Goal: Task Accomplishment & Management: Complete application form

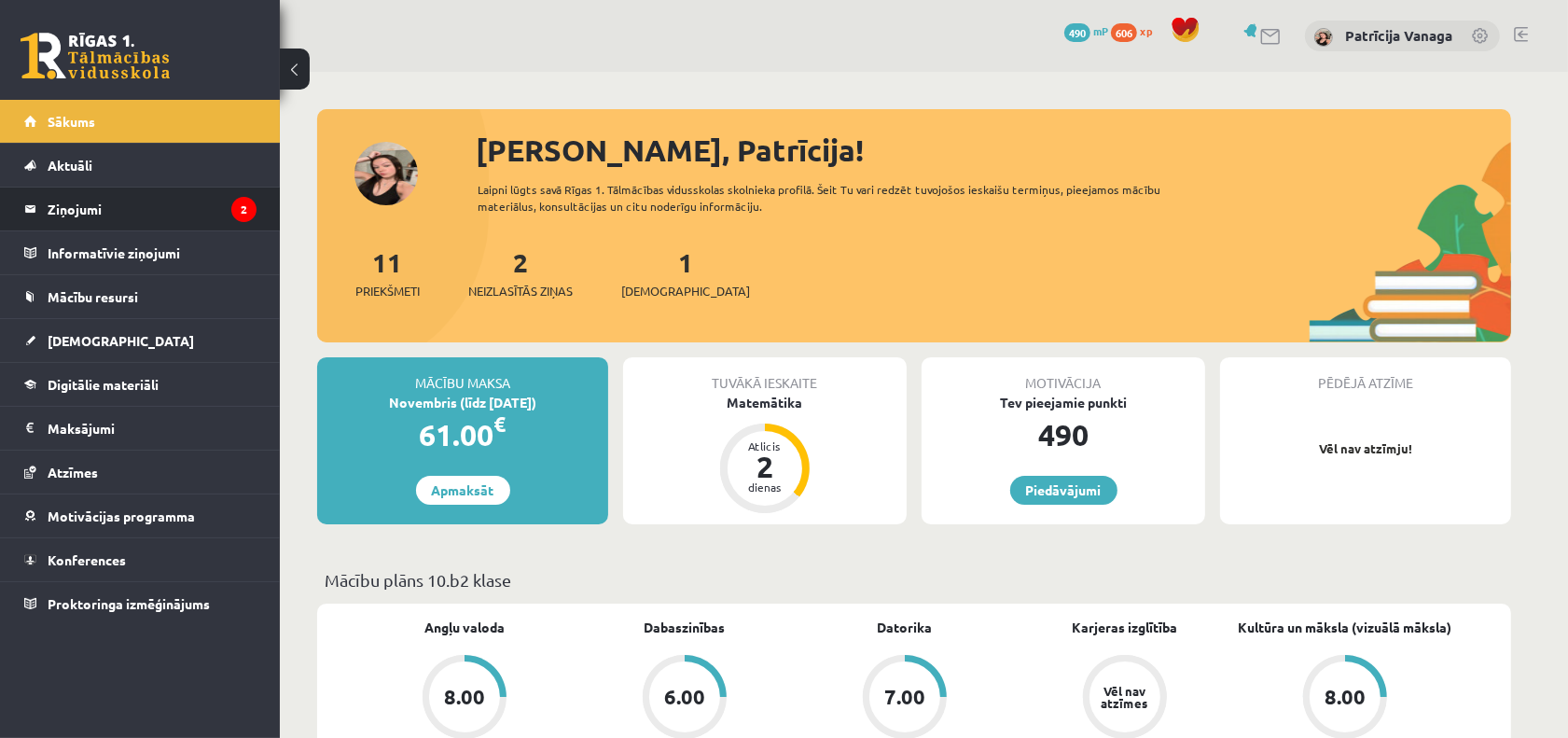
click at [210, 186] on li "Ziņojumi 2" at bounding box center [140, 208] width 280 height 45
click at [205, 189] on legend "Ziņojumi 2" at bounding box center [152, 208] width 209 height 43
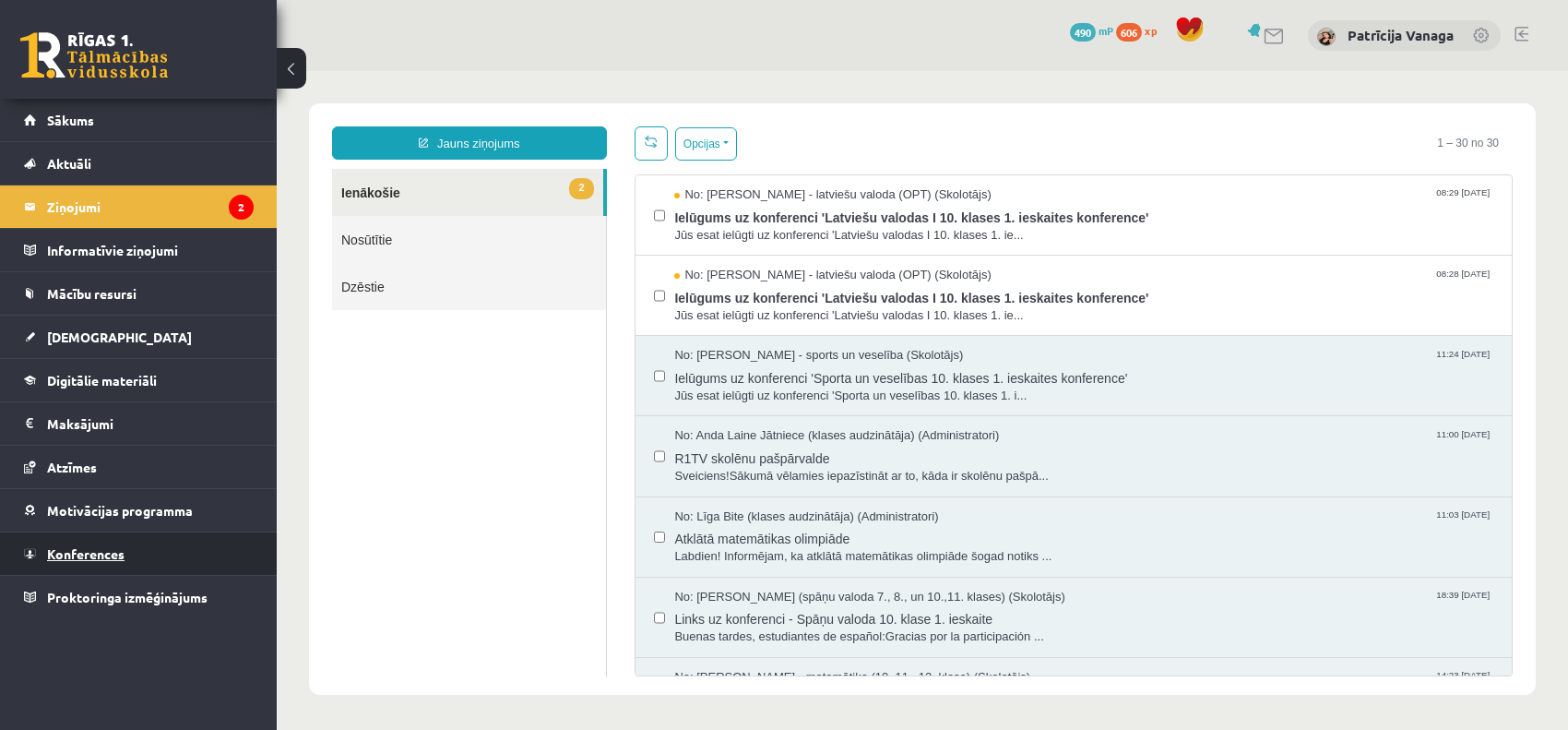
click at [147, 550] on link "Konferences" at bounding box center [139, 553] width 230 height 42
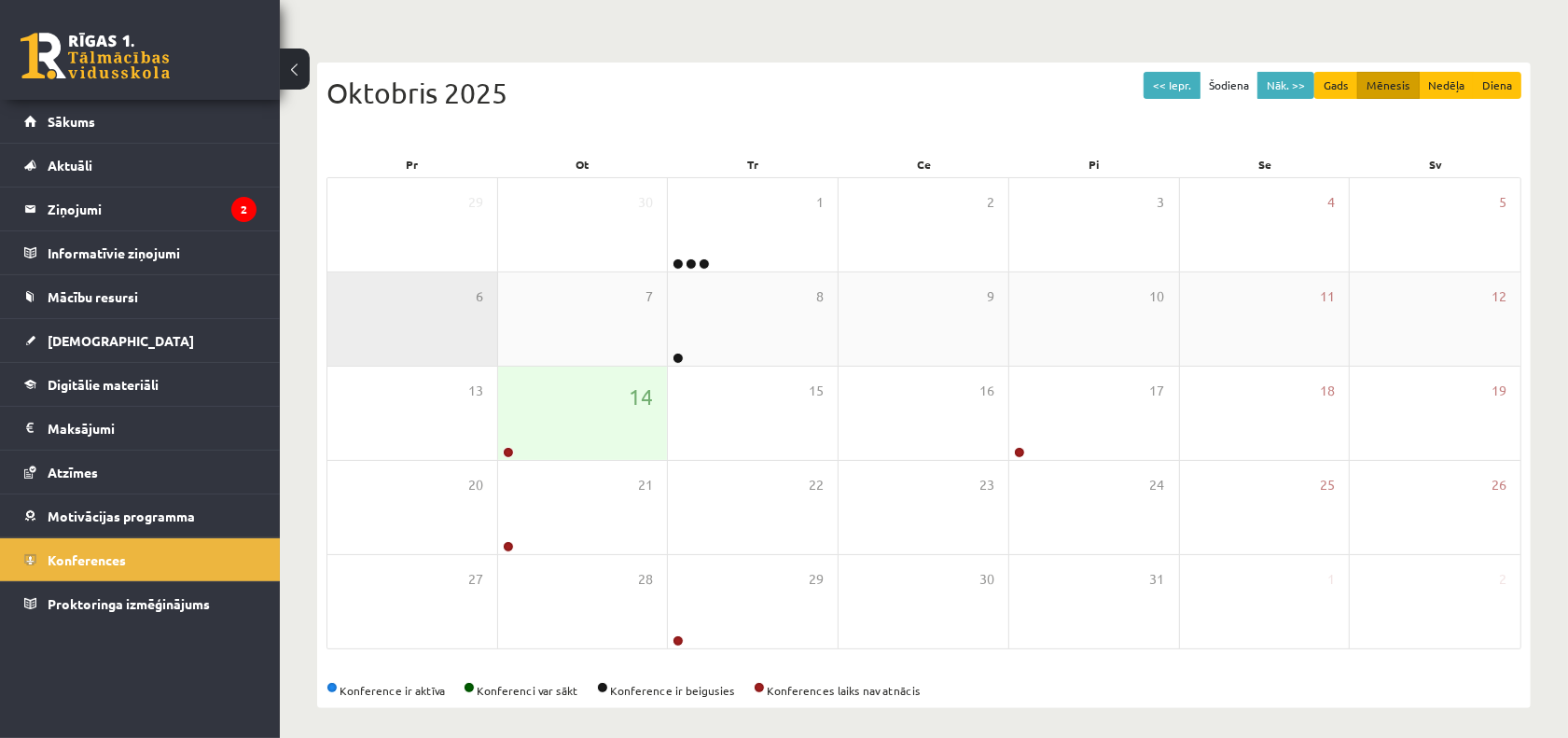
scroll to position [147, 0]
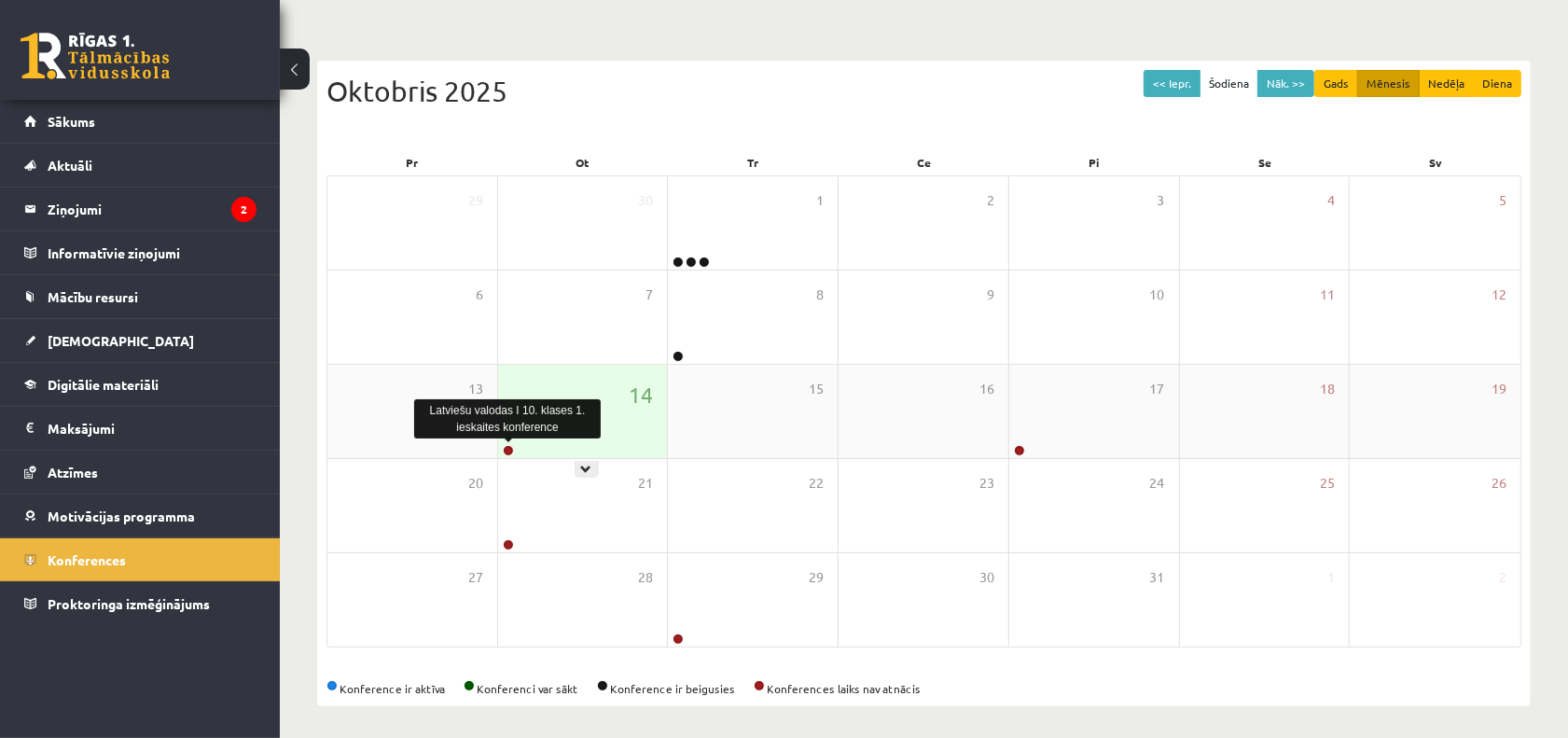
click at [502, 445] on link at bounding box center [508, 451] width 11 height 11
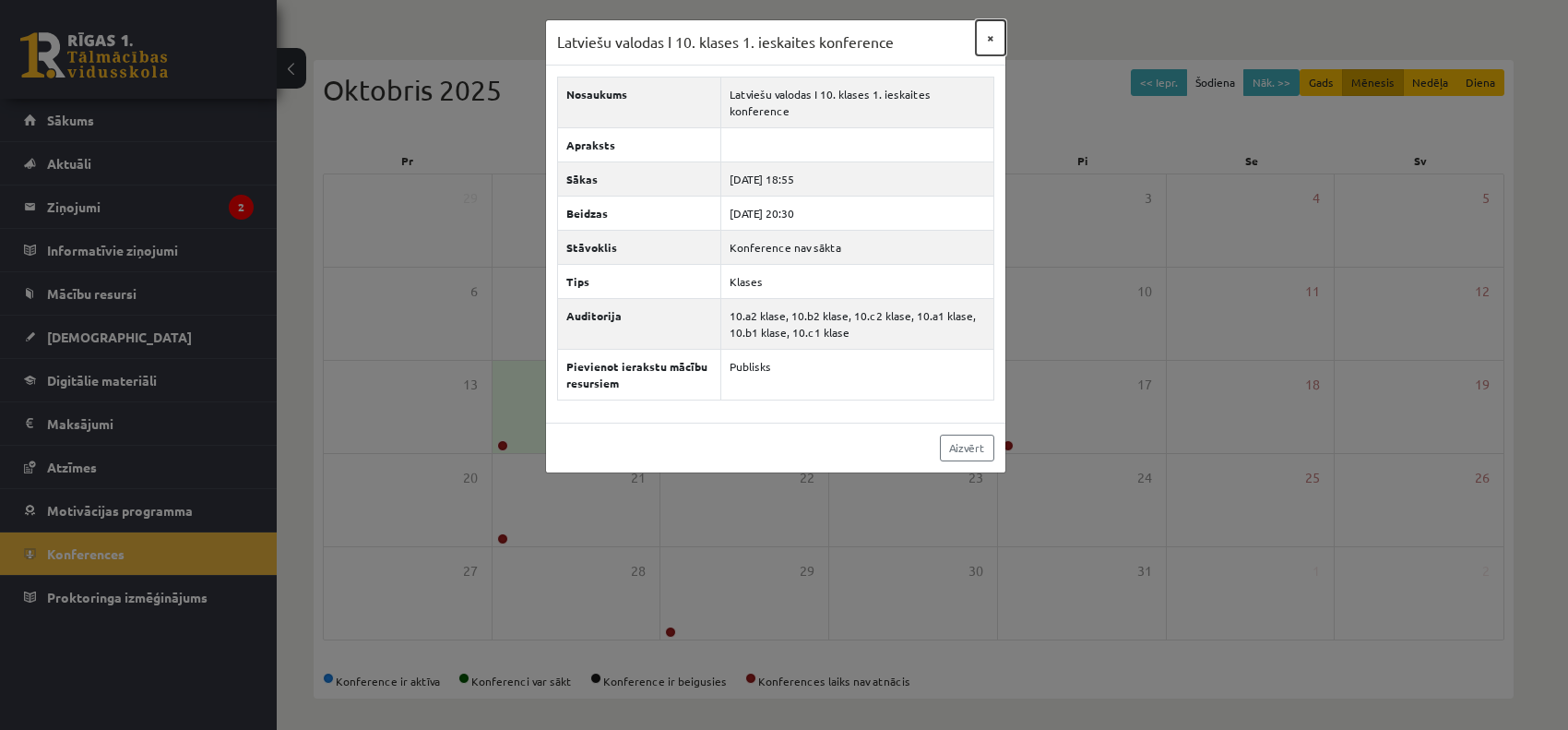
click at [992, 30] on button "×" at bounding box center [990, 38] width 29 height 35
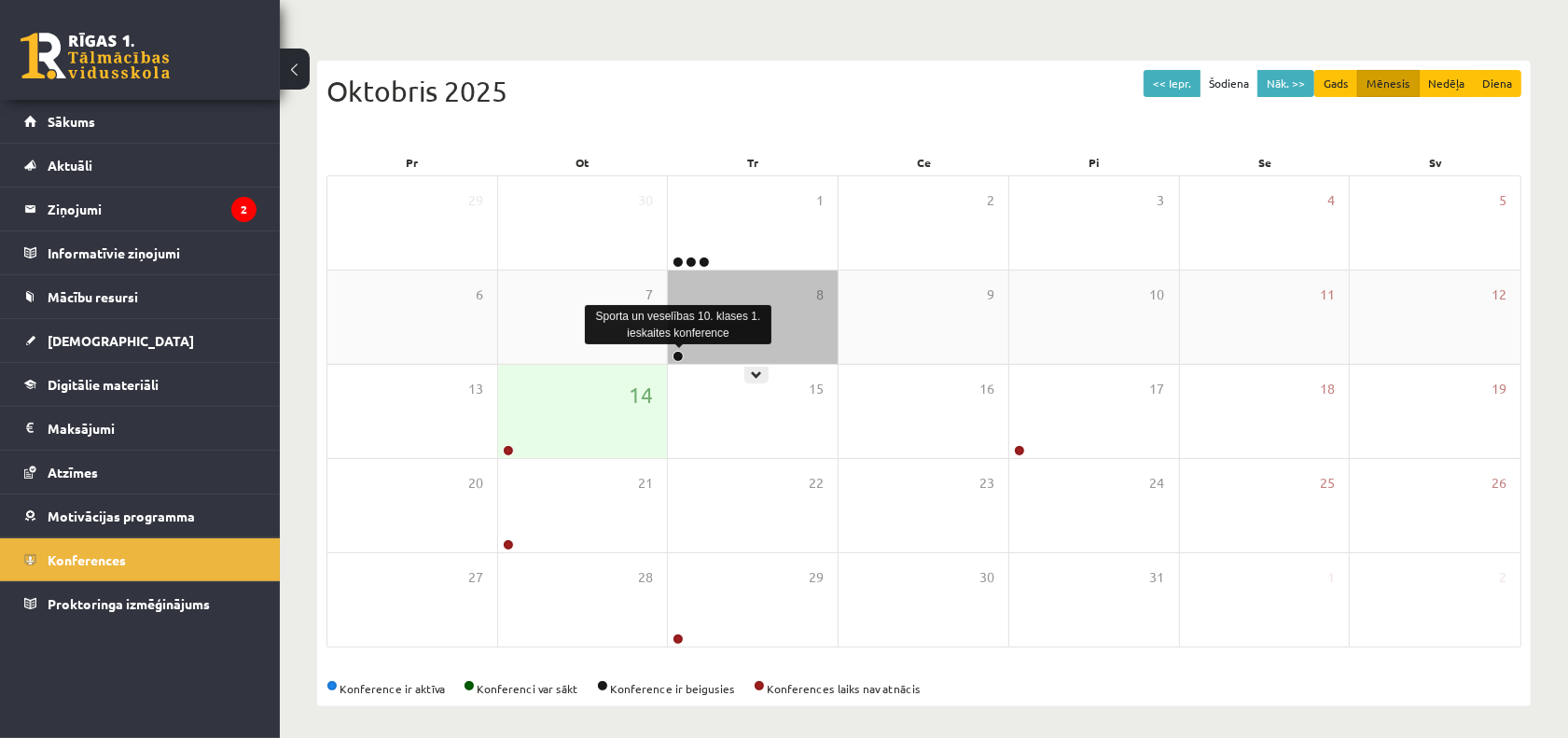
click at [673, 350] on link at bounding box center [678, 356] width 11 height 11
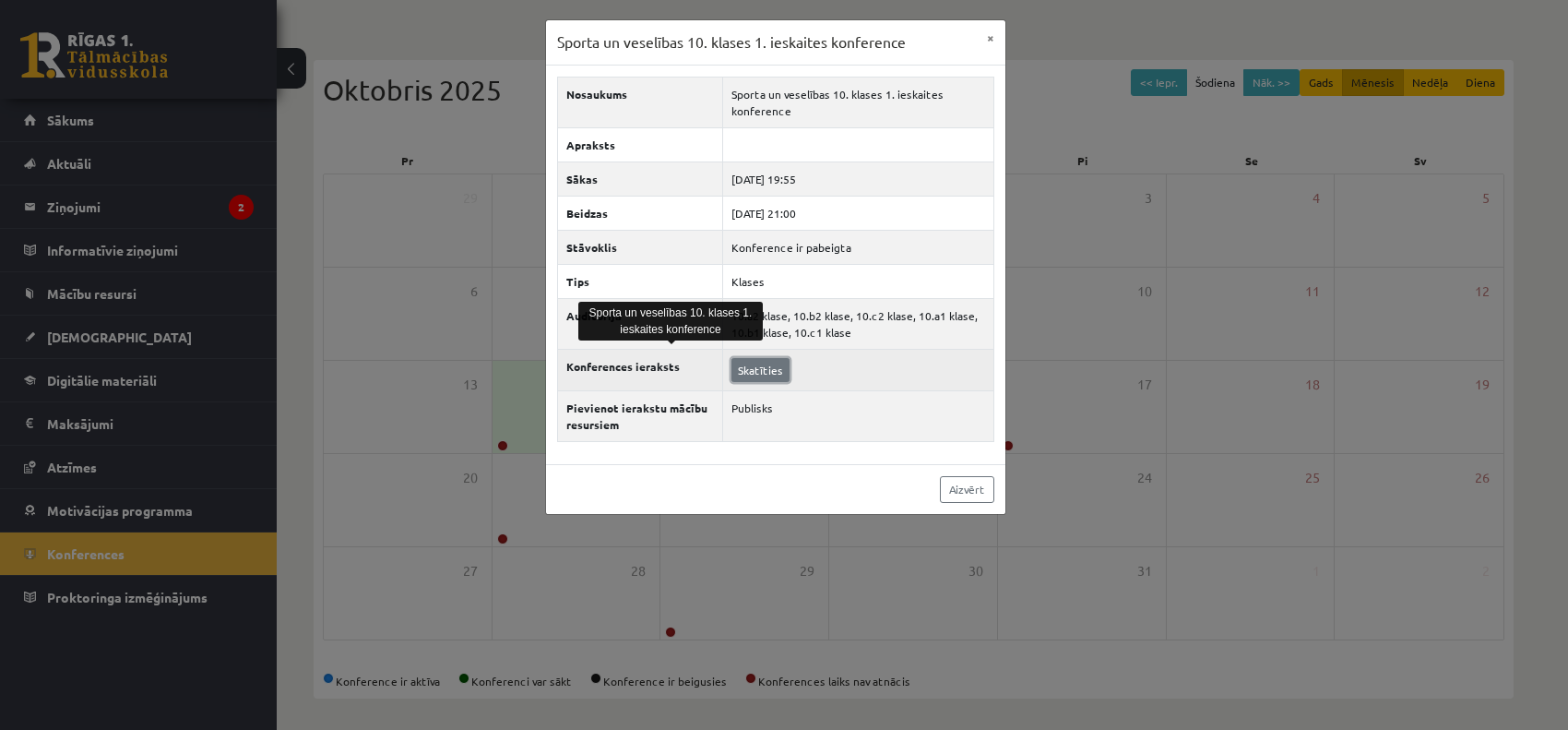
click at [739, 358] on link "Skatīties" at bounding box center [761, 370] width 58 height 24
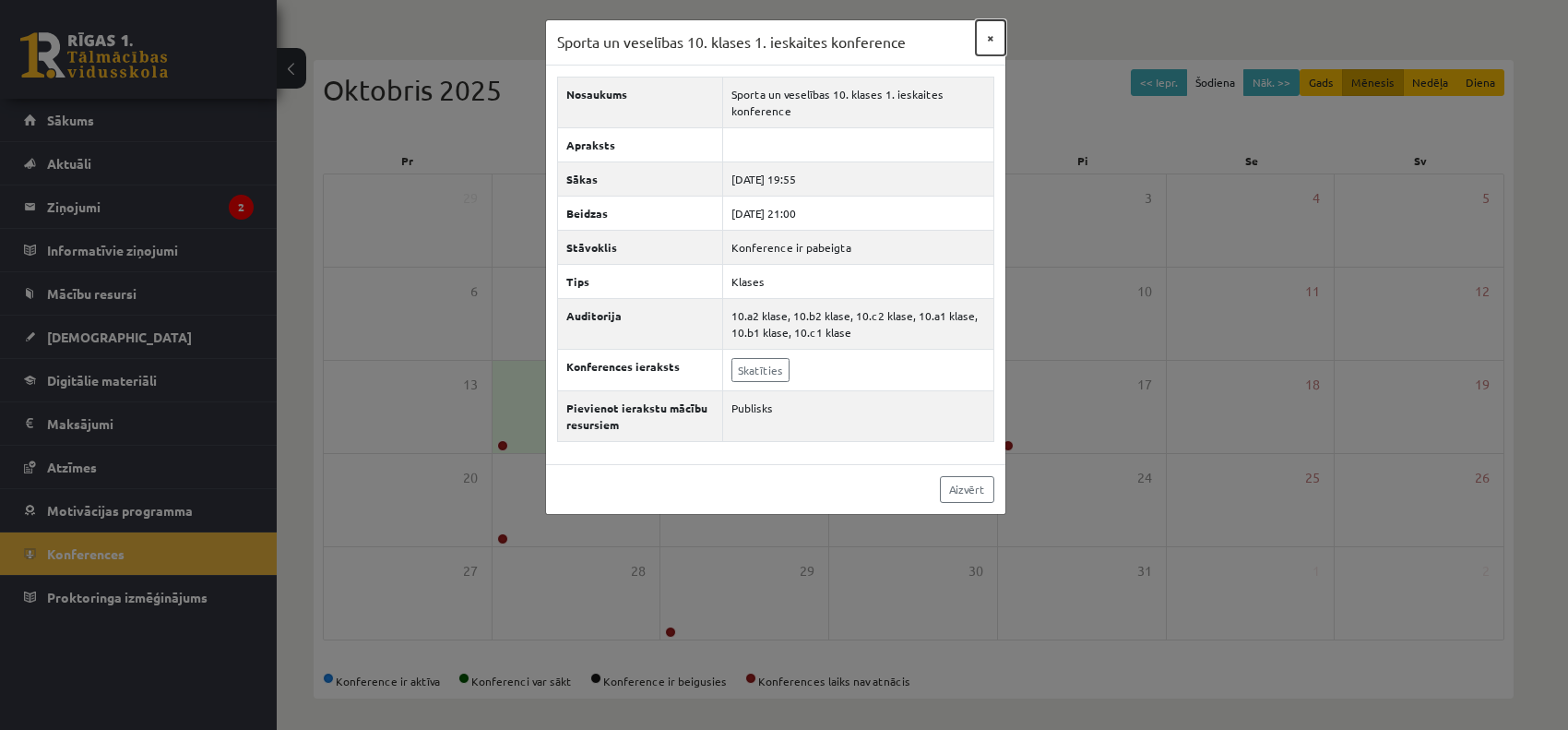
click at [998, 21] on button "×" at bounding box center [990, 38] width 29 height 35
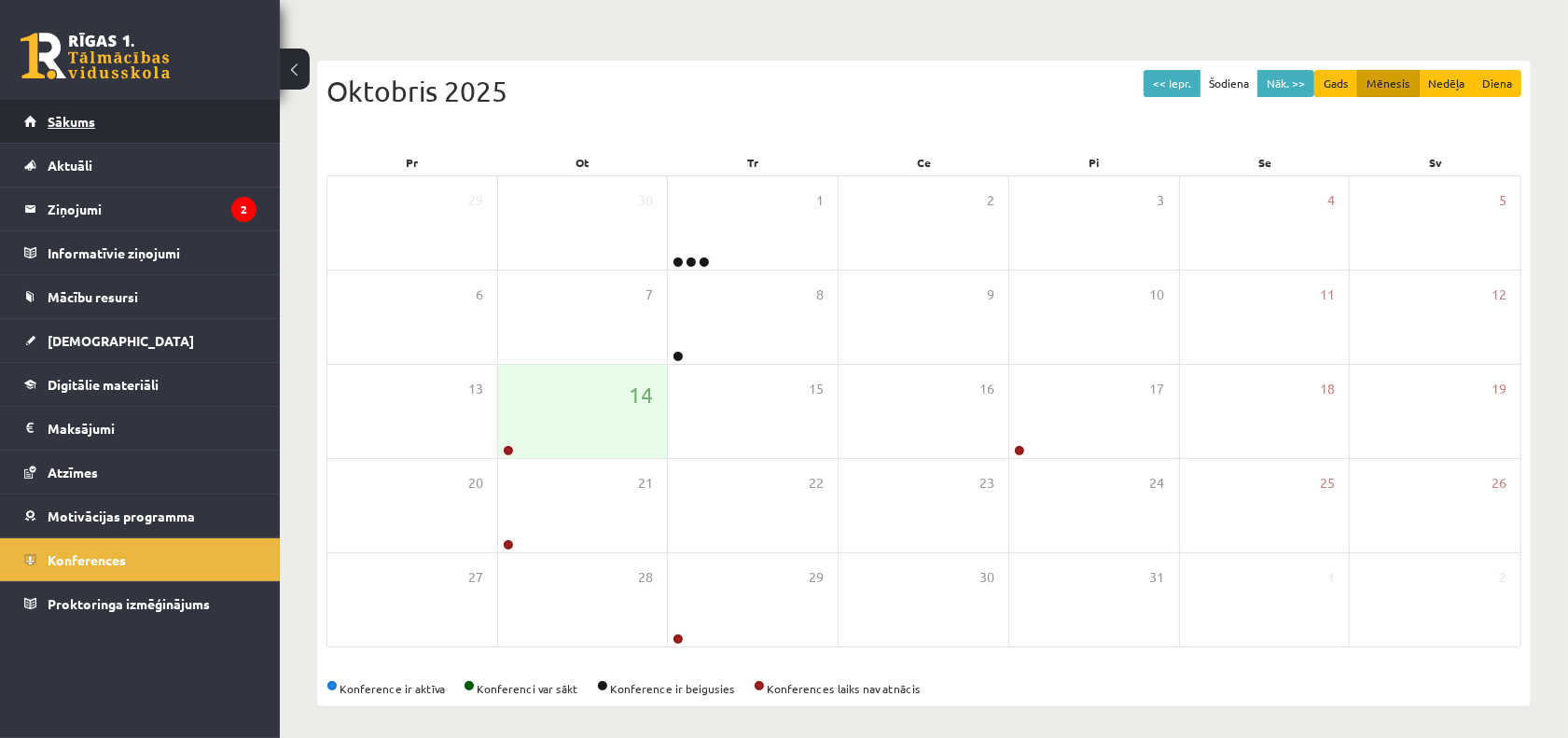
click at [107, 129] on link "Sākums" at bounding box center [141, 121] width 233 height 43
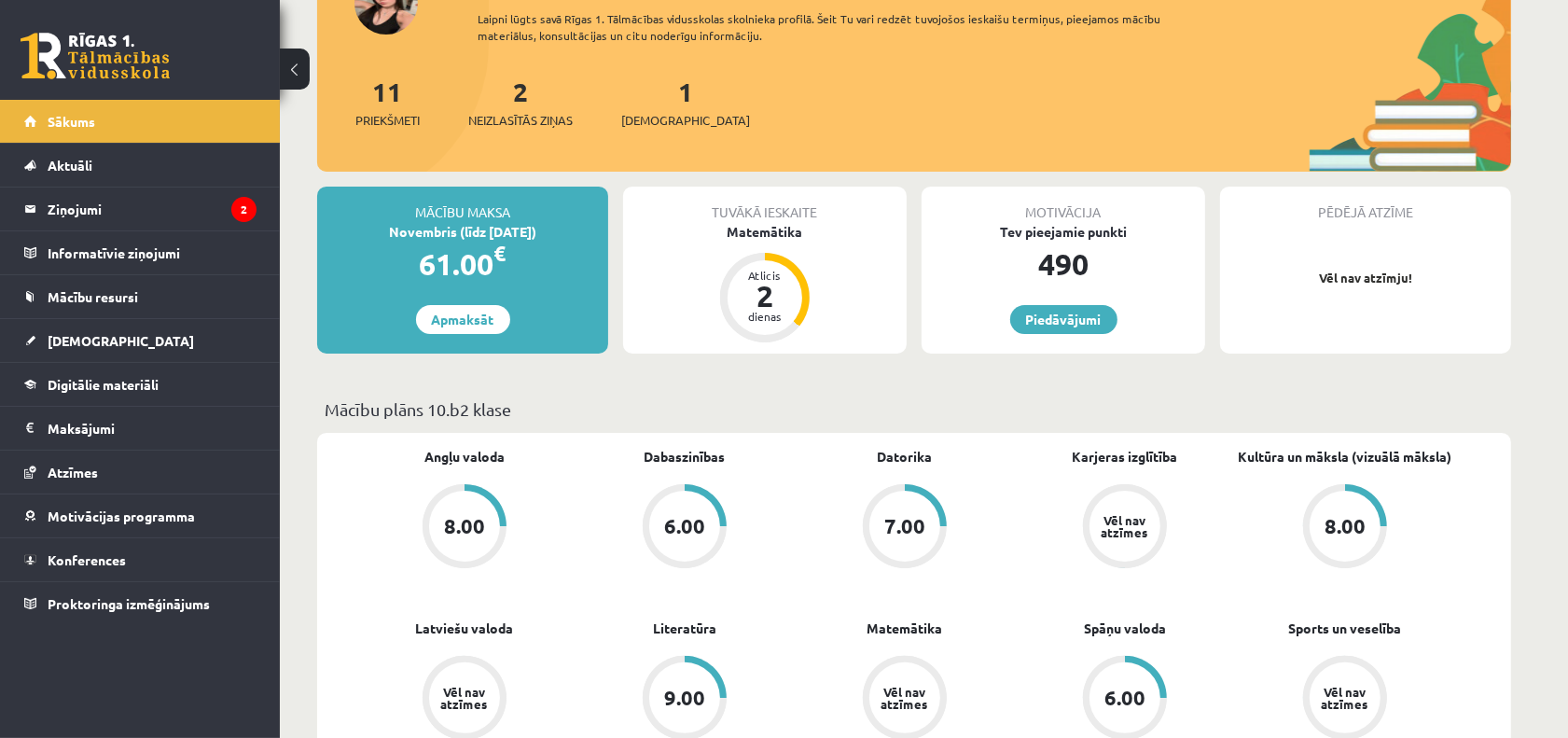
scroll to position [117, 0]
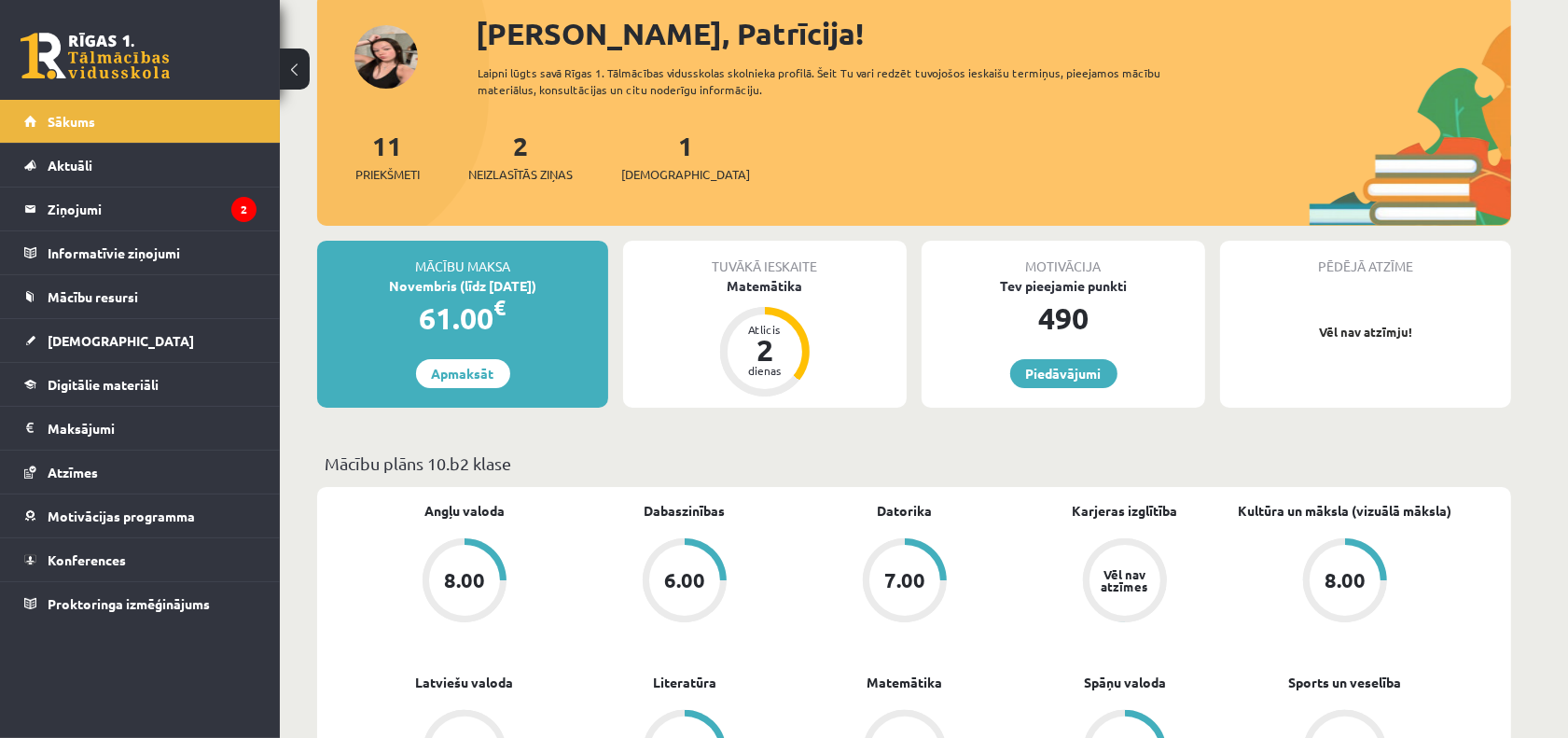
click at [673, 147] on div "1 Ieskaites" at bounding box center [686, 155] width 129 height 58
click at [655, 149] on link "1 Ieskaites" at bounding box center [686, 157] width 129 height 55
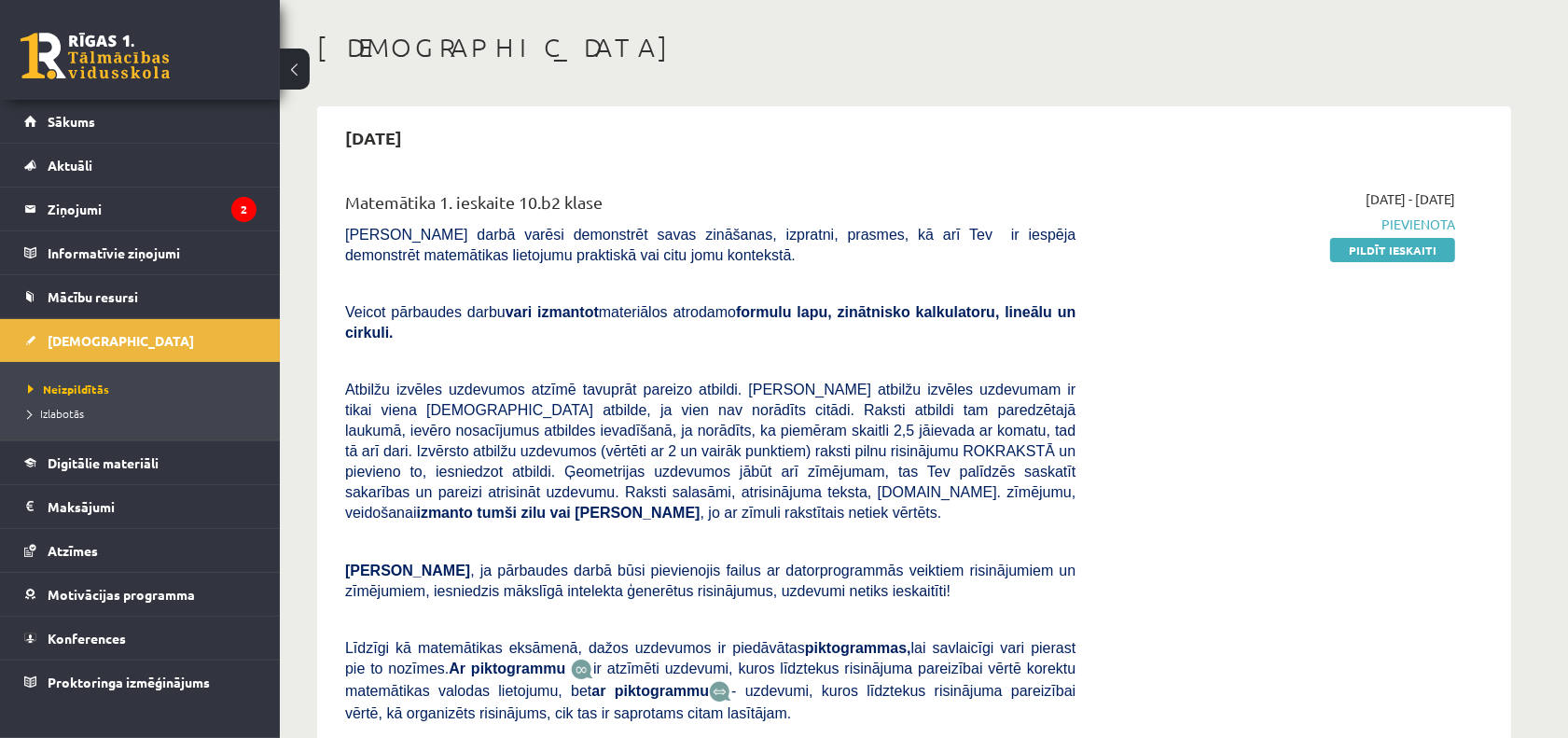
scroll to position [117, 0]
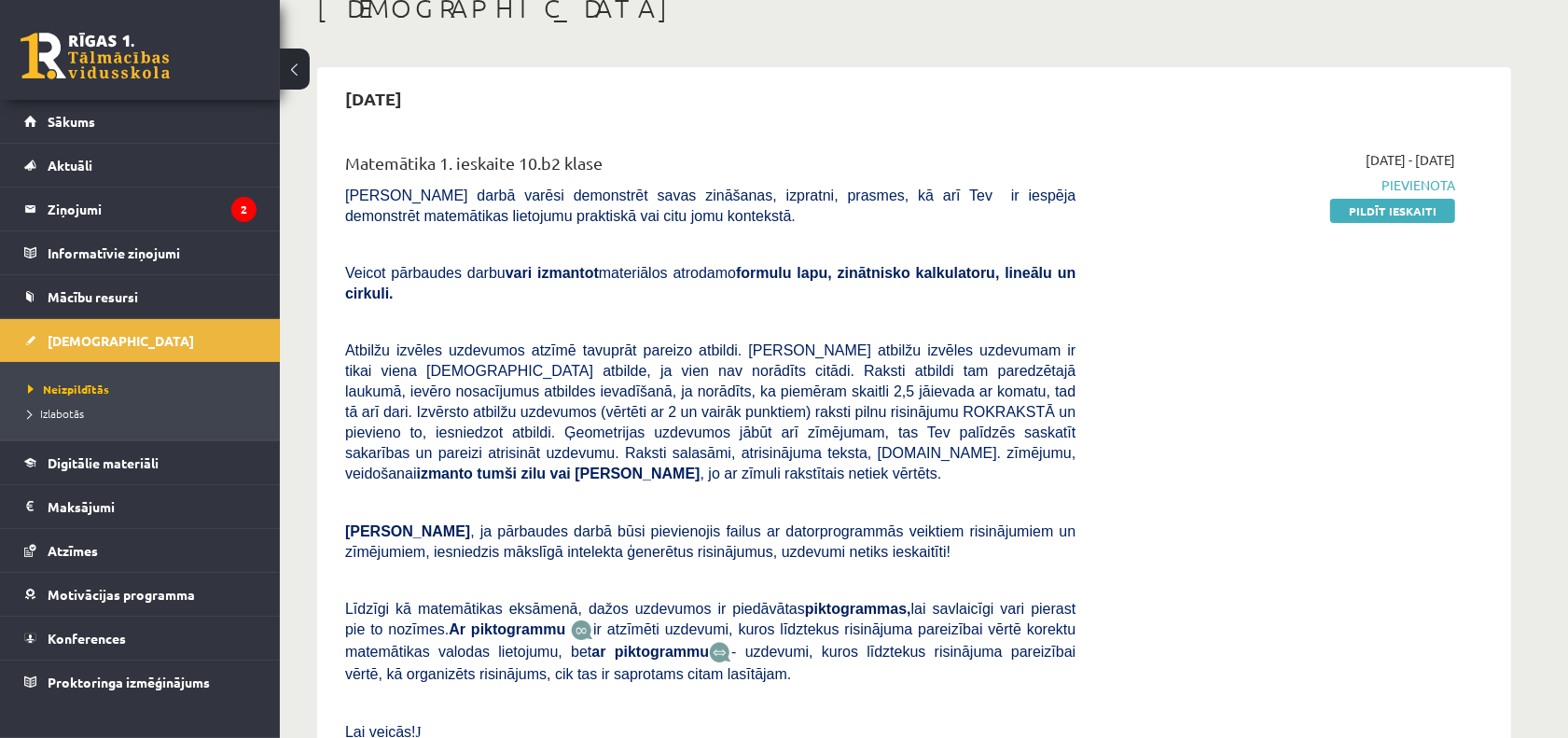
drag, startPoint x: 1392, startPoint y: 213, endPoint x: 887, endPoint y: 114, distance: 514.6
click at [1392, 213] on link "Pildīt ieskaiti" at bounding box center [1393, 211] width 125 height 25
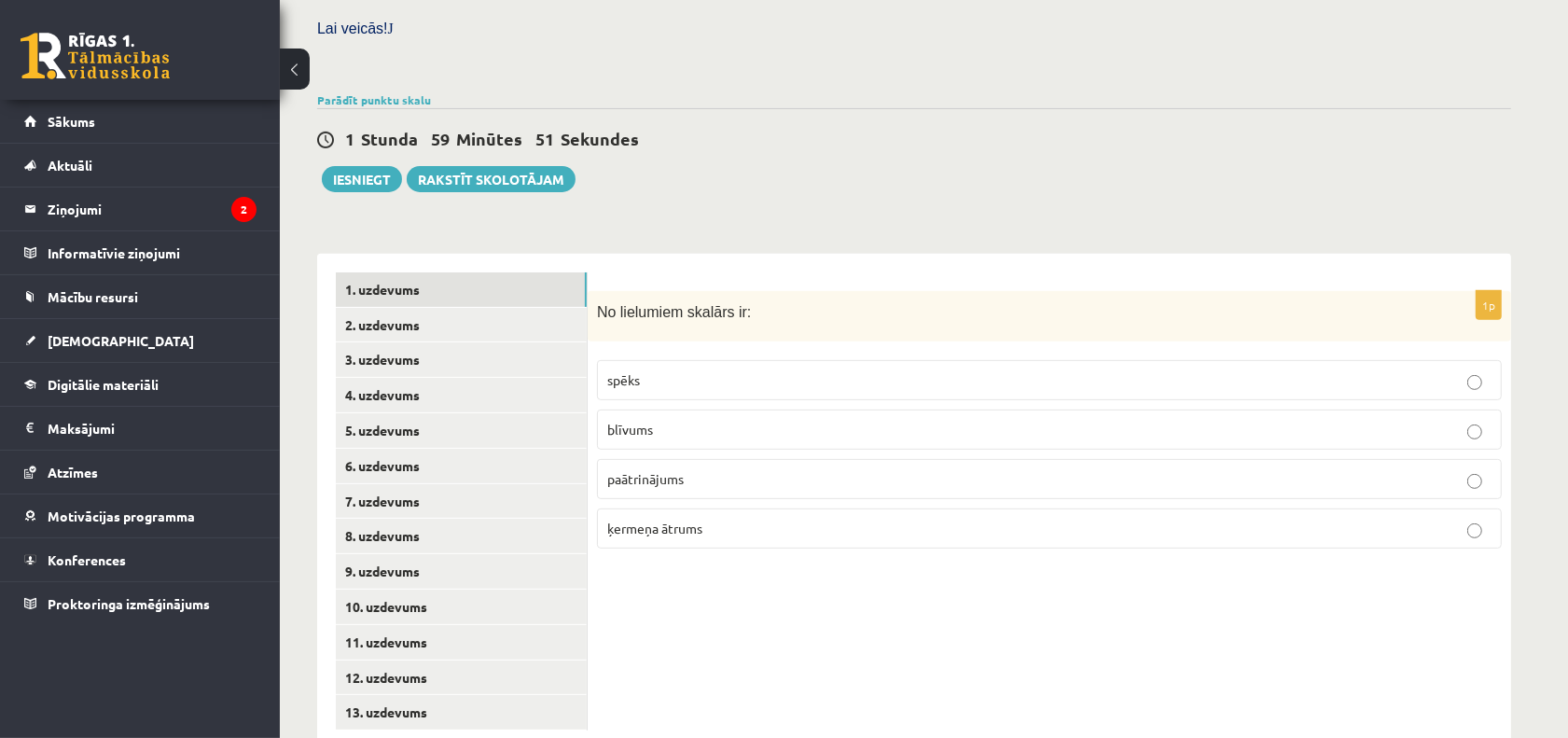
scroll to position [561, 0]
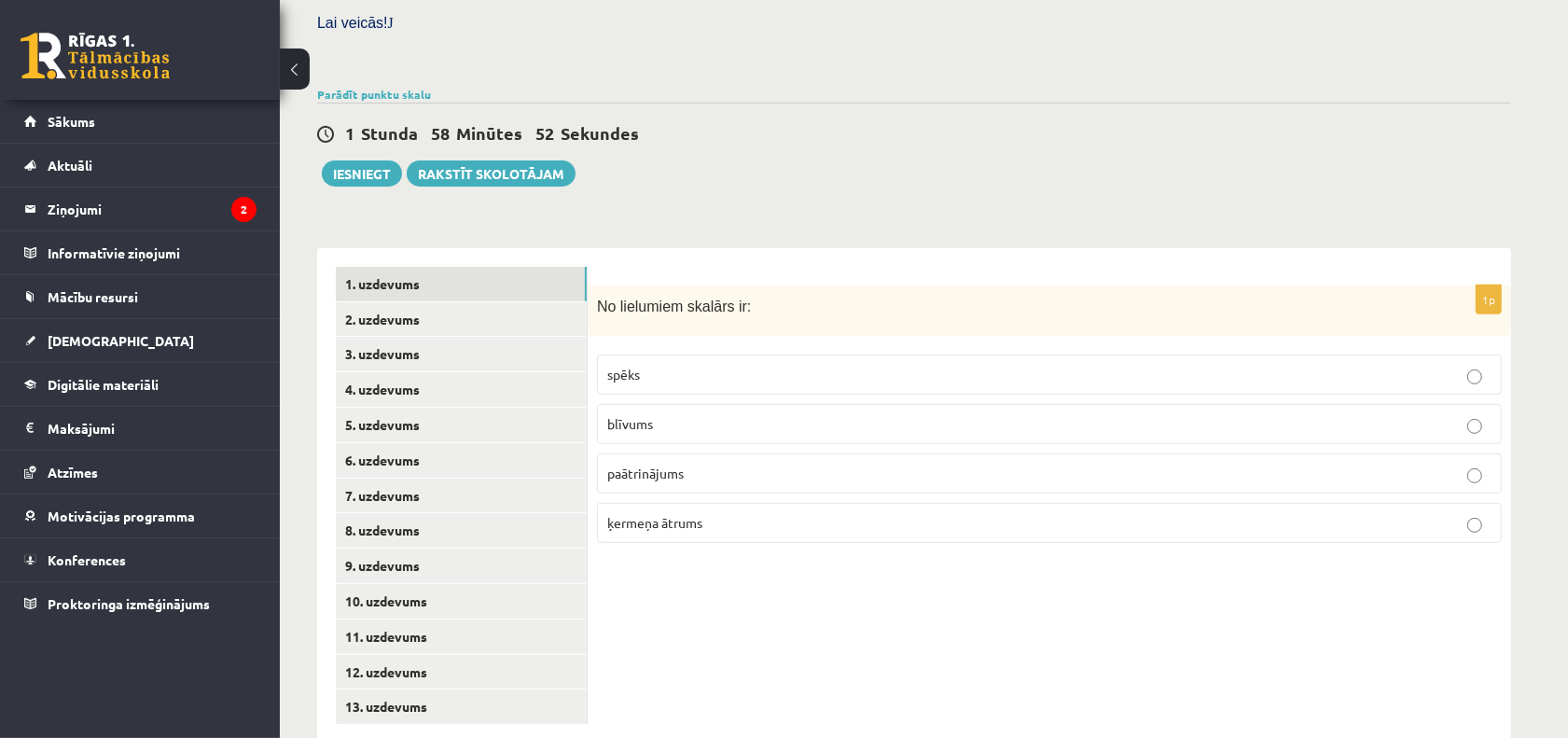
click at [963, 414] on p "blīvums" at bounding box center [1048, 424] width 884 height 20
click at [426, 302] on link "2. uzdevums" at bounding box center [462, 319] width 251 height 34
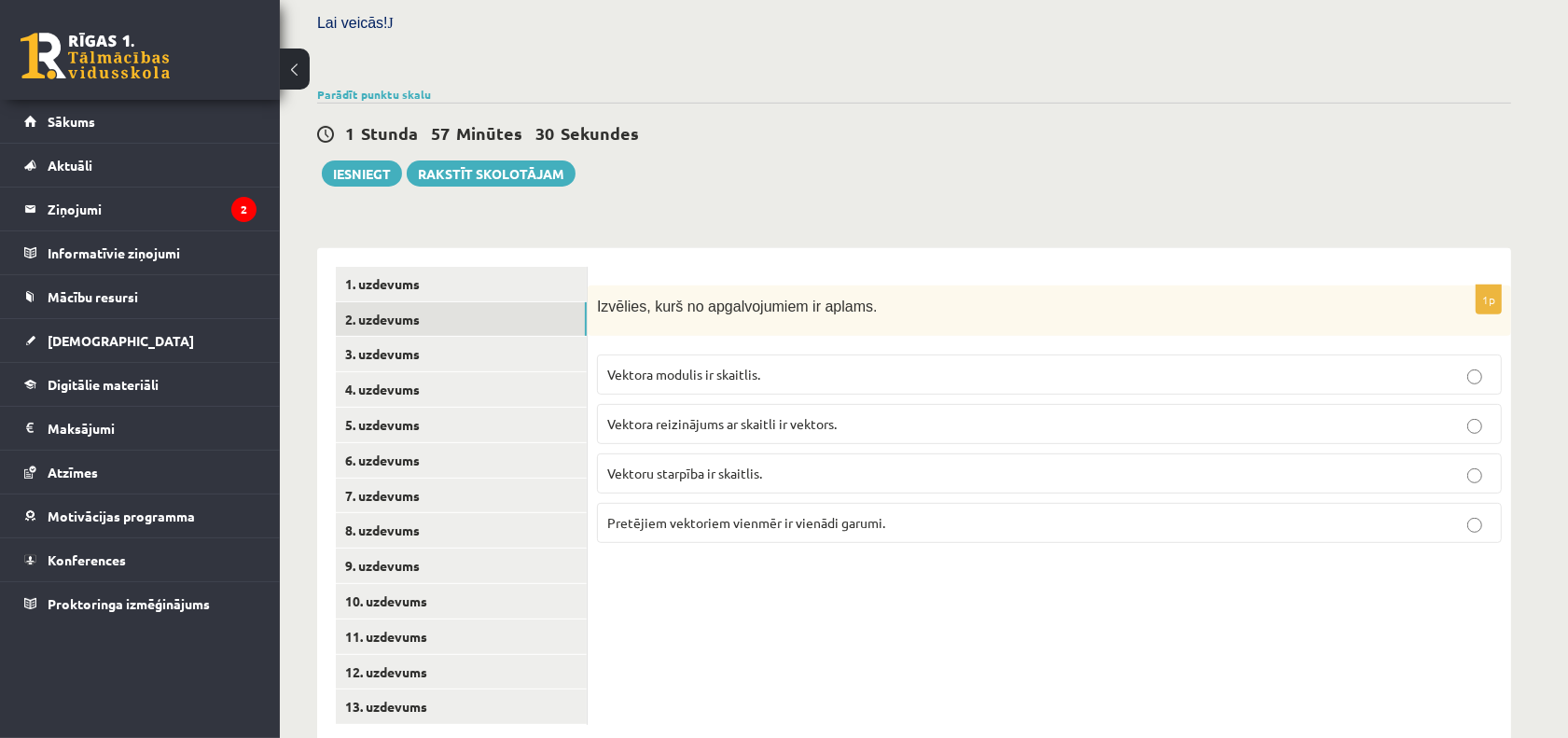
click at [751, 464] on span "Vektoru starpība ir skaitlis." at bounding box center [684, 473] width 155 height 17
click at [527, 337] on link "3. uzdevums" at bounding box center [462, 354] width 251 height 34
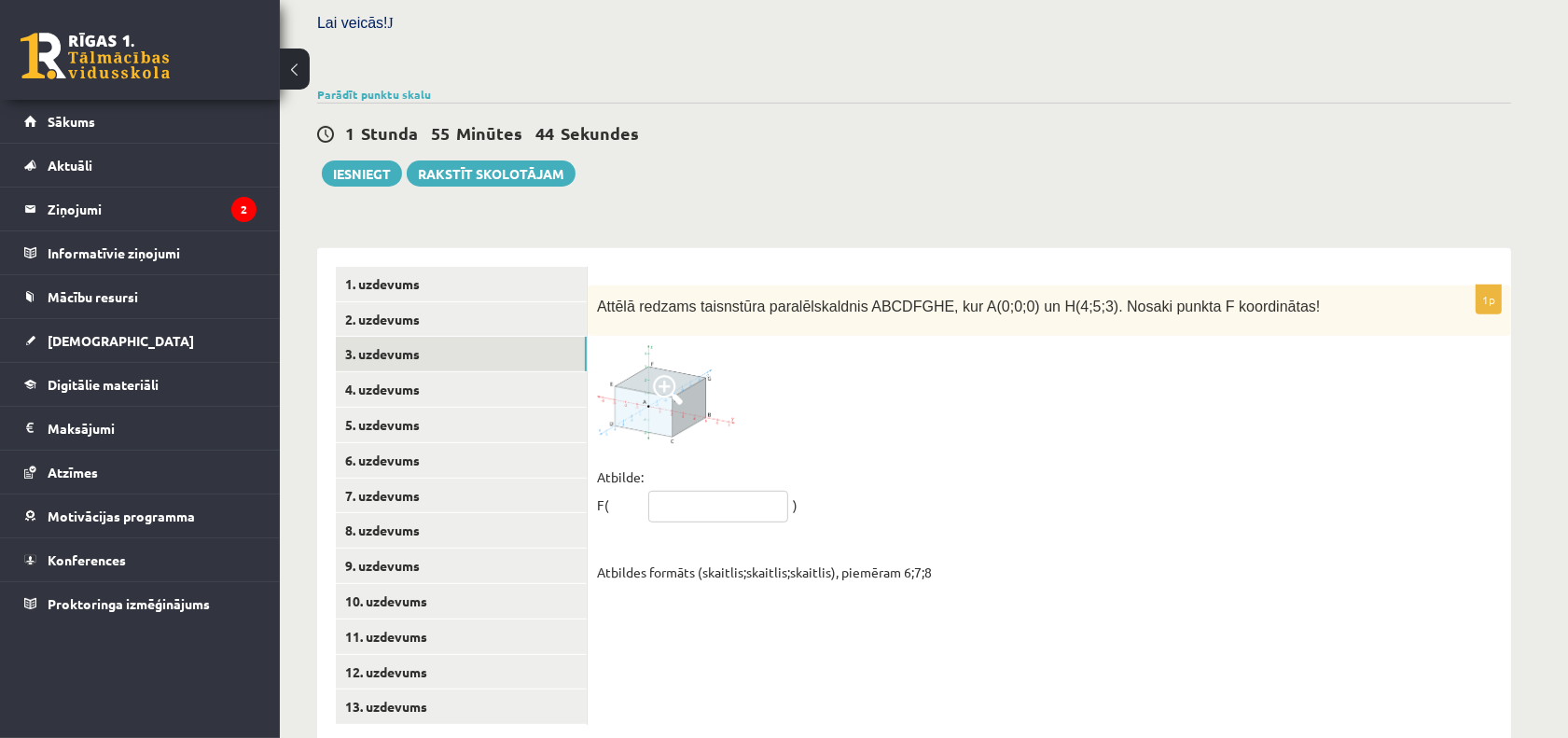
click at [716, 491] on input "text" at bounding box center [718, 506] width 140 height 31
type input "*****"
click at [440, 372] on link "4. uzdevums" at bounding box center [462, 389] width 251 height 34
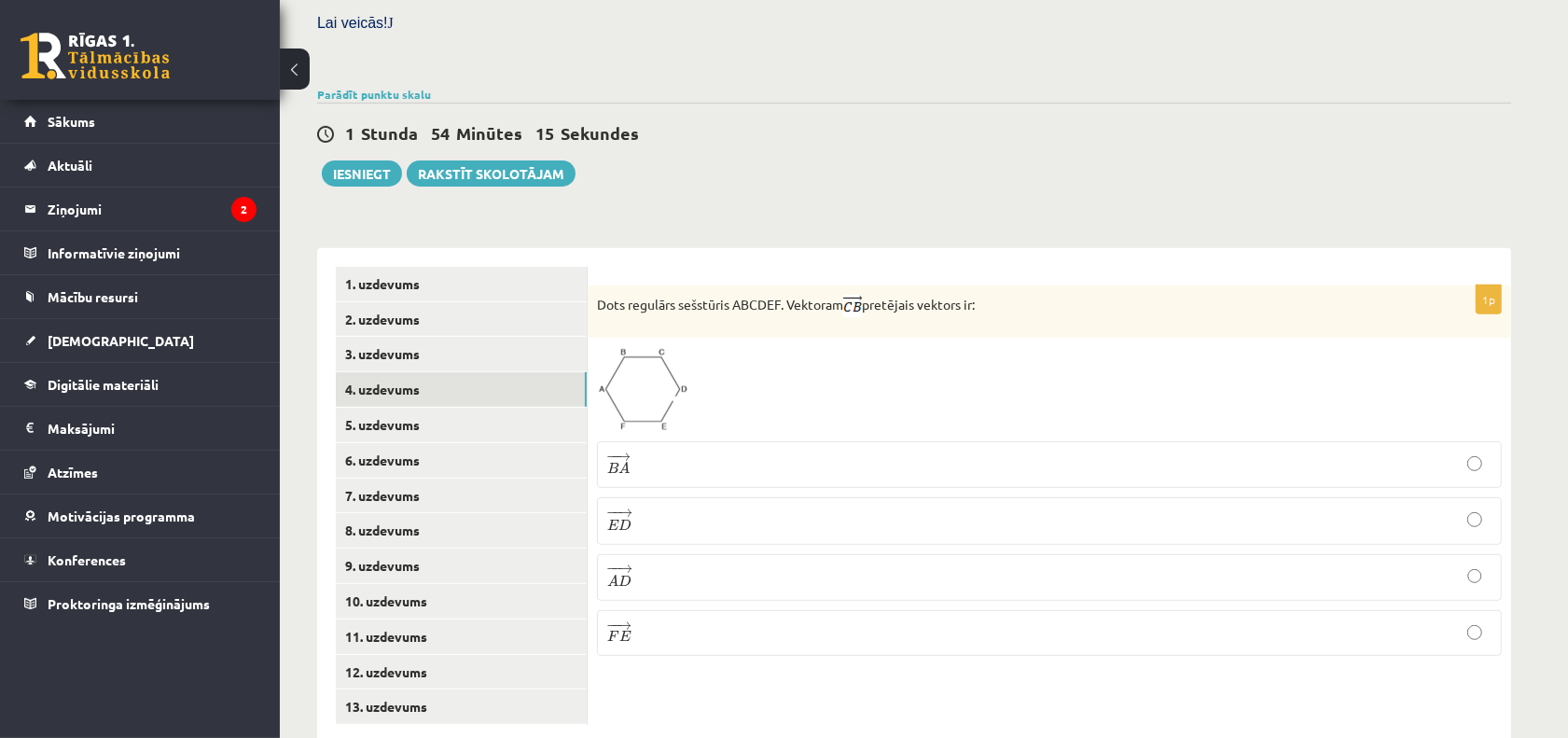
click at [715, 451] on p "− − → B A B A →" at bounding box center [1048, 464] width 884 height 27
click at [515, 407] on link "5. uzdevums" at bounding box center [462, 425] width 251 height 34
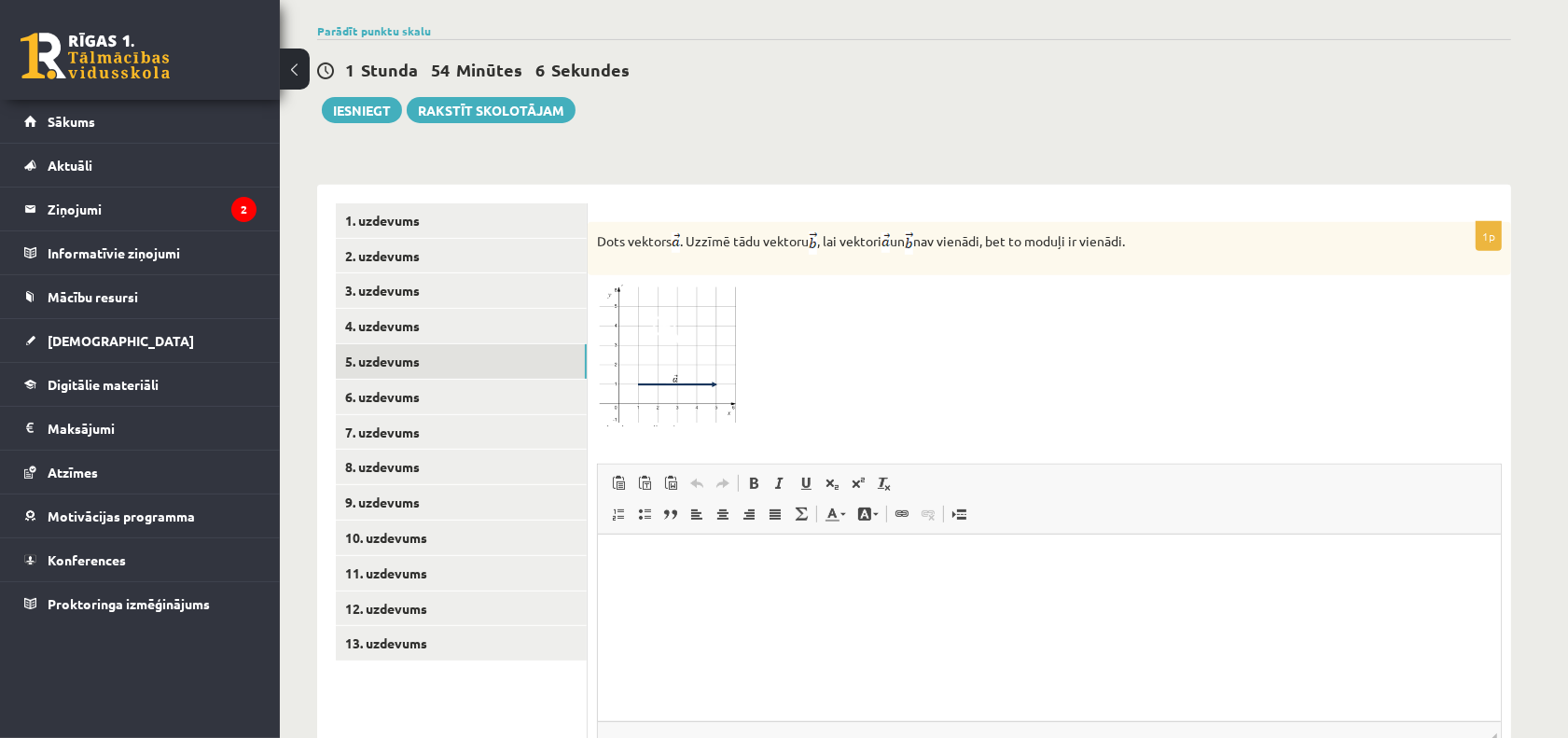
scroll to position [678, 0]
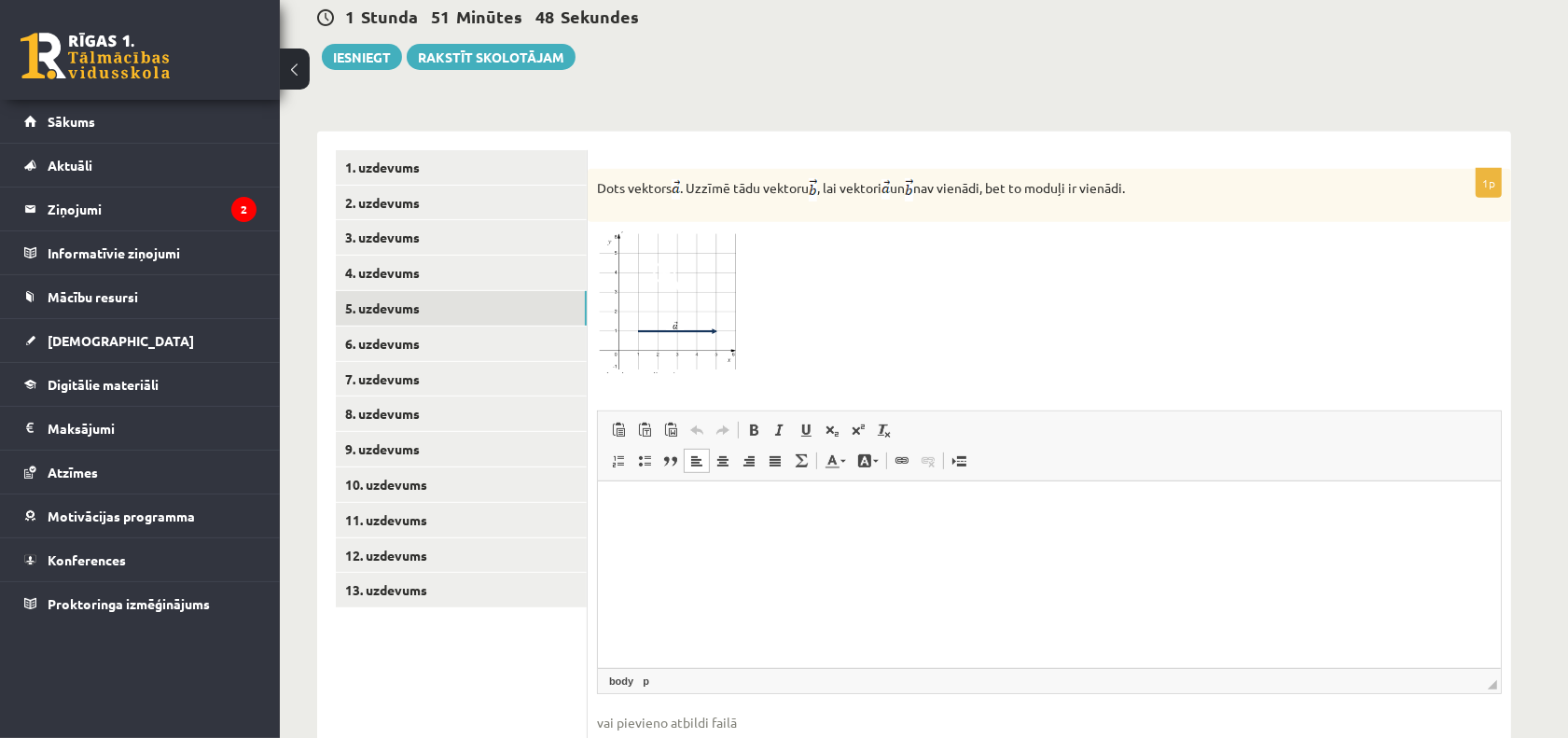
drag, startPoint x: 631, startPoint y: 514, endPoint x: 840, endPoint y: 507, distance: 209.1
click at [840, 507] on p "Editor, wiswyg-editor-user-answer-47433799043200" at bounding box center [1048, 509] width 866 height 20
click at [621, 418] on link "Paste Keyboard shortcut Ctrl+V" at bounding box center [618, 430] width 27 height 25
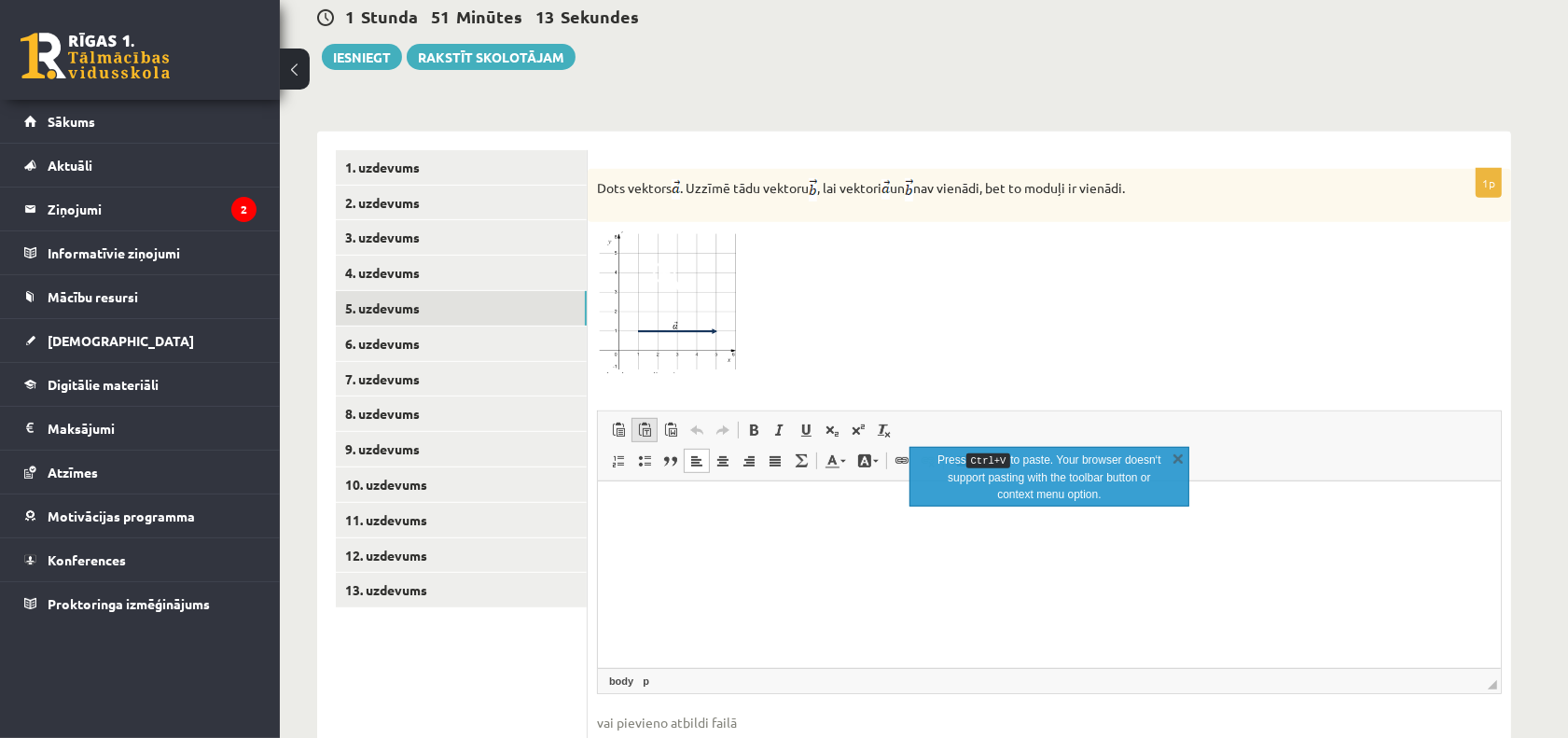
click at [646, 418] on link "Paste as plain text Keyboard shortcut Ctrl+Shift+V" at bounding box center [645, 430] width 27 height 25
click at [1173, 463] on link "X" at bounding box center [1179, 458] width 19 height 19
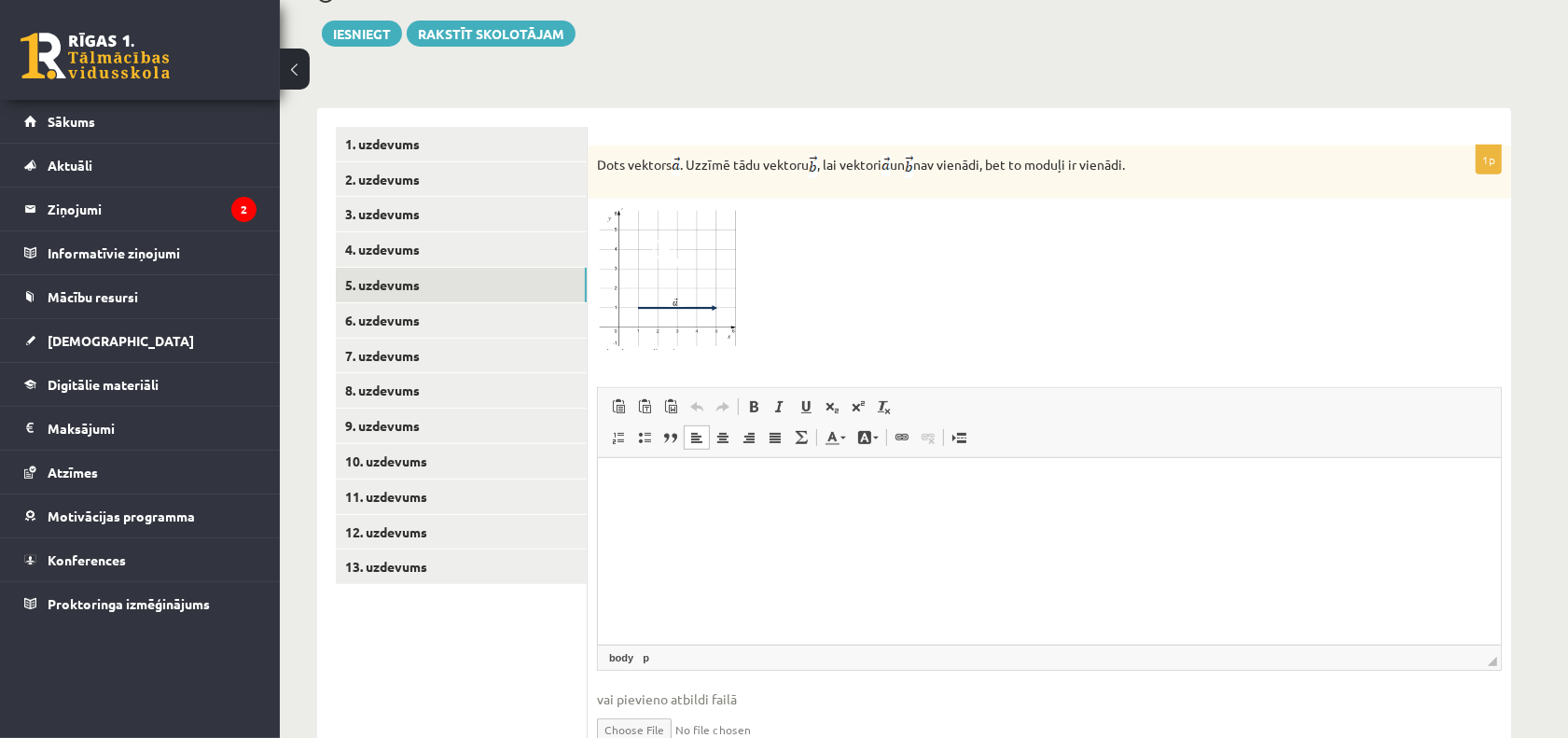
scroll to position [630, 0]
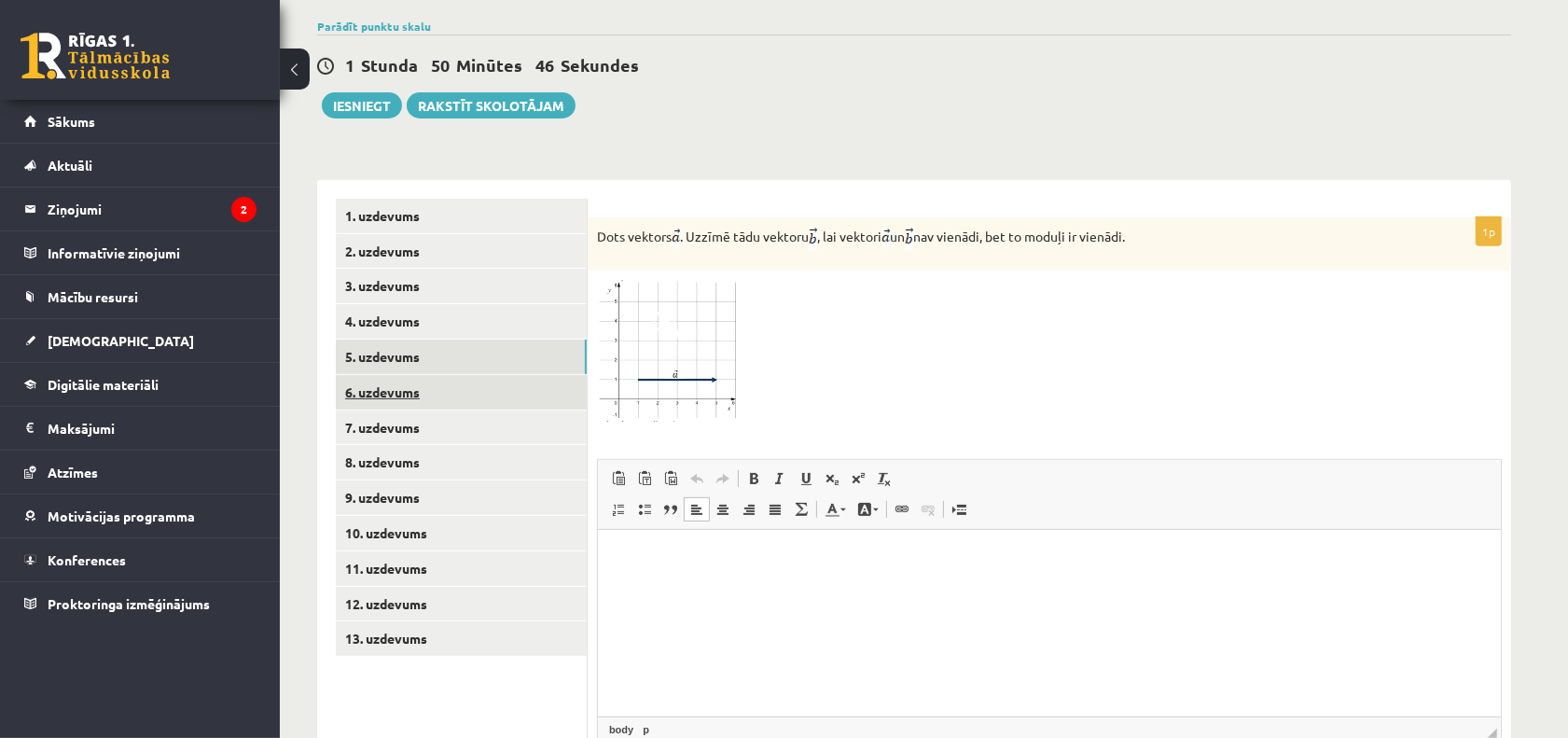
click at [527, 375] on link "6. uzdevums" at bounding box center [462, 392] width 251 height 34
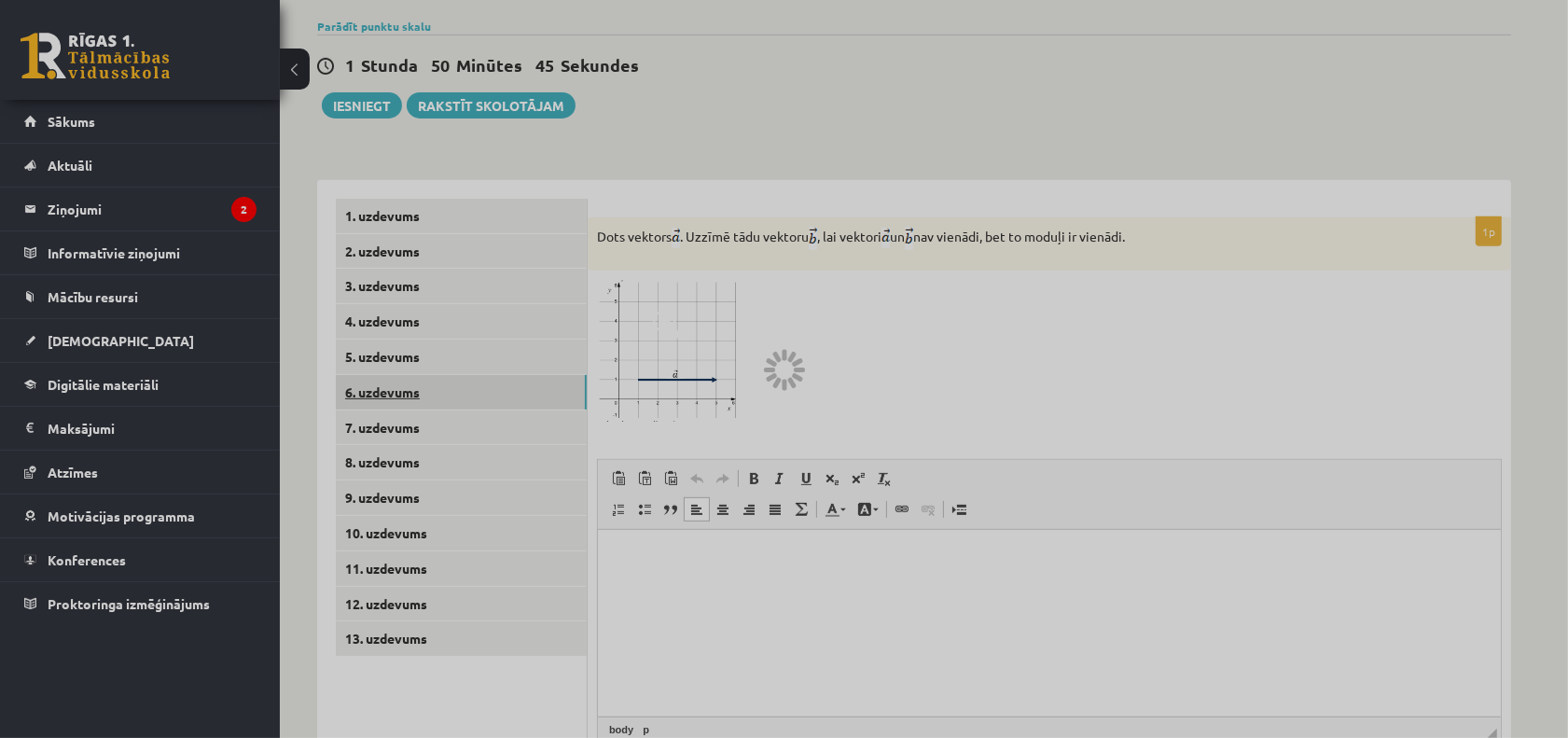
scroll to position [562, 0]
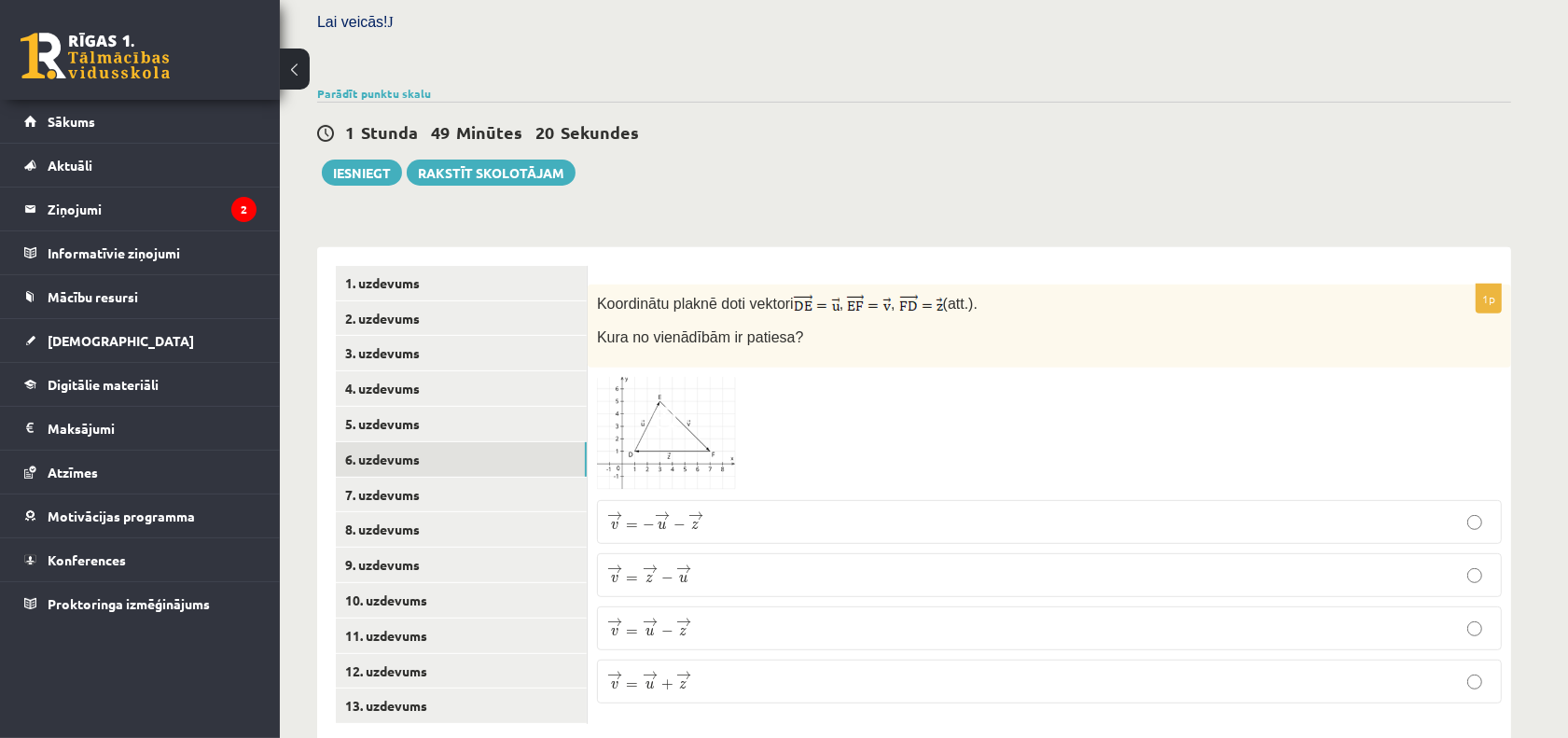
click at [634, 671] on span "→ v = → u + → z" at bounding box center [649, 680] width 84 height 20
click at [482, 478] on link "7. uzdevums" at bounding box center [462, 495] width 251 height 34
click at [808, 515] on p "¯ ¯ ¯ v = ( 4 ; 4 ) v ¯ = ( 4 ; 4 )" at bounding box center [1048, 525] width 884 height 21
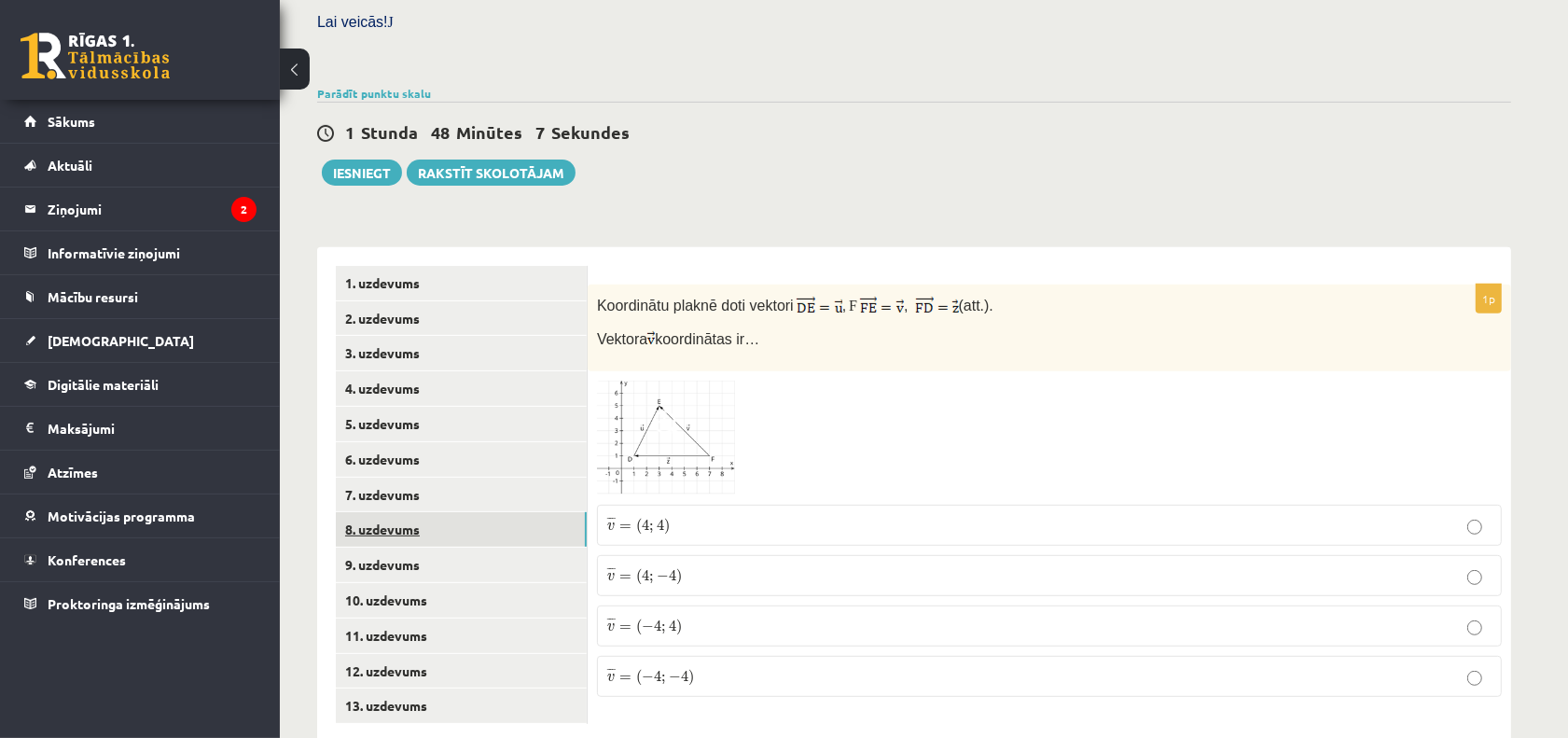
click at [385, 512] on link "8. uzdevums" at bounding box center [462, 529] width 251 height 34
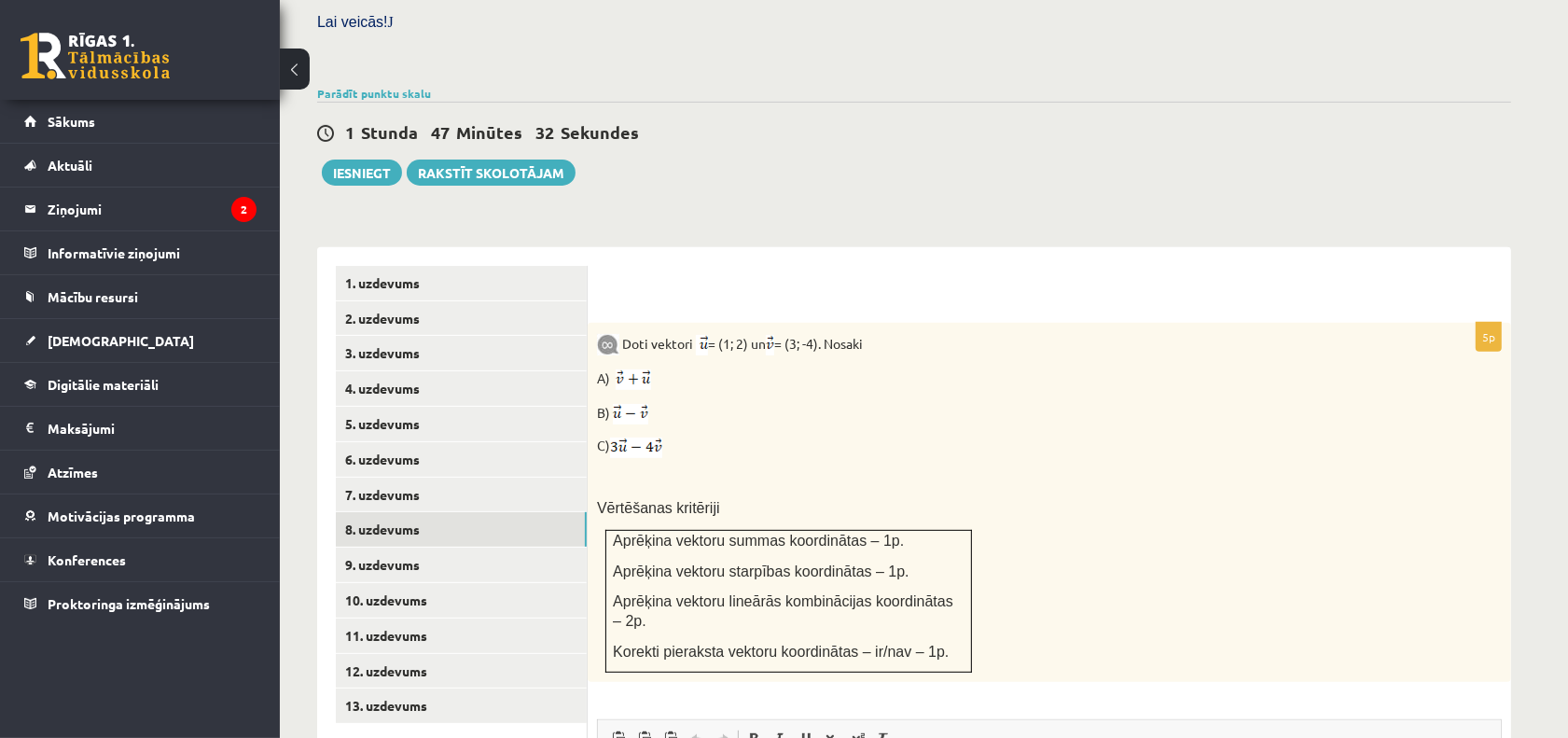
scroll to position [679, 0]
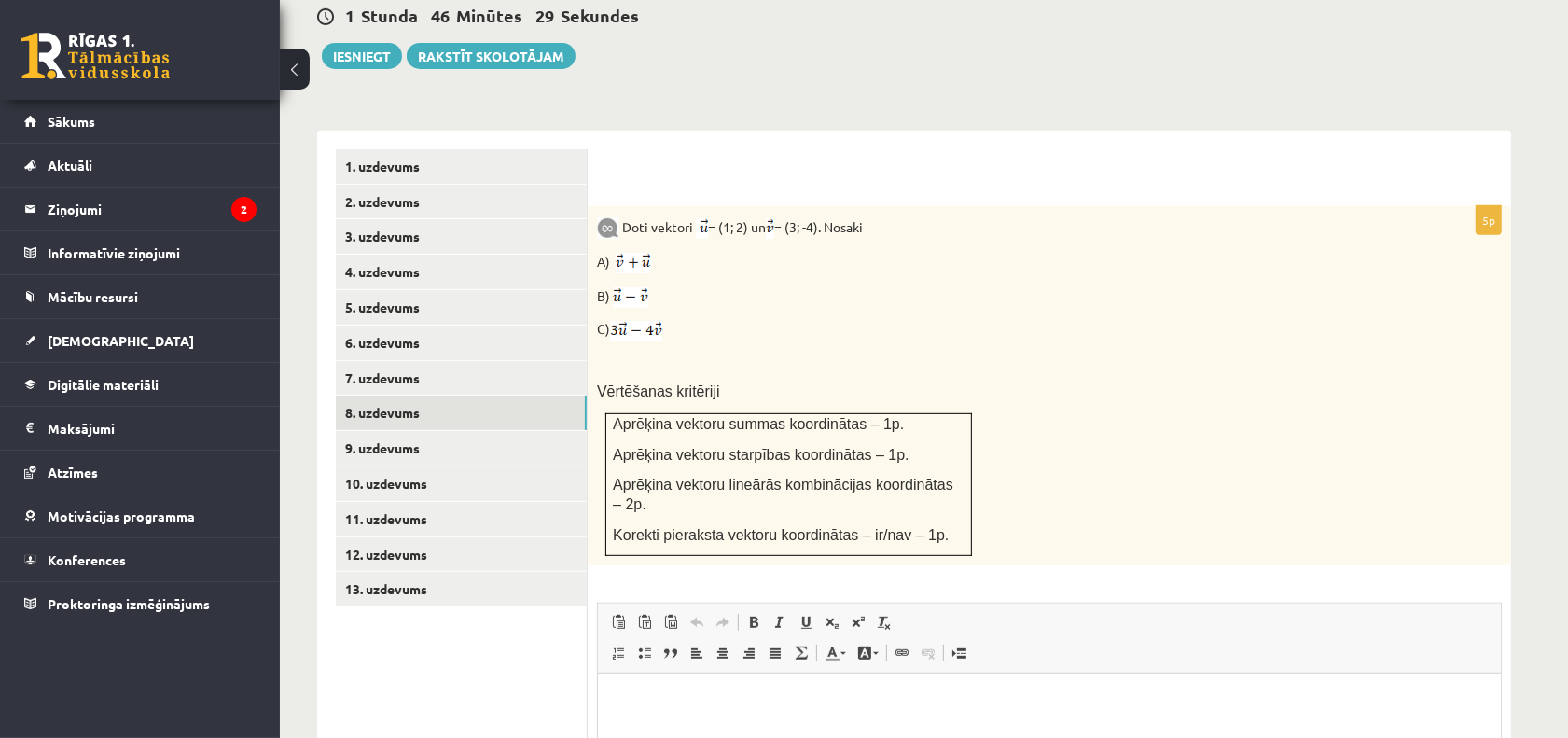
click at [821, 708] on p "Editor, wiswyg-editor-user-answer-47433996831600" at bounding box center [1048, 701] width 866 height 20
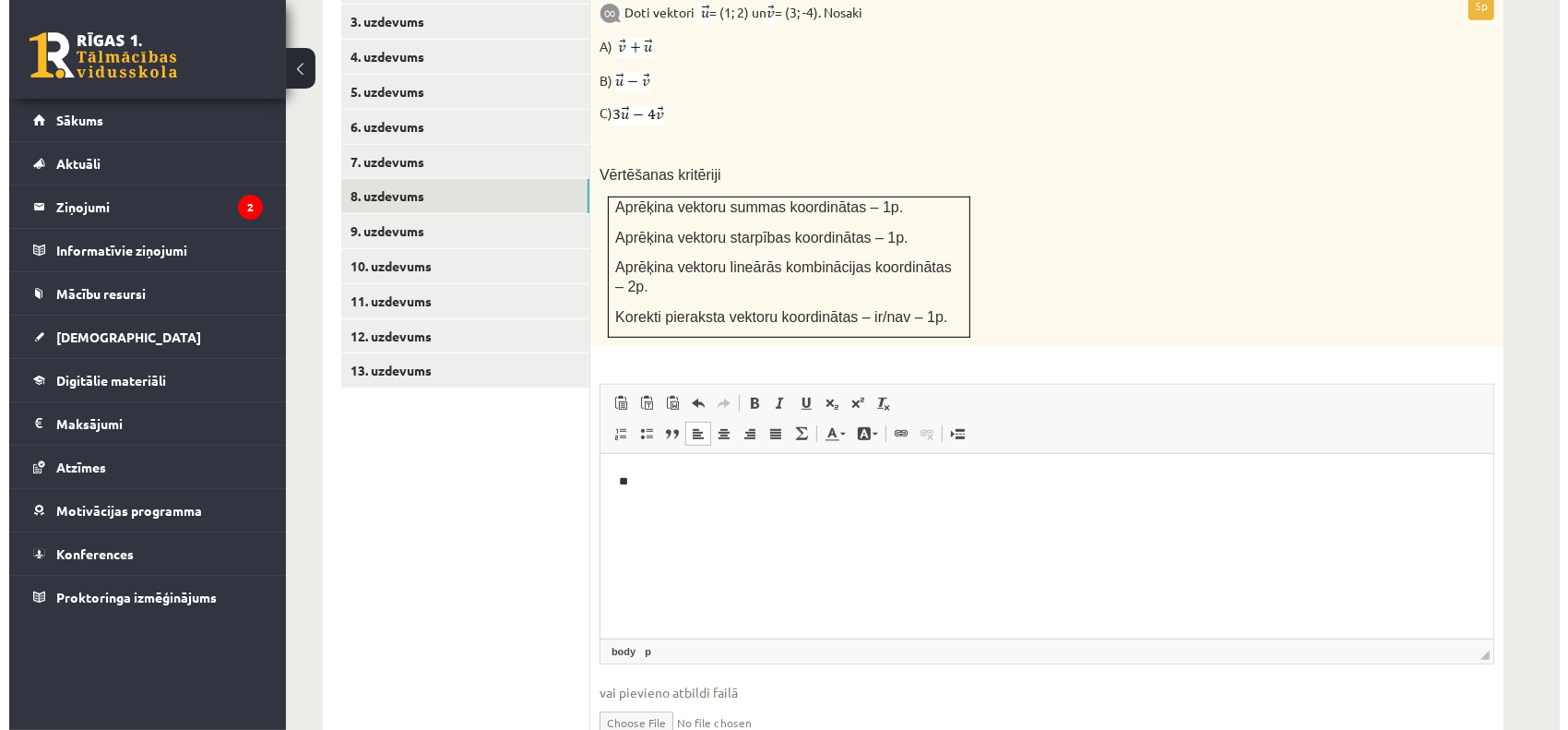
scroll to position [886, 0]
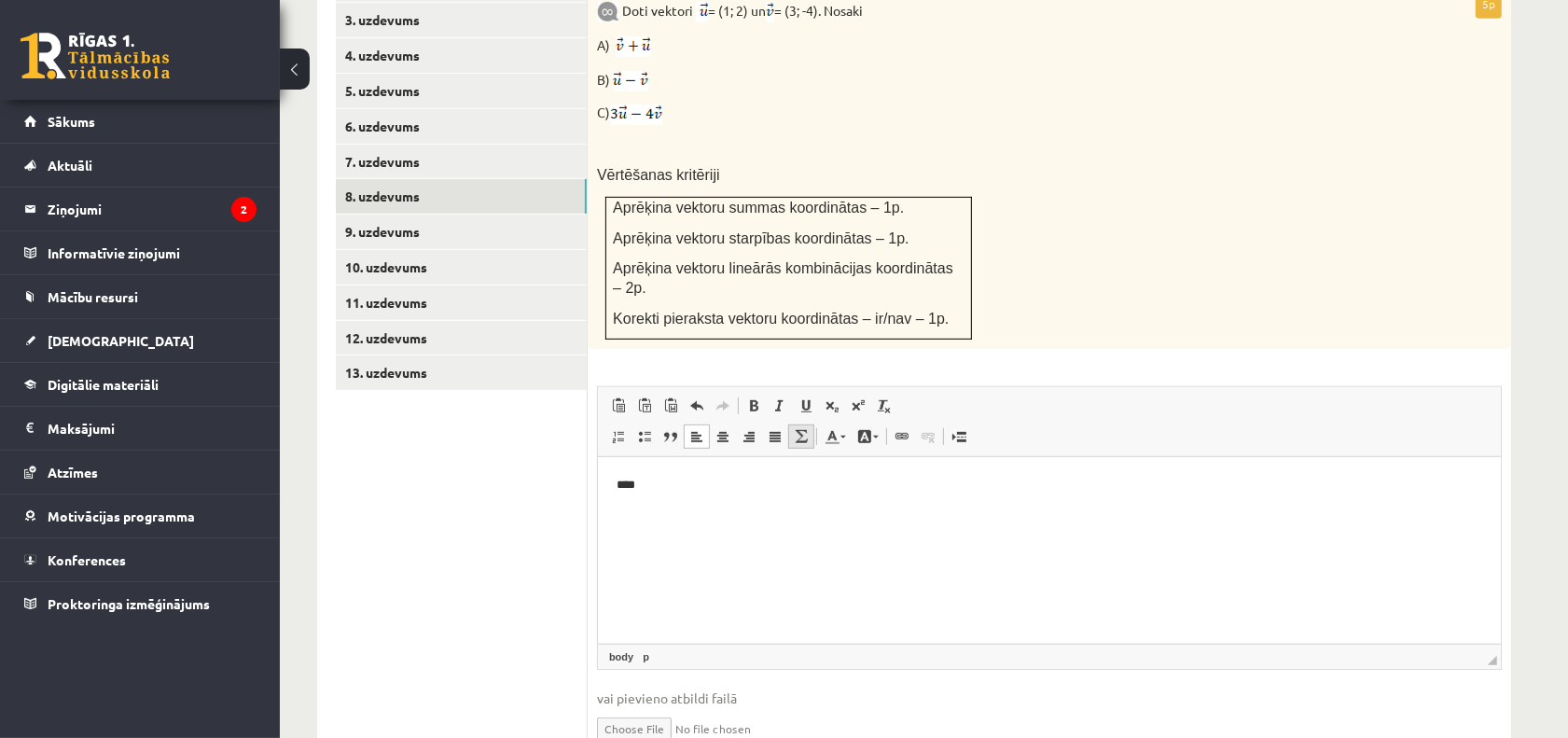
click at [804, 425] on link "Math" at bounding box center [802, 437] width 27 height 25
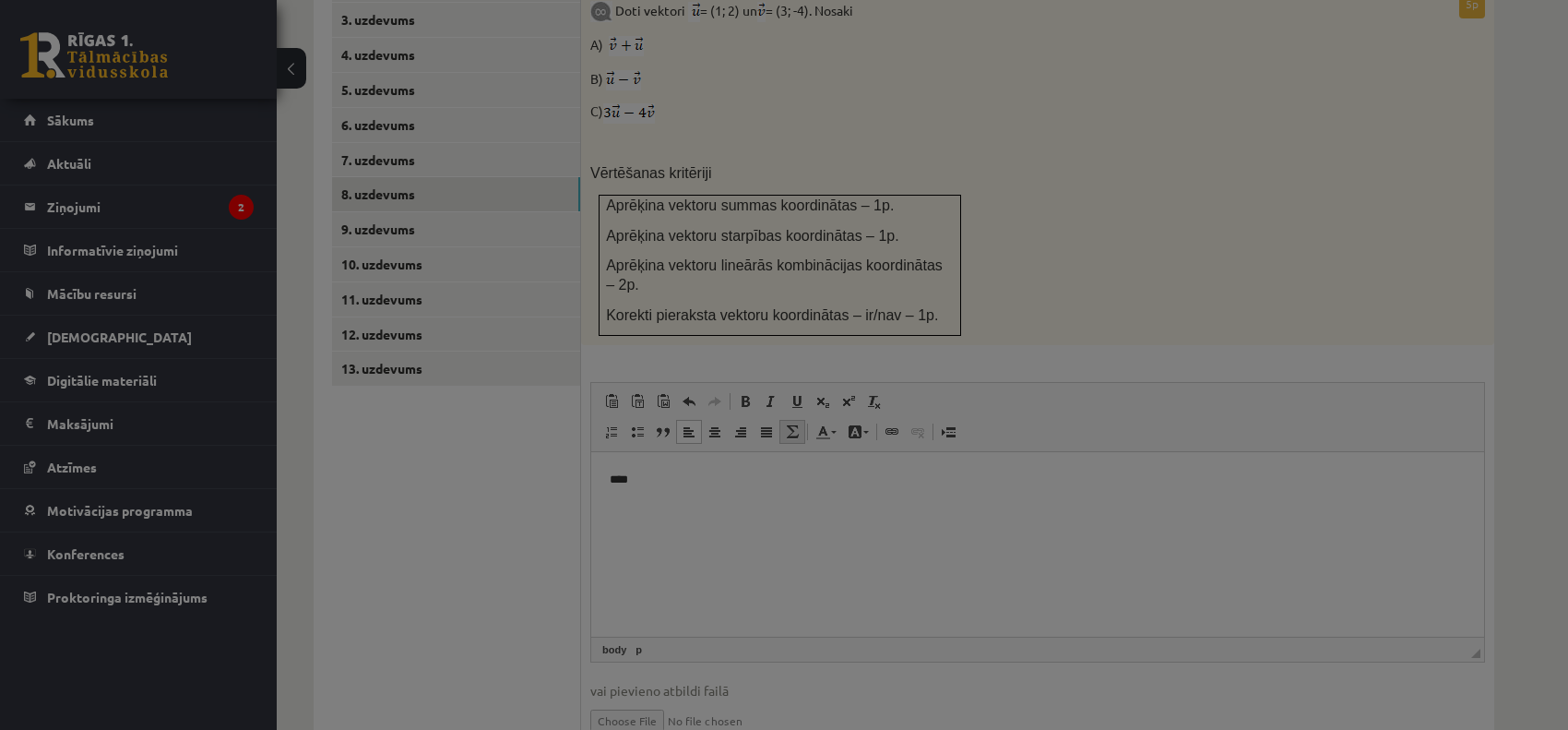
type textarea "**********"
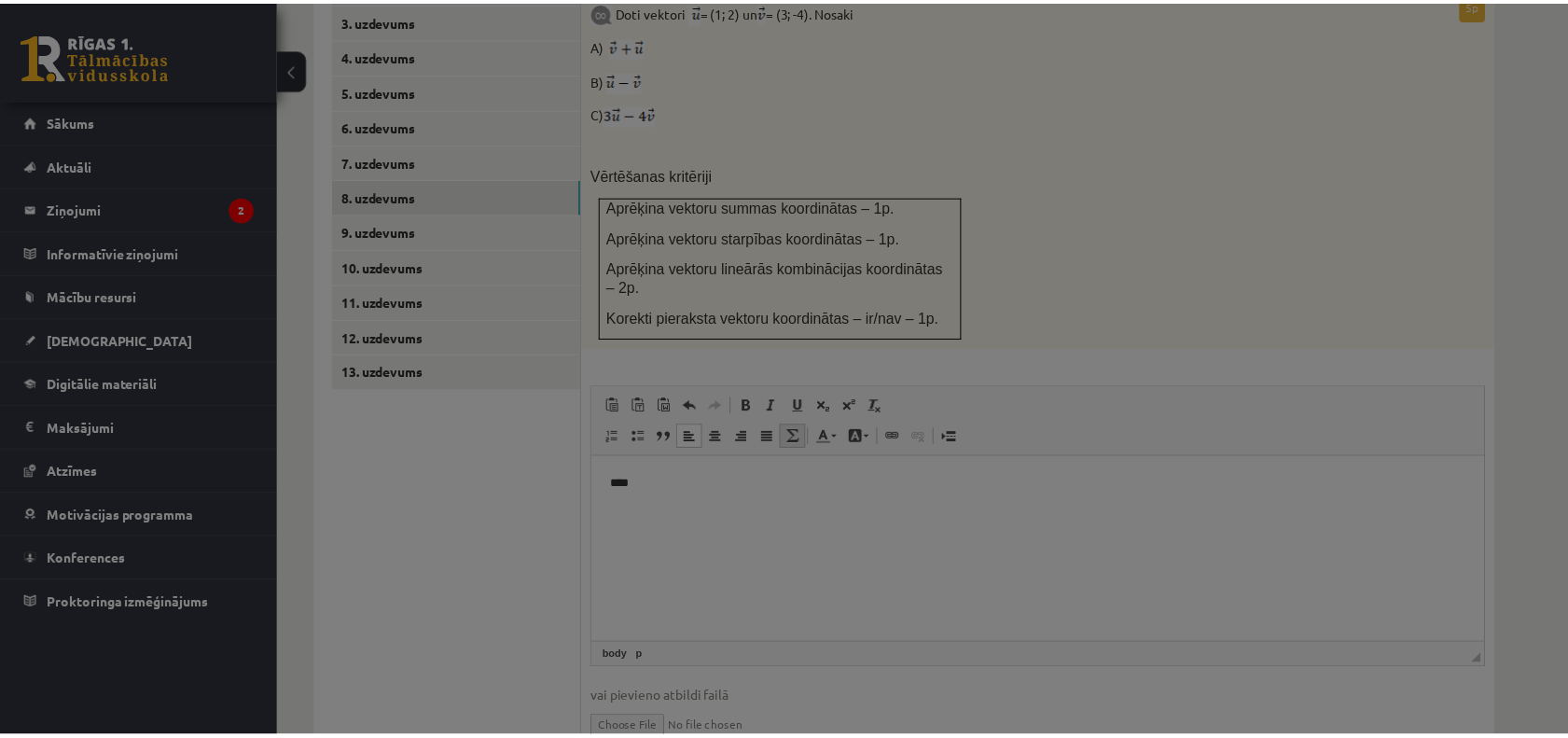
scroll to position [0, 0]
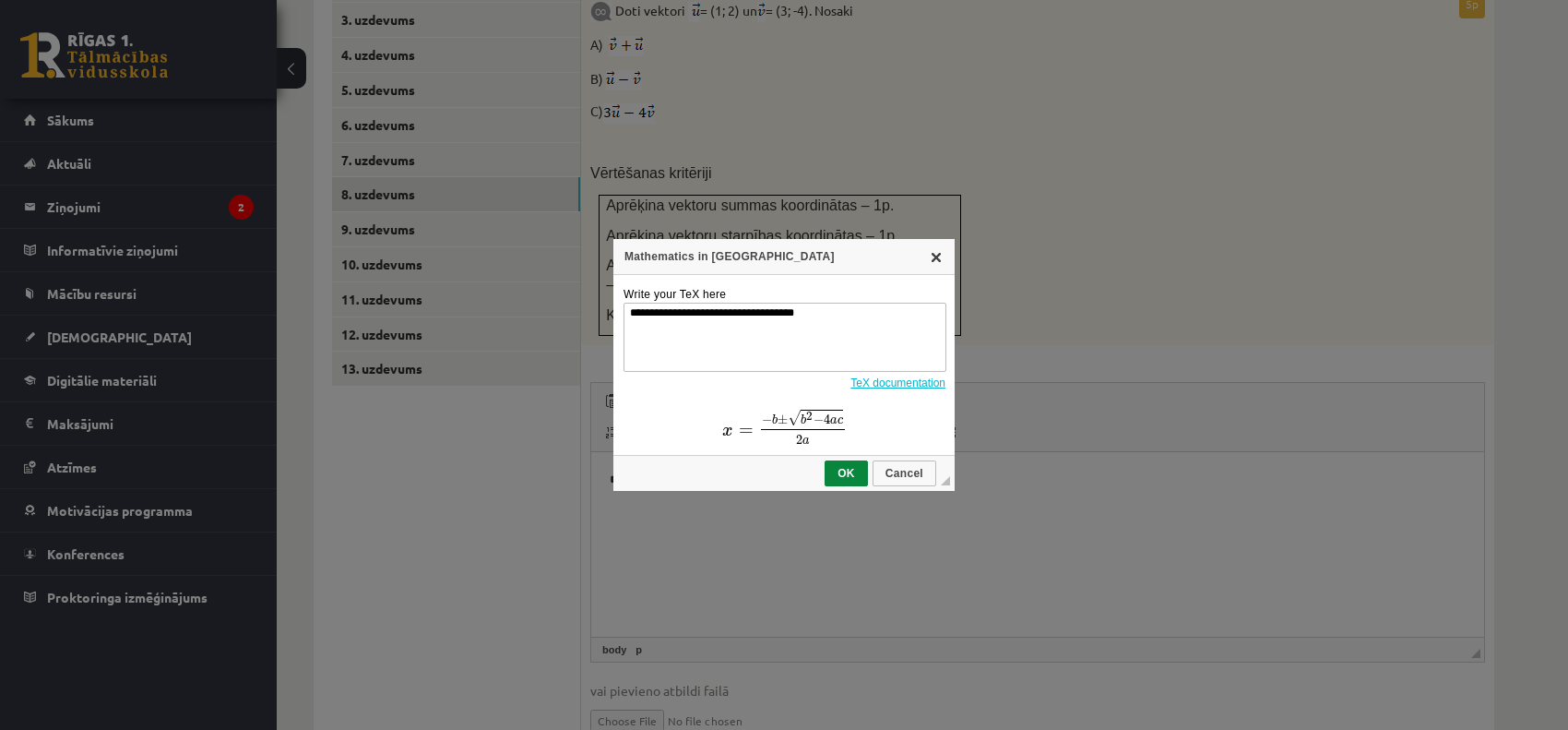
click at [941, 259] on link "X" at bounding box center [936, 256] width 15 height 15
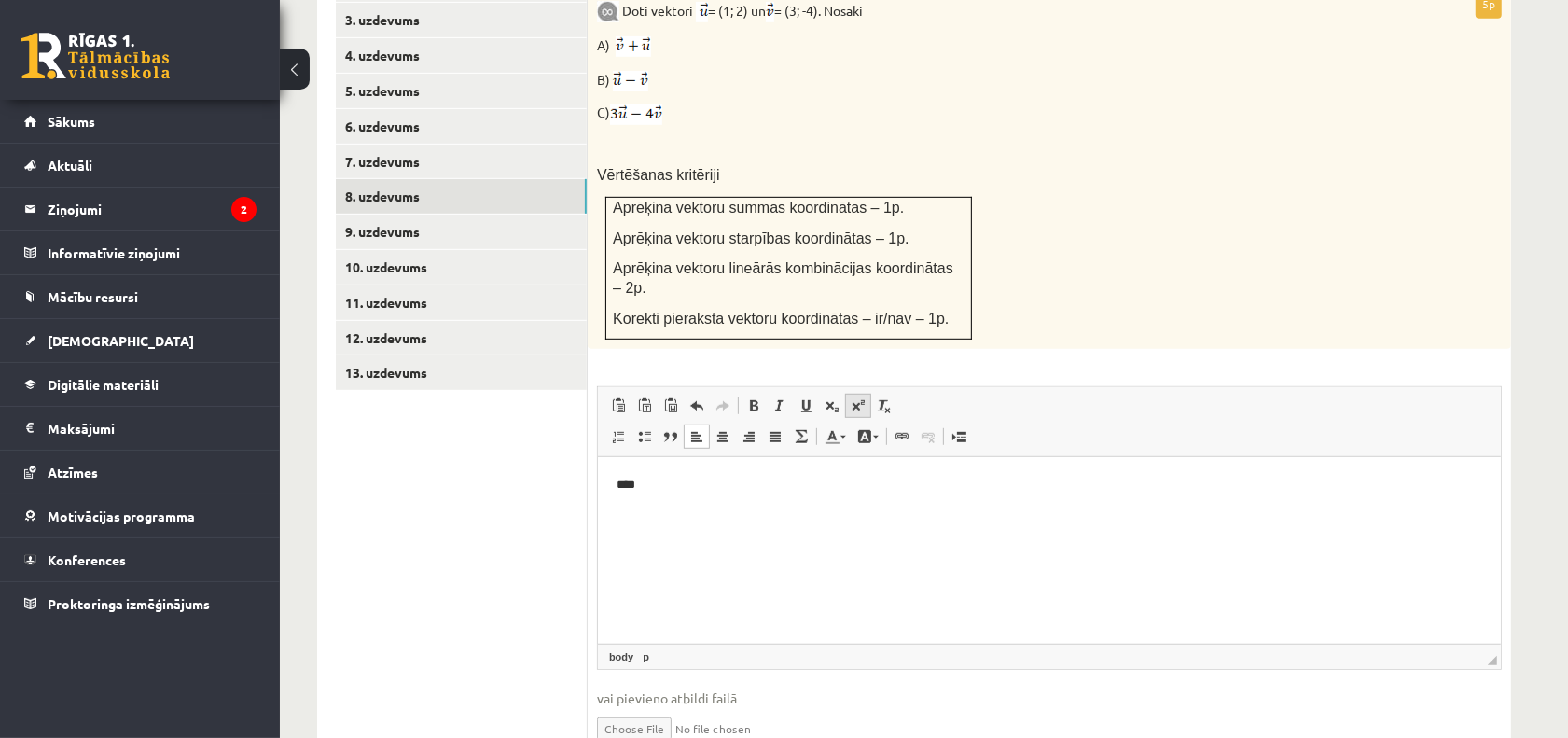
click at [854, 398] on span at bounding box center [859, 406] width 15 height 15
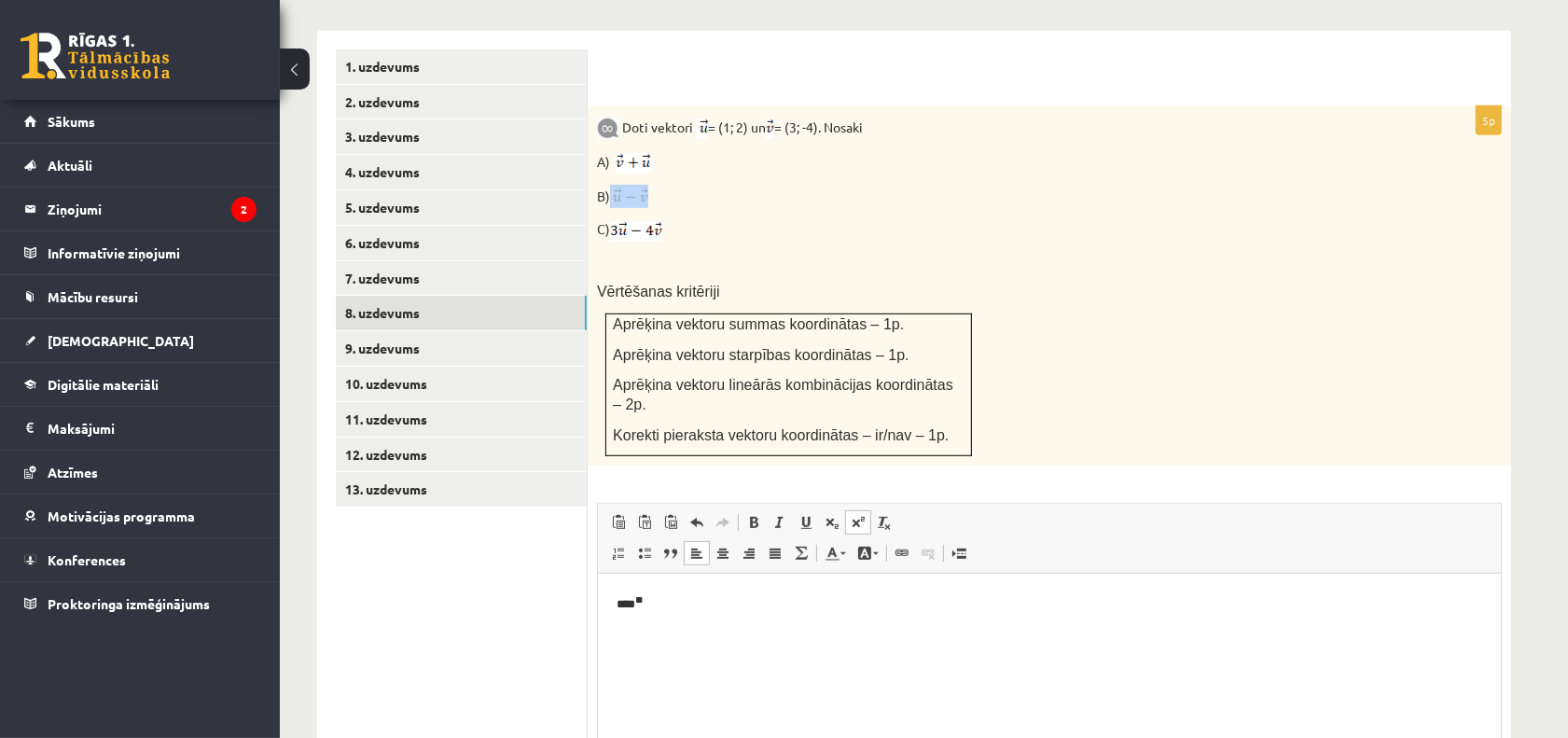
drag, startPoint x: 612, startPoint y: 145, endPoint x: 639, endPoint y: 149, distance: 27.3
click at [639, 184] on p "B)" at bounding box center [1003, 196] width 812 height 24
click at [639, 187] on img at bounding box center [630, 198] width 35 height 21
click at [849, 634] on html "**** **" at bounding box center [1048, 603] width 903 height 60
click at [854, 515] on span at bounding box center [859, 522] width 15 height 15
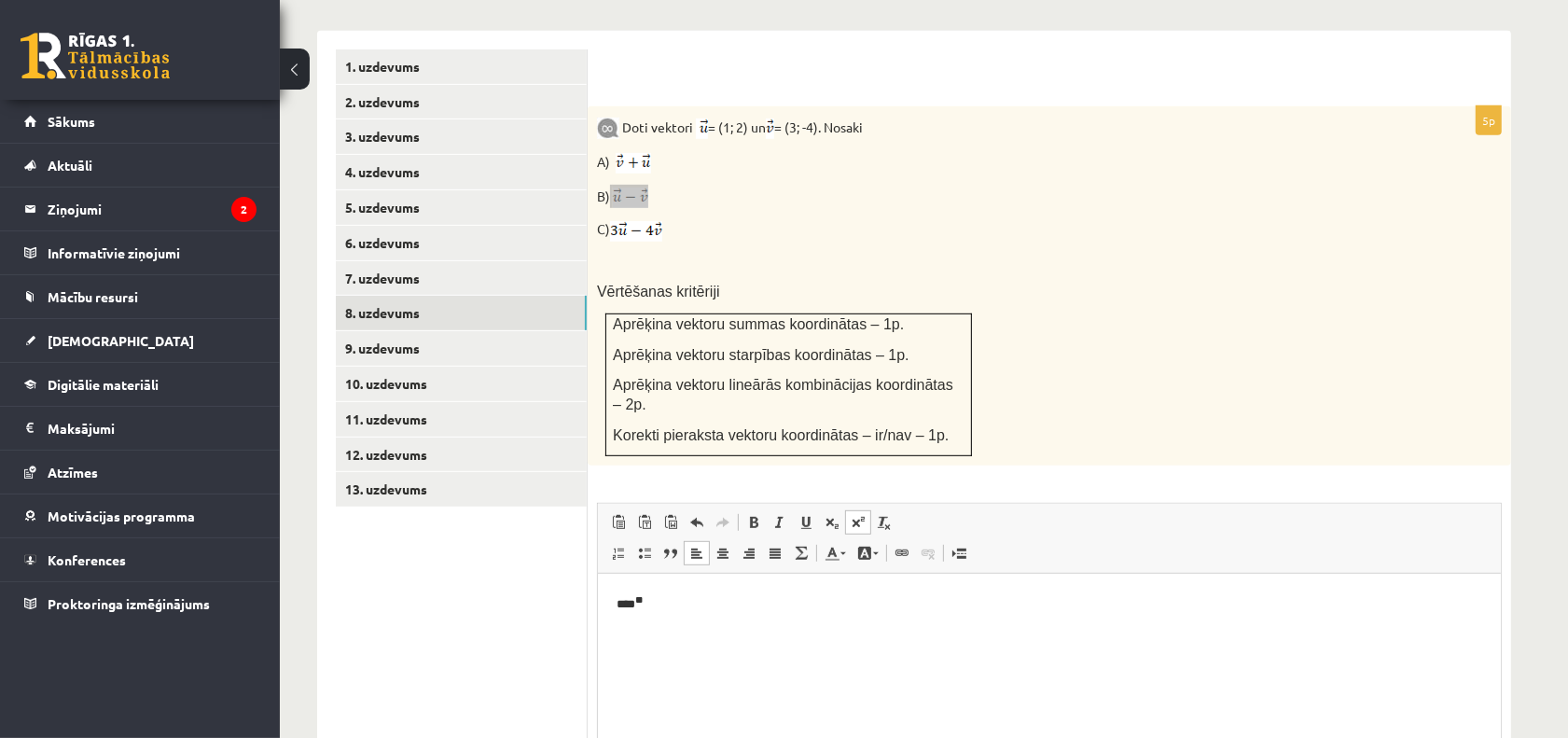
click at [860, 510] on link "Superscript" at bounding box center [859, 522] width 27 height 25
click at [857, 510] on link "Superscript" at bounding box center [859, 522] width 27 height 25
click at [721, 608] on p "**********" at bounding box center [1048, 604] width 866 height 23
click at [742, 605] on p "**********" at bounding box center [1048, 604] width 866 height 23
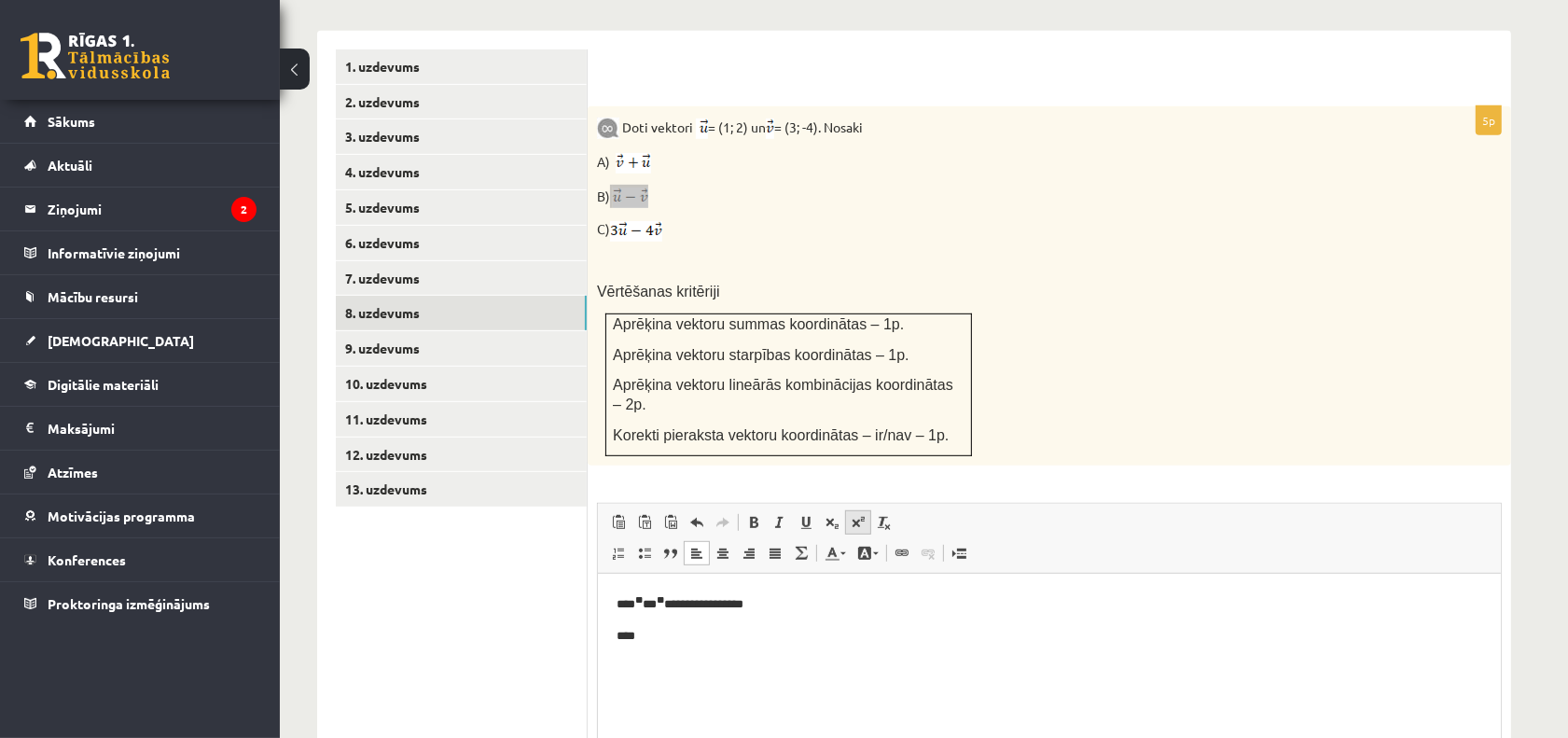
click at [859, 515] on span at bounding box center [859, 522] width 15 height 15
click at [864, 510] on link "Superscript" at bounding box center [859, 522] width 27 height 25
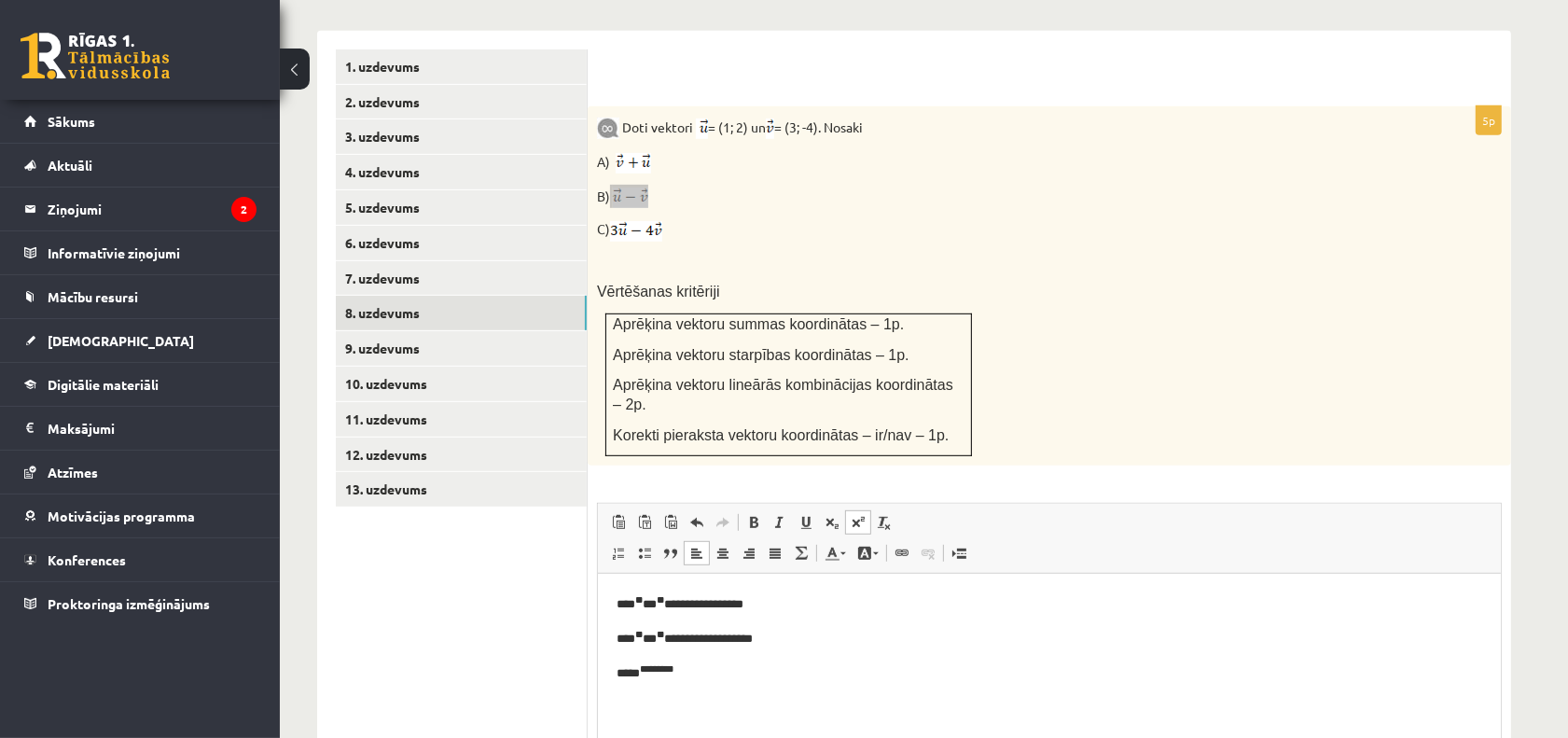
click at [864, 510] on link "Superscript" at bounding box center [859, 522] width 27 height 25
click at [864, 515] on span at bounding box center [859, 522] width 15 height 15
click at [765, 184] on p "B)" at bounding box center [1003, 196] width 812 height 24
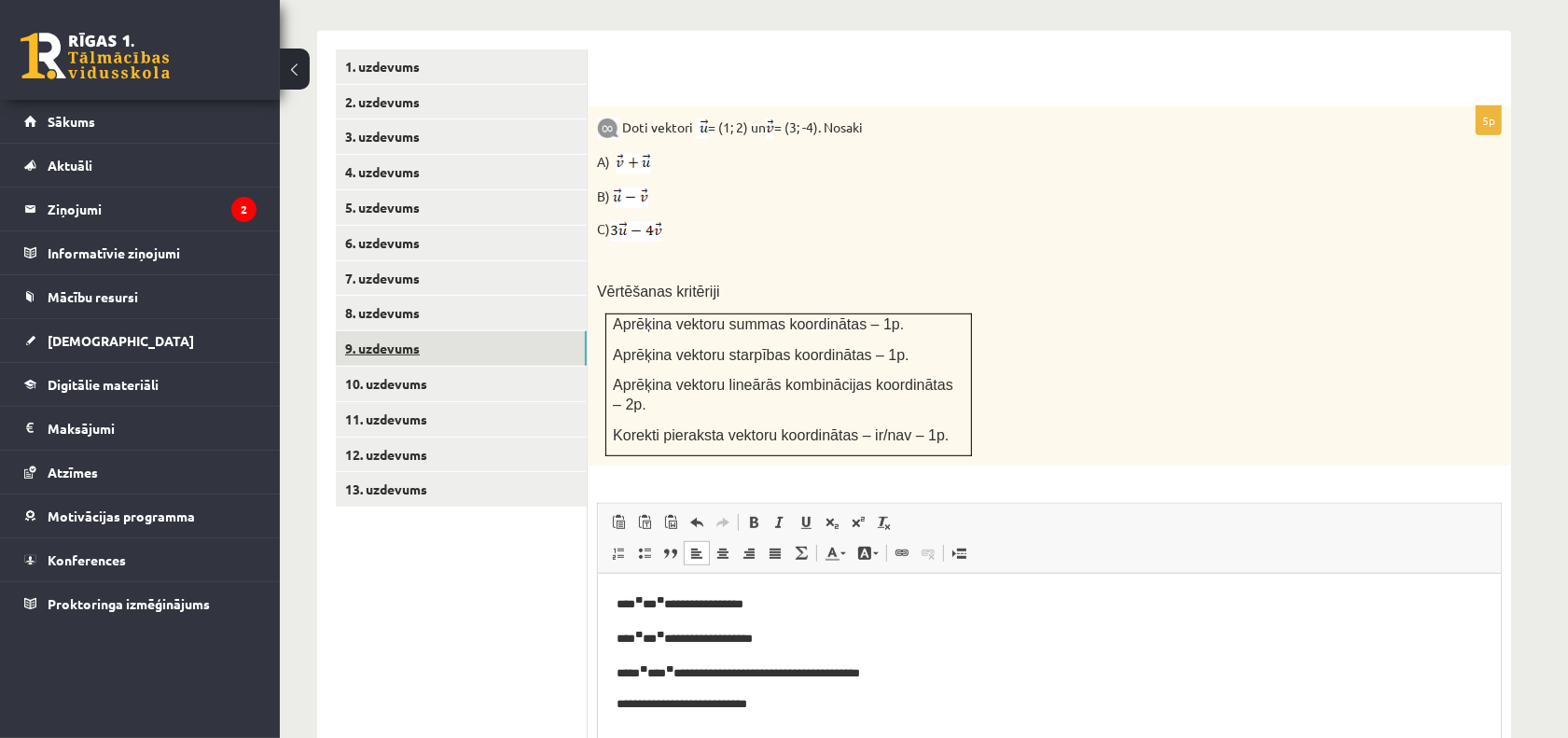
click at [468, 331] on link "9. uzdevums" at bounding box center [462, 349] width 251 height 34
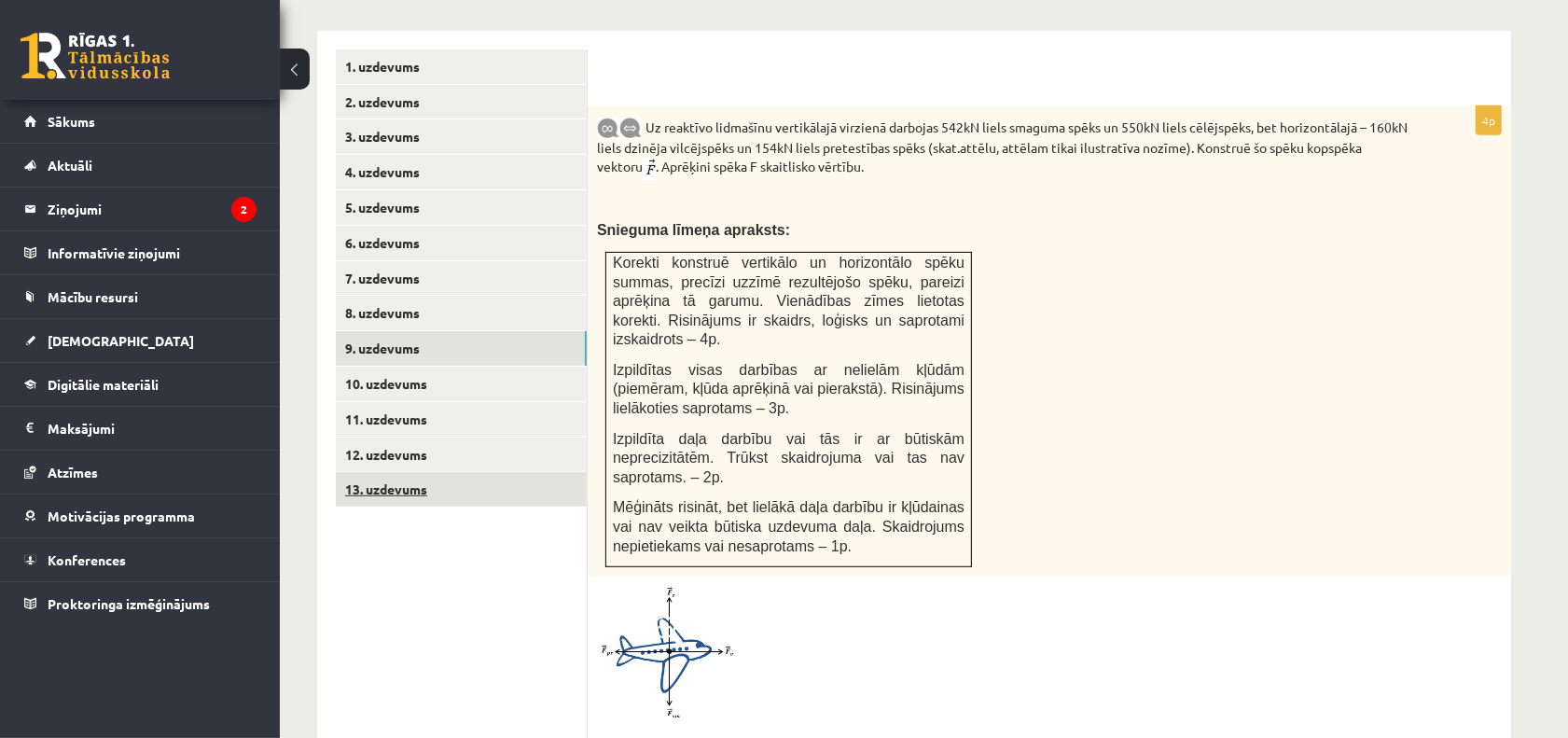
scroll to position [0, 0]
click at [435, 85] on link "2. uzdevums" at bounding box center [462, 102] width 251 height 34
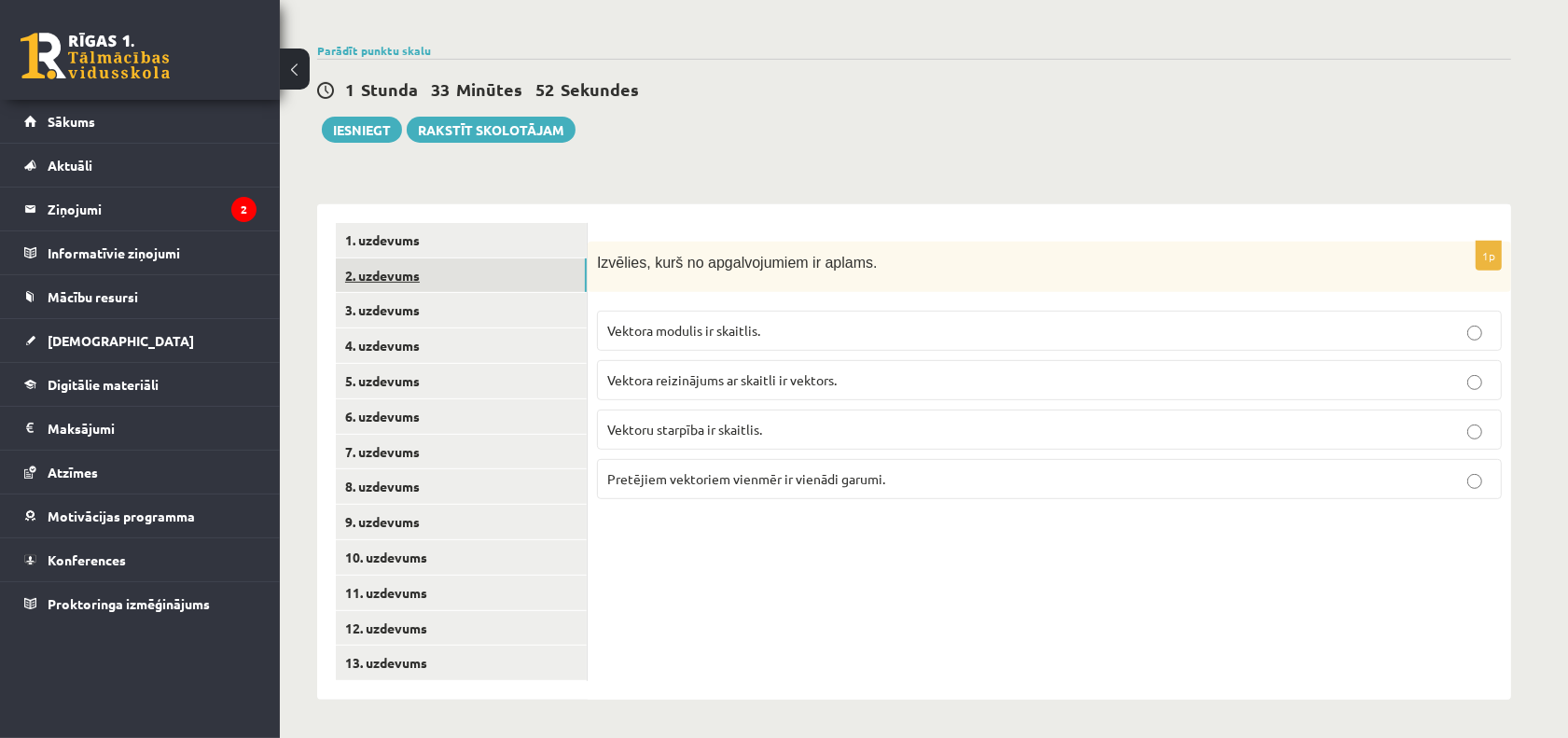
scroll to position [562, 0]
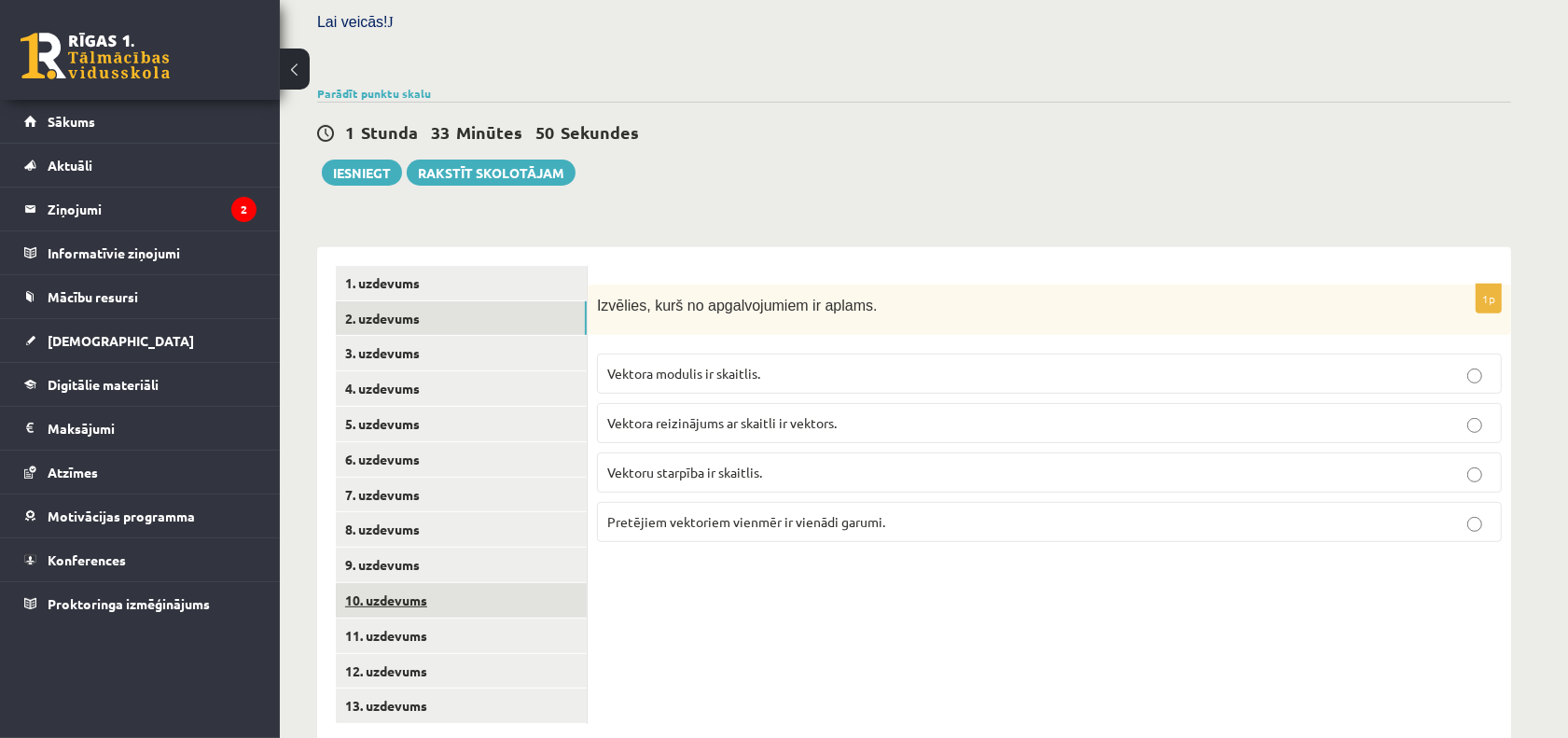
click at [365, 583] on link "10. uzdevums" at bounding box center [462, 600] width 251 height 34
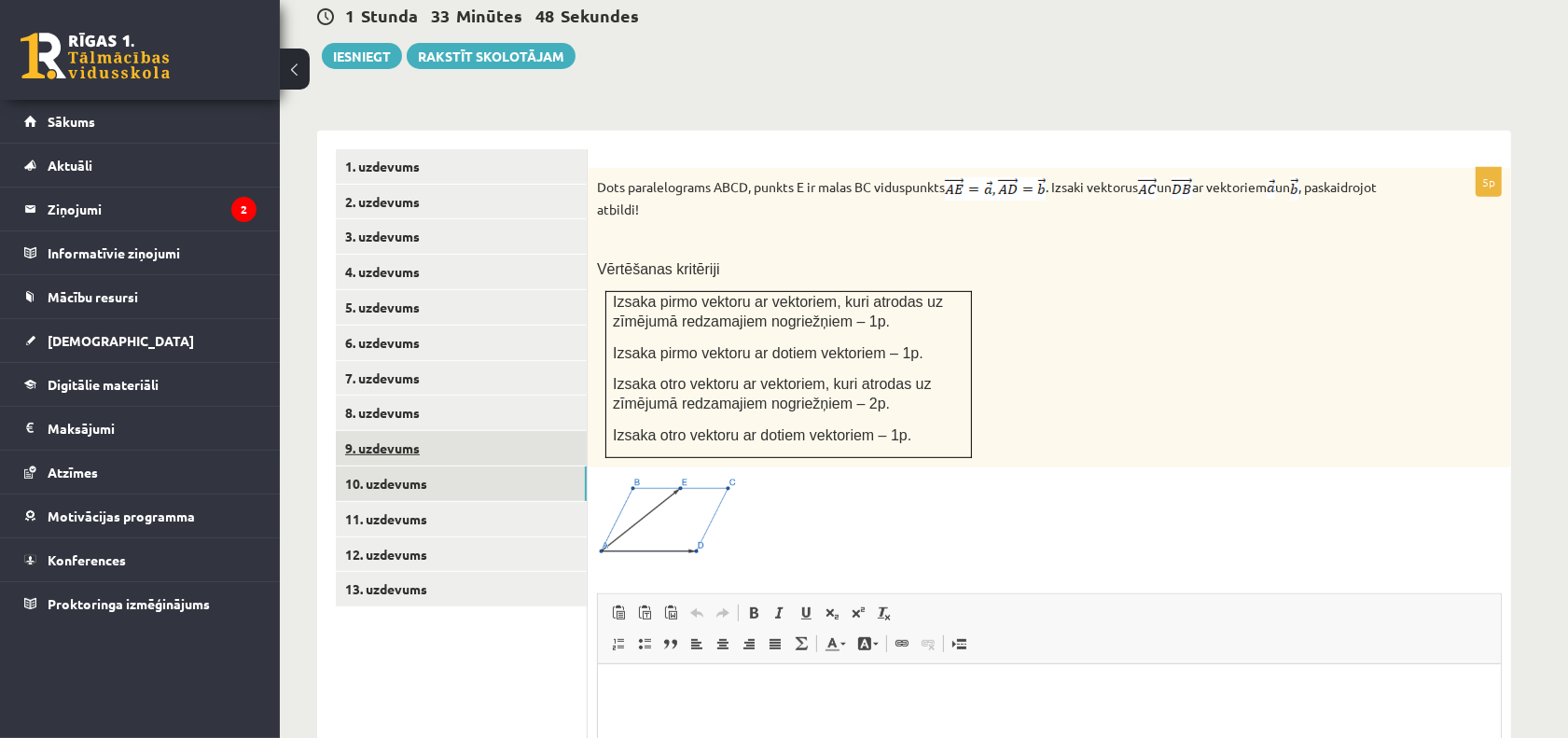
scroll to position [0, 0]
click at [421, 501] on link "11. uzdevums" at bounding box center [462, 519] width 251 height 34
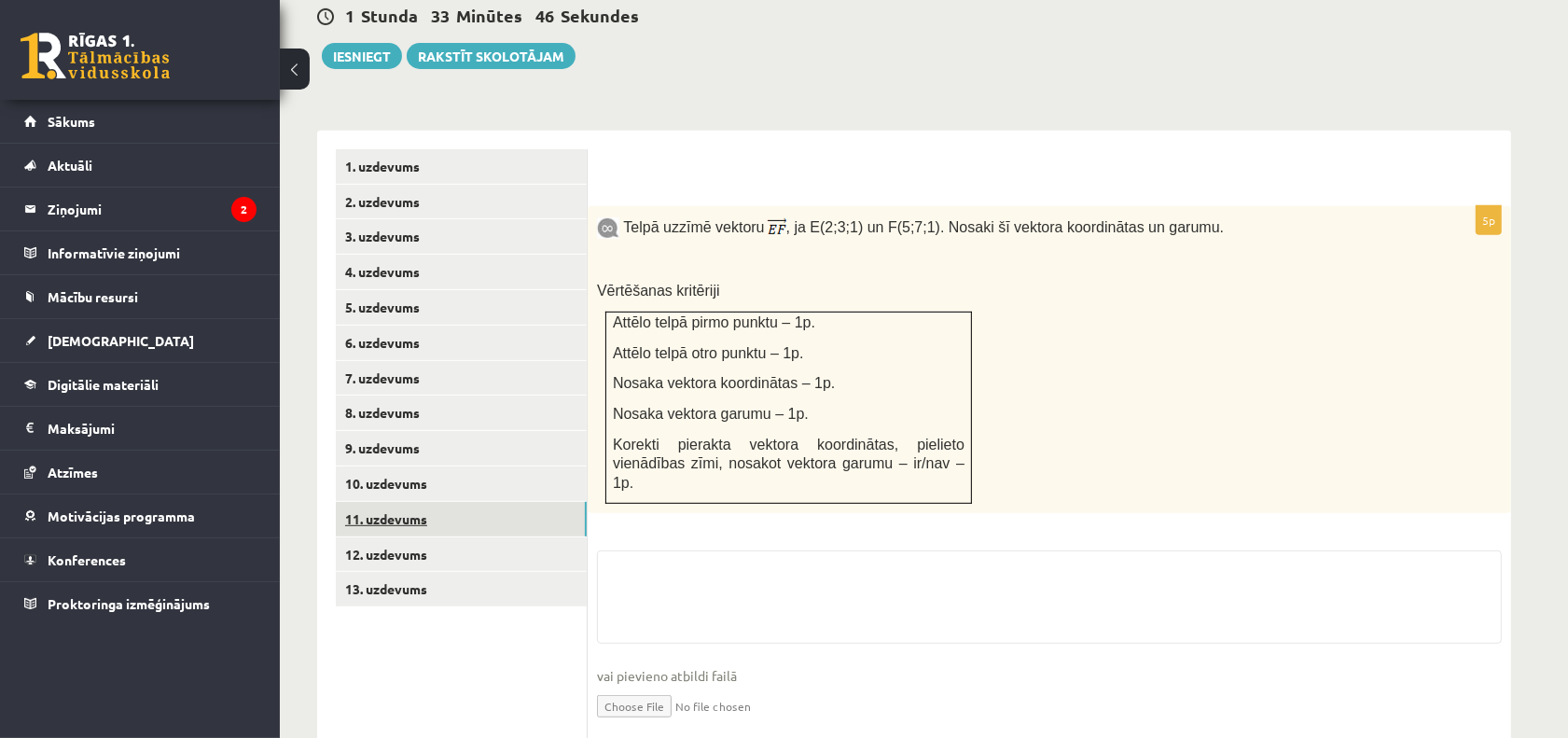
scroll to position [663, 0]
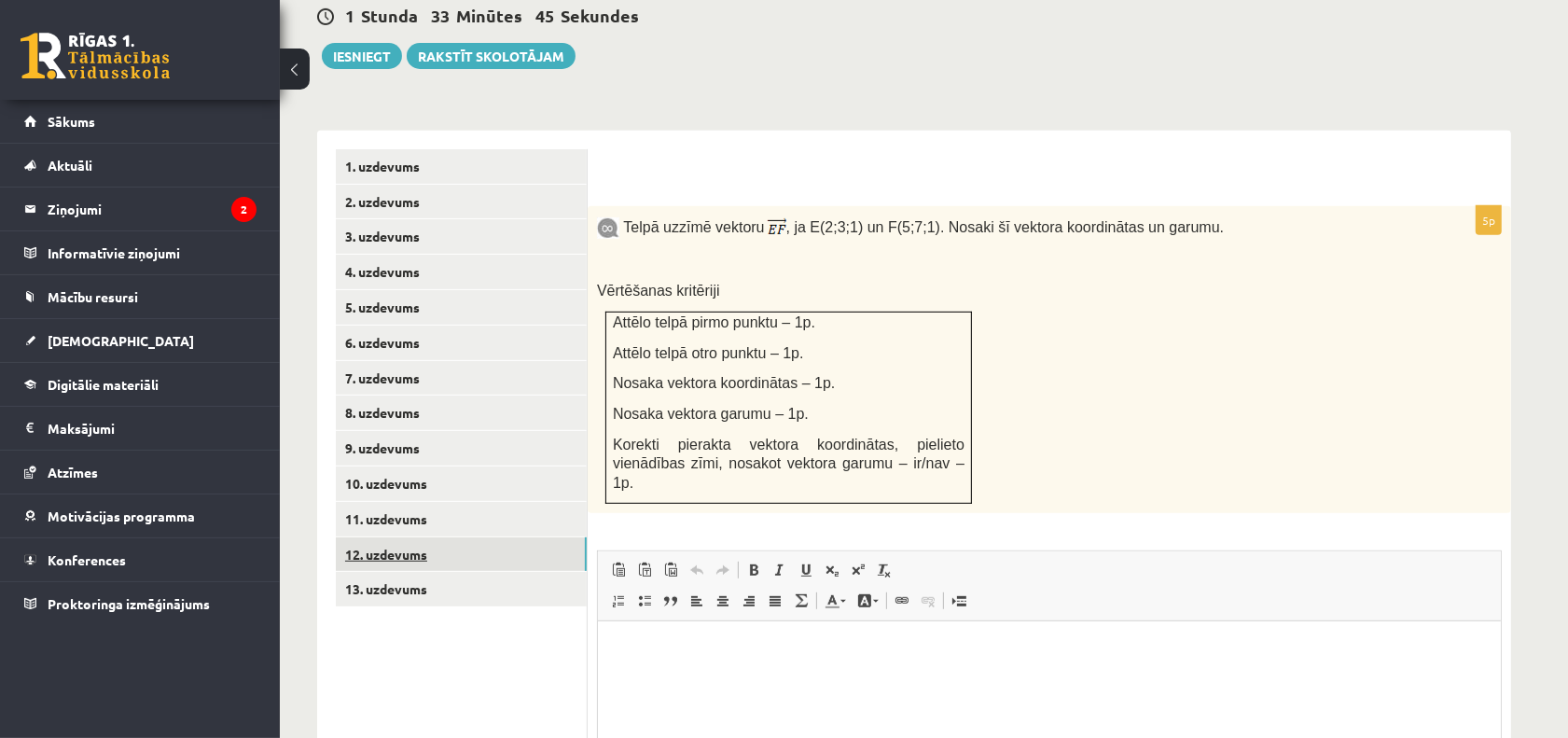
click at [431, 538] on link "12. uzdevums" at bounding box center [462, 555] width 251 height 34
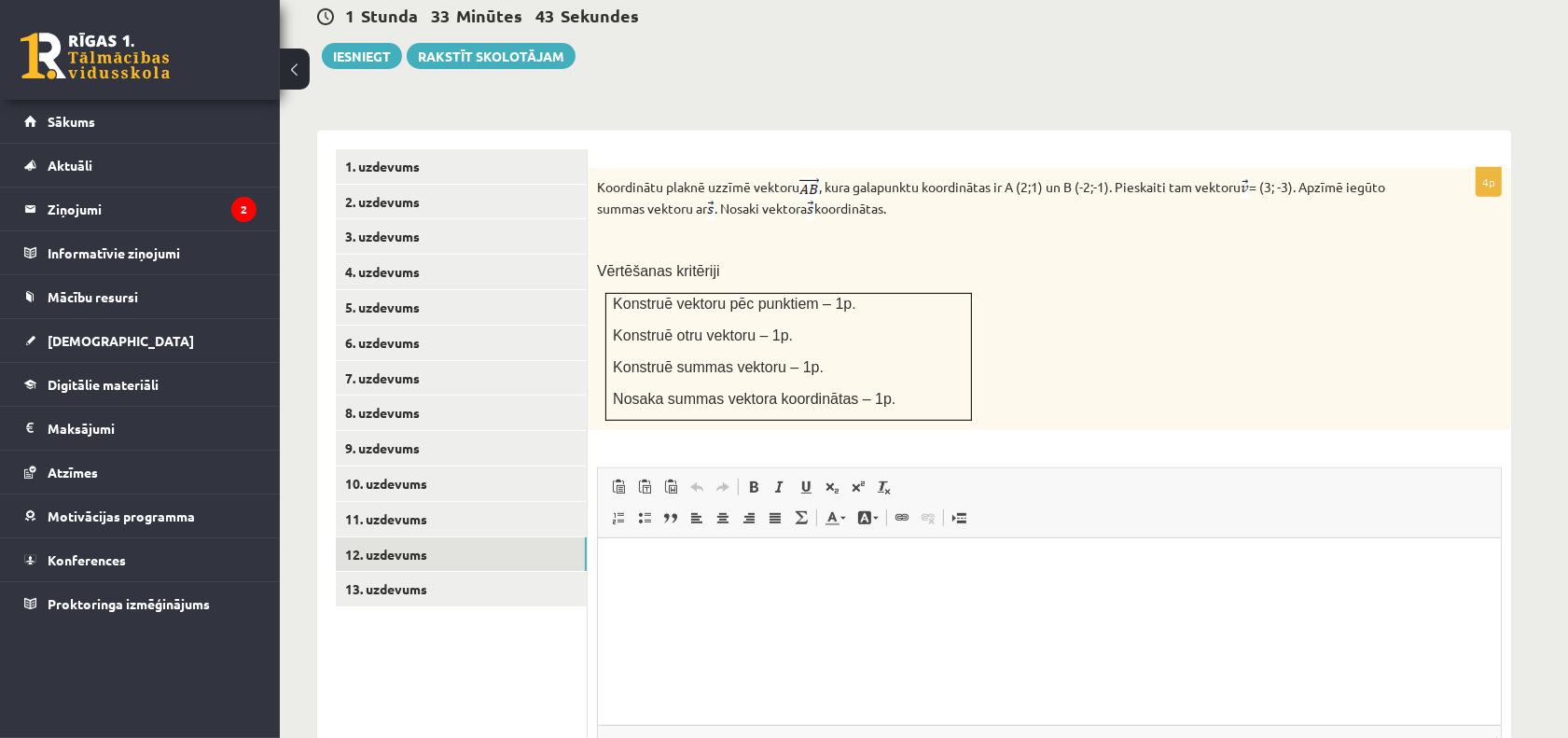
scroll to position [0, 0]
click at [459, 572] on link "13. uzdevums" at bounding box center [462, 589] width 251 height 34
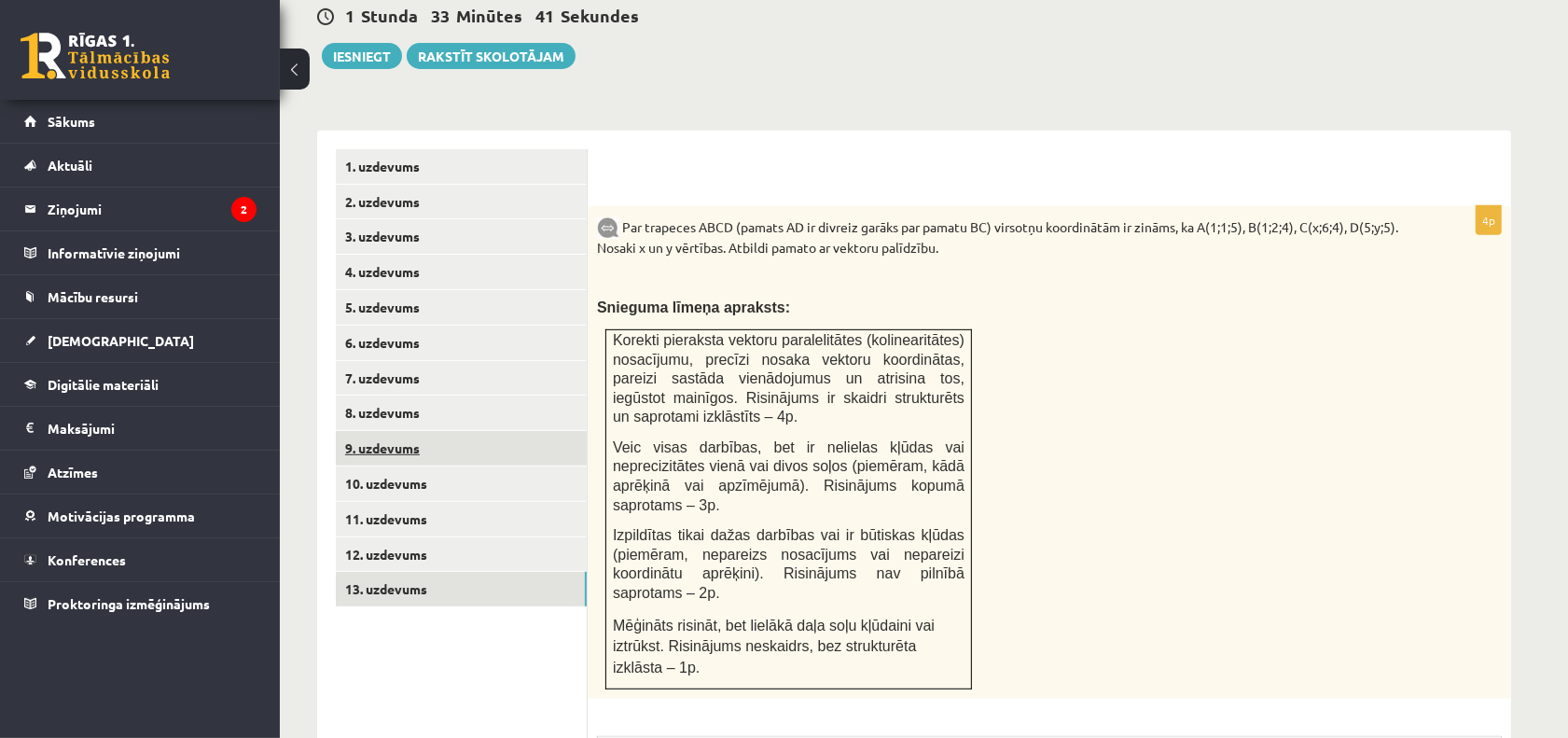
click at [469, 431] on link "9. uzdevums" at bounding box center [462, 448] width 251 height 34
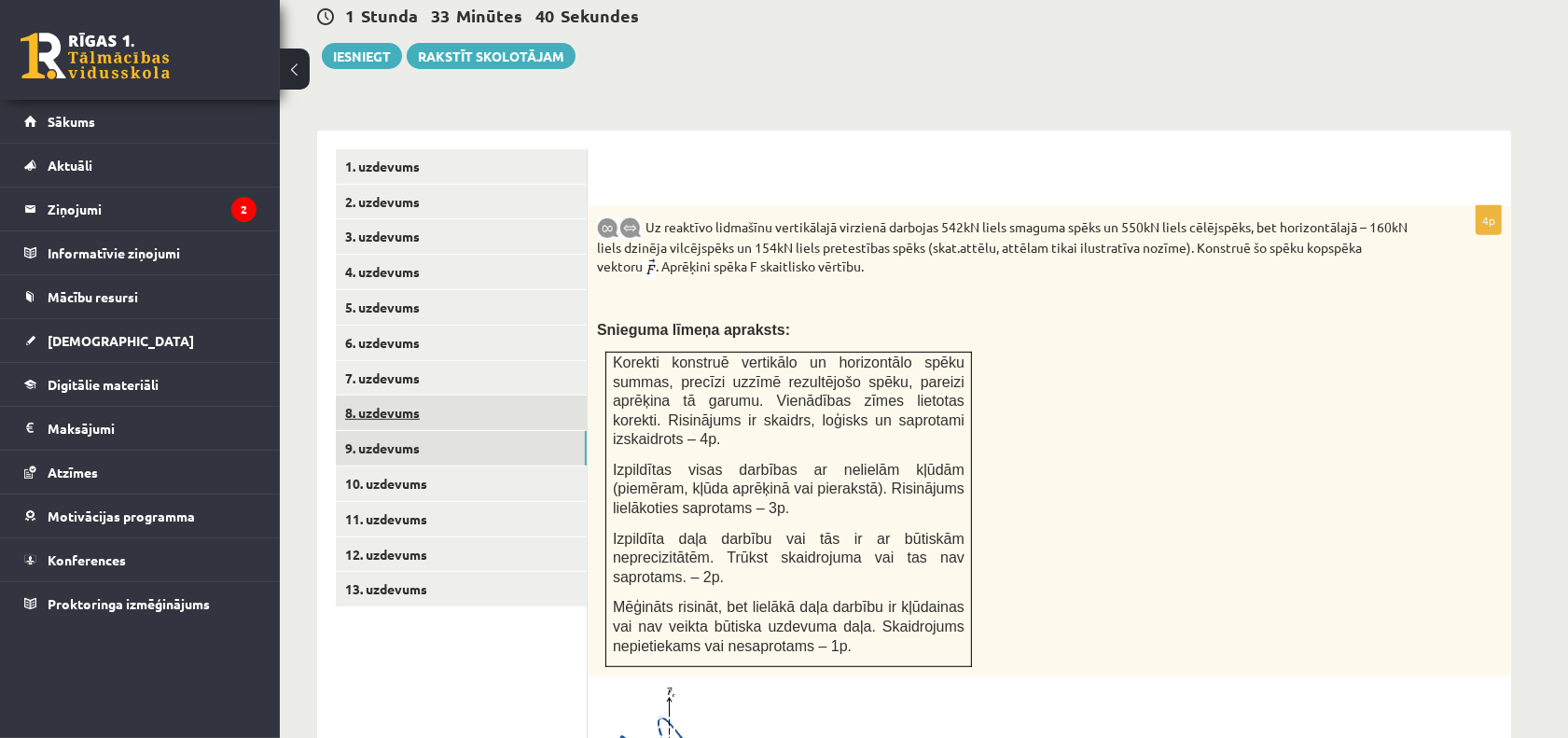
click at [483, 395] on link "8. uzdevums" at bounding box center [462, 412] width 251 height 34
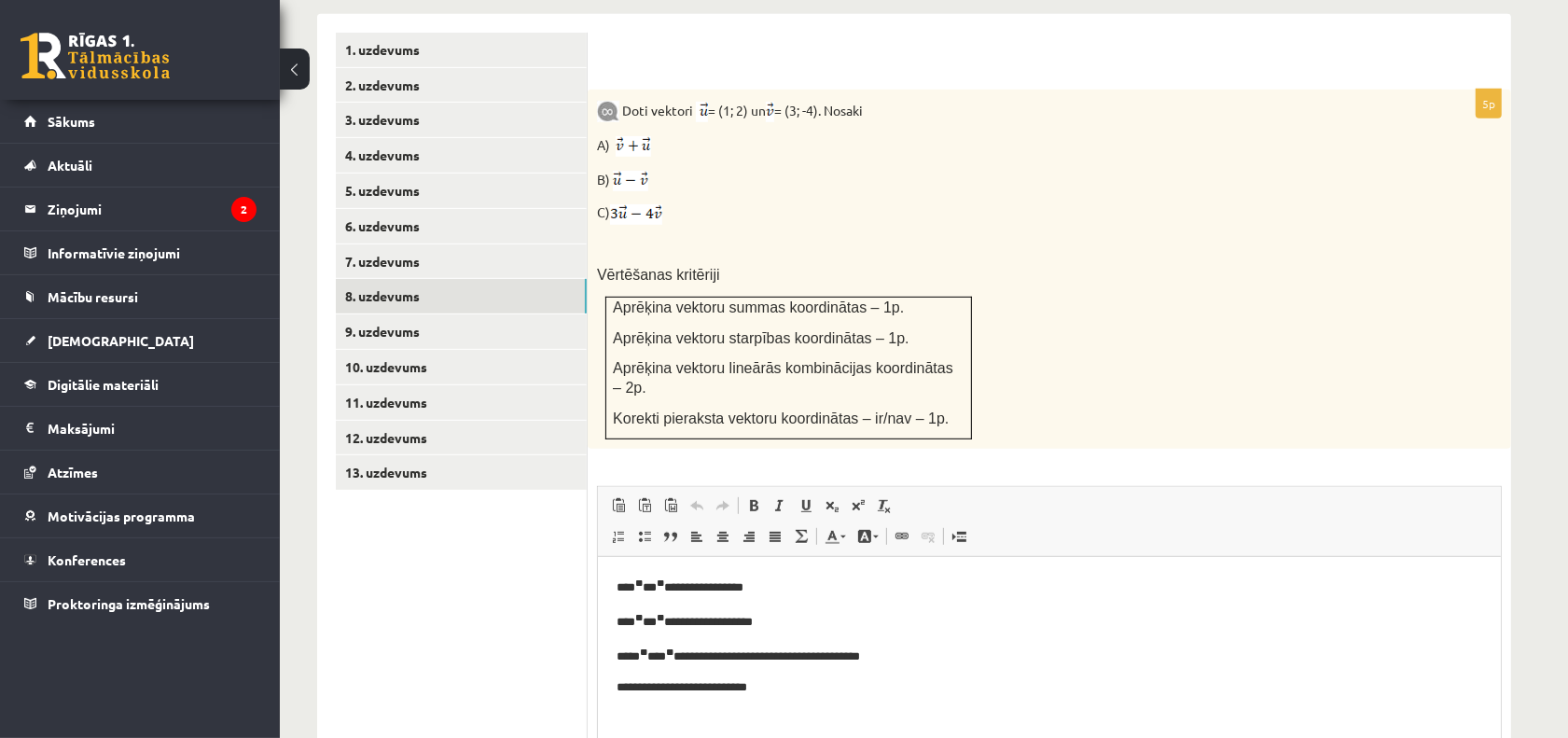
scroll to position [679, 0]
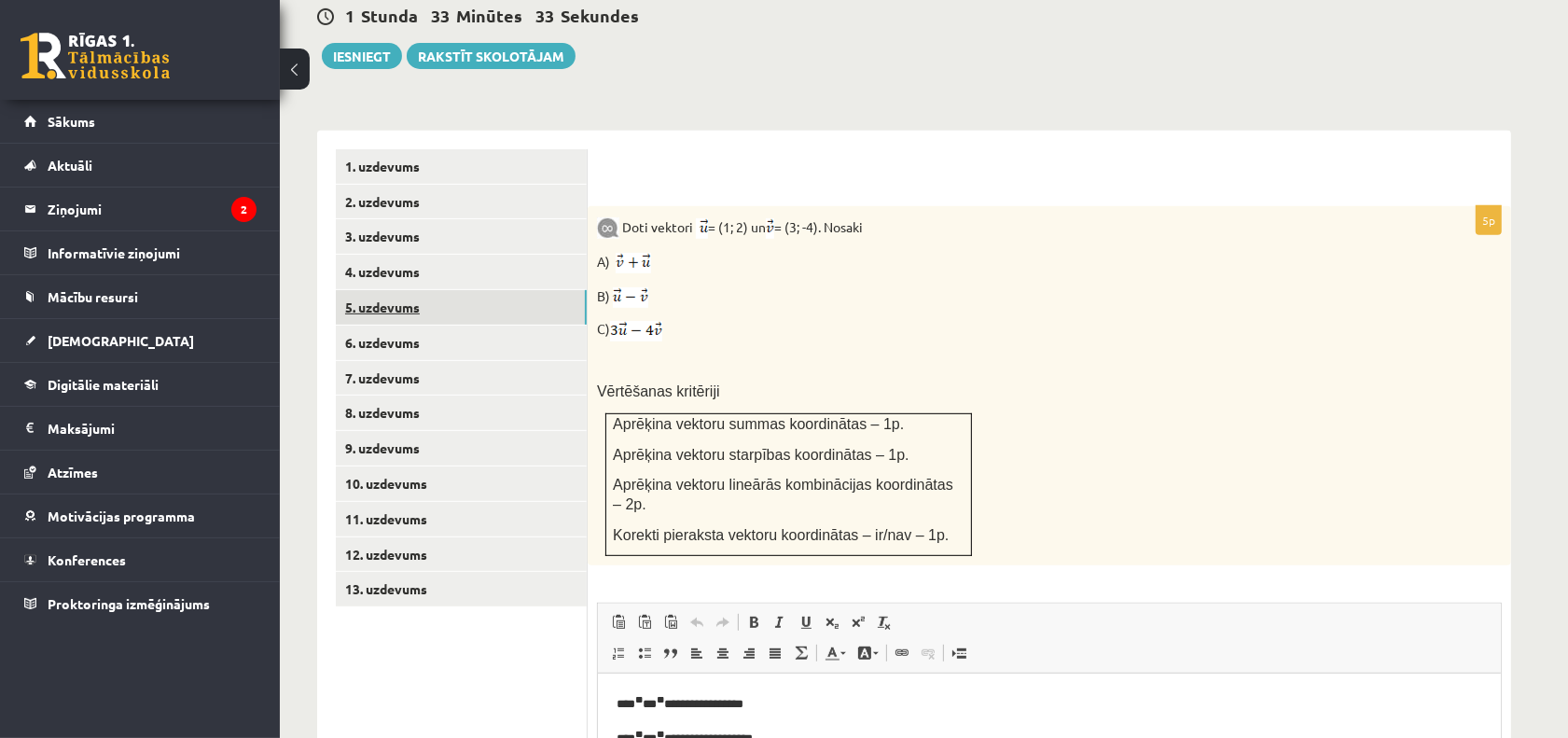
click at [487, 290] on link "5. uzdevums" at bounding box center [462, 307] width 251 height 34
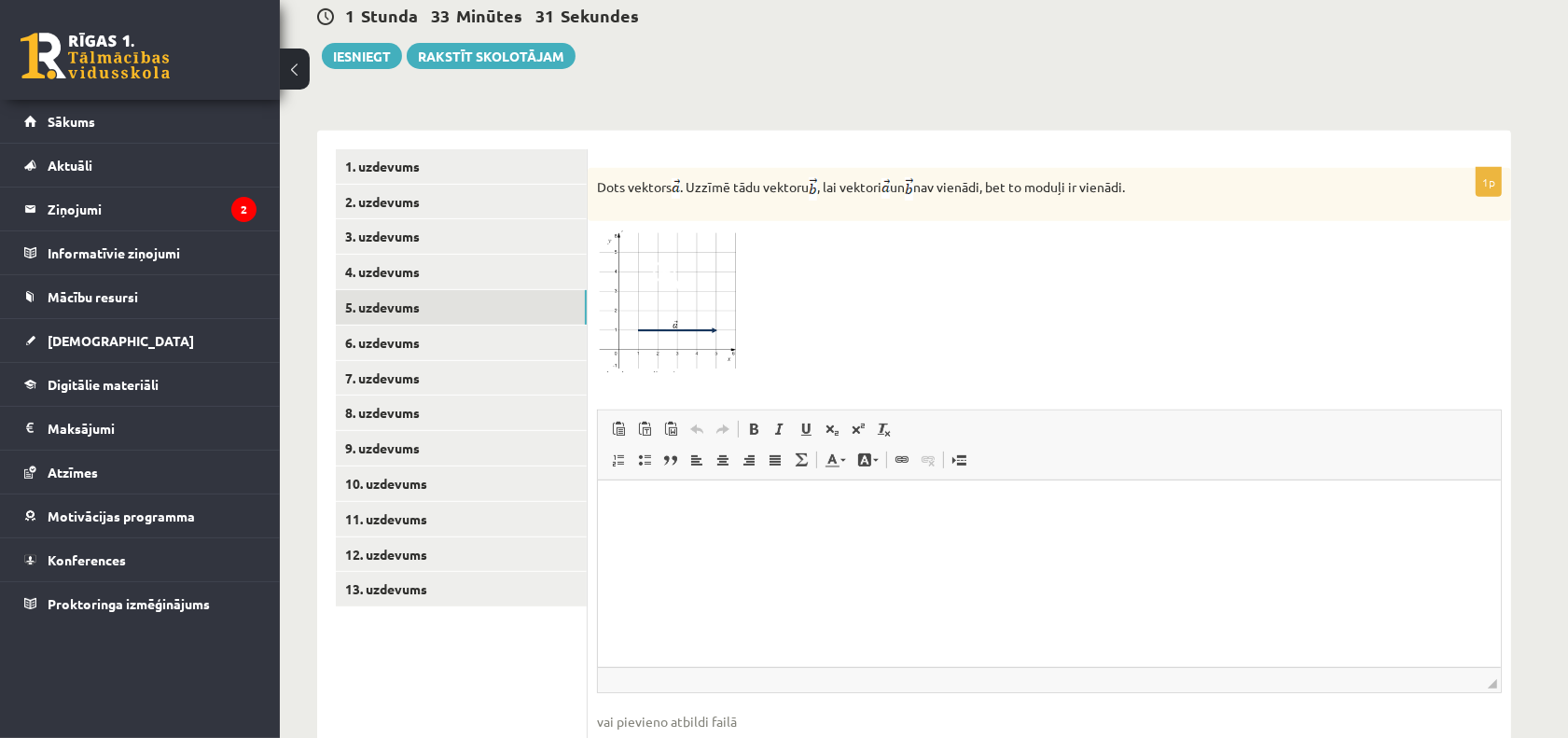
scroll to position [0, 0]
click at [803, 537] on html at bounding box center [1048, 508] width 903 height 57
click at [857, 422] on span at bounding box center [859, 429] width 15 height 15
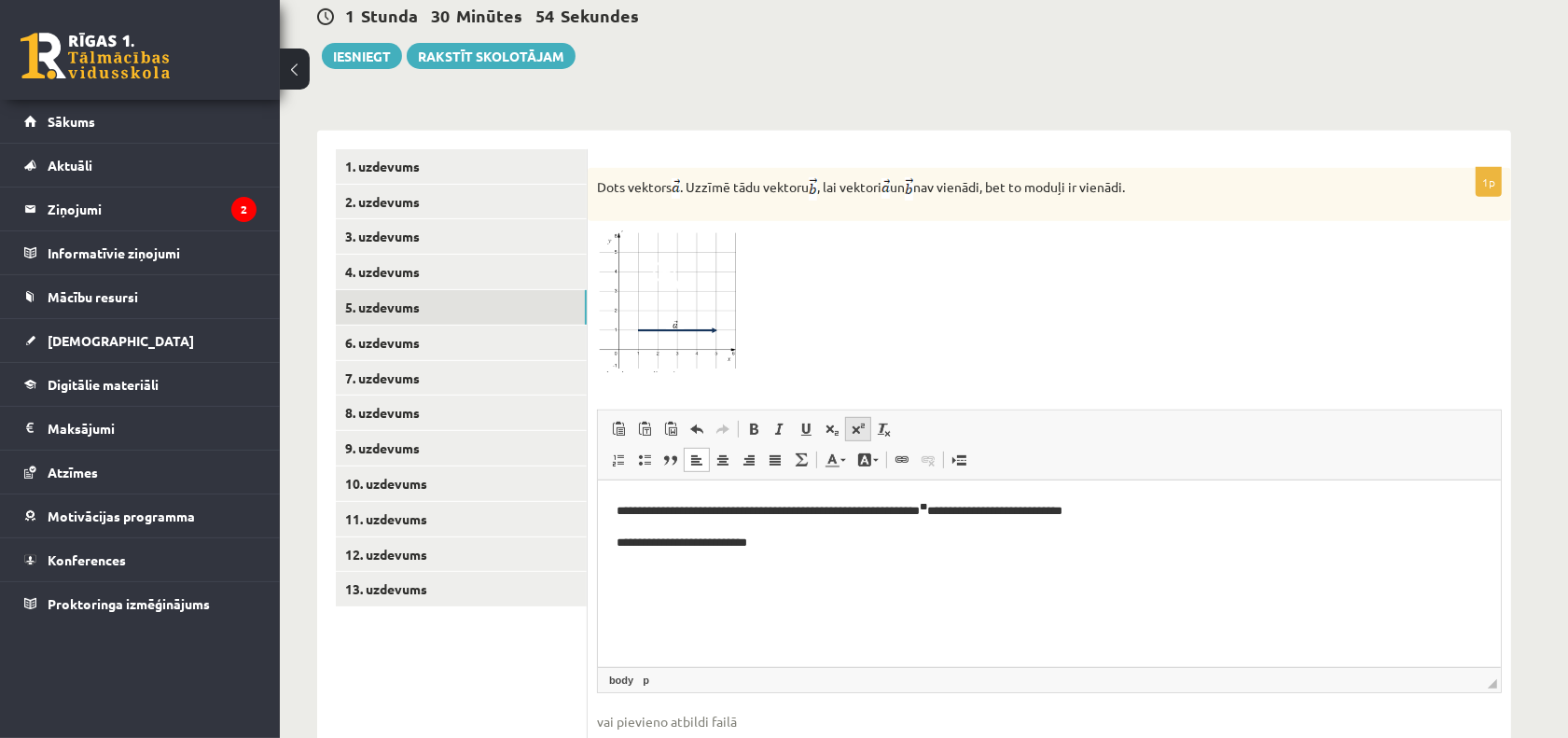
click at [847, 417] on link "Superscript" at bounding box center [859, 429] width 27 height 25
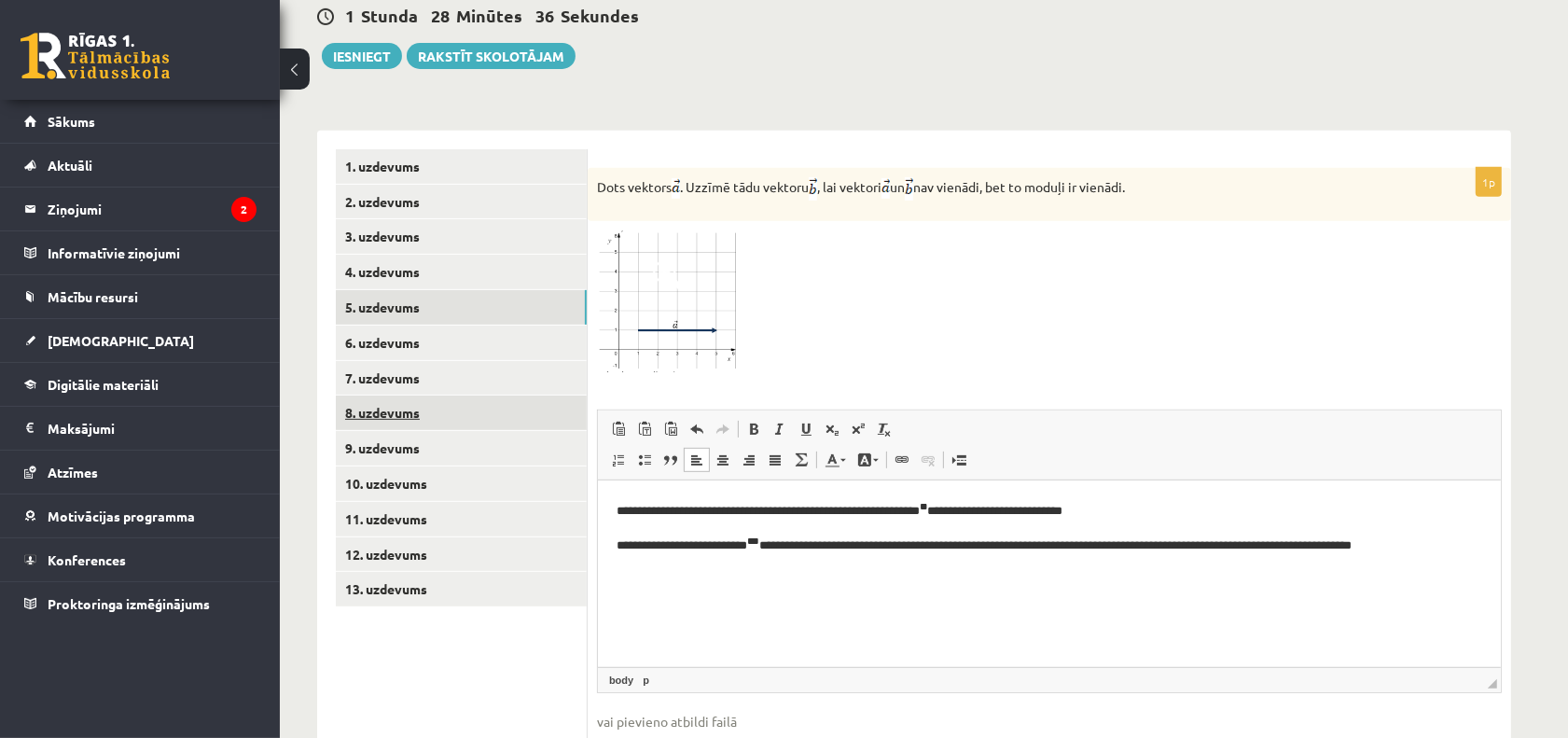
click at [473, 395] on link "8. uzdevums" at bounding box center [462, 412] width 251 height 34
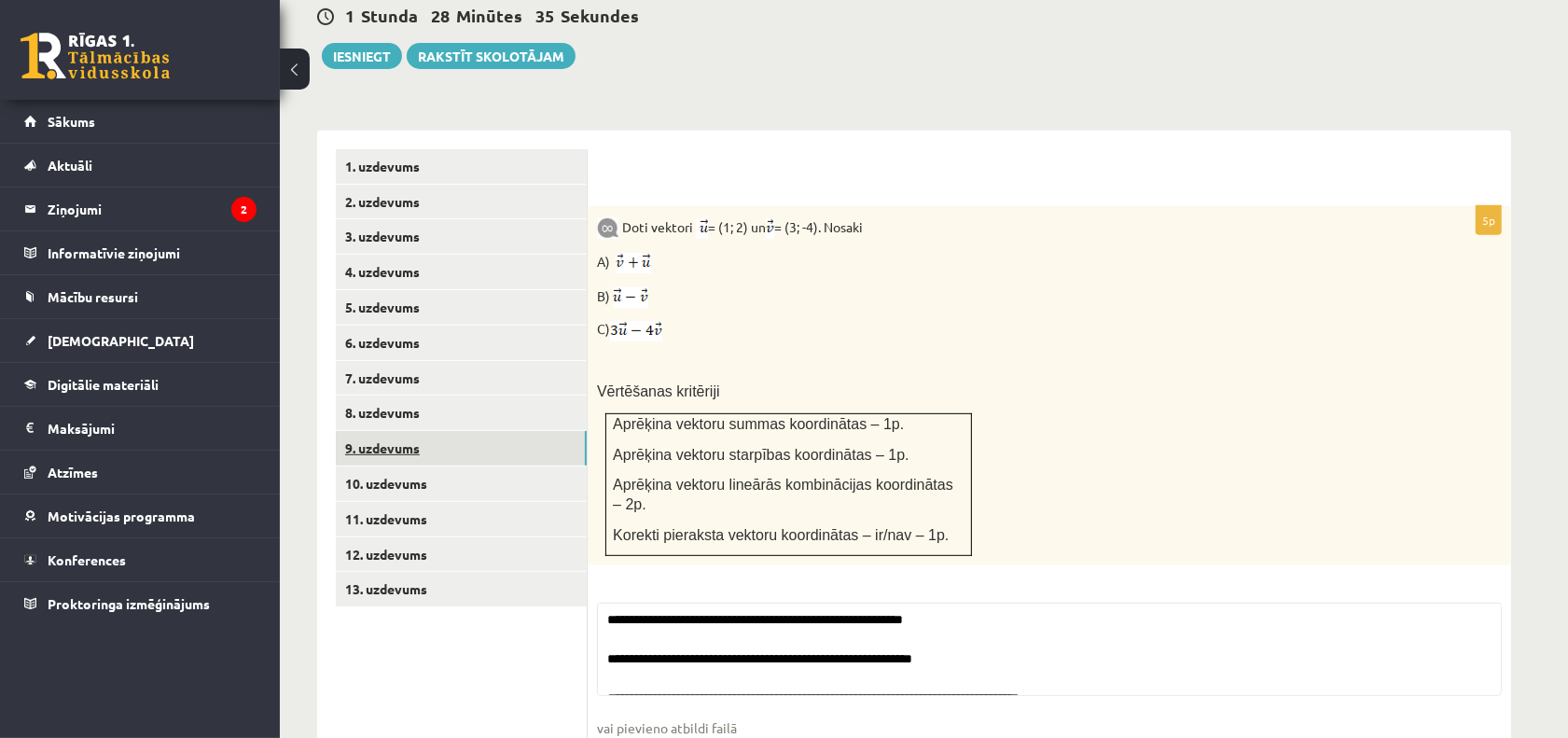
click at [476, 431] on link "9. uzdevums" at bounding box center [462, 448] width 251 height 34
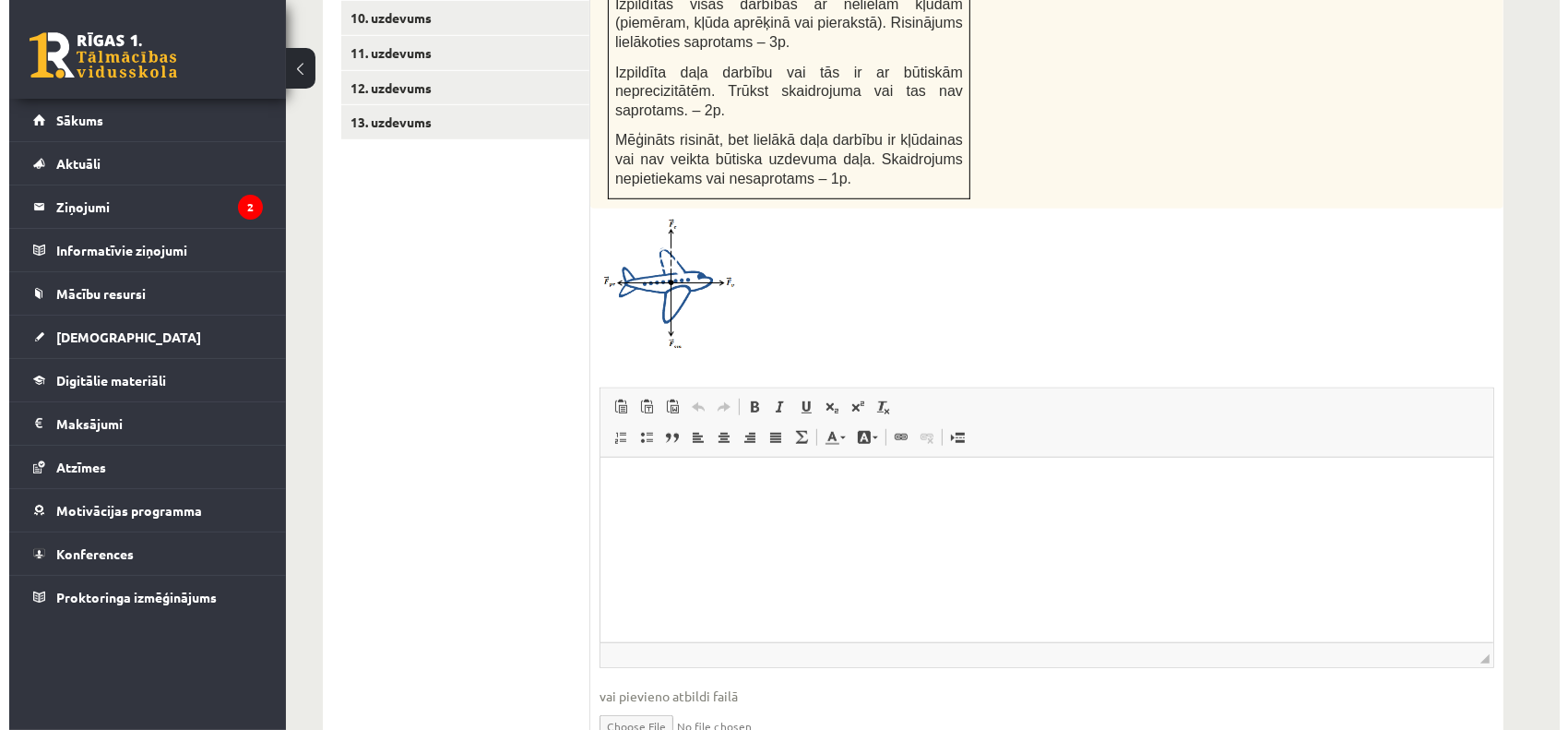
scroll to position [1133, 0]
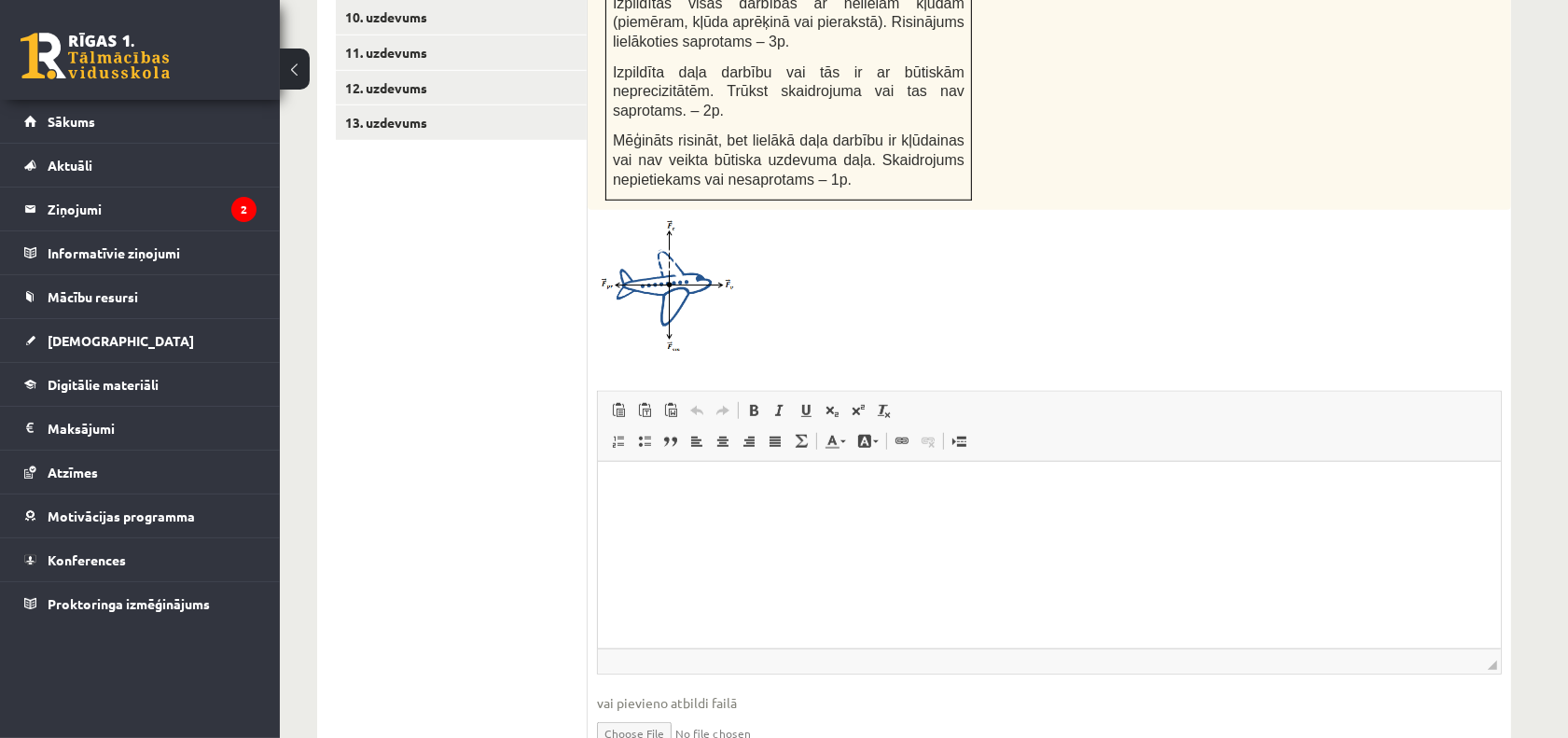
click at [1015, 615] on fieldset "Rich Text Editor, wiswyg-editor-user-answer-47433963470620 Editor toolbars Past…" at bounding box center [1049, 580] width 905 height 379
click at [1001, 511] on html at bounding box center [1048, 489] width 903 height 57
click at [803, 494] on p "**********" at bounding box center [1048, 489] width 866 height 20
click at [888, 483] on p "**********" at bounding box center [1048, 489] width 866 height 20
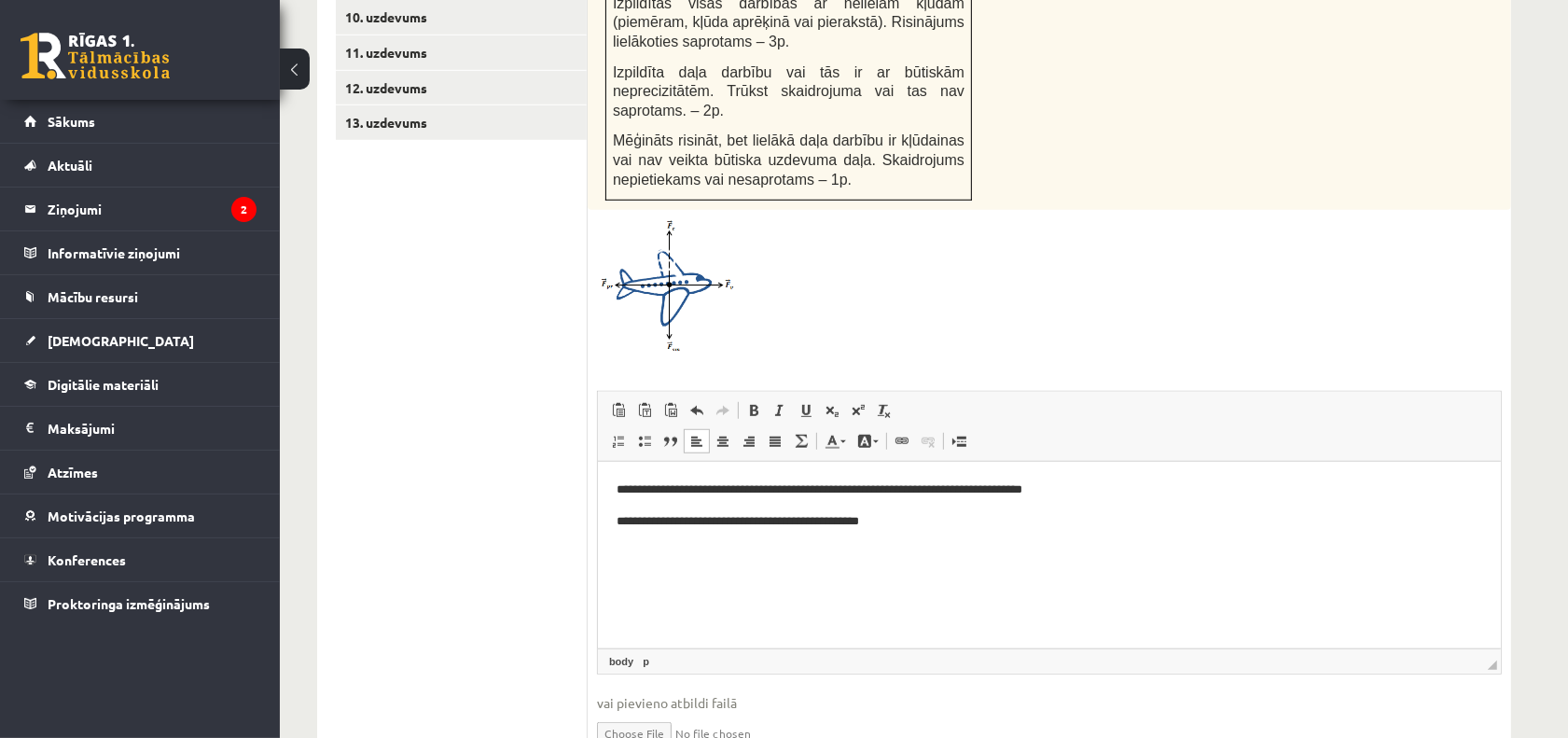
click at [906, 522] on p "**********" at bounding box center [1048, 520] width 866 height 20
click at [920, 512] on p "**********" at bounding box center [1048, 520] width 866 height 20
click at [796, 434] on span at bounding box center [802, 442] width 15 height 15
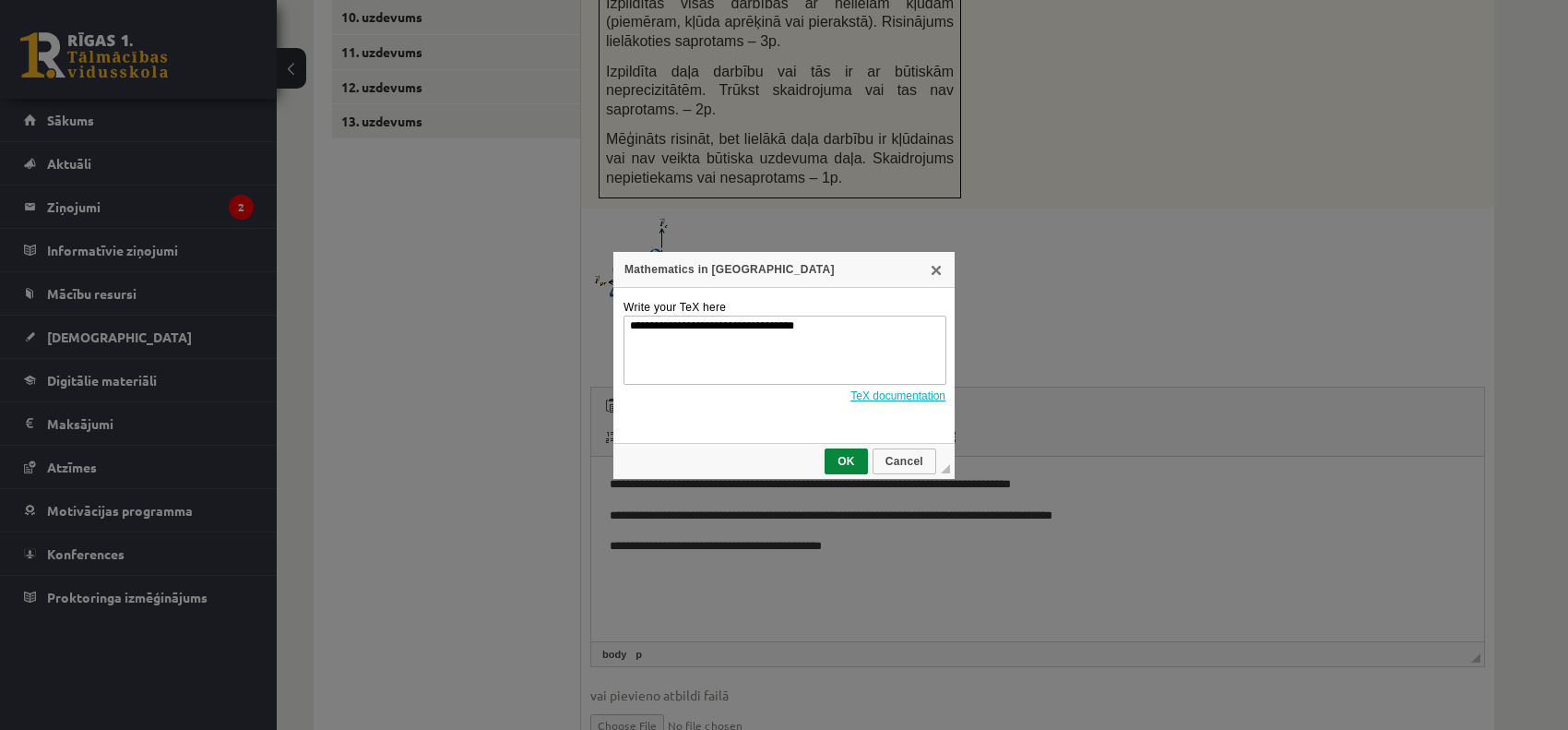
scroll to position [0, 0]
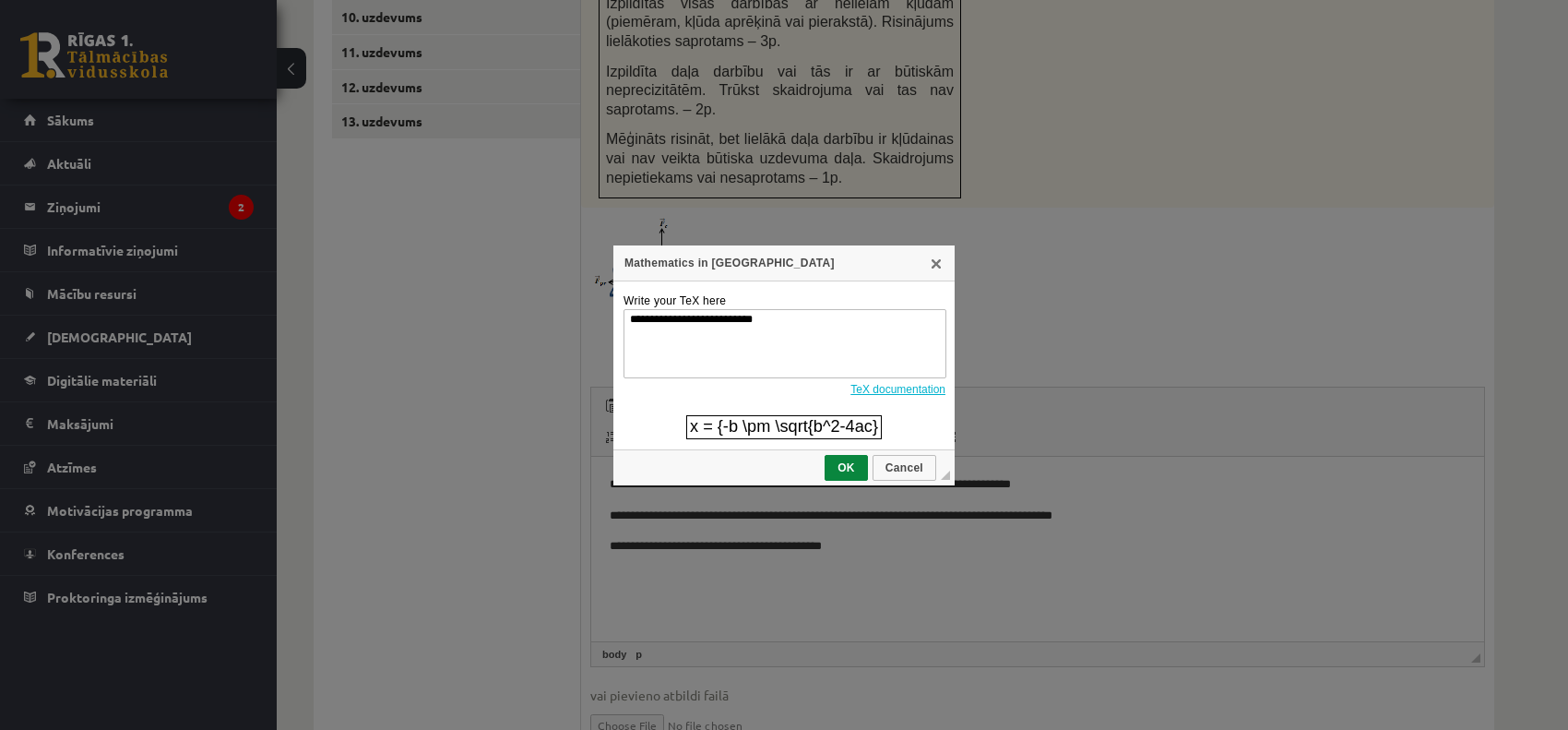
click at [942, 275] on div "Mathematics in TeX" at bounding box center [783, 263] width 341 height 36
type textarea "**********"
click at [942, 263] on link "X" at bounding box center [936, 261] width 15 height 15
click at [915, 467] on span "Cancel" at bounding box center [904, 466] width 60 height 13
click at [932, 266] on link "X" at bounding box center [936, 261] width 15 height 15
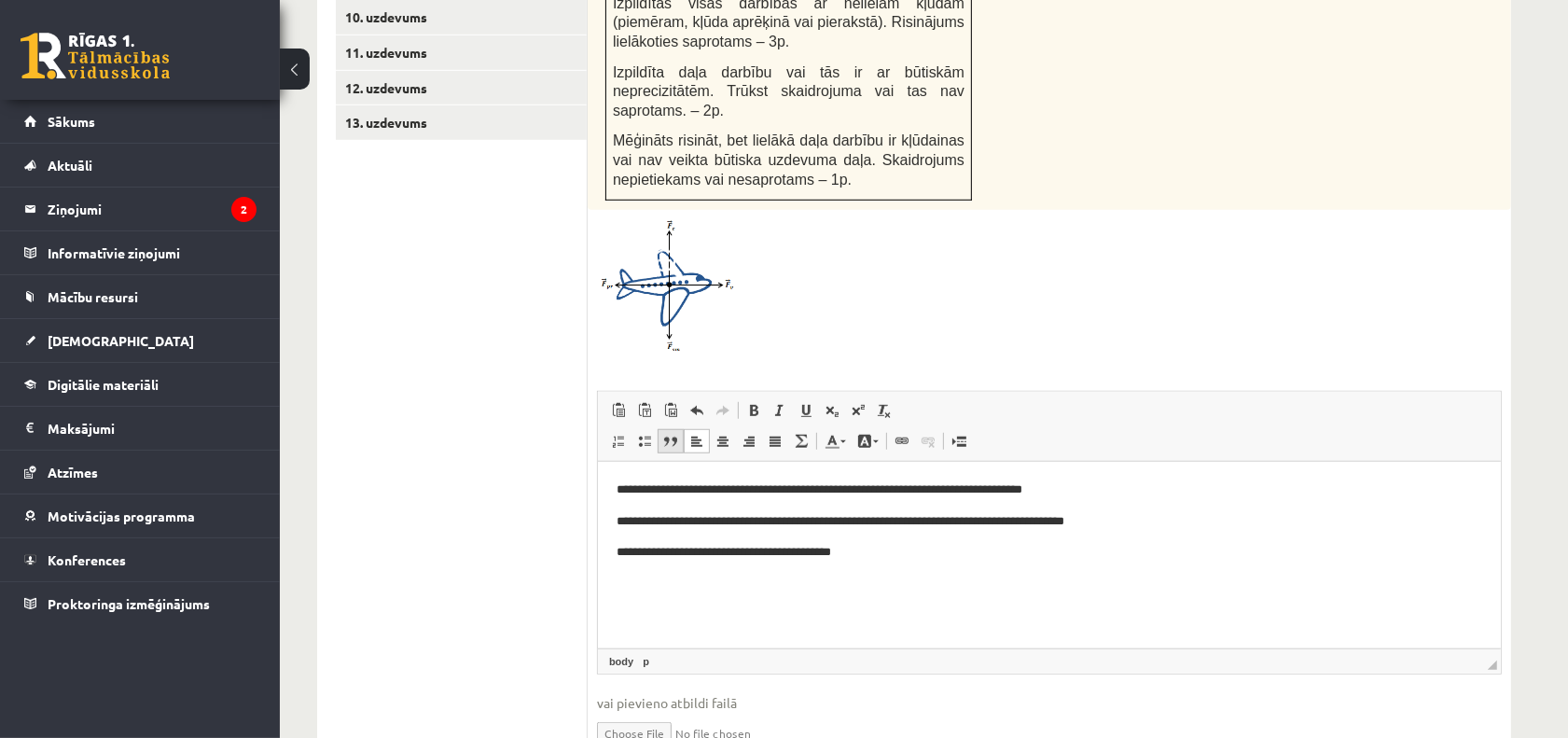
click at [663, 429] on link "Block Quote" at bounding box center [671, 442] width 27 height 25
click at [645, 429] on link "Insert/Remove Bulleted List" at bounding box center [645, 442] width 27 height 25
click at [613, 434] on span at bounding box center [618, 442] width 15 height 15
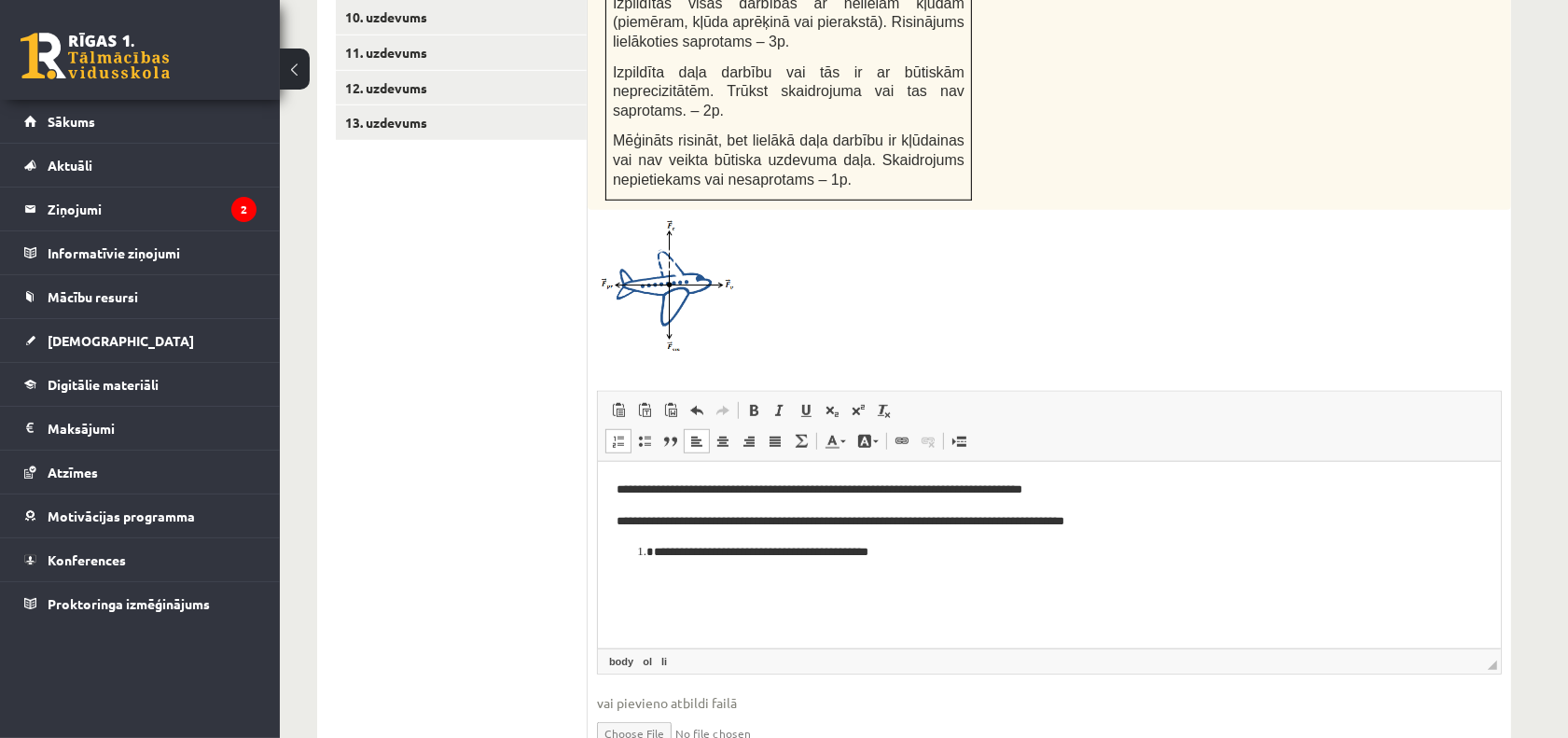
click at [613, 434] on span at bounding box center [618, 442] width 15 height 15
click at [897, 434] on span at bounding box center [902, 442] width 15 height 15
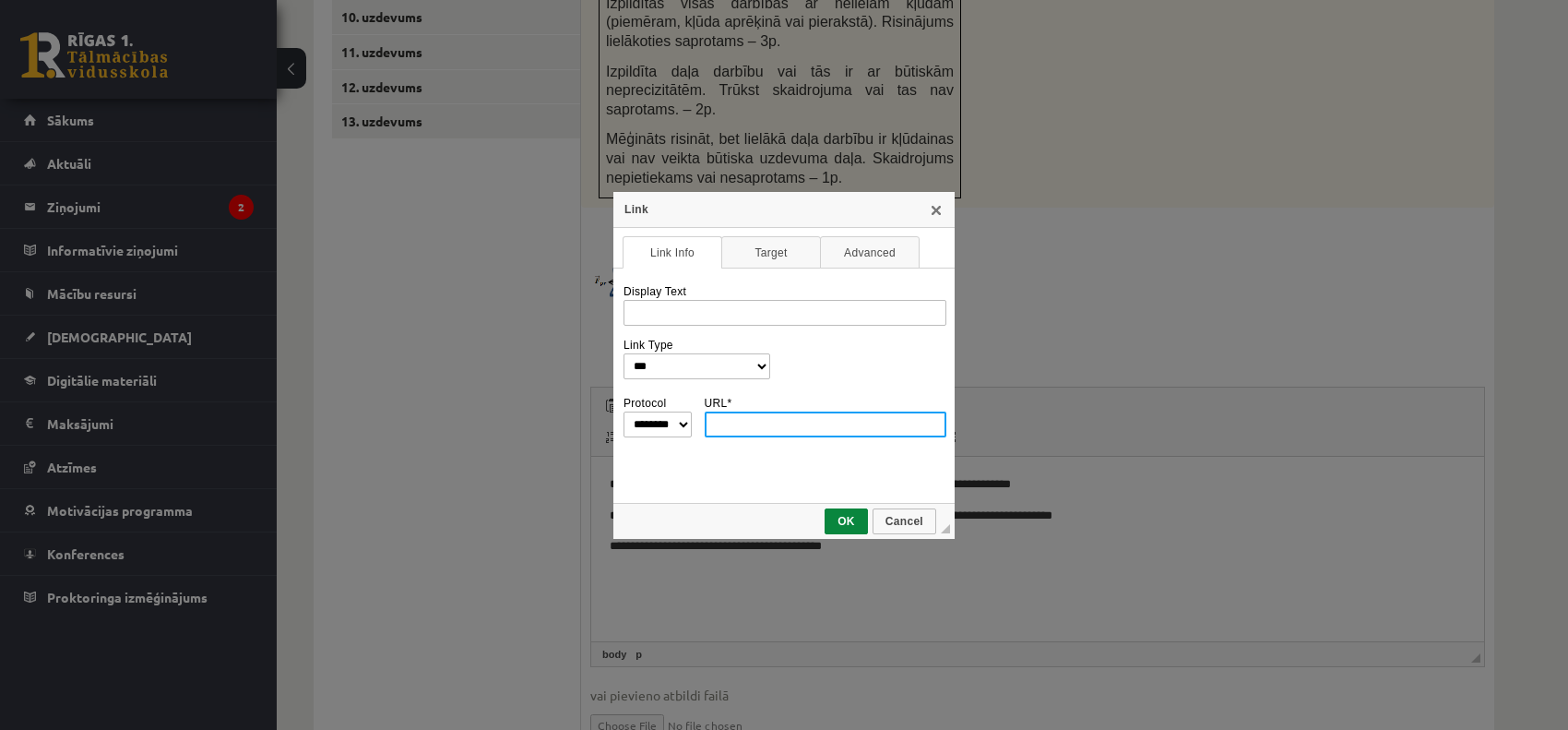
click at [944, 208] on div "Link" at bounding box center [783, 210] width 341 height 36
click at [934, 213] on link "X" at bounding box center [936, 209] width 15 height 15
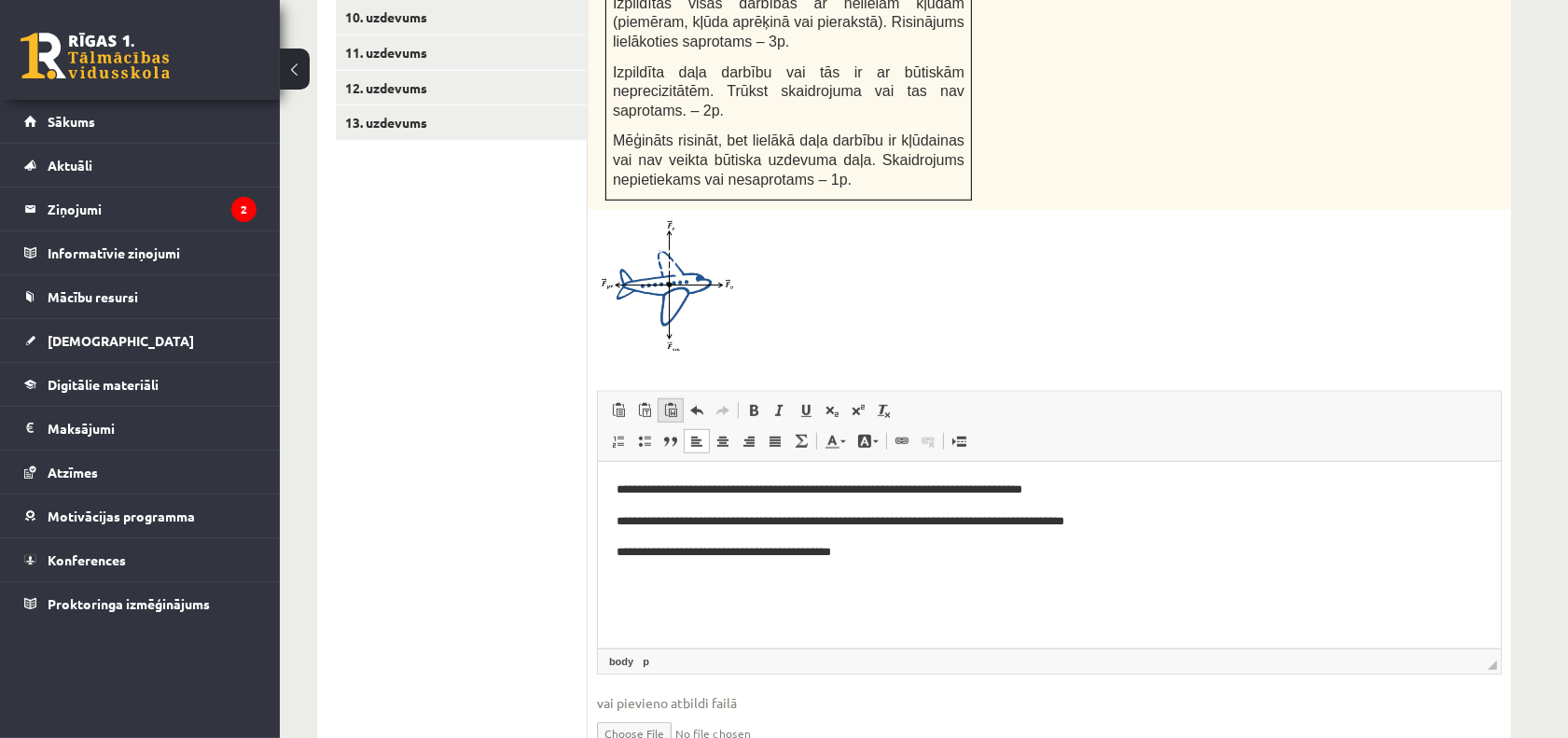
click at [664, 403] on span at bounding box center [671, 410] width 15 height 15
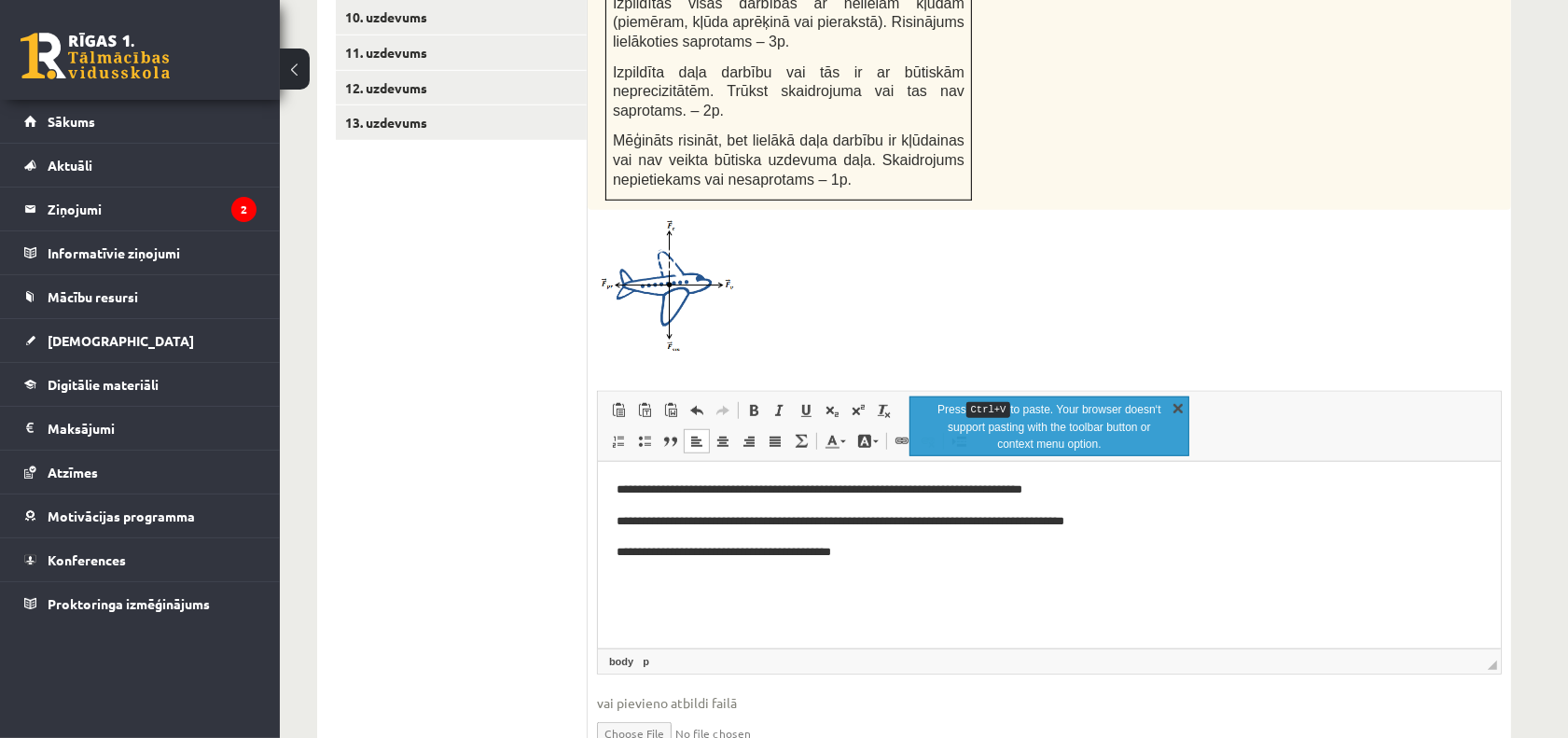
click at [1179, 398] on link "X" at bounding box center [1179, 407] width 19 height 19
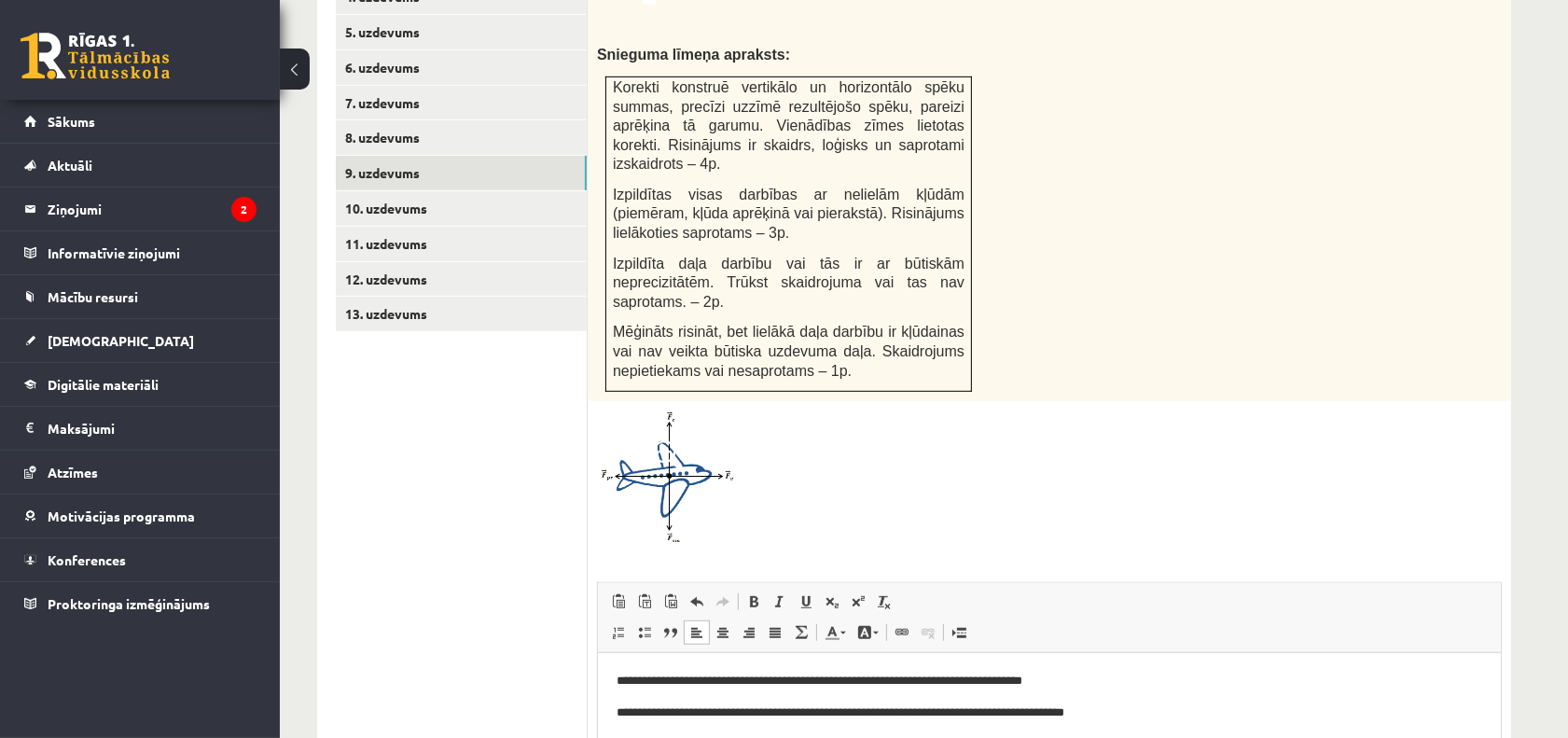
scroll to position [913, 0]
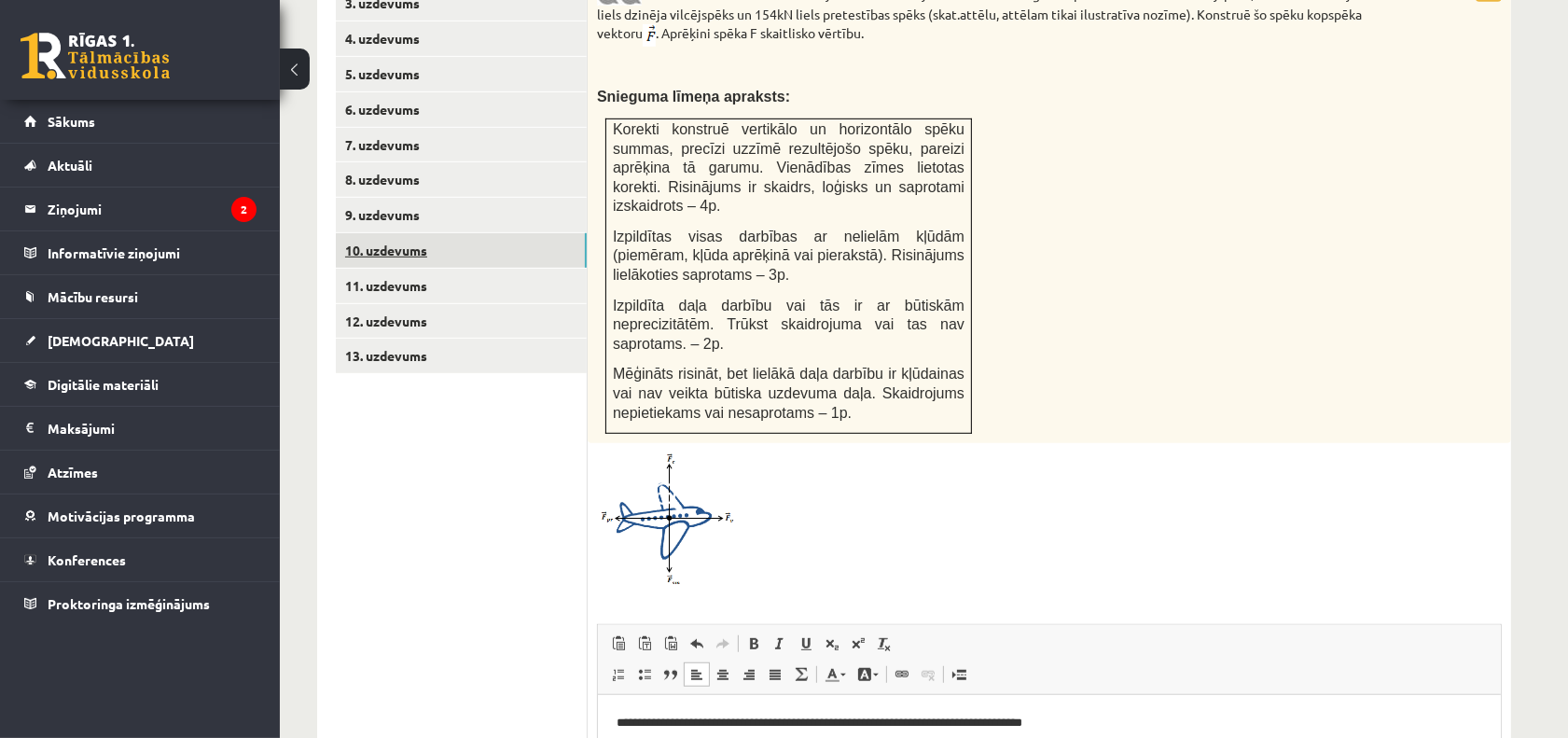
click at [452, 234] on link "10. uzdevums" at bounding box center [462, 251] width 251 height 34
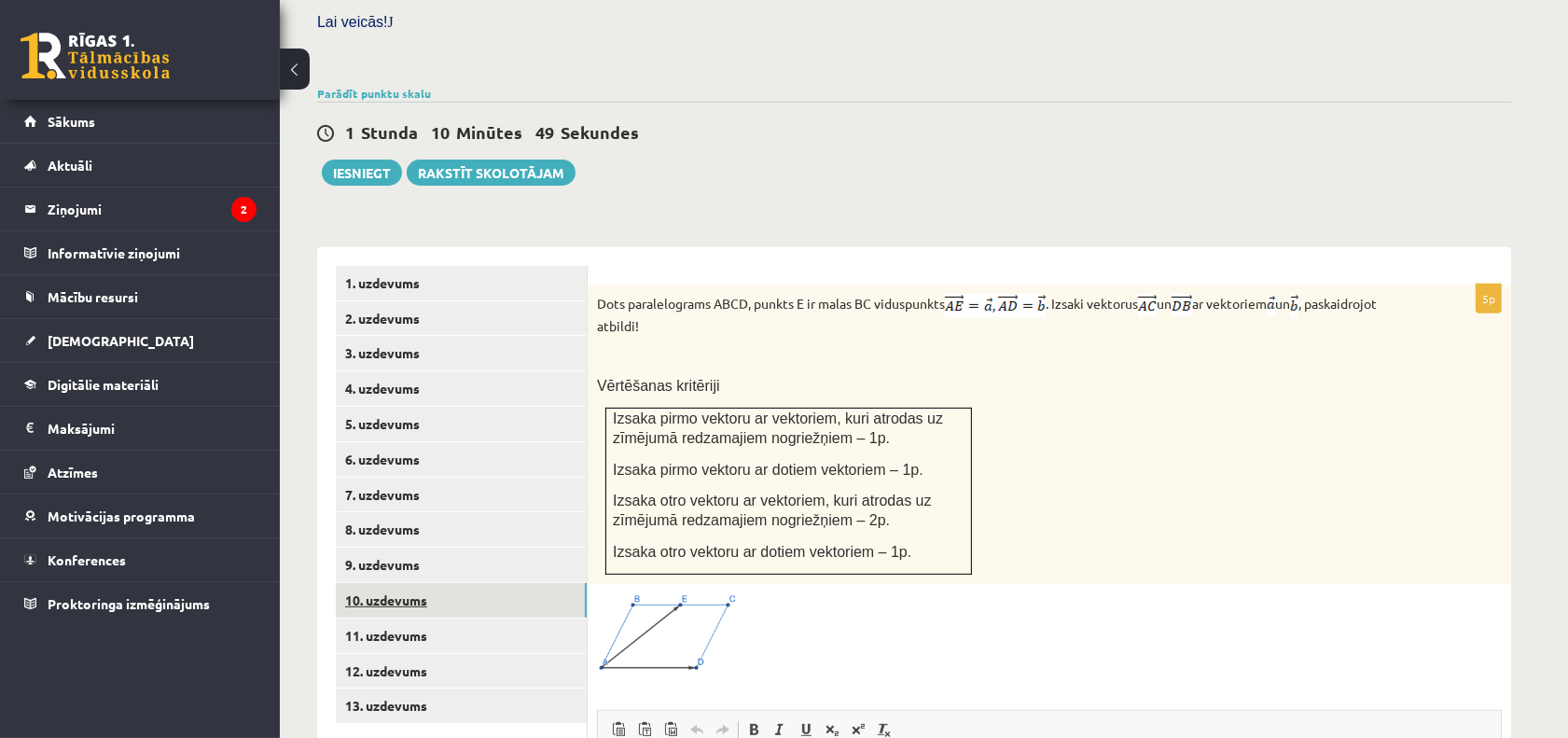
scroll to position [679, 0]
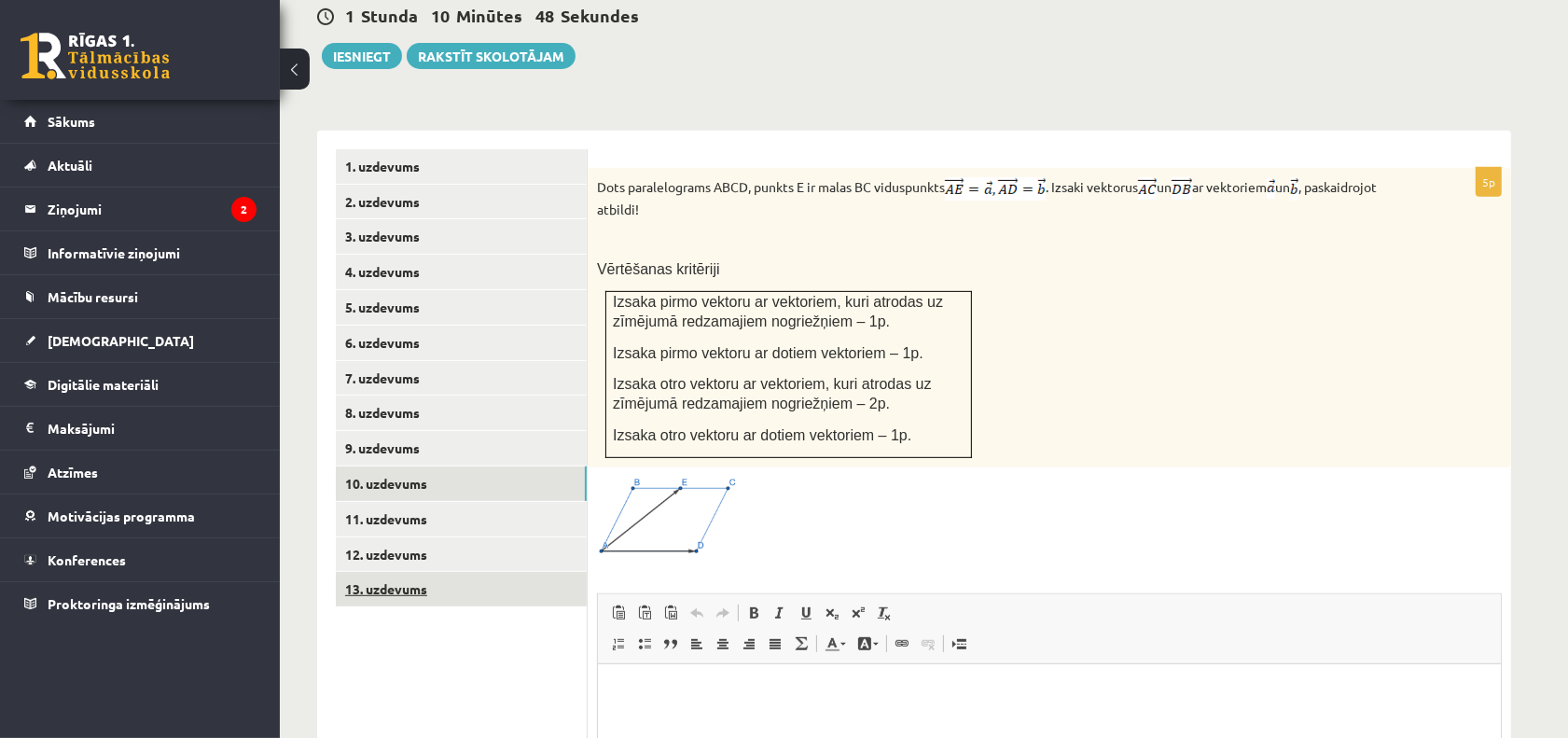
click at [530, 572] on link "13. uzdevums" at bounding box center [462, 589] width 251 height 34
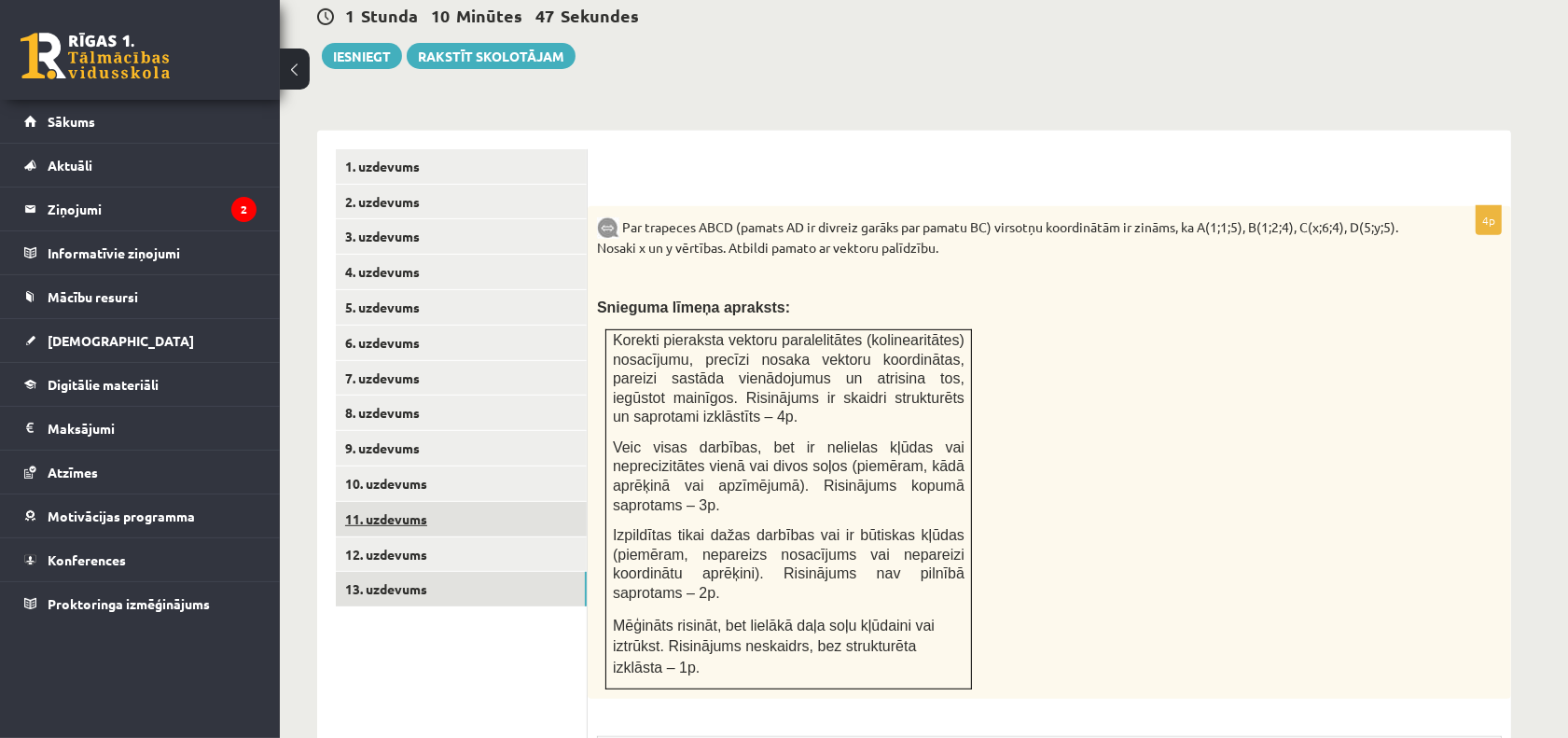
scroll to position [0, 0]
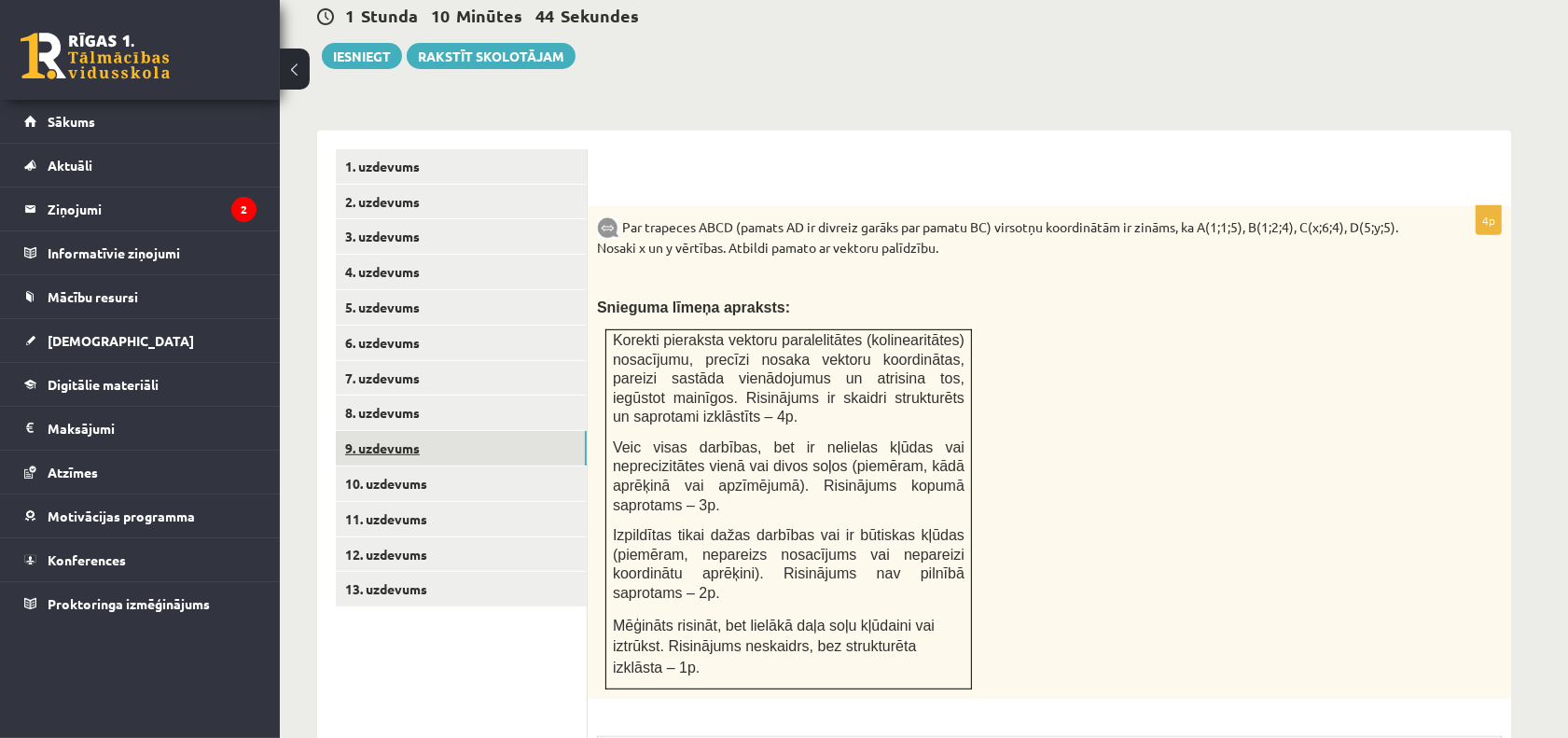
click at [547, 431] on link "9. uzdevums" at bounding box center [462, 448] width 251 height 34
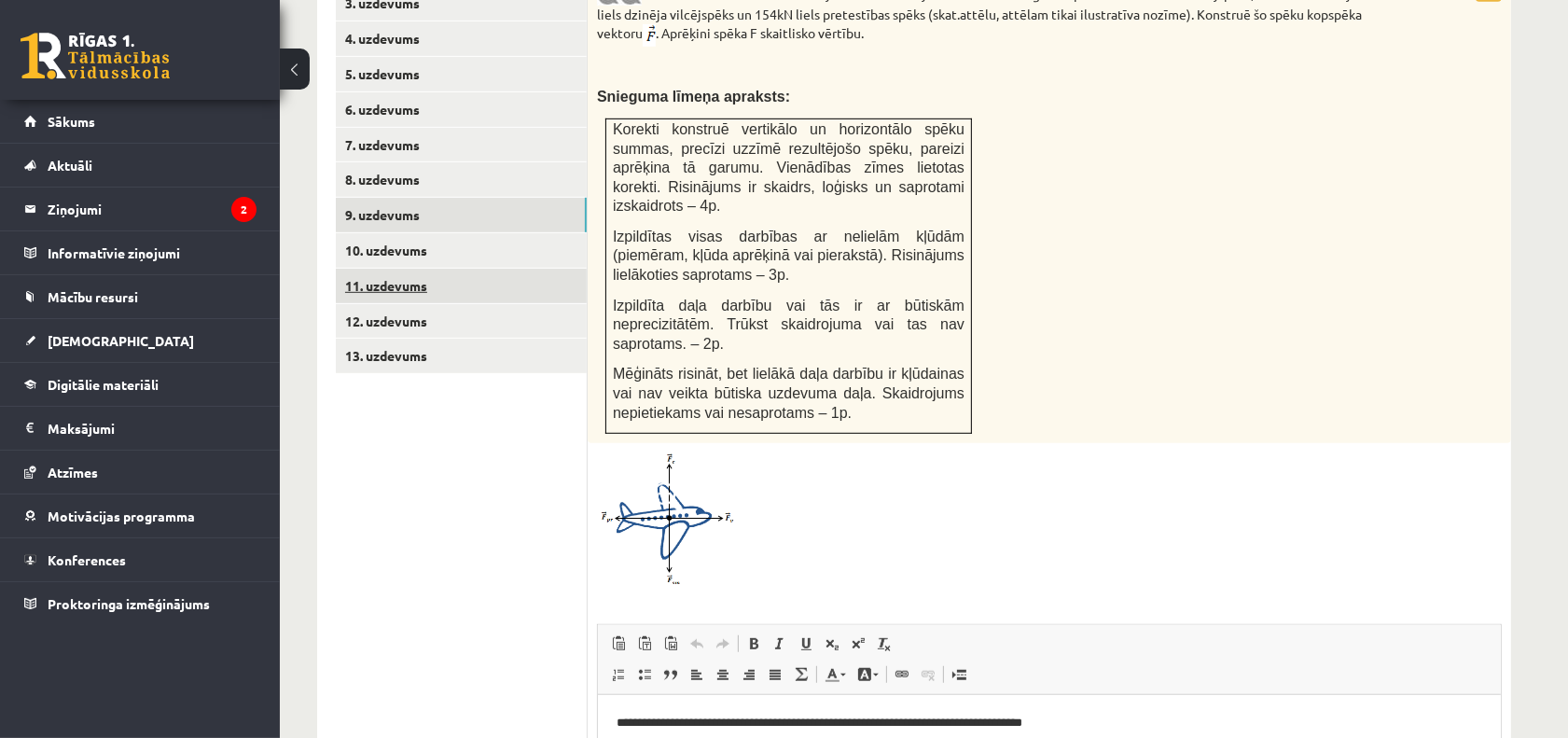
click at [455, 269] on link "11. uzdevums" at bounding box center [462, 286] width 251 height 34
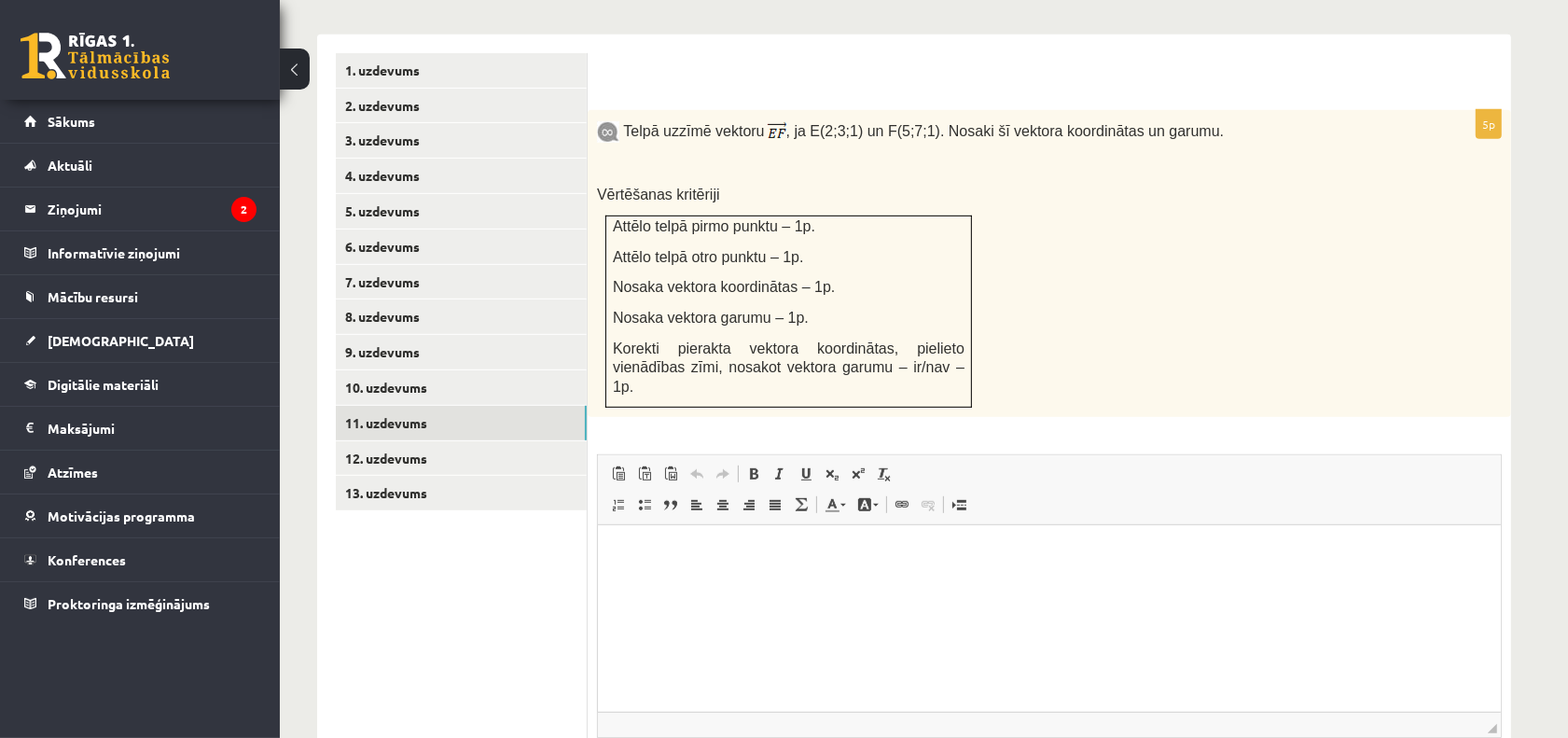
scroll to position [734, 0]
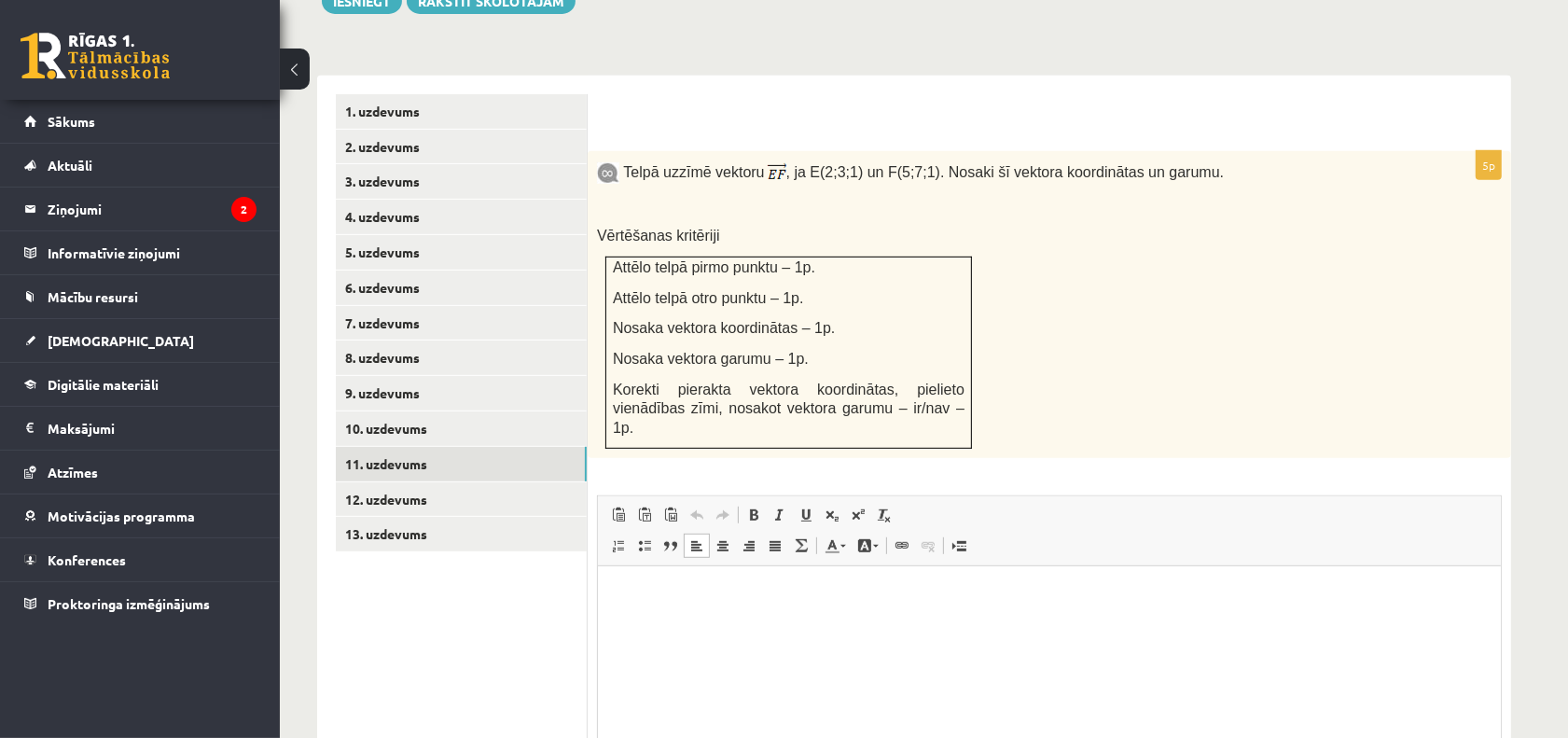
click at [809, 622] on html at bounding box center [1048, 595] width 903 height 57
click at [403, 411] on link "10. uzdevums" at bounding box center [462, 428] width 251 height 34
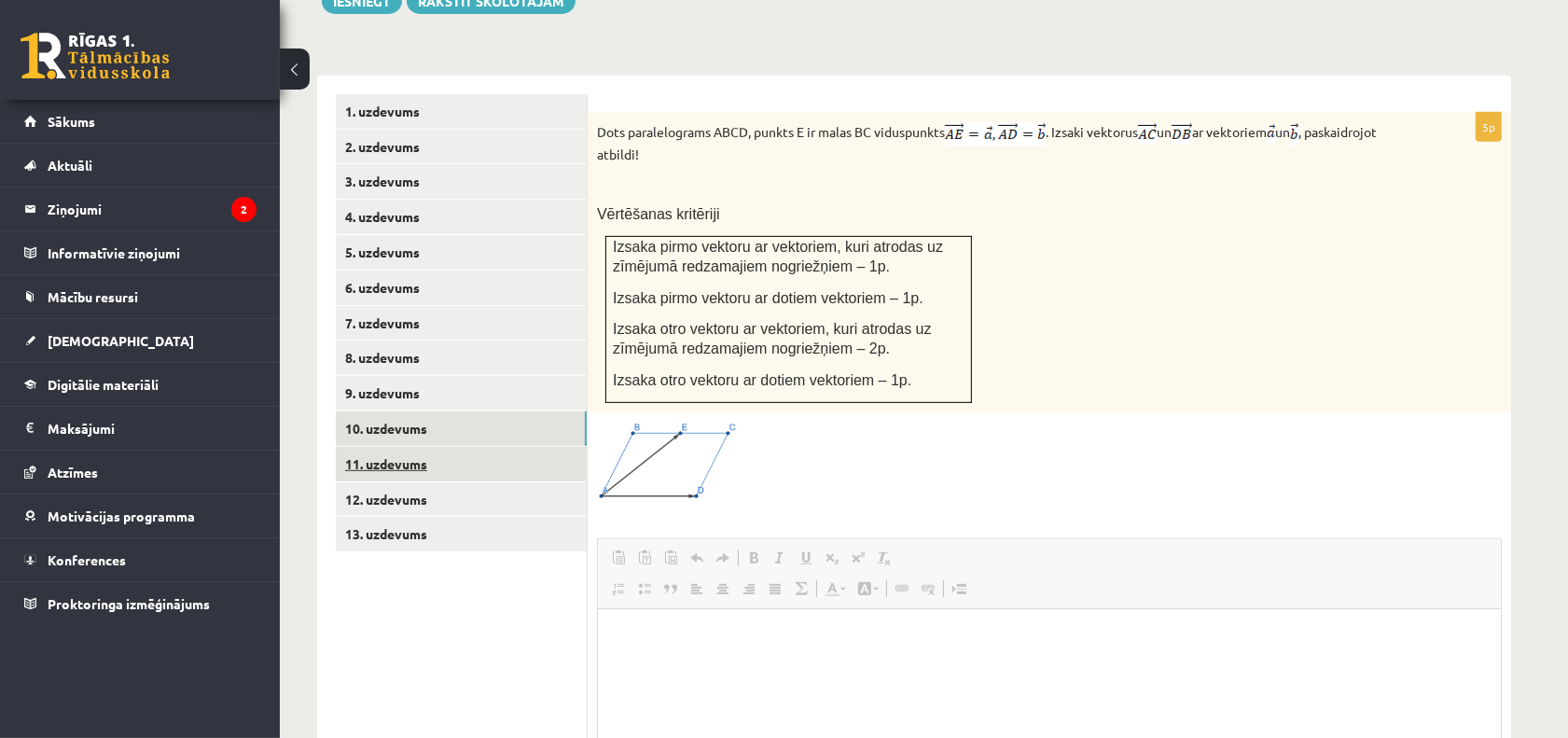
scroll to position [0, 0]
click at [469, 447] on link "11. uzdevums" at bounding box center [462, 464] width 251 height 34
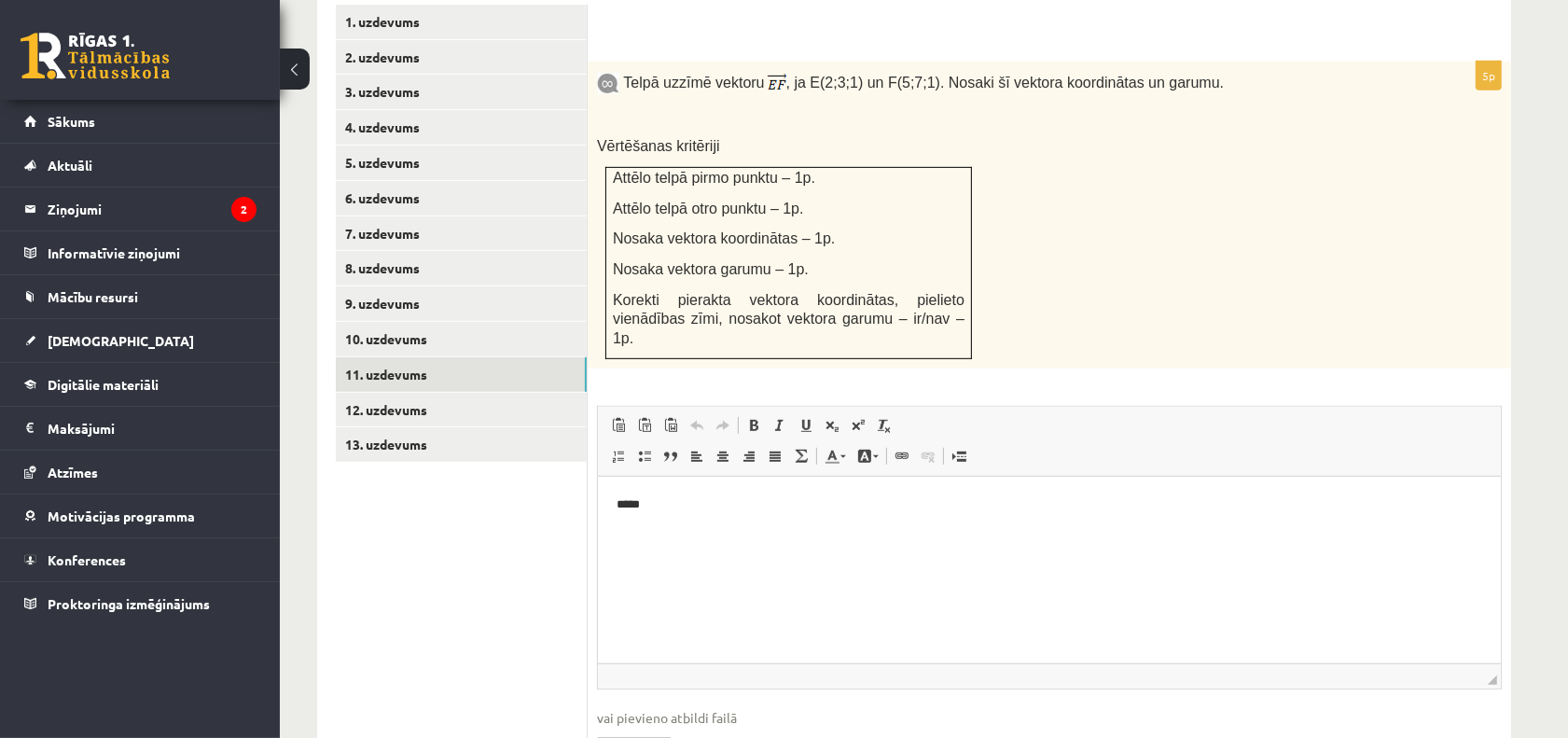
scroll to position [851, 0]
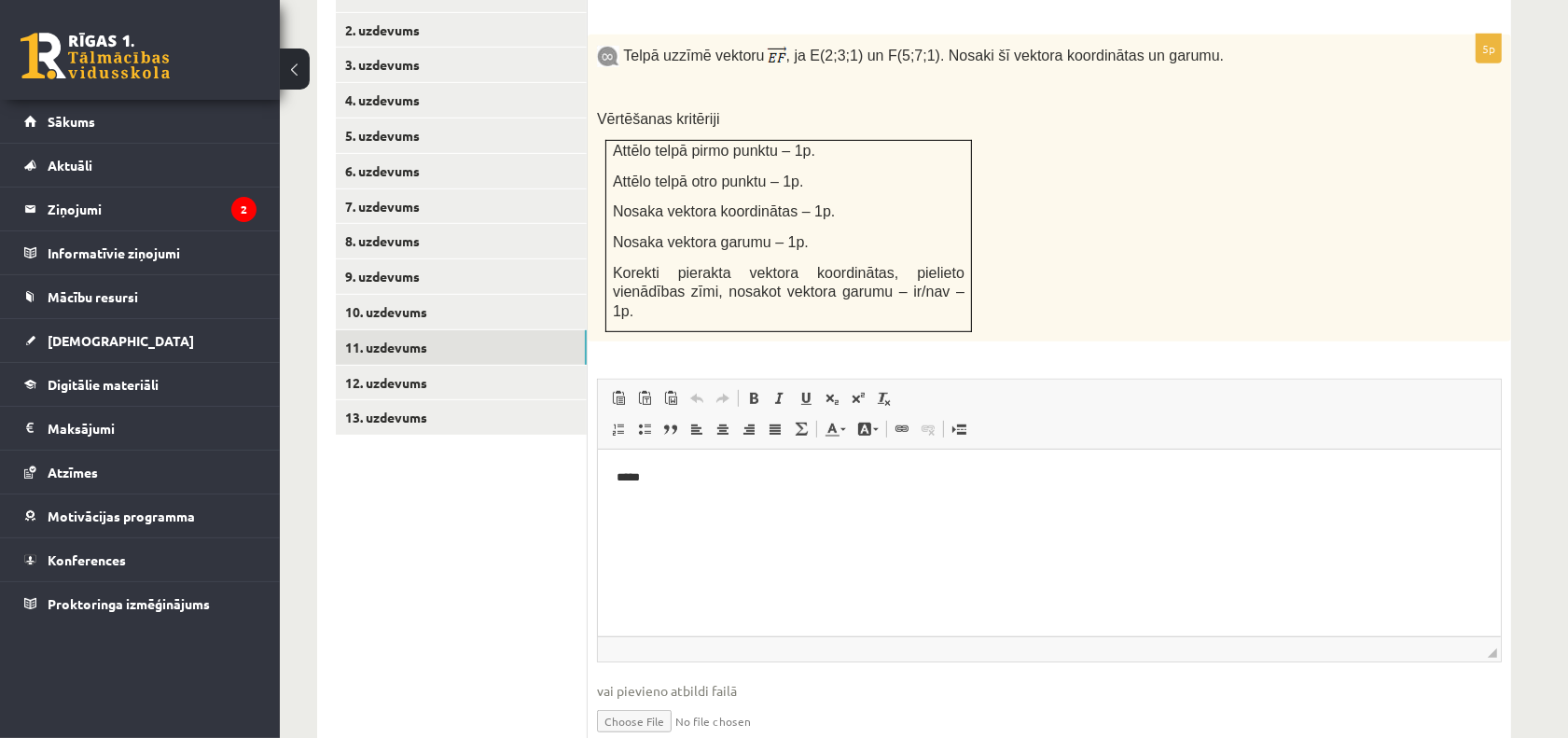
click at [730, 494] on html "*****" at bounding box center [1048, 478] width 903 height 57
click at [855, 391] on span at bounding box center [859, 399] width 15 height 15
click at [889, 387] on link "Remove Format" at bounding box center [884, 399] width 27 height 25
click at [875, 417] on link "Background Color" at bounding box center [868, 429] width 32 height 25
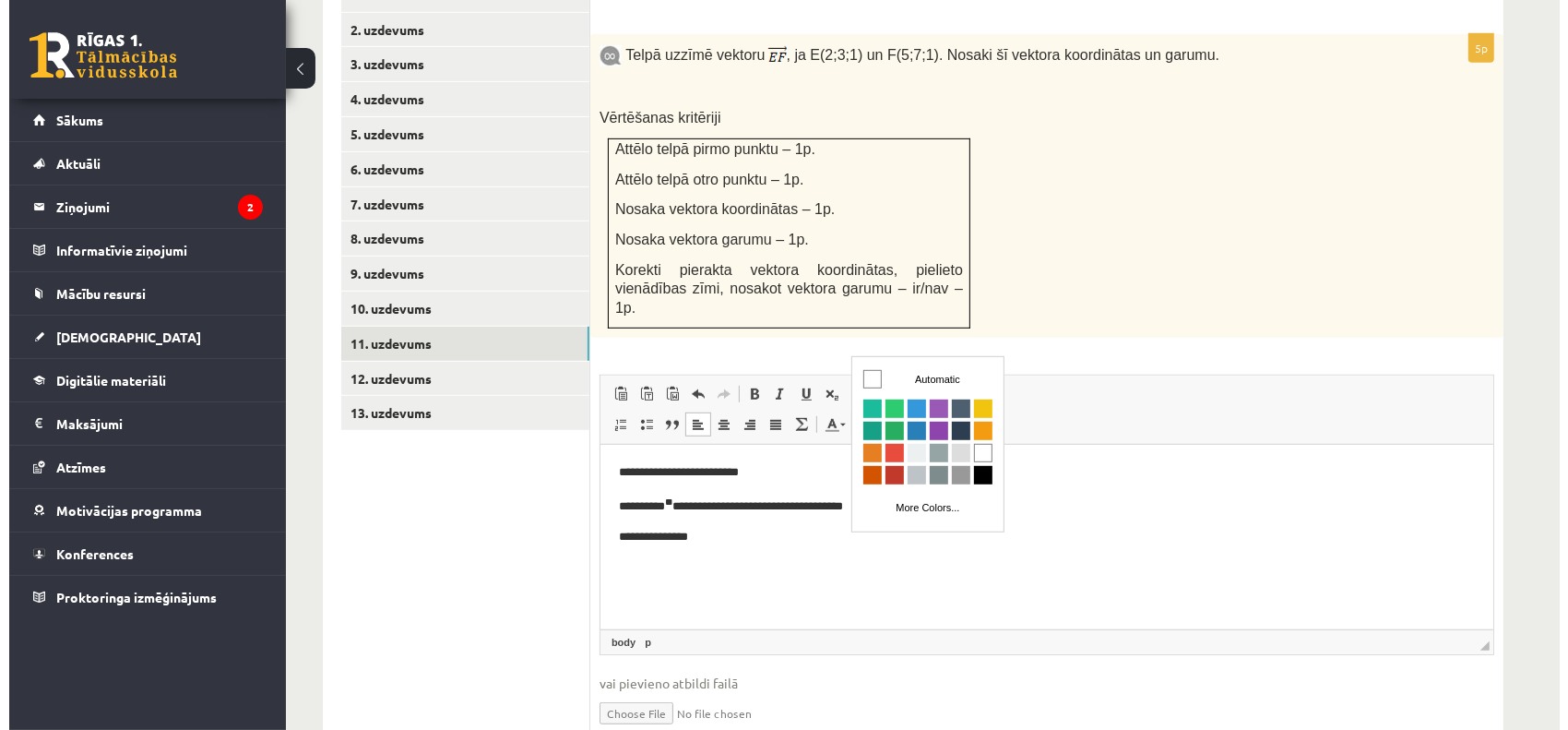
scroll to position [0, 0]
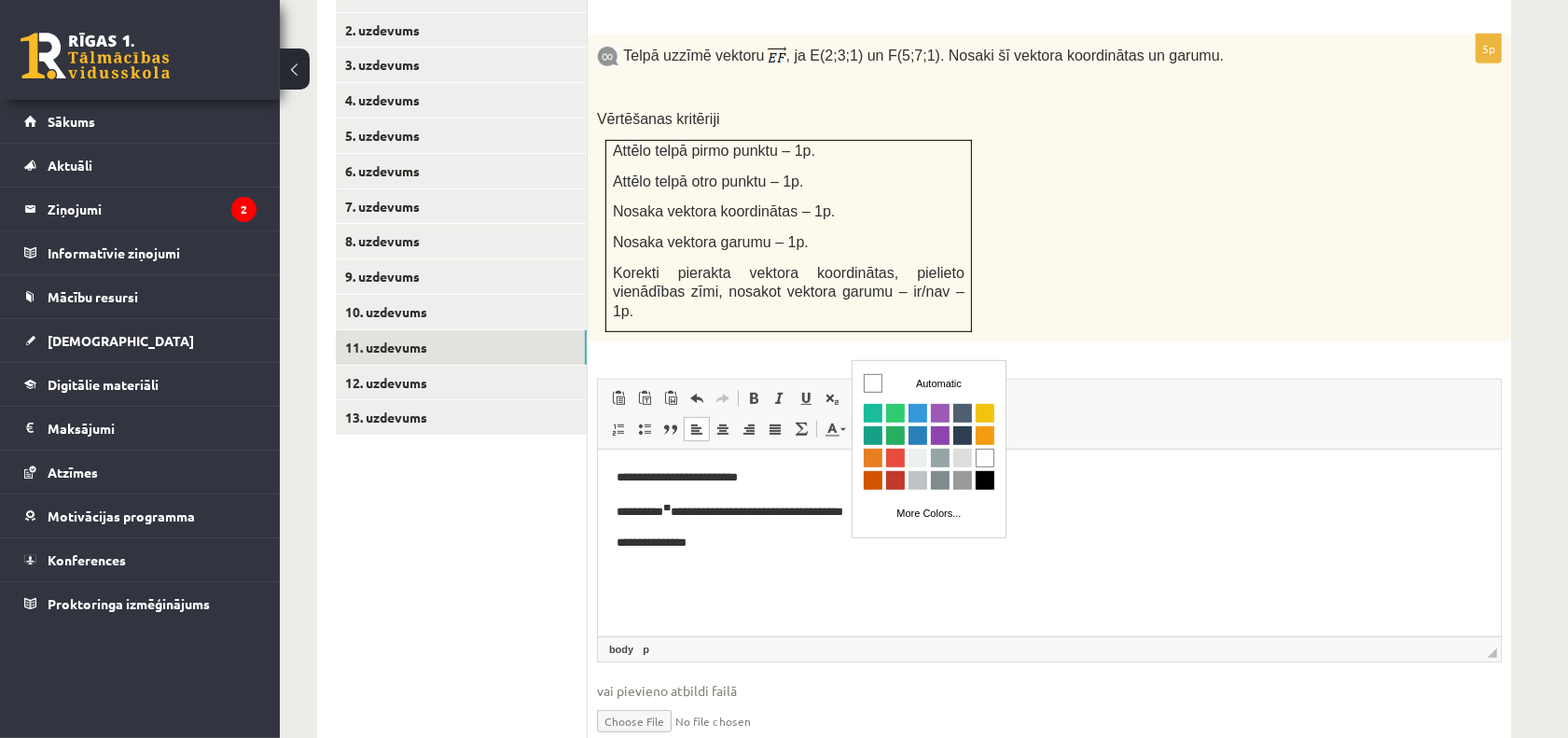
click at [875, 417] on link "Background Color" at bounding box center [868, 429] width 32 height 25
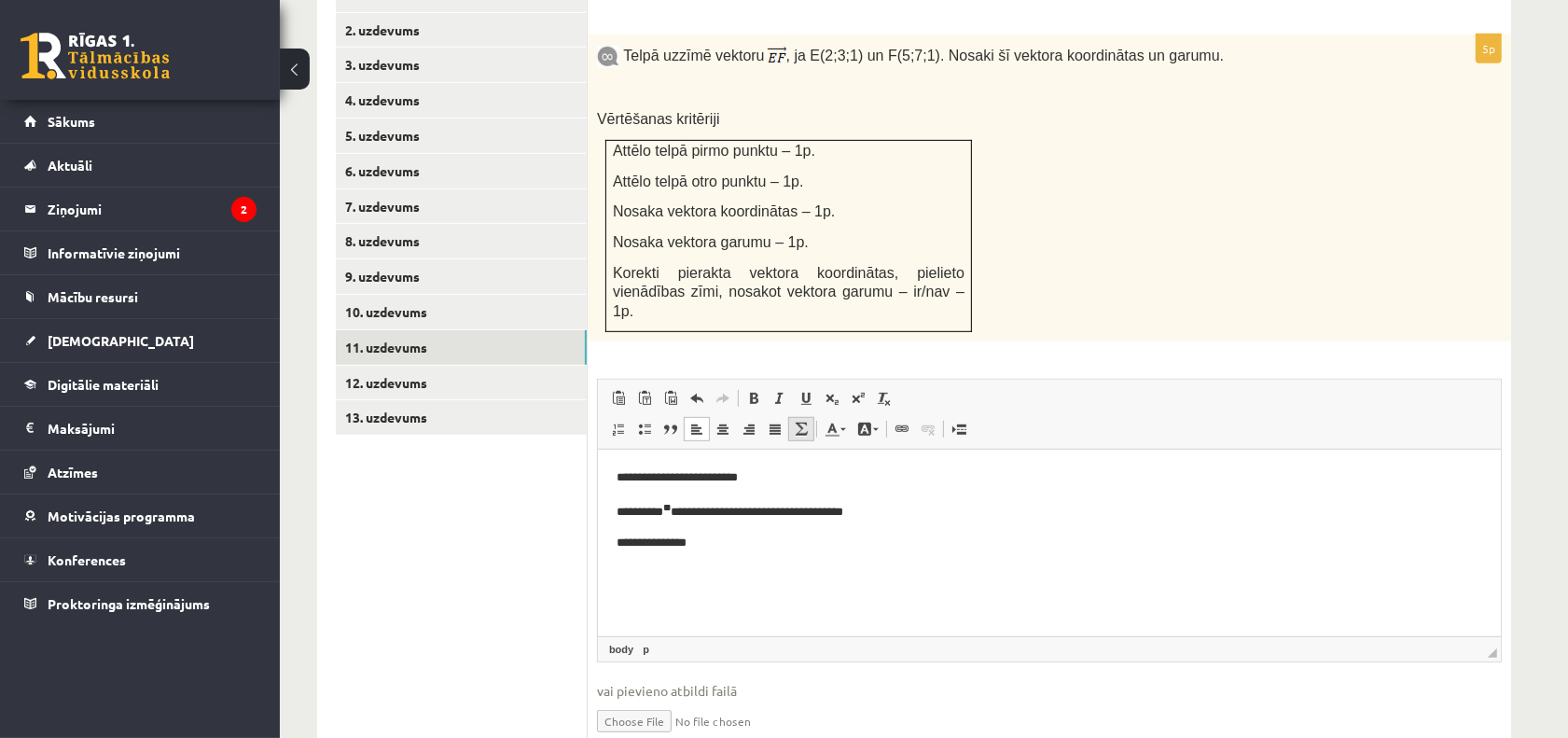
click at [800, 422] on span at bounding box center [802, 429] width 15 height 15
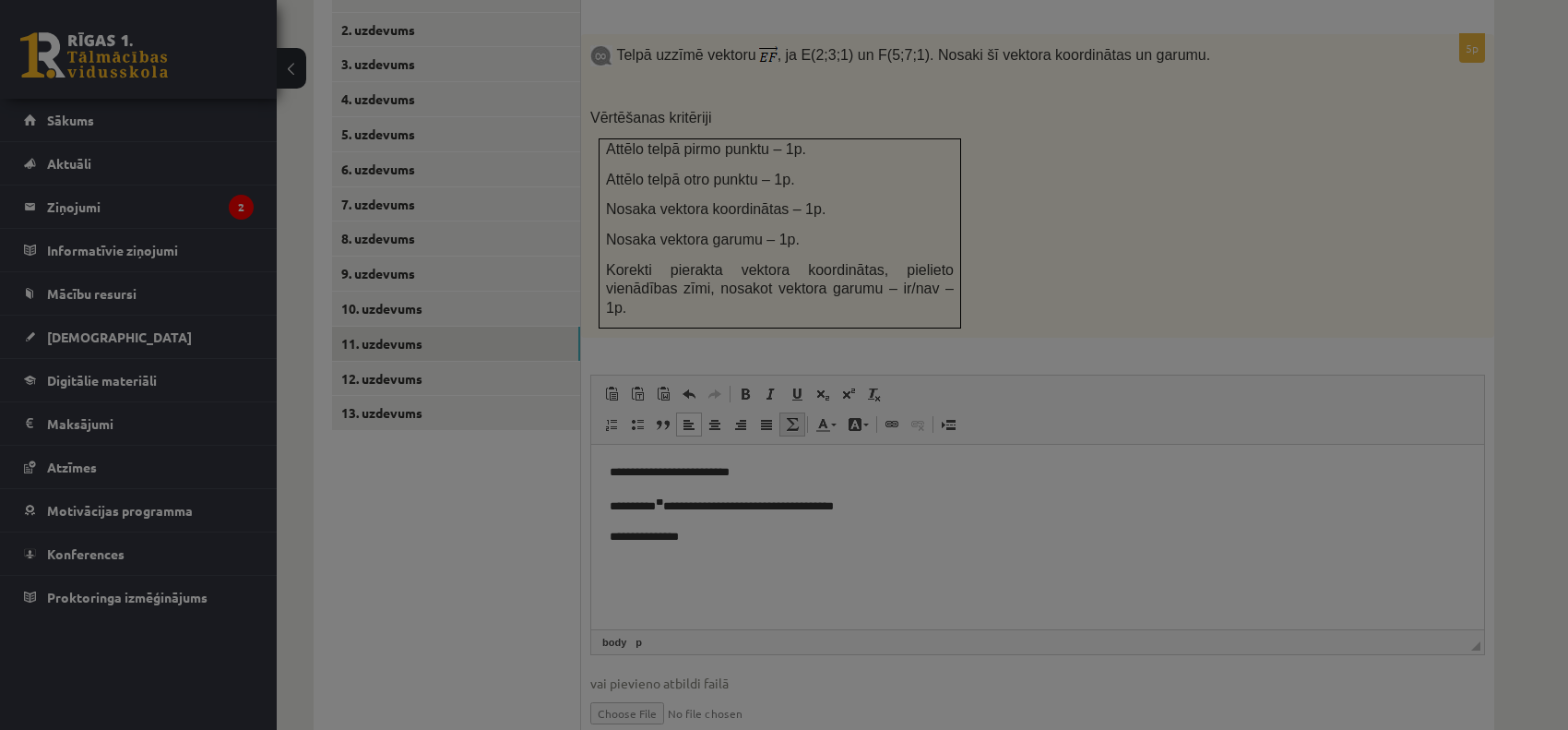
type textarea "**********"
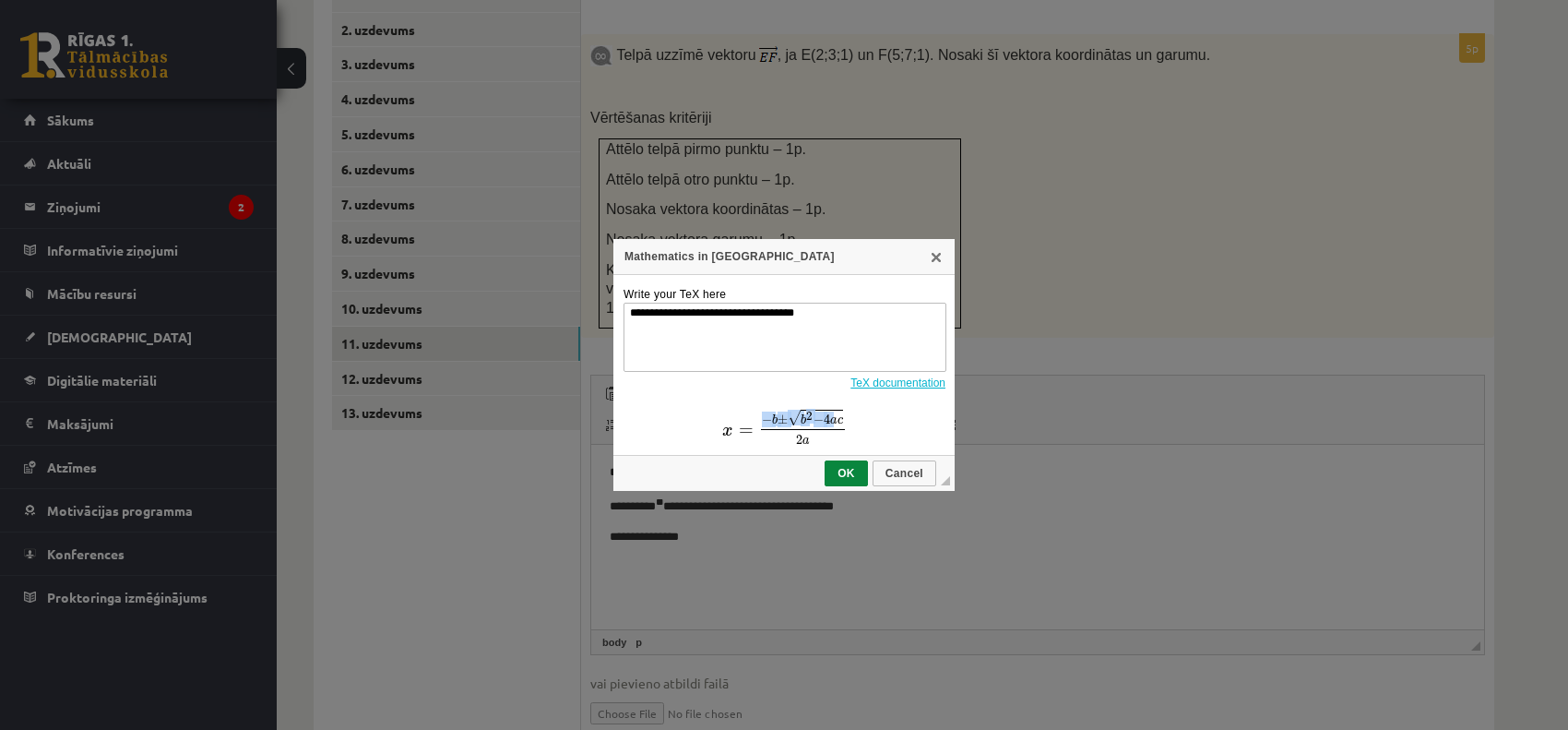
drag, startPoint x: 832, startPoint y: 418, endPoint x: 843, endPoint y: 421, distance: 11.4
click at [843, 421] on span "− b ± √ b 2 − 4 a c 2 a" at bounding box center [802, 427] width 88 height 36
click at [826, 425] on span "4" at bounding box center [826, 419] width 7 height 10
click at [771, 424] on span "− b ± √ b 2 − 4 a c" at bounding box center [802, 418] width 81 height 19
drag, startPoint x: 782, startPoint y: 436, endPoint x: 797, endPoint y: 435, distance: 15.0
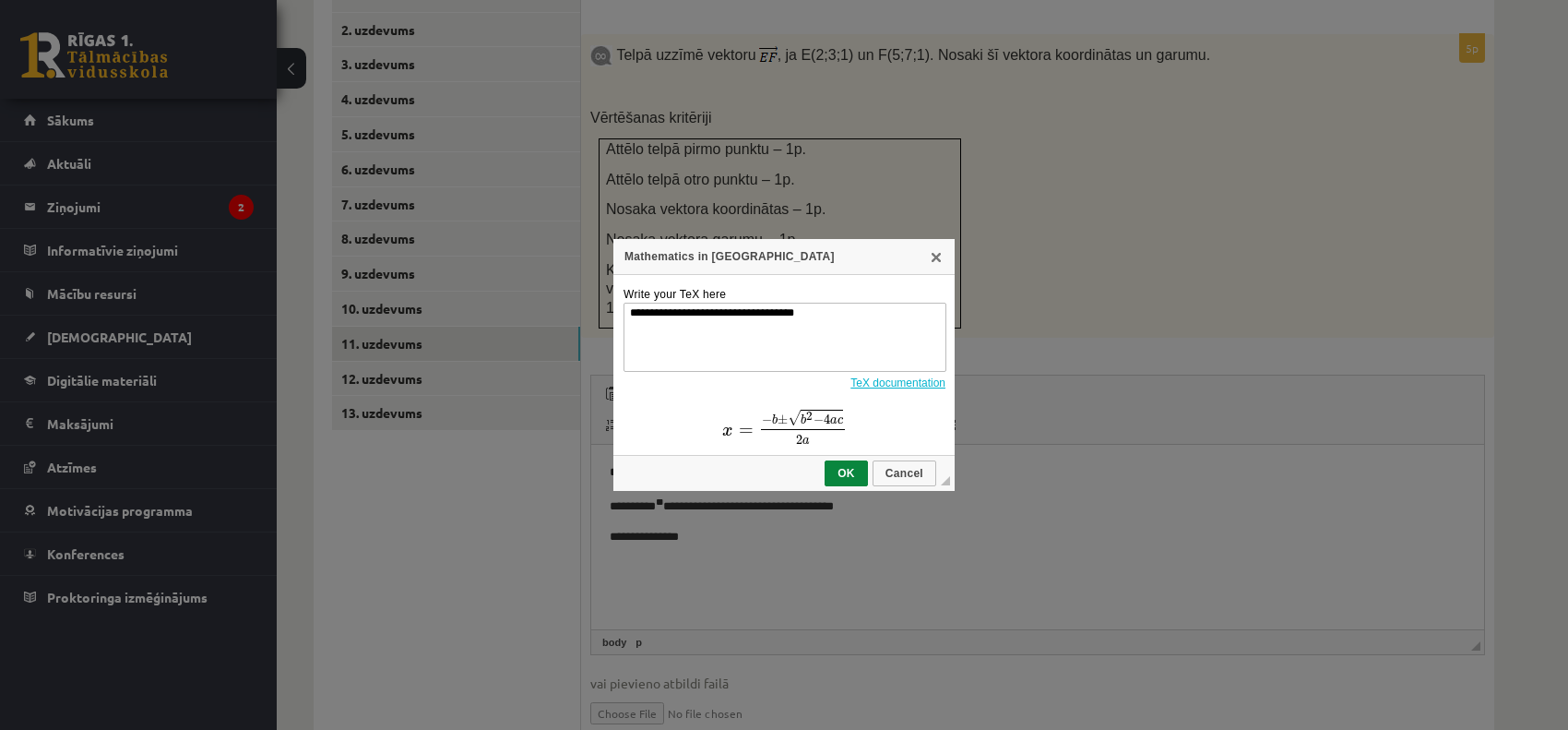
click at [797, 435] on span "2 a" at bounding box center [802, 440] width 84 height 10
drag, startPoint x: 787, startPoint y: 440, endPoint x: 828, endPoint y: 443, distance: 41.1
click at [828, 443] on span "2 a" at bounding box center [802, 440] width 84 height 10
drag, startPoint x: 786, startPoint y: 432, endPoint x: 808, endPoint y: 438, distance: 22.8
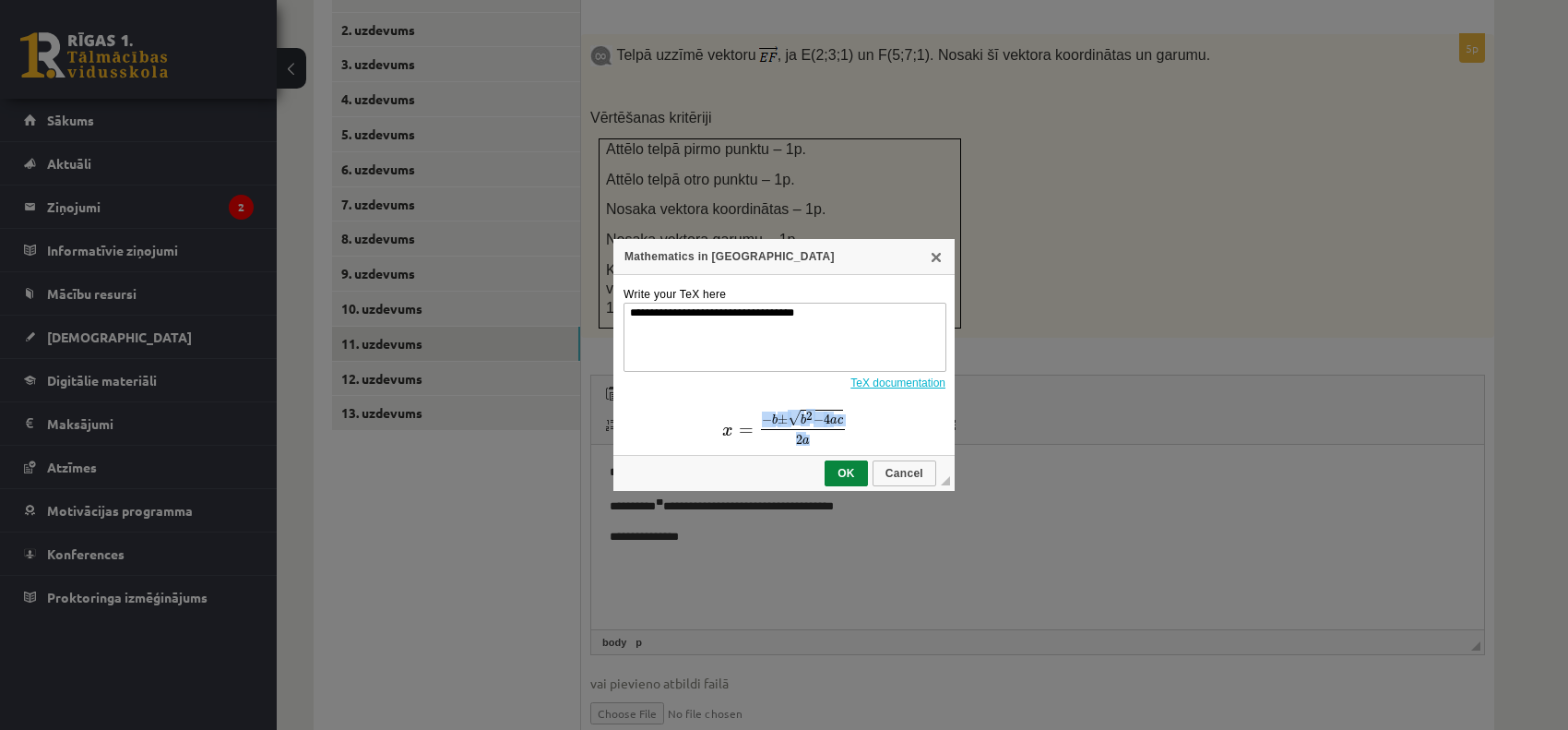
click at [808, 438] on span "− b ± √ b 2 − 4 a c 2 a" at bounding box center [802, 427] width 88 height 36
click at [896, 385] on link "TeX documentation" at bounding box center [898, 383] width 95 height 13
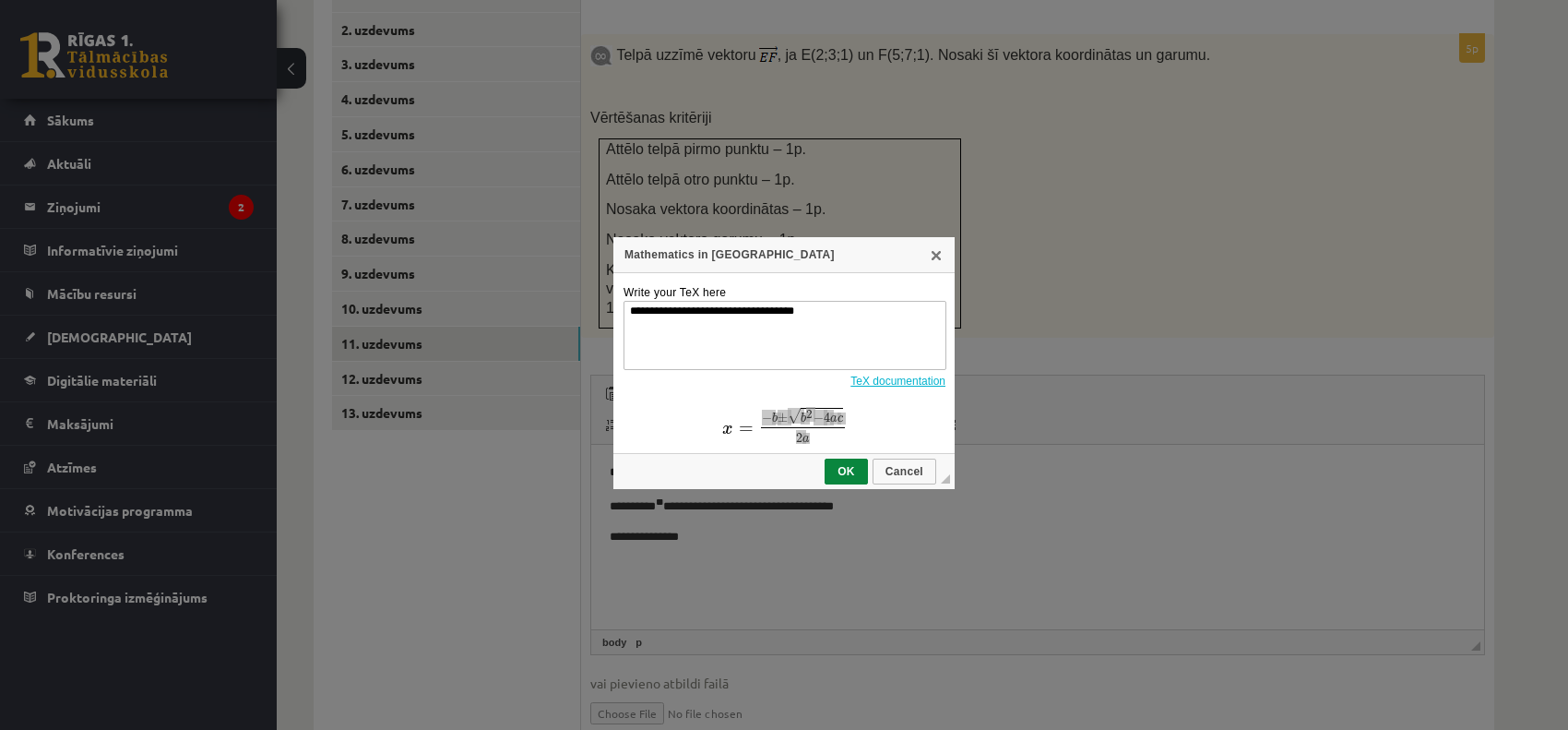
click at [923, 251] on div "Mathematics in TeX" at bounding box center [783, 255] width 341 height 36
click at [938, 260] on link "X" at bounding box center [936, 255] width 15 height 15
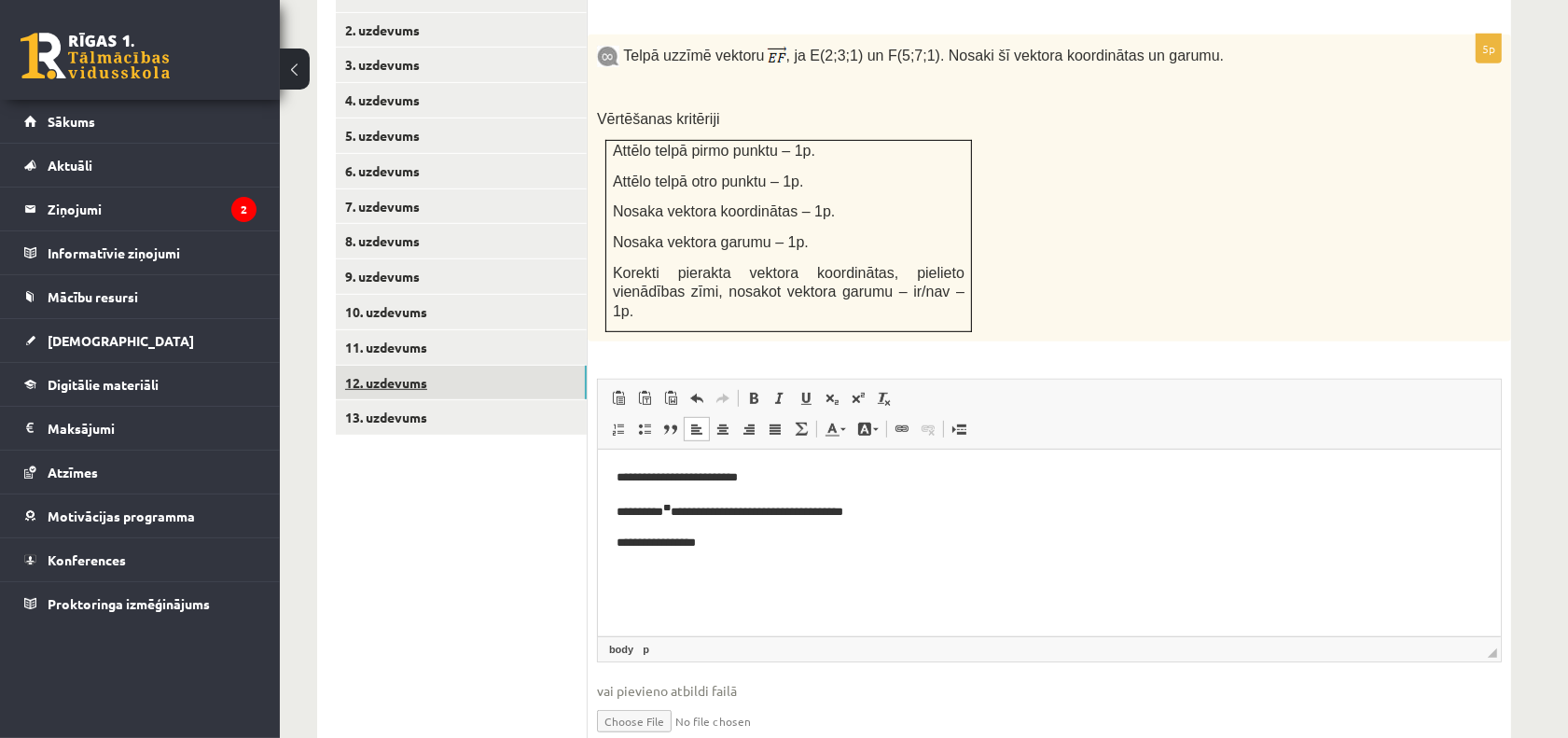
click at [519, 366] on link "12. uzdevums" at bounding box center [462, 383] width 251 height 34
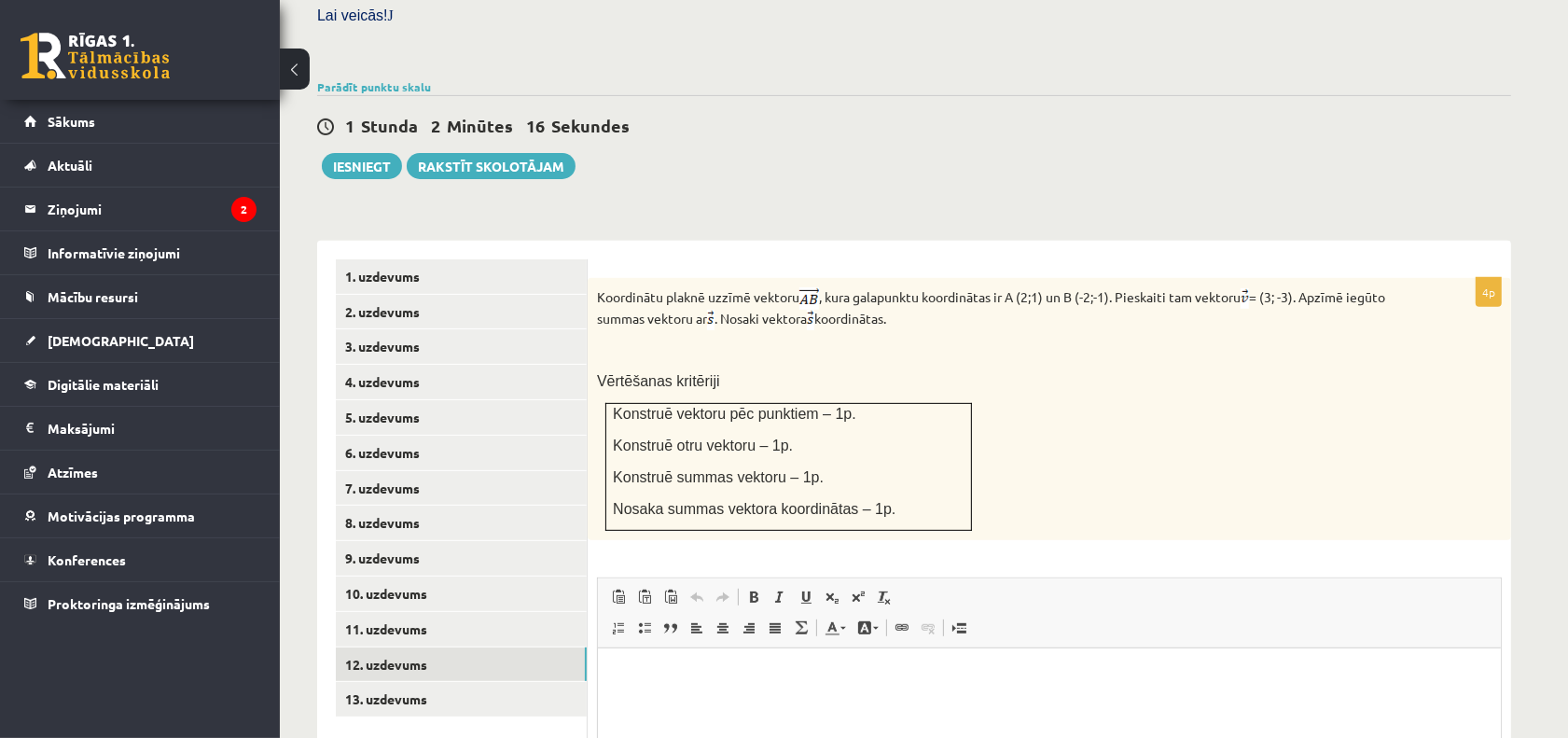
scroll to position [686, 0]
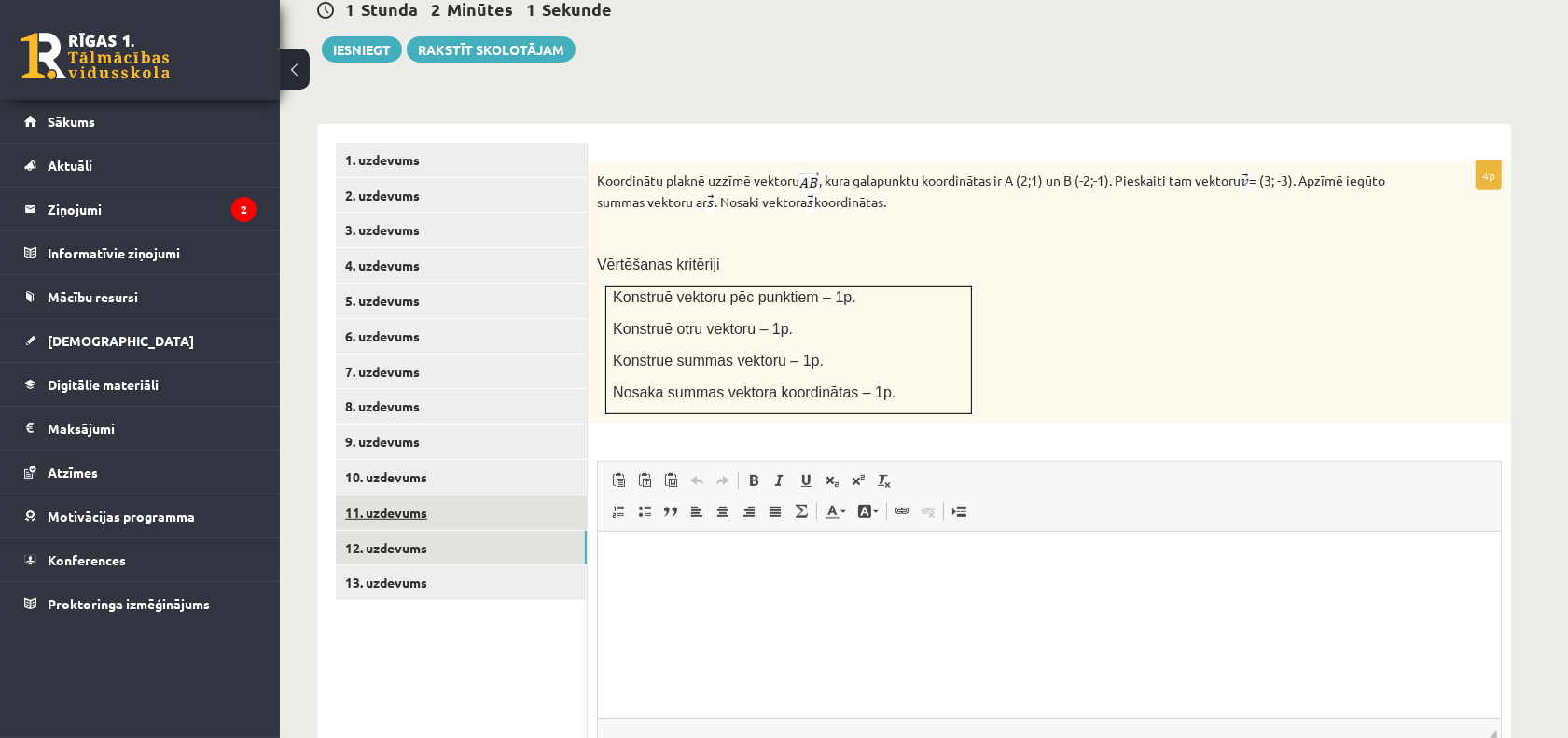
click at [538, 496] on link "11. uzdevums" at bounding box center [462, 513] width 251 height 34
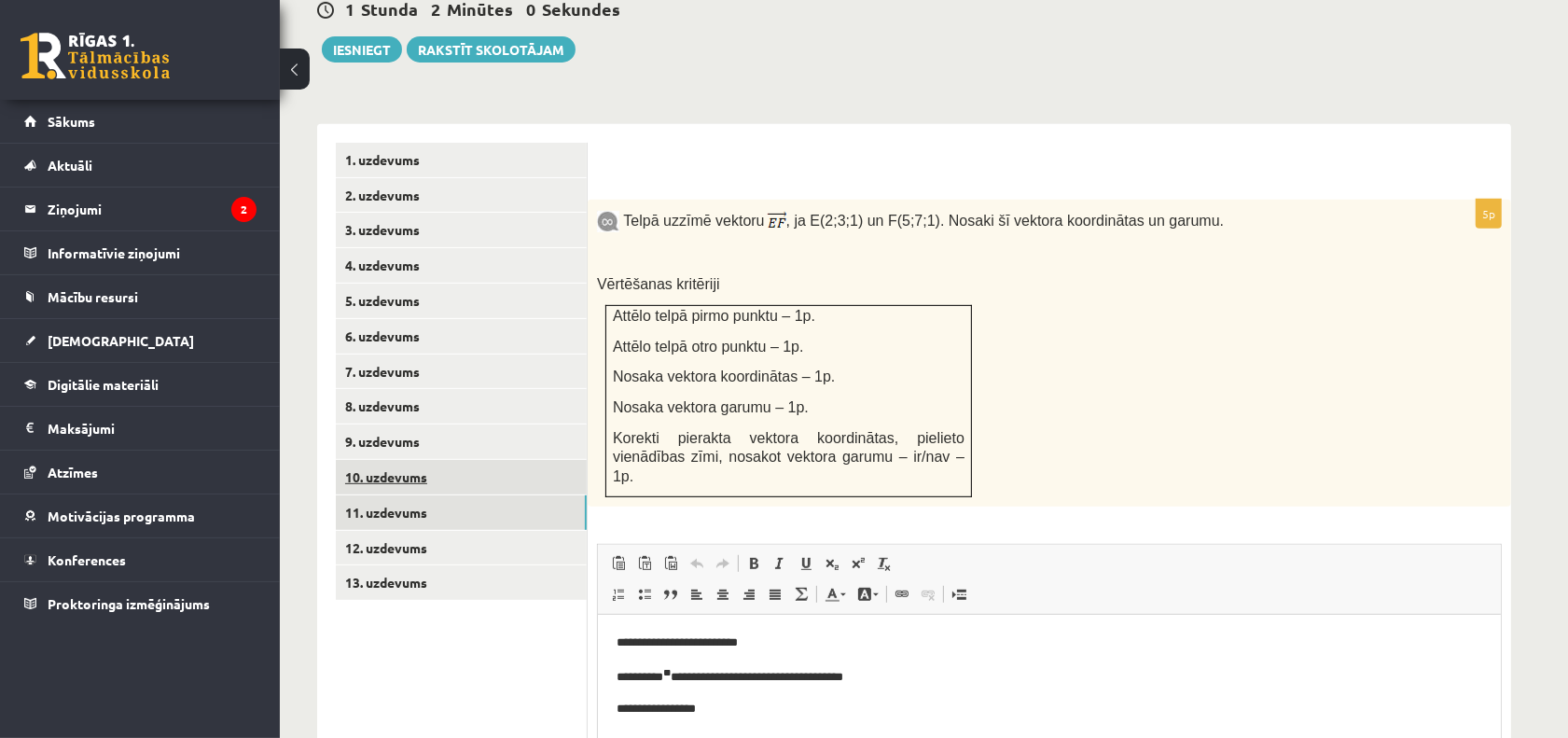
scroll to position [0, 0]
click at [487, 425] on link "9. uzdevums" at bounding box center [462, 442] width 251 height 34
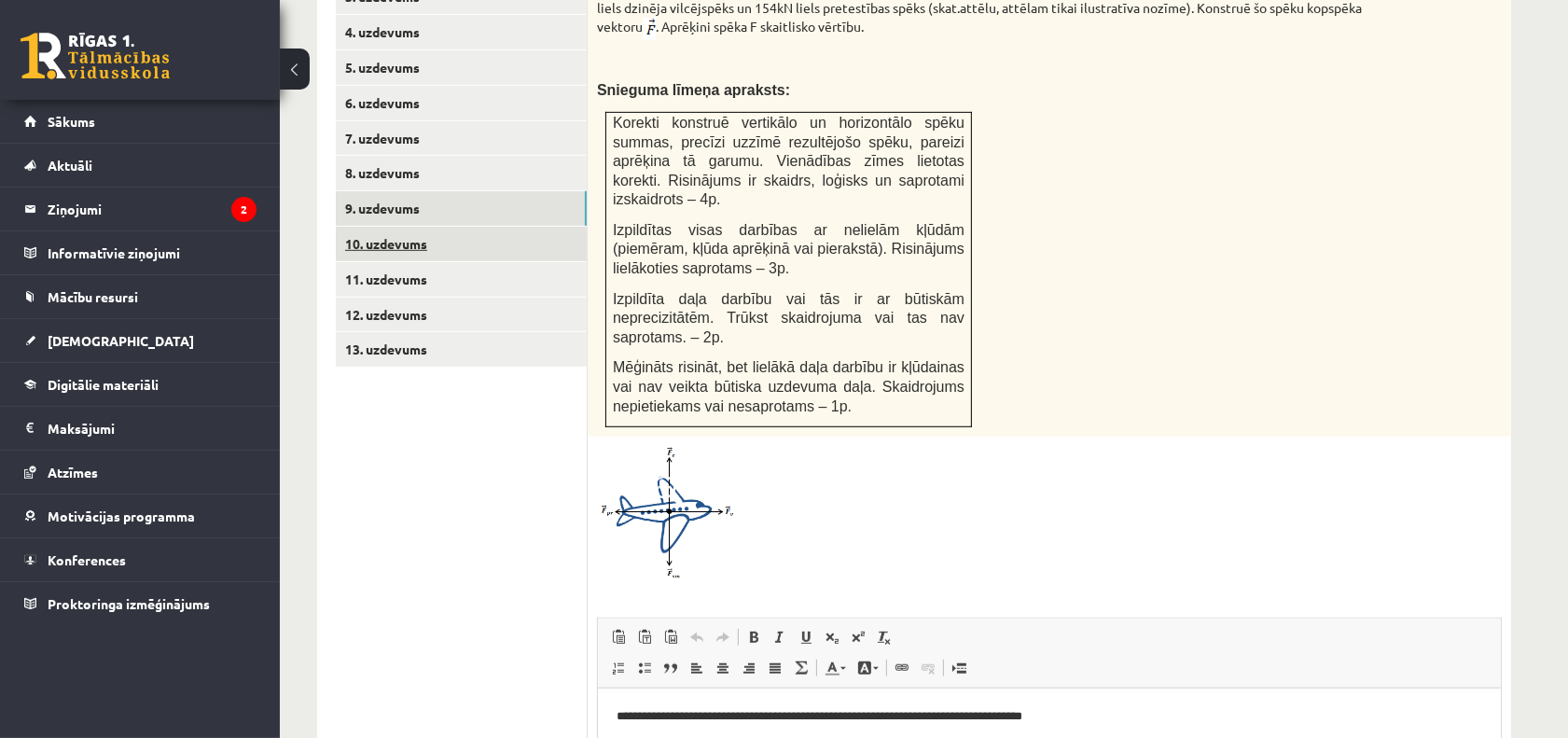
click at [485, 227] on link "10. uzdevums" at bounding box center [462, 244] width 251 height 34
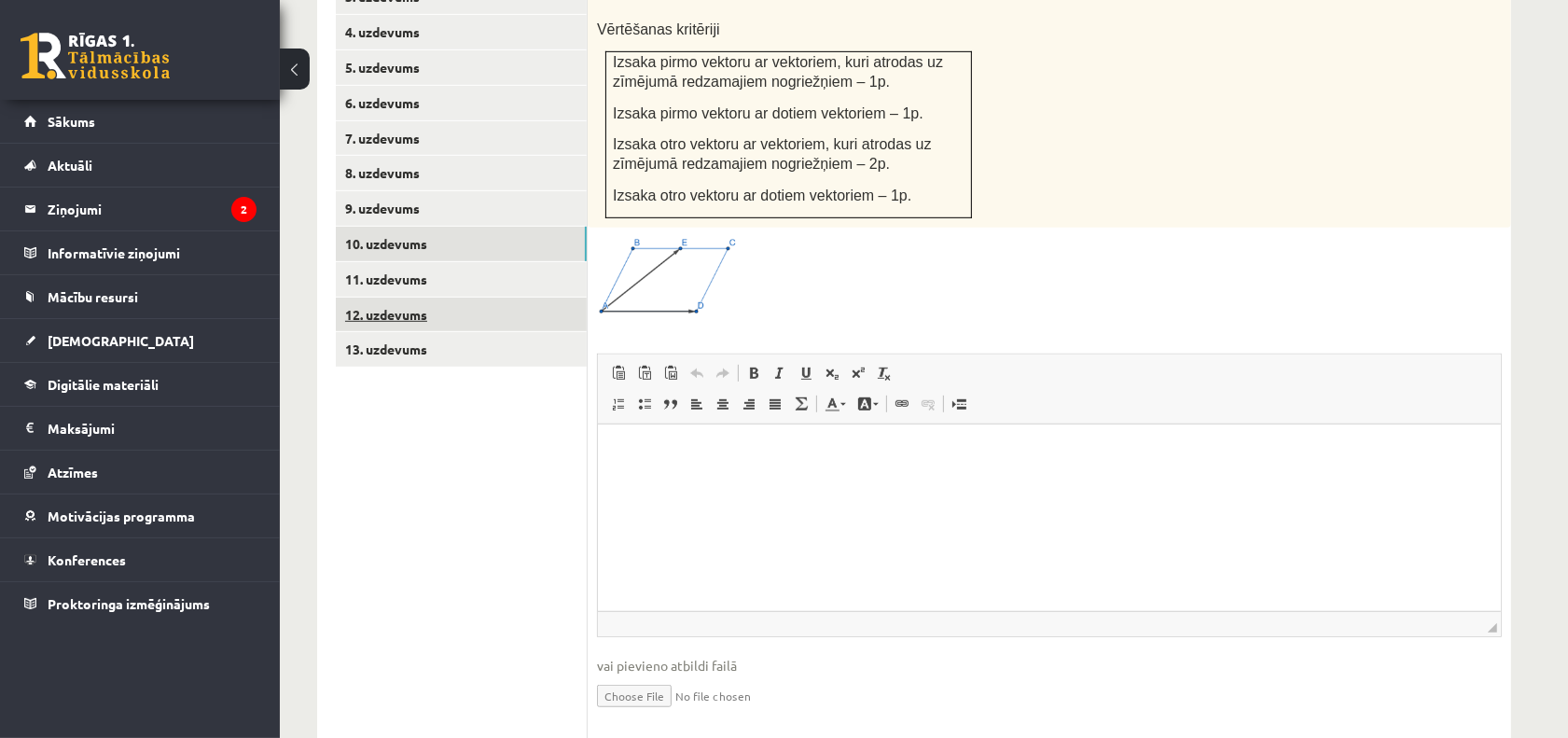
click at [474, 297] on link "12. uzdevums" at bounding box center [462, 314] width 251 height 34
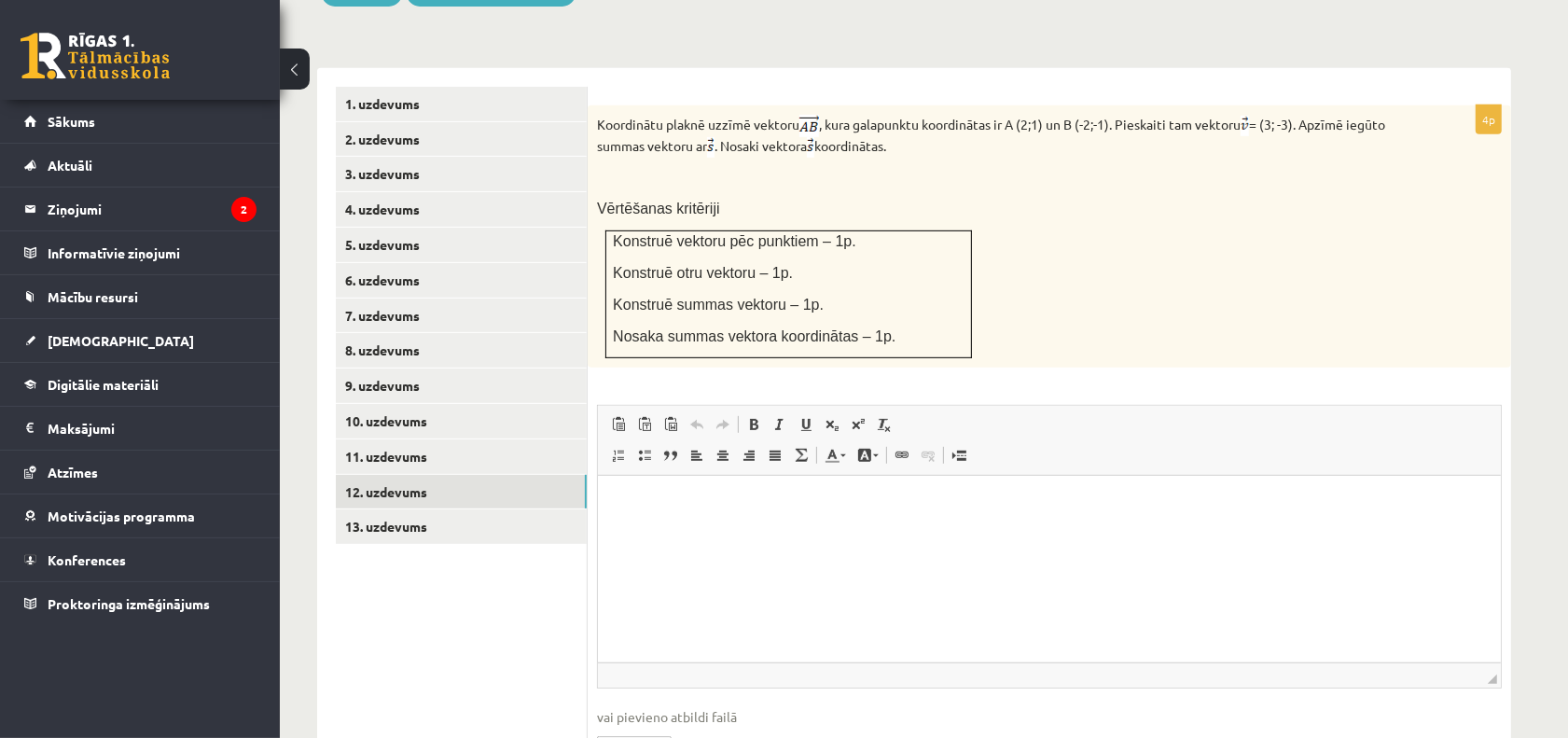
scroll to position [686, 0]
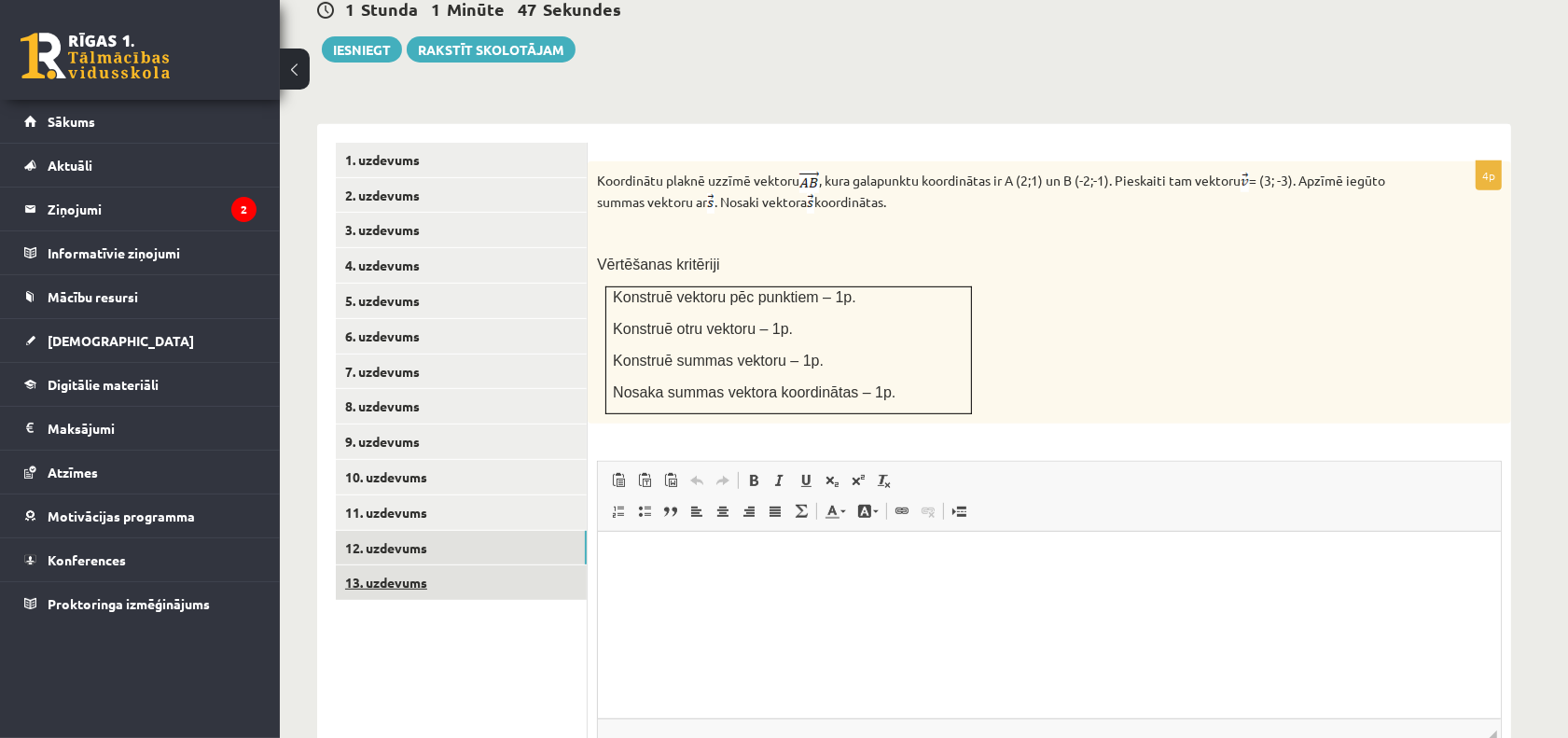
click at [418, 565] on link "13. uzdevums" at bounding box center [462, 582] width 251 height 34
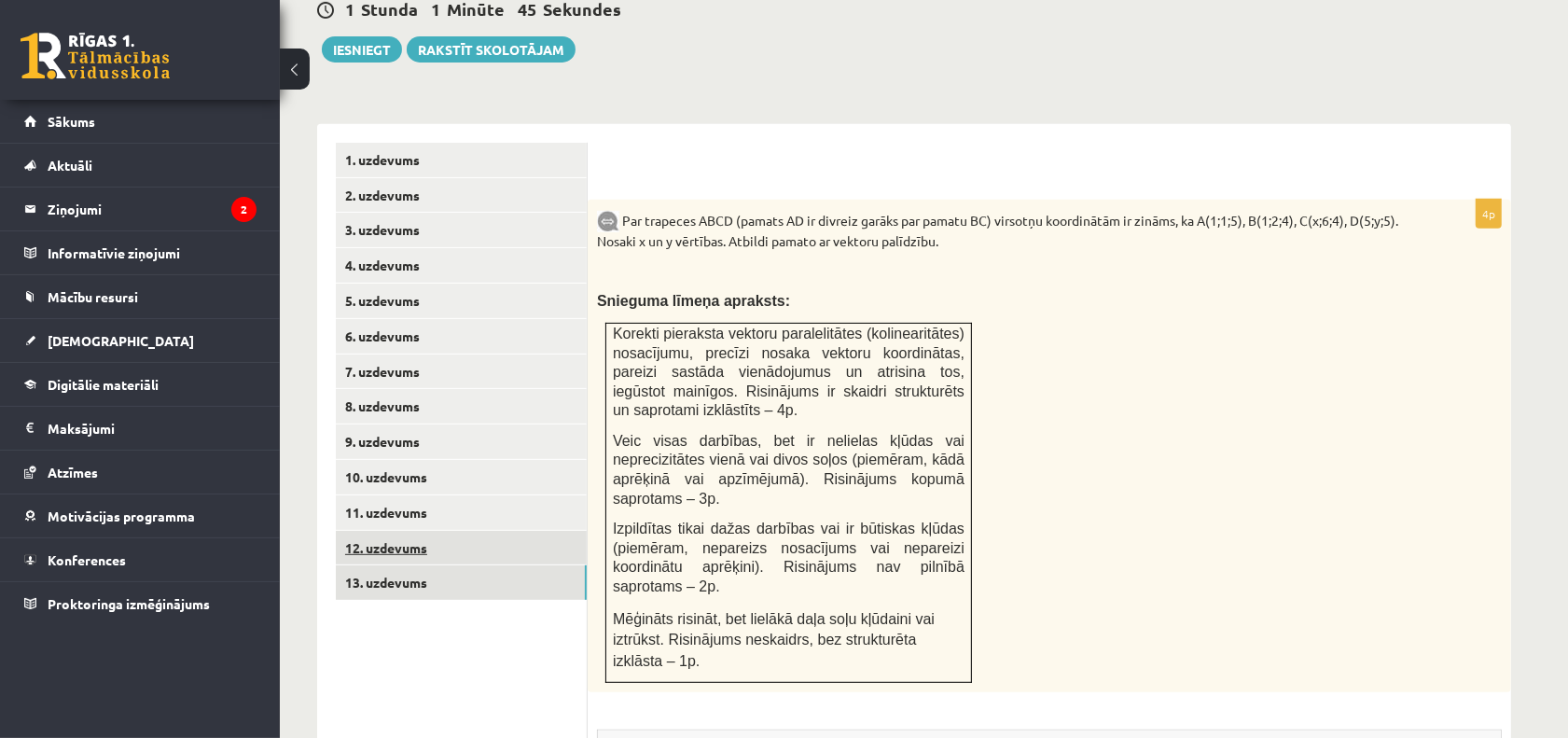
scroll to position [0, 0]
click at [485, 531] on link "12. uzdevums" at bounding box center [462, 548] width 251 height 34
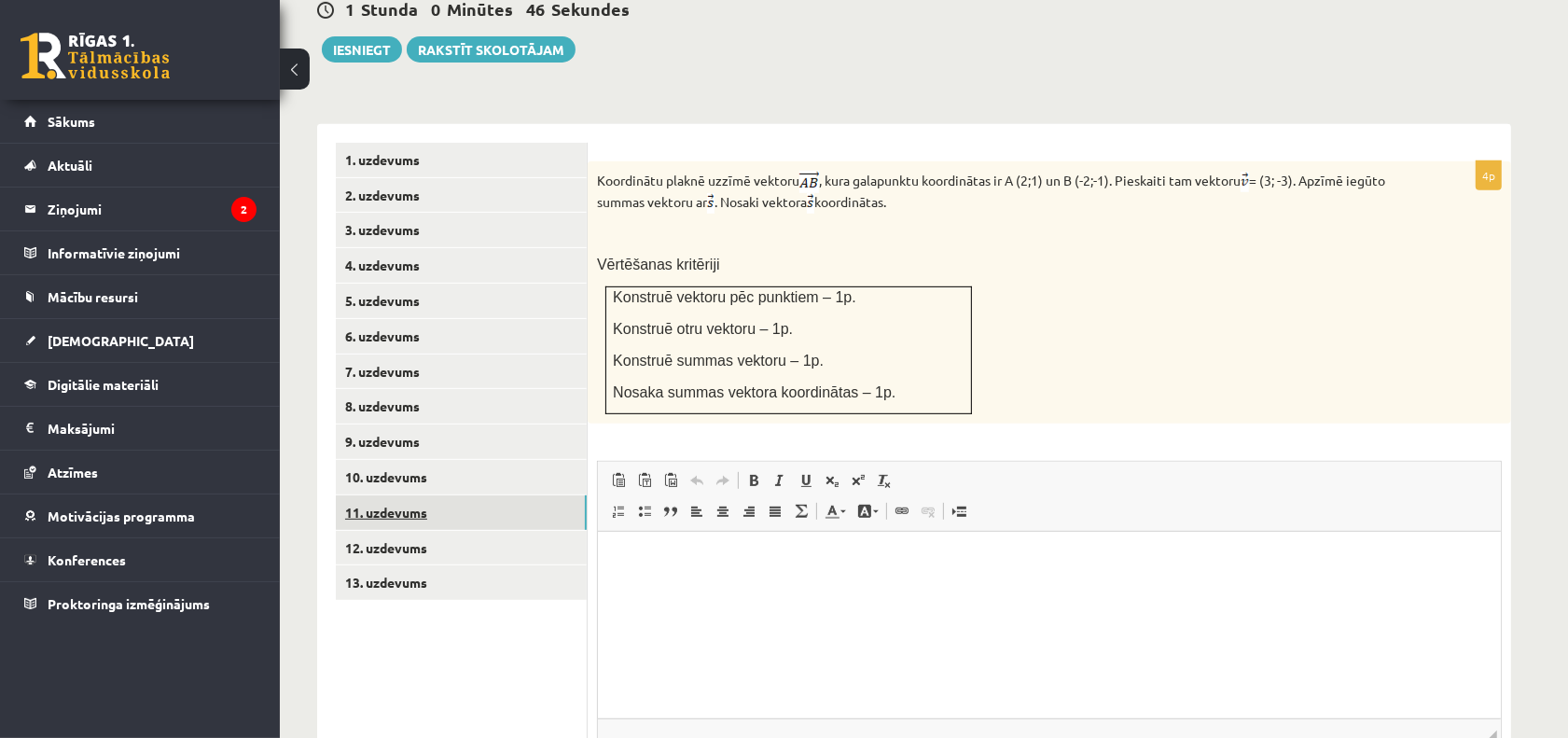
click at [510, 496] on link "11. uzdevums" at bounding box center [462, 513] width 251 height 34
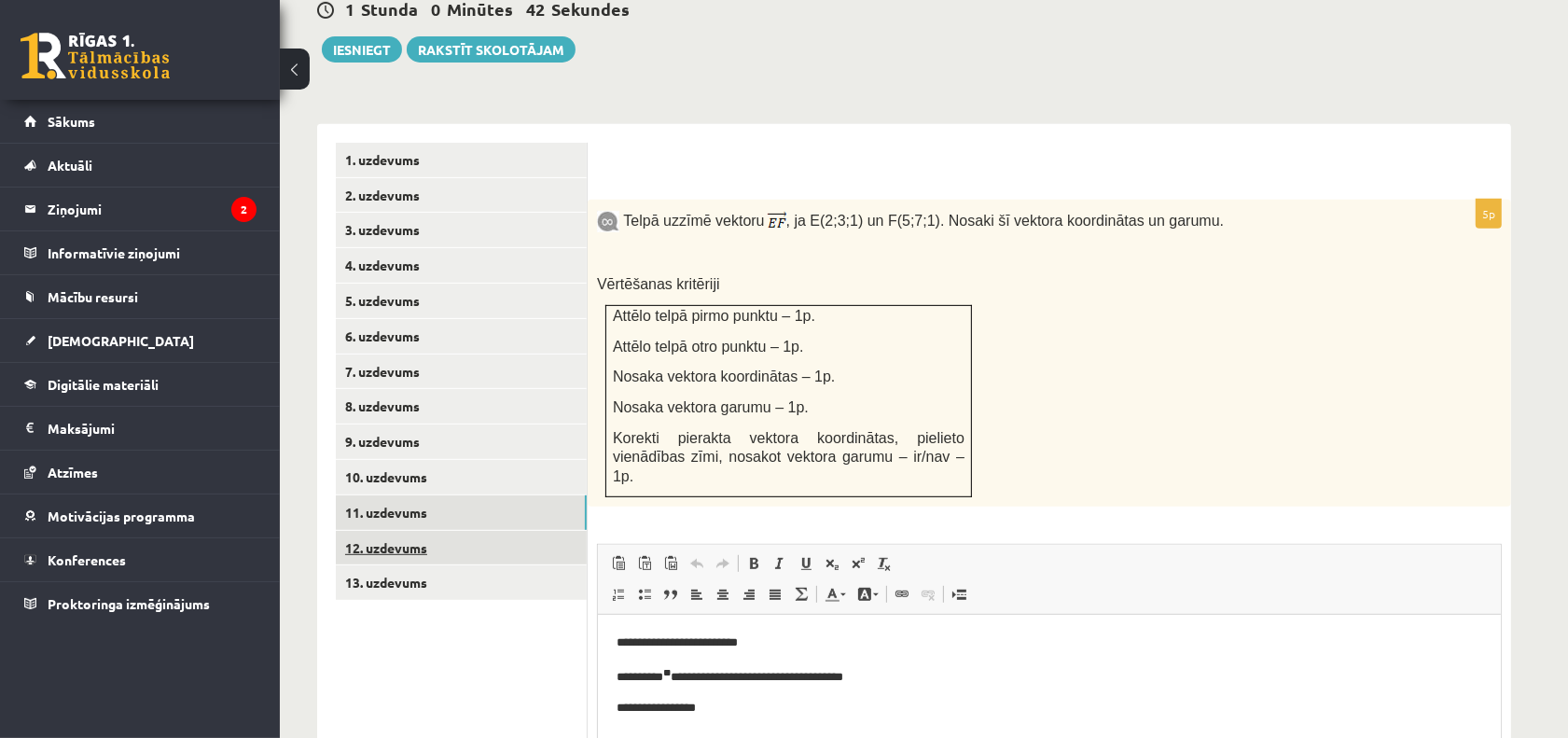
click at [533, 531] on link "12. uzdevums" at bounding box center [462, 548] width 251 height 34
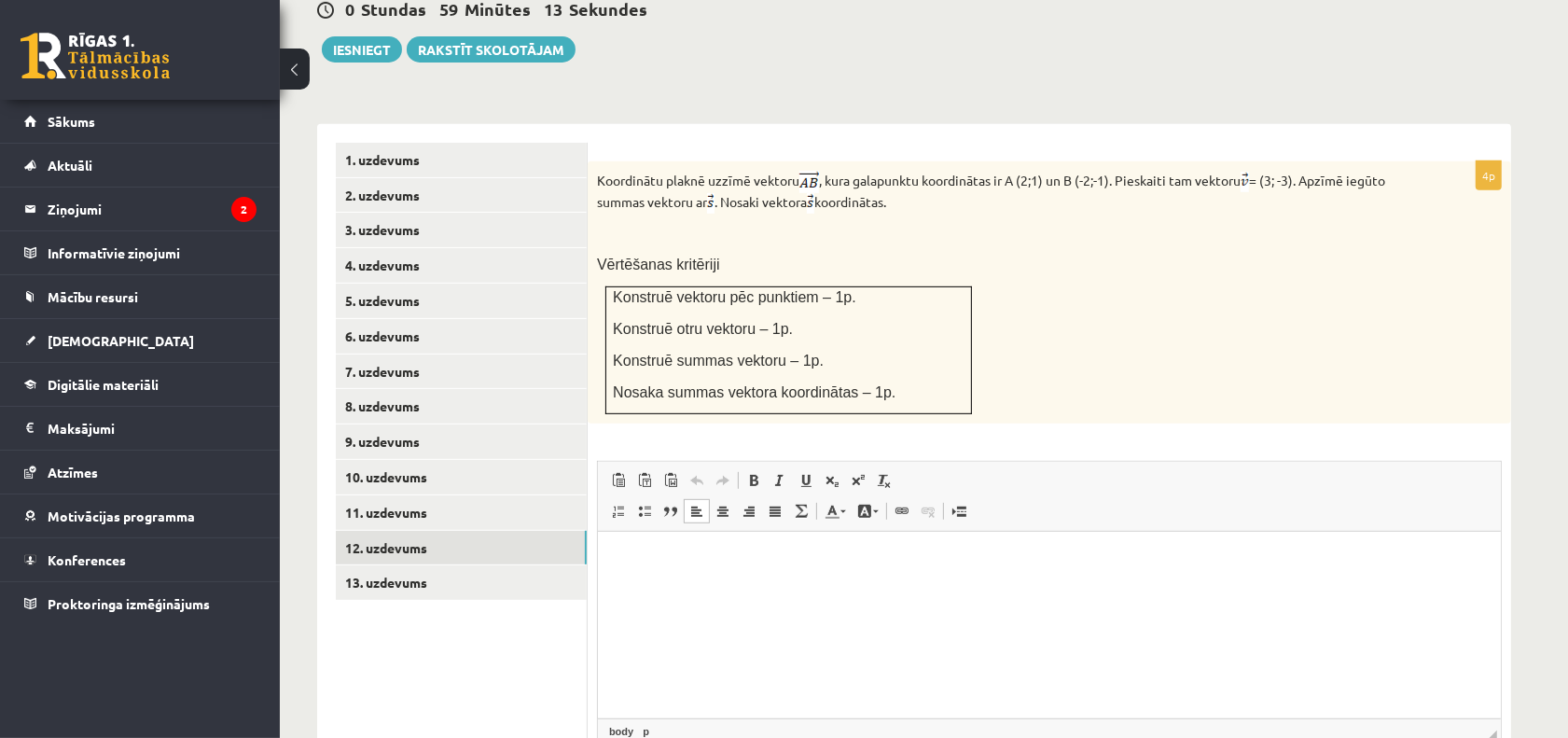
click at [696, 589] on html at bounding box center [1048, 560] width 903 height 57
click at [628, 559] on p "*****" at bounding box center [1048, 560] width 866 height 20
click at [653, 566] on p "******" at bounding box center [1048, 560] width 866 height 20
click at [864, 473] on span at bounding box center [859, 481] width 15 height 15
click at [857, 473] on span at bounding box center [859, 481] width 15 height 15
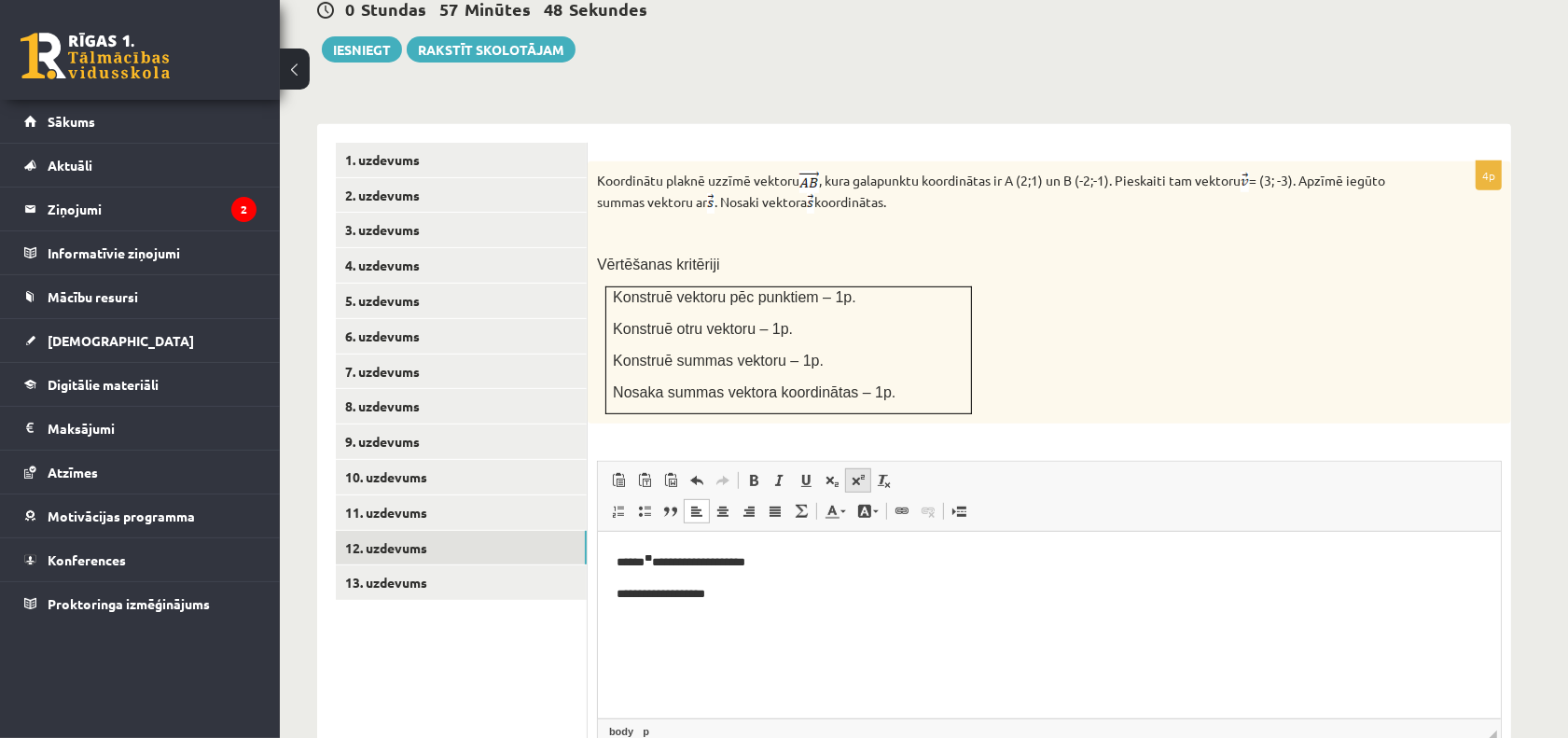
click at [852, 473] on span at bounding box center [859, 481] width 15 height 15
click at [856, 473] on span at bounding box center [859, 481] width 15 height 15
click at [857, 473] on span at bounding box center [859, 481] width 15 height 15
click at [861, 473] on span at bounding box center [859, 481] width 15 height 15
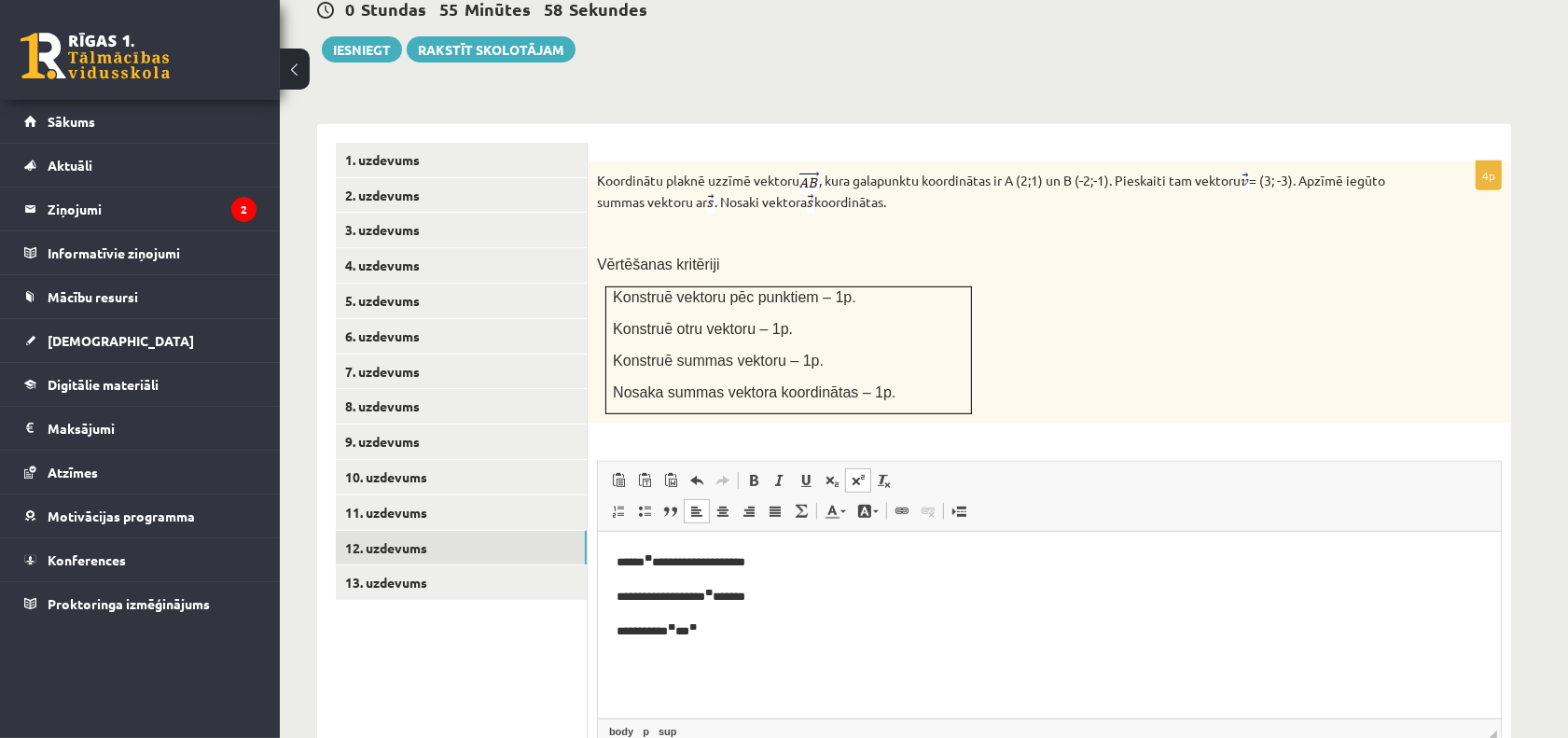
click at [861, 473] on span at bounding box center [859, 481] width 15 height 15
click at [452, 496] on link "11. uzdevums" at bounding box center [462, 513] width 251 height 34
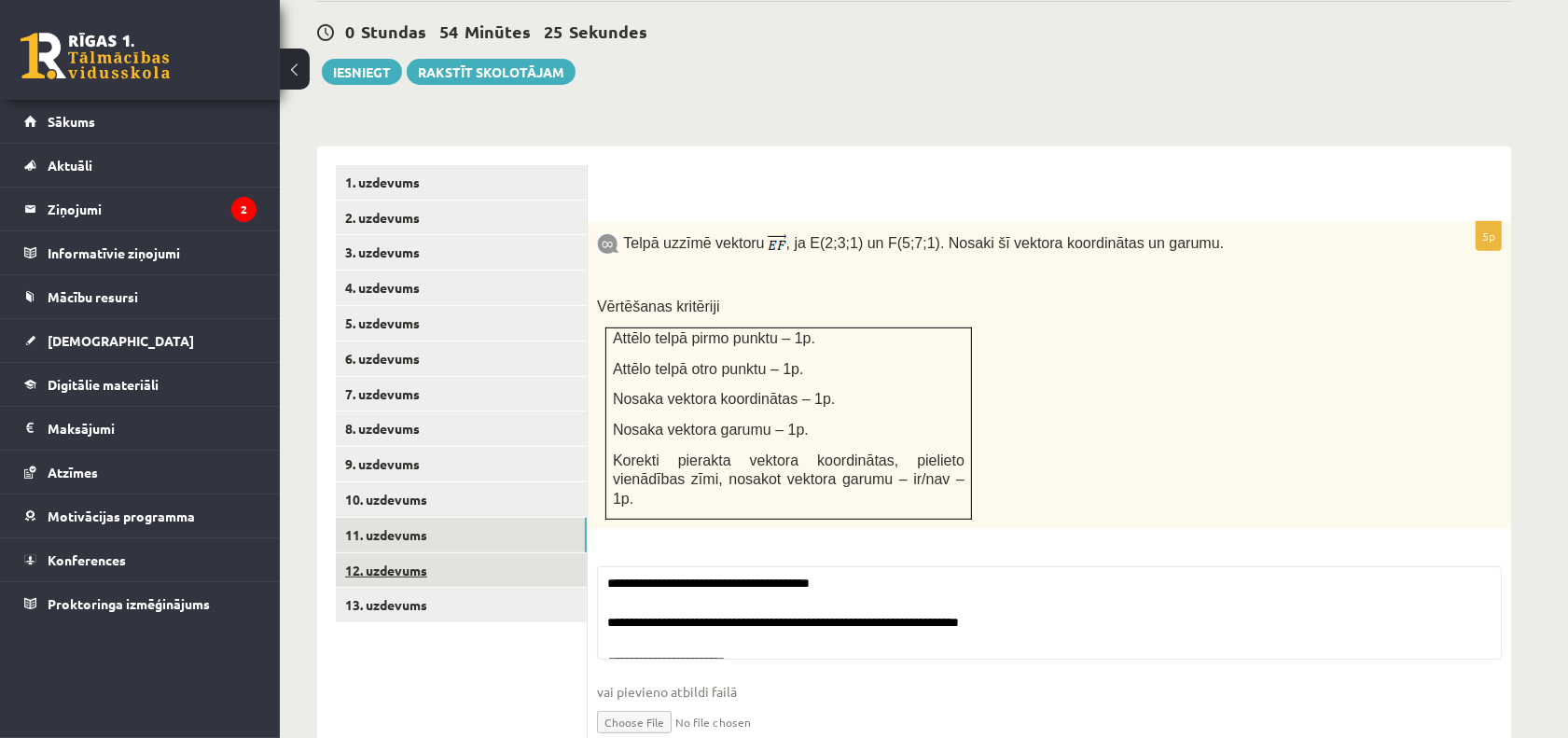
scroll to position [686, 0]
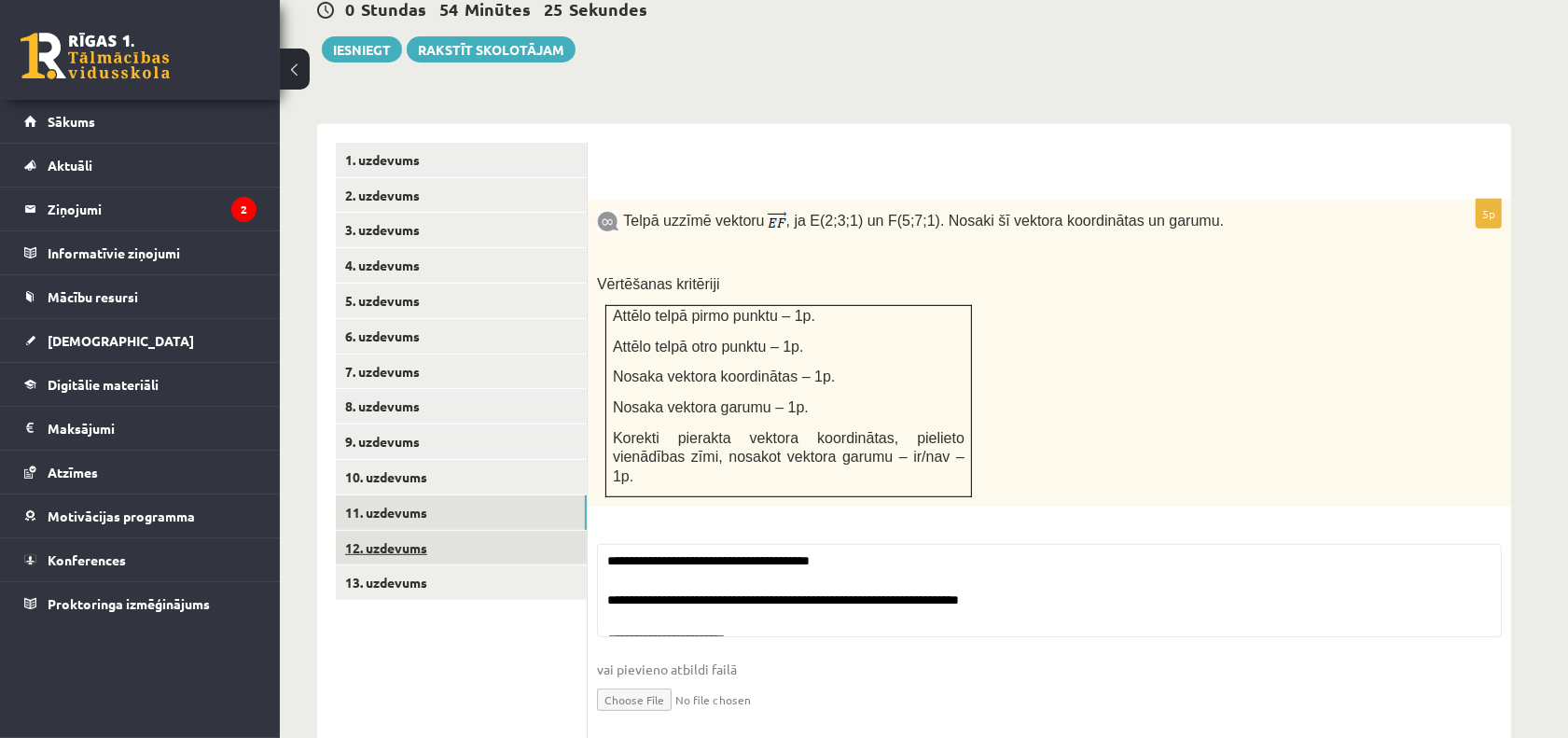
click at [446, 565] on link "13. uzdevums" at bounding box center [462, 582] width 251 height 34
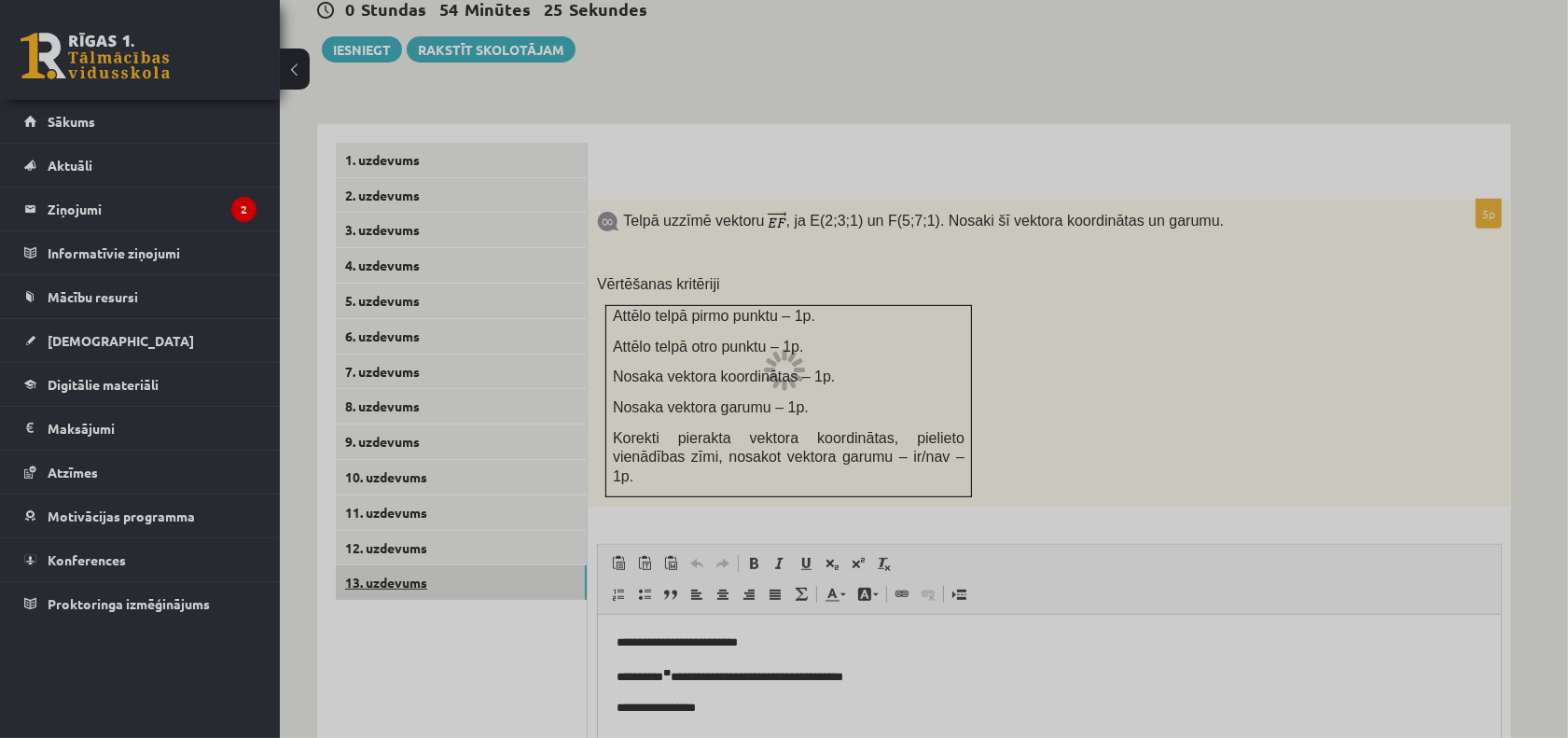
scroll to position [0, 0]
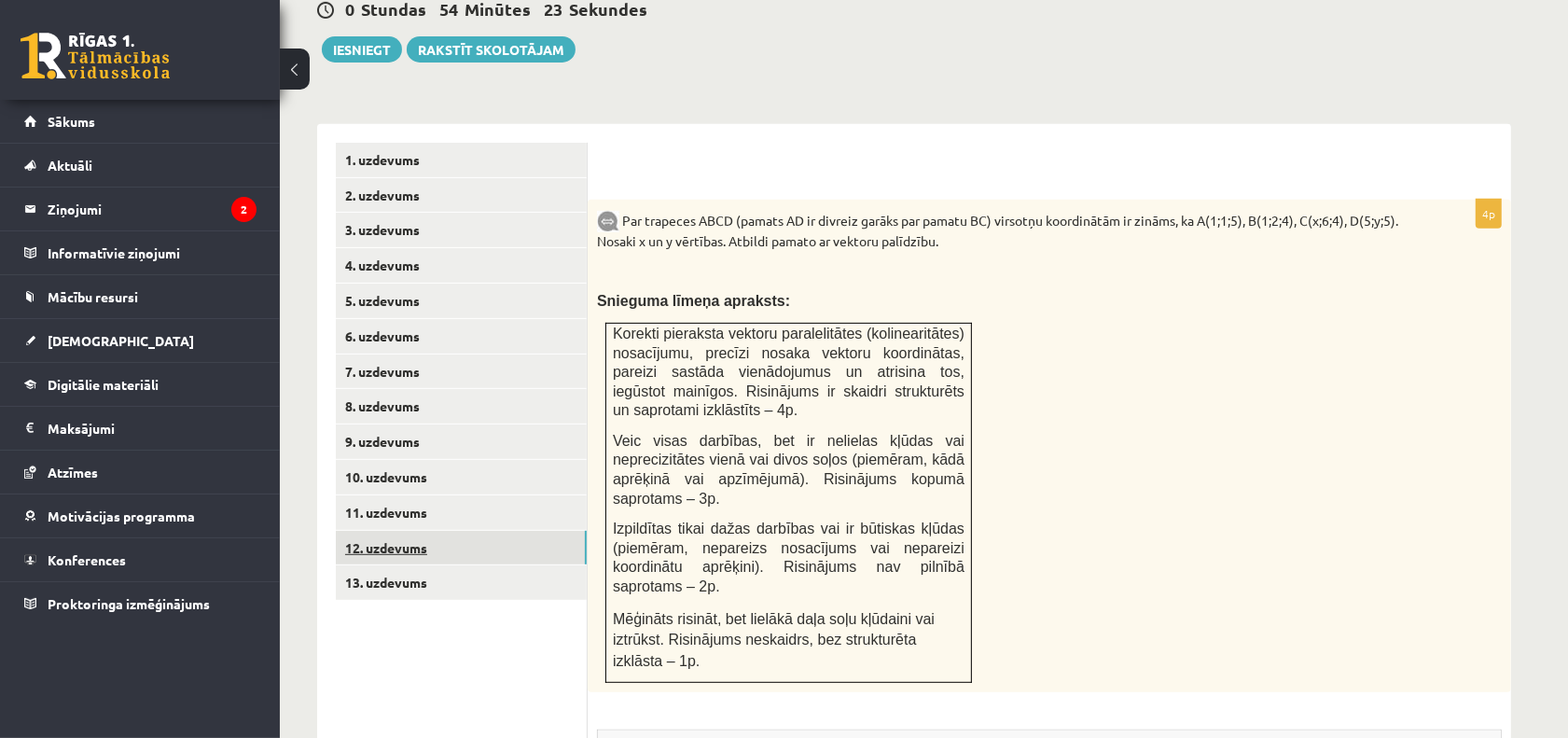
click at [478, 531] on link "12. uzdevums" at bounding box center [462, 548] width 251 height 34
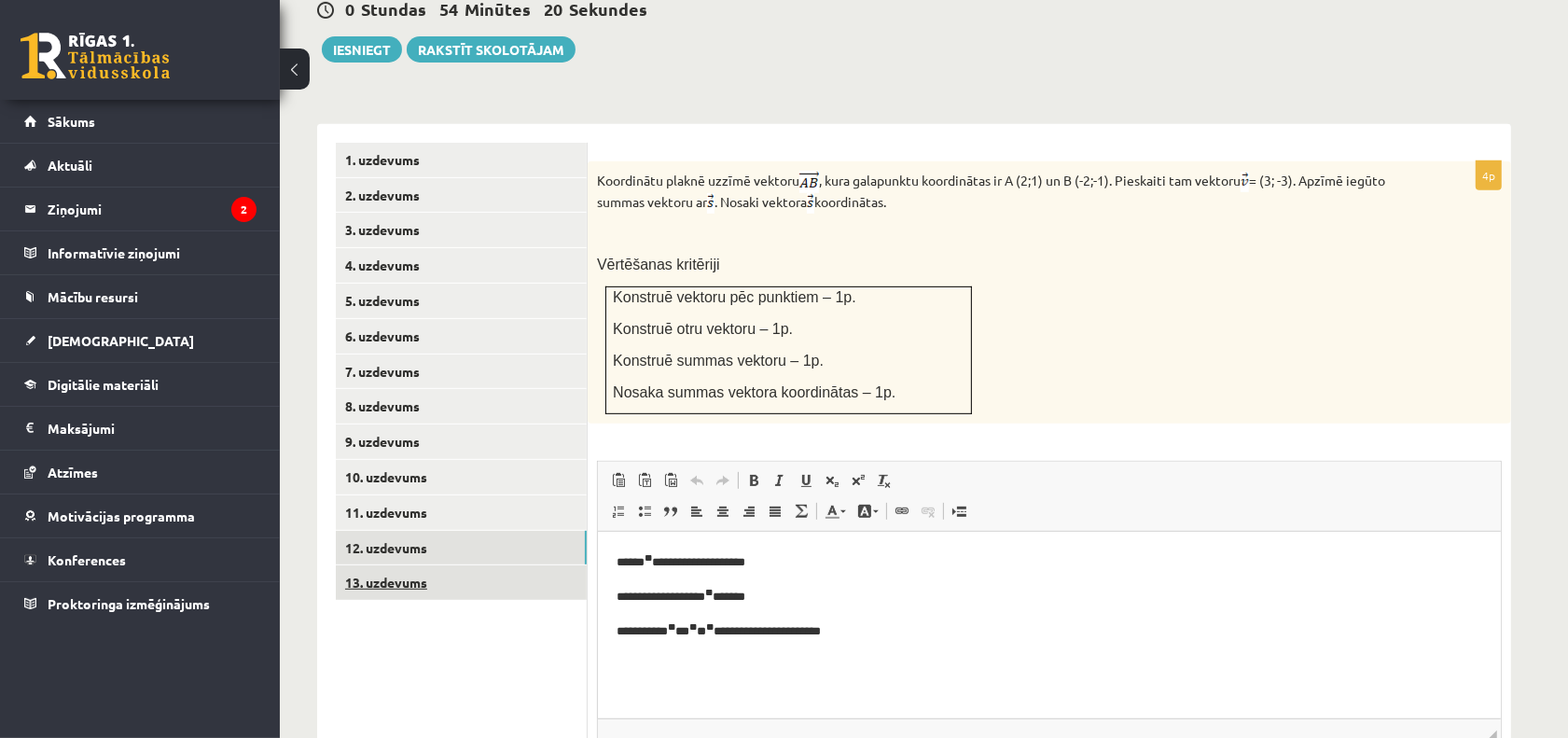
click at [533, 565] on link "13. uzdevums" at bounding box center [462, 582] width 251 height 34
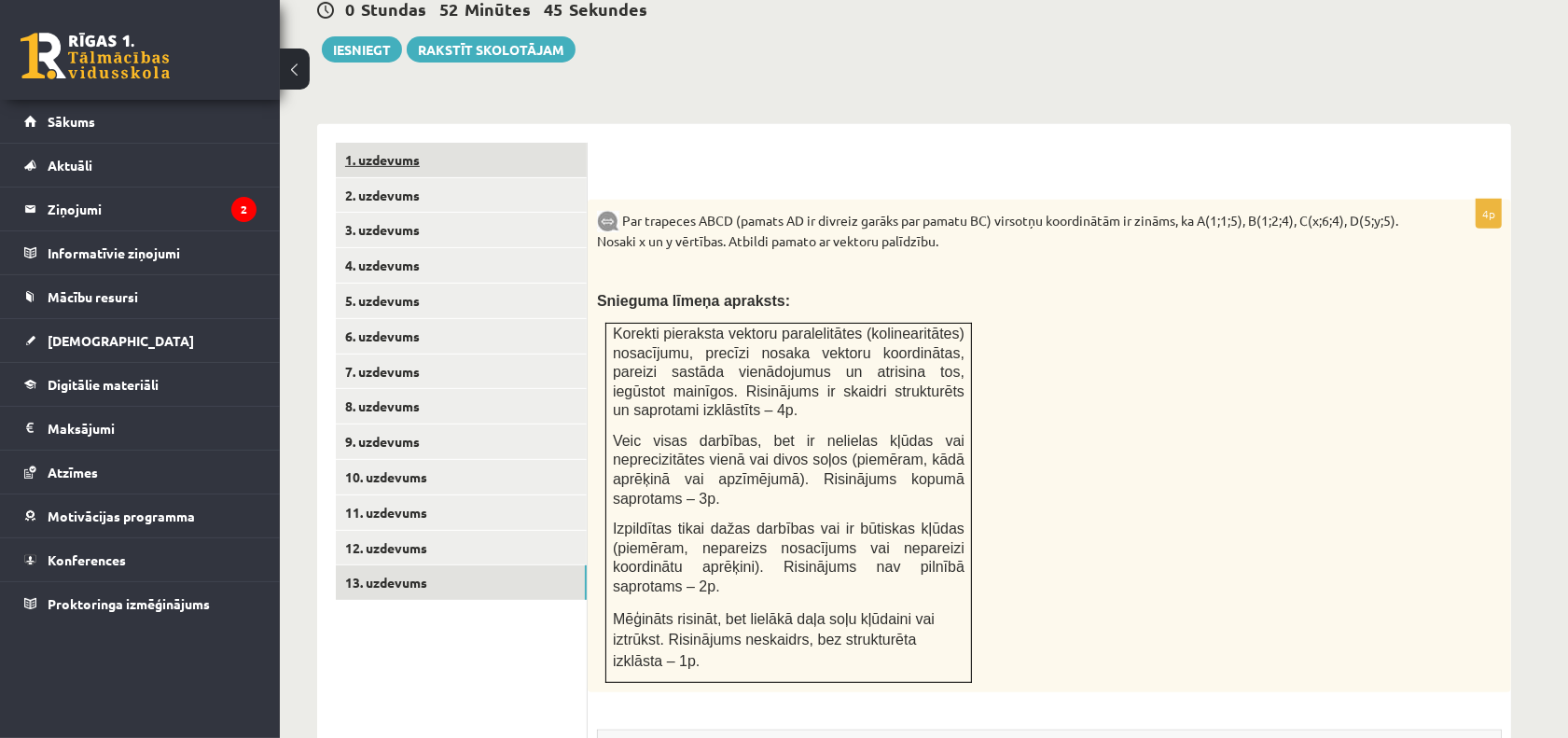
click at [569, 142] on link "1. uzdevums" at bounding box center [462, 160] width 251 height 34
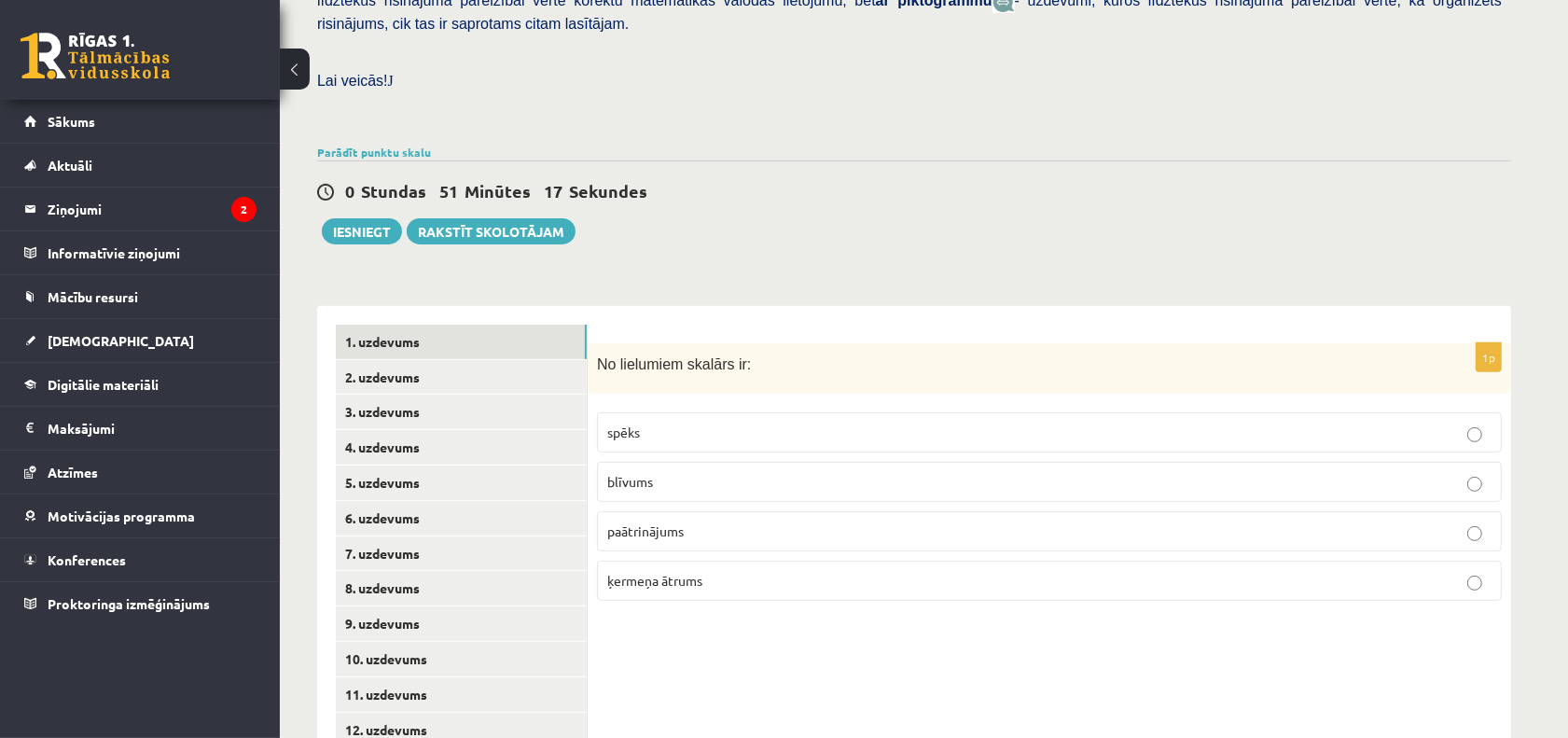
scroll to position [562, 0]
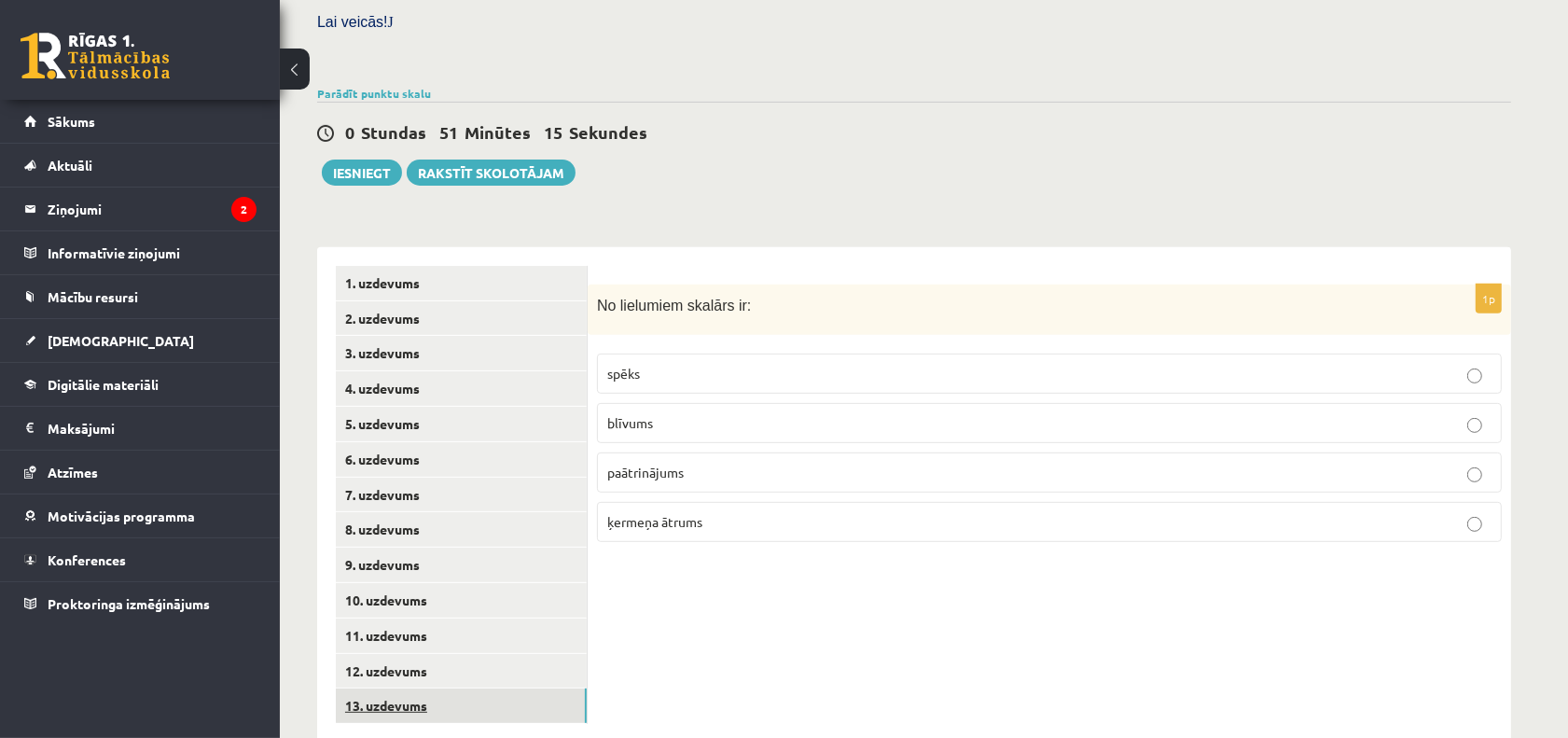
click at [519, 689] on link "13. uzdevums" at bounding box center [462, 706] width 251 height 34
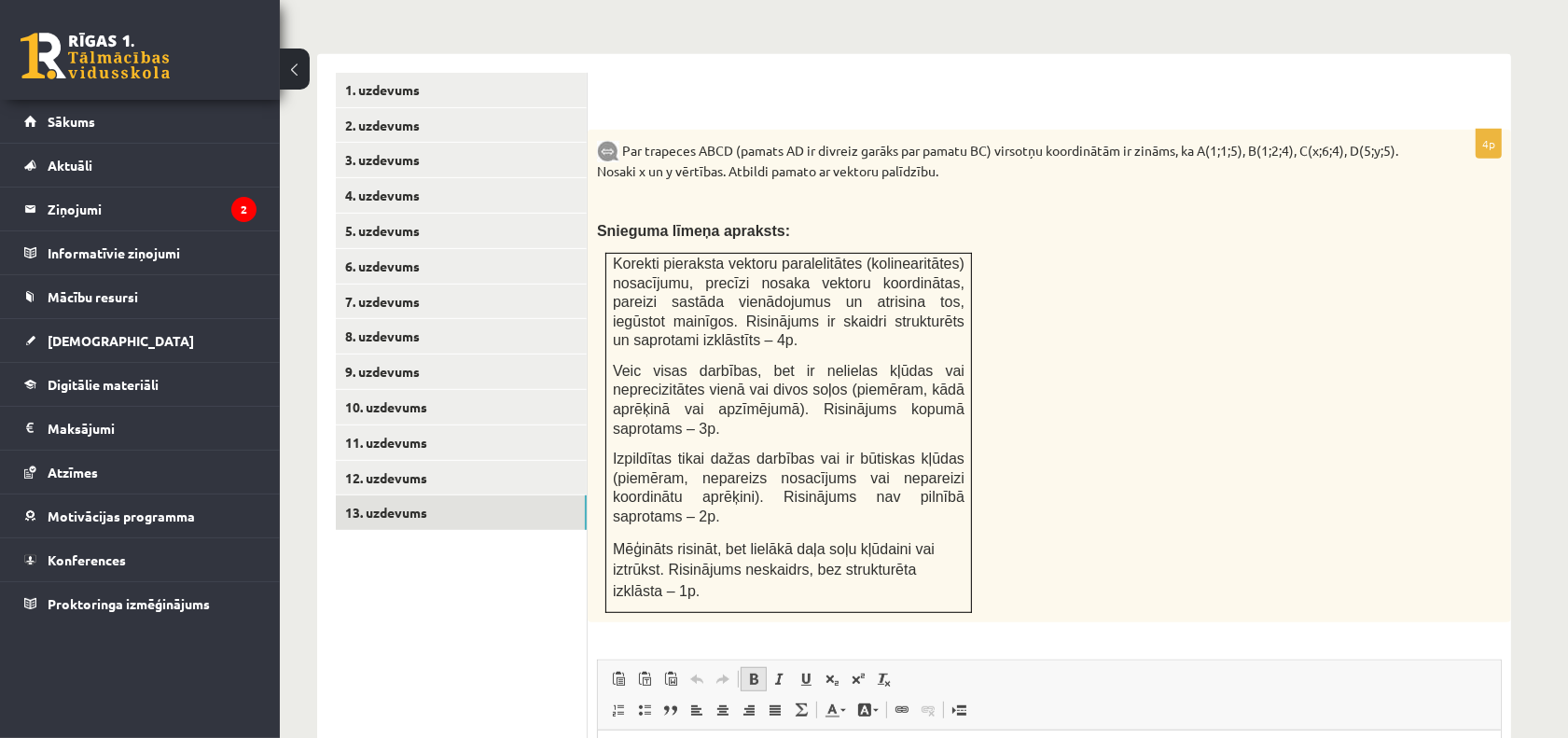
scroll to position [796, 0]
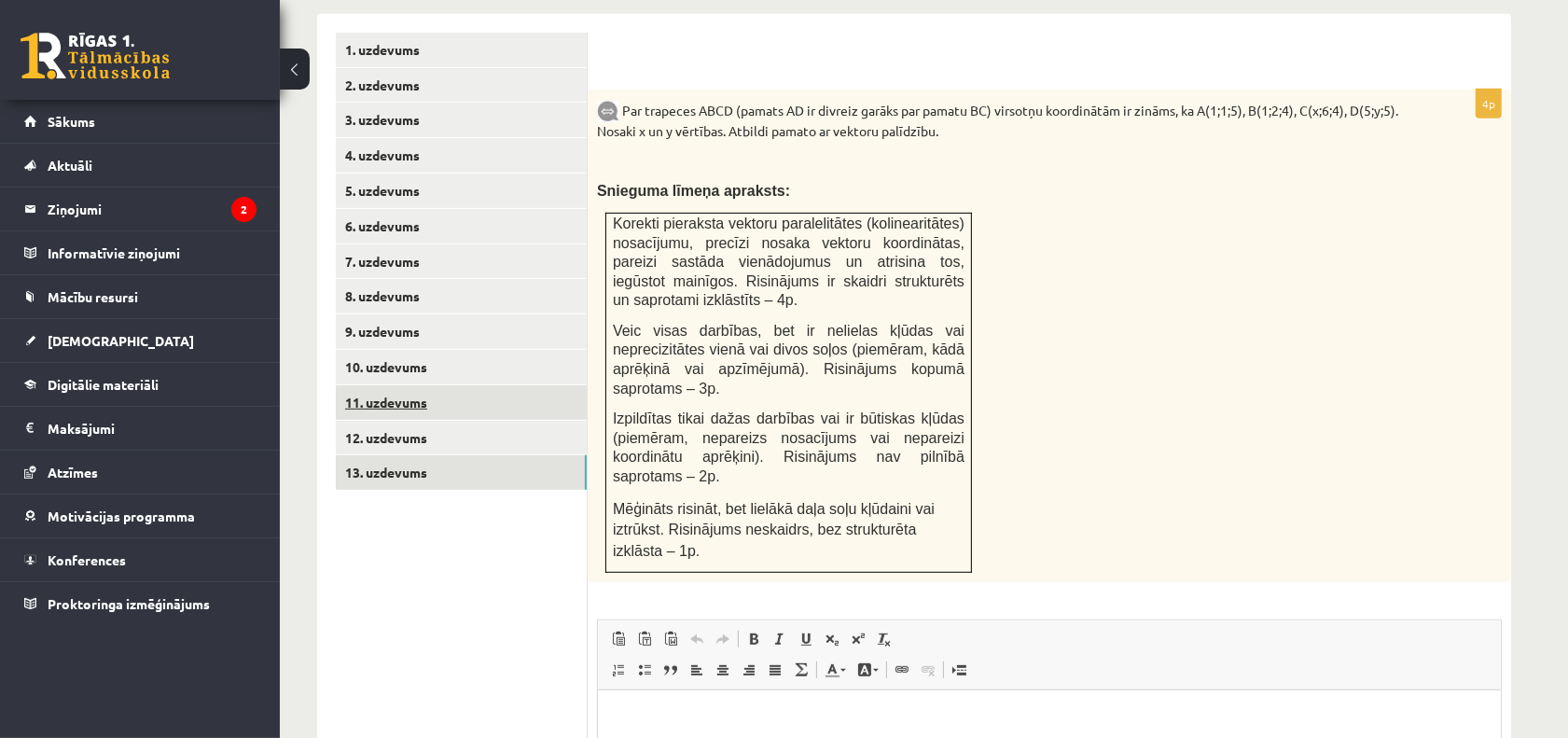
click at [476, 386] on link "11. uzdevums" at bounding box center [462, 403] width 251 height 34
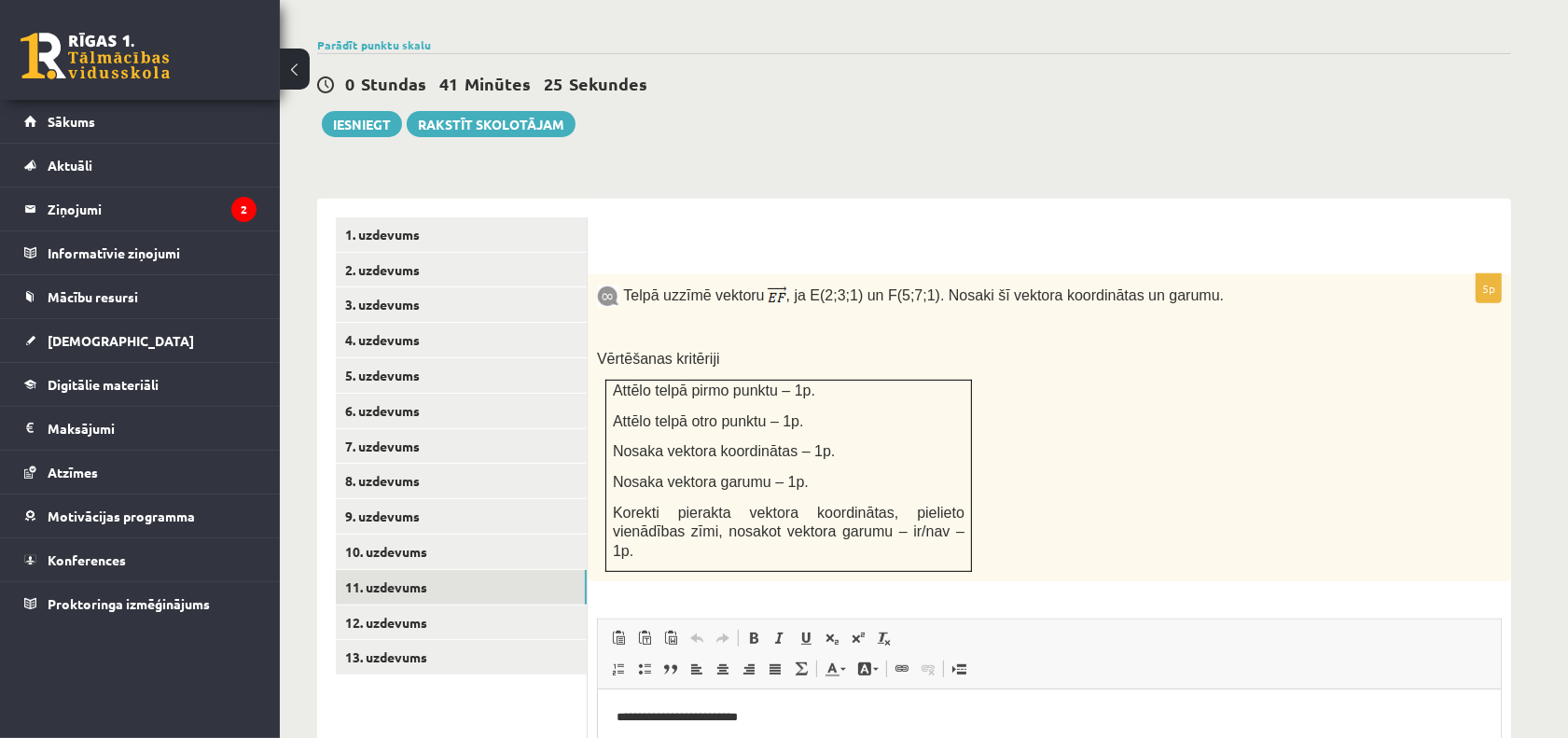
scroll to position [663, 0]
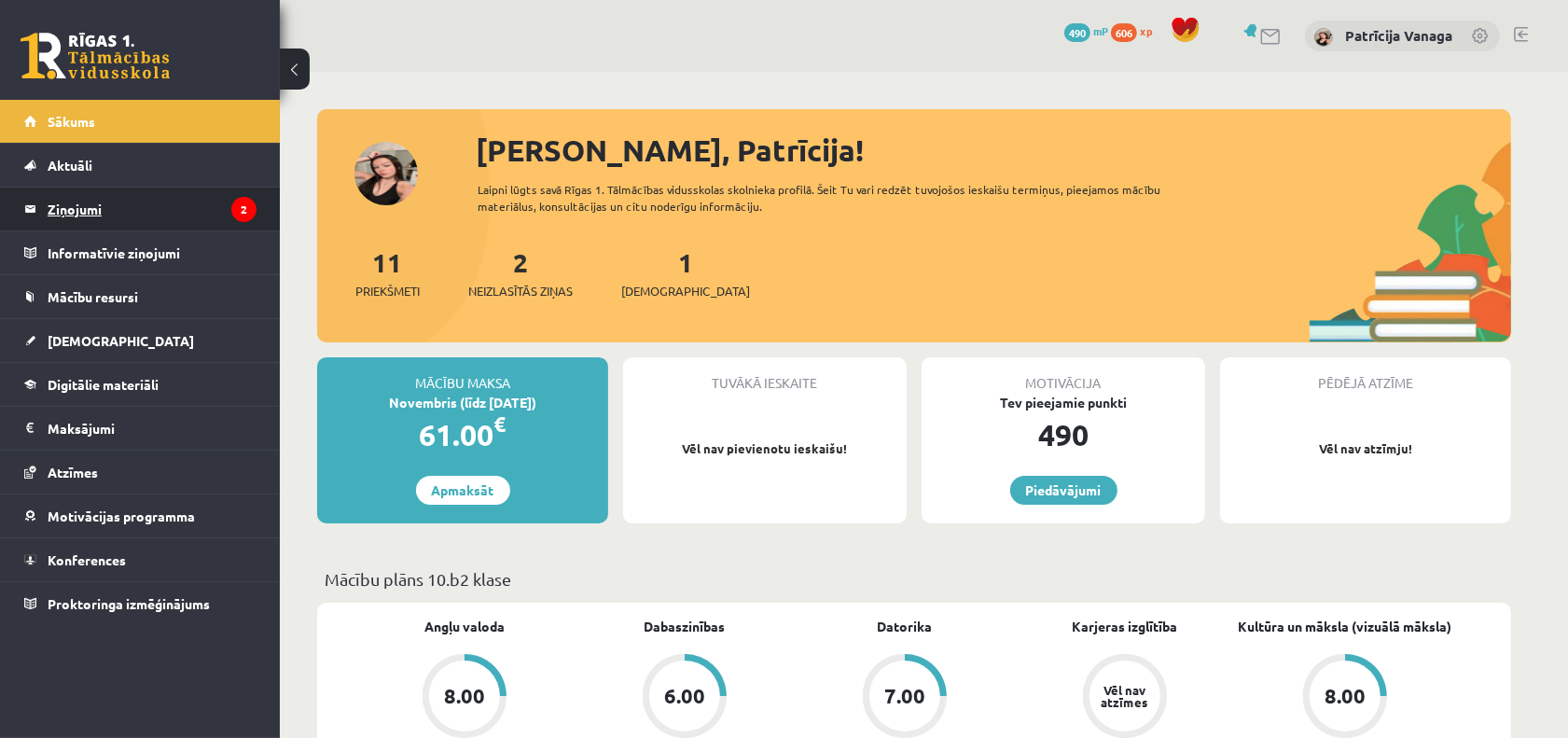
click at [160, 205] on legend "Ziņojumi 2" at bounding box center [152, 208] width 209 height 43
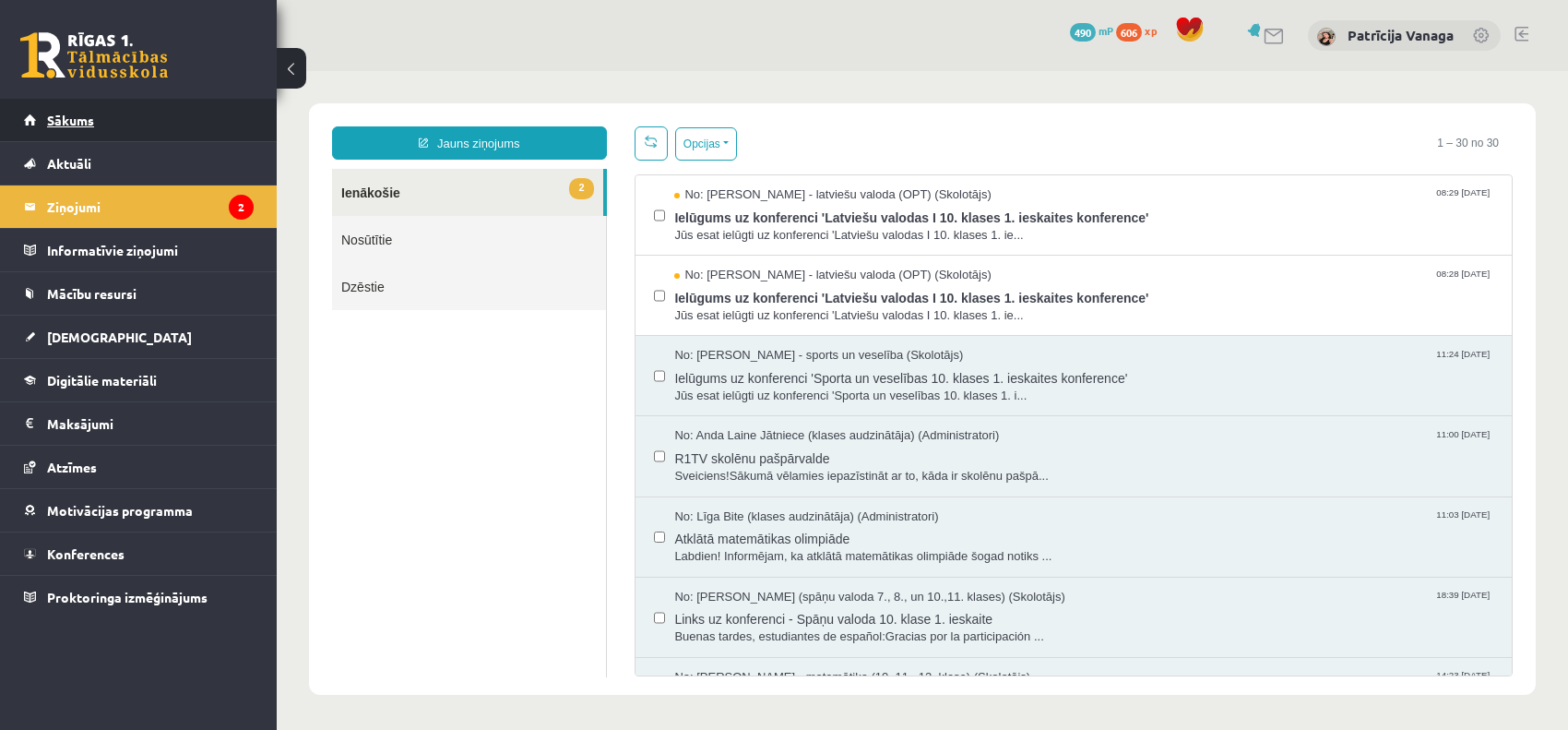
click at [101, 136] on link "Sākums" at bounding box center [139, 119] width 230 height 42
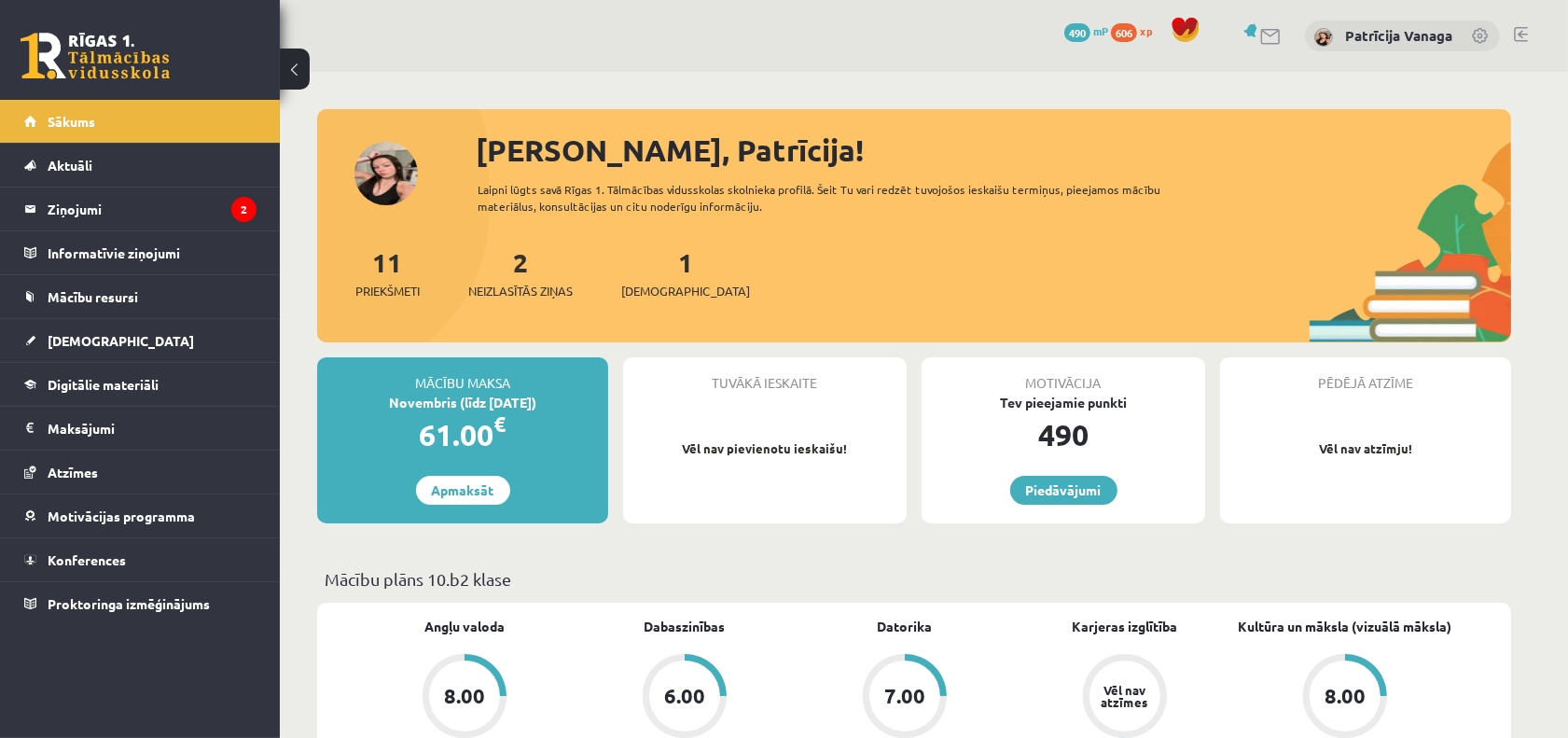
click at [628, 262] on div "1 Ieskaites" at bounding box center [686, 271] width 129 height 58
click at [667, 282] on span "[DEMOGRAPHIC_DATA]" at bounding box center [686, 292] width 129 height 19
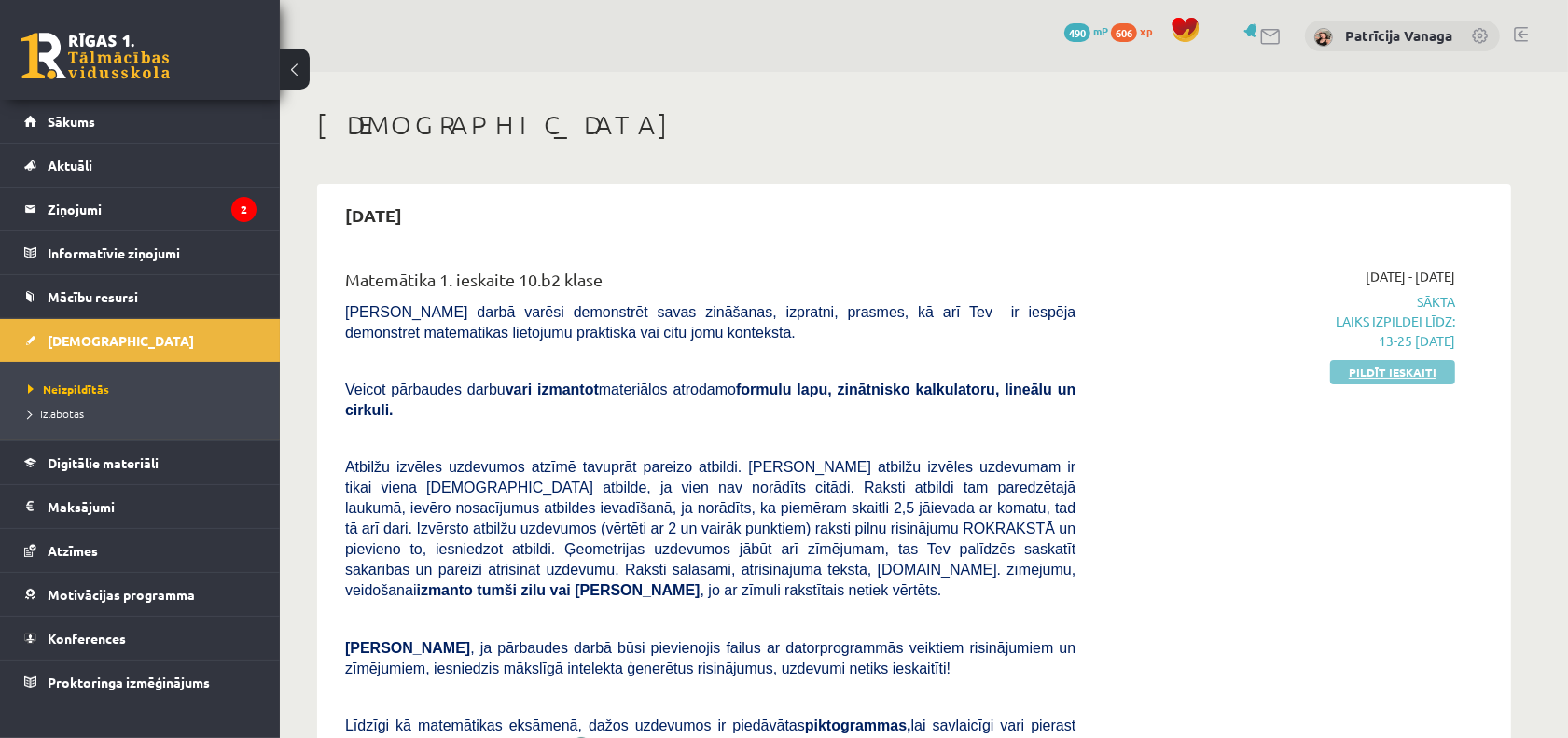
click at [1393, 369] on link "Pildīt ieskaiti" at bounding box center [1393, 372] width 125 height 25
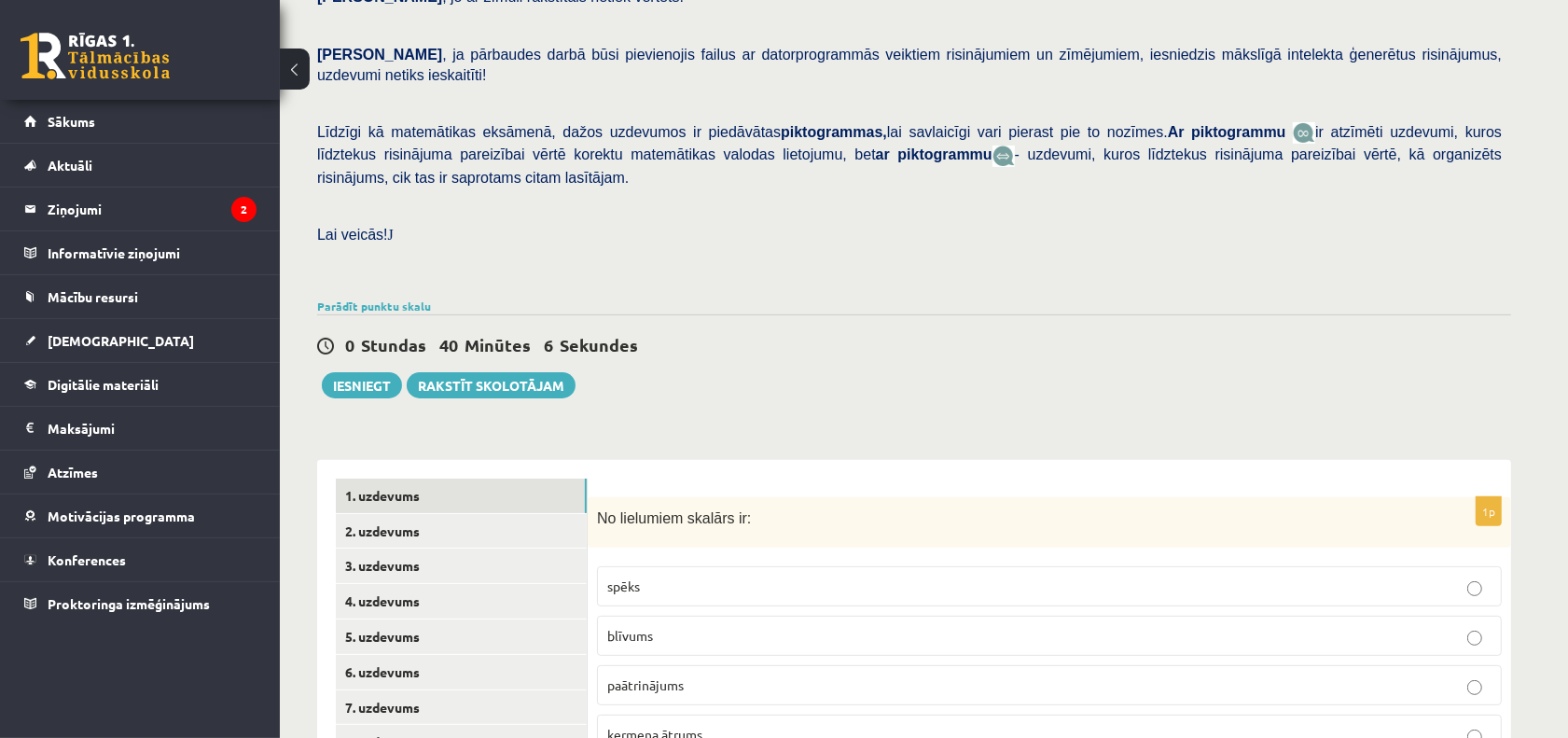
scroll to position [561, 0]
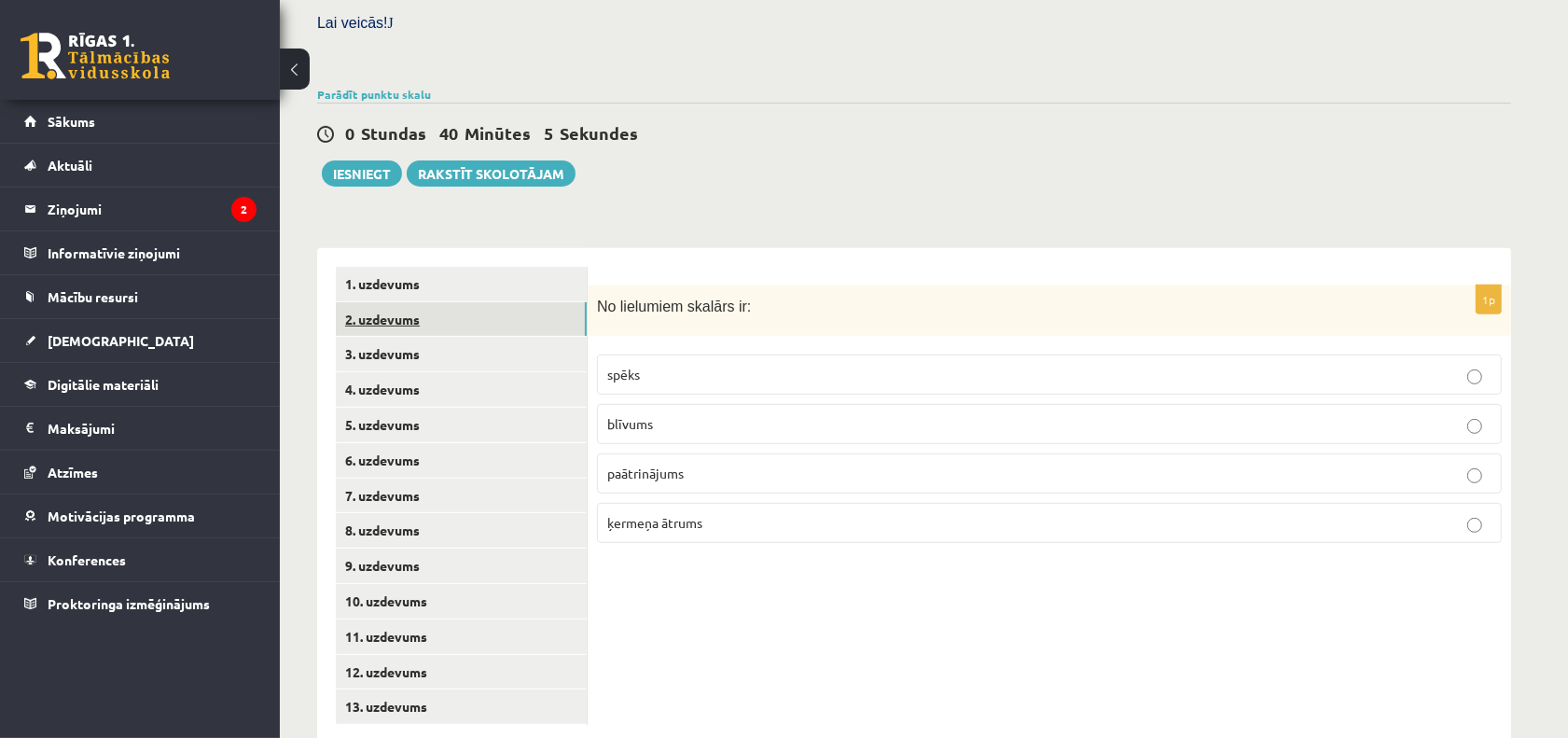
click at [496, 302] on link "2. uzdevums" at bounding box center [462, 319] width 251 height 34
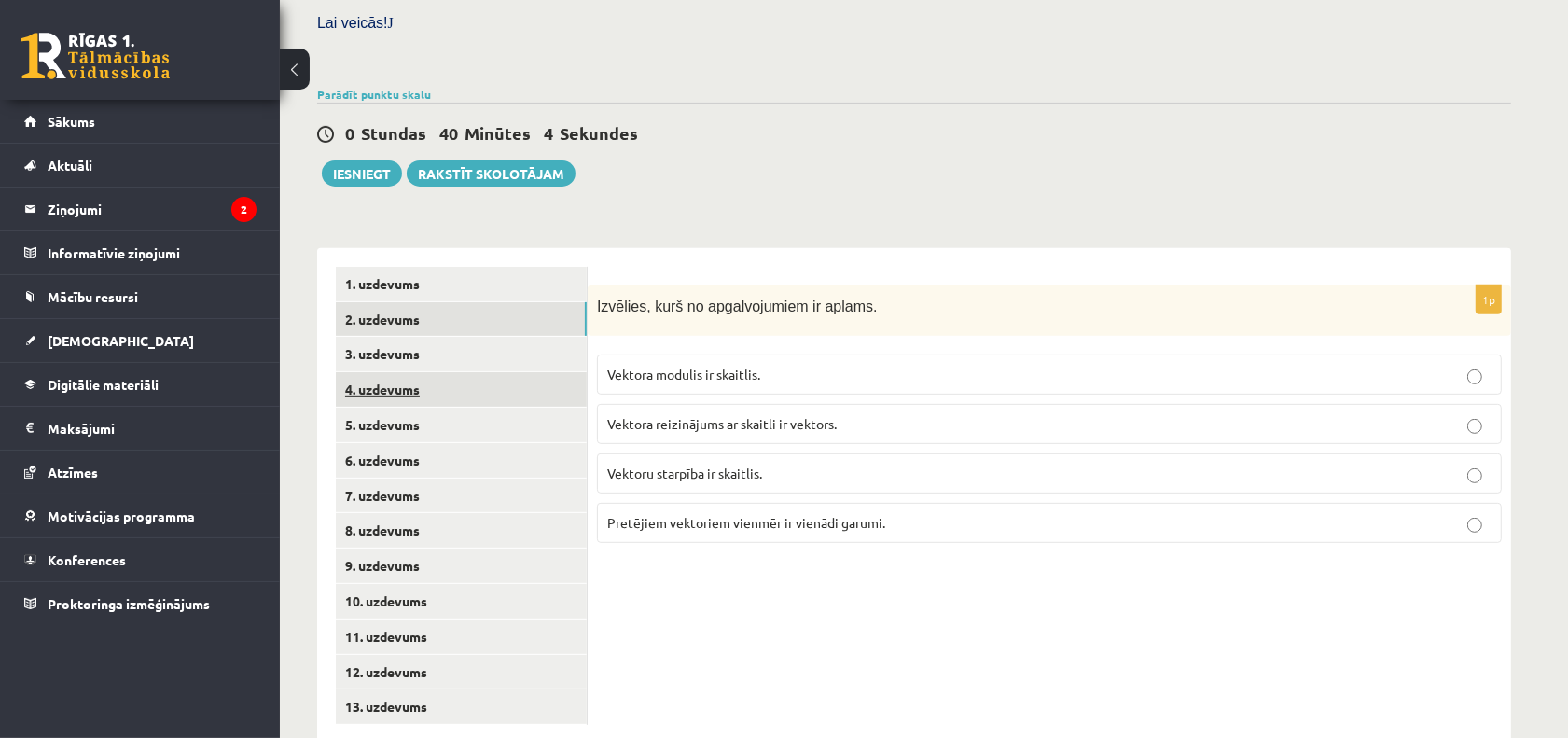
click at [487, 372] on link "4. uzdevums" at bounding box center [462, 389] width 251 height 34
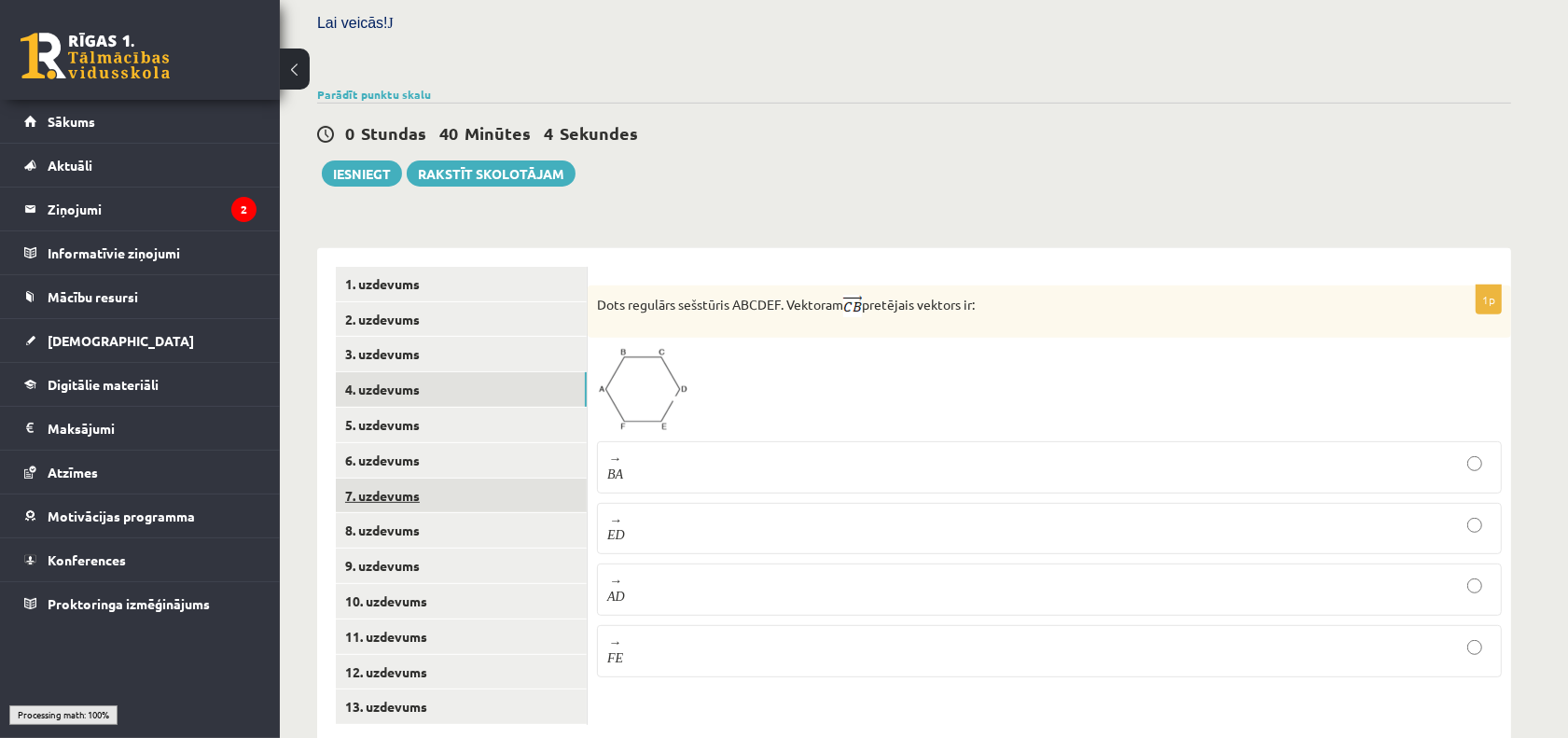
click at [493, 479] on link "7. uzdevums" at bounding box center [462, 496] width 251 height 34
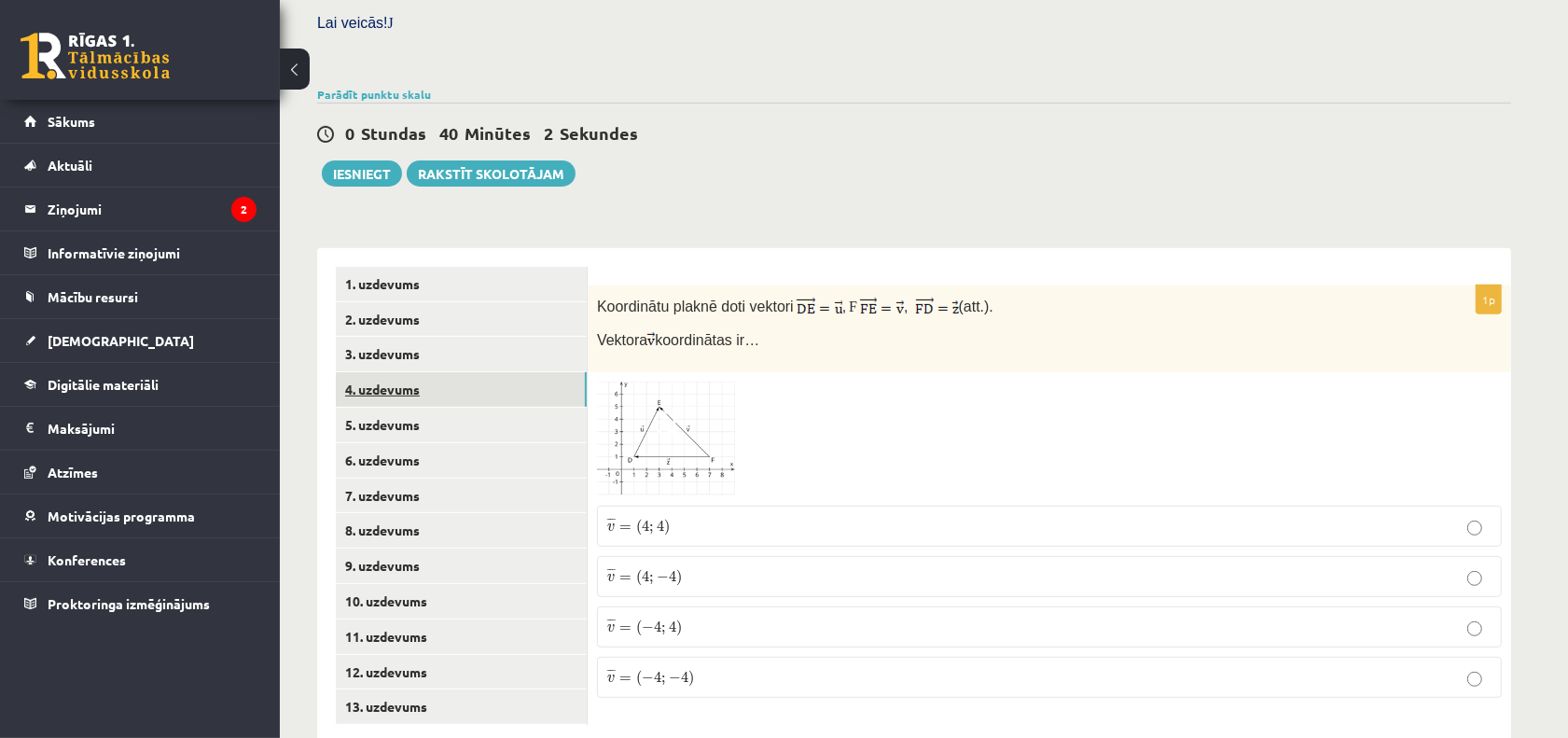
click at [519, 372] on link "4. uzdevums" at bounding box center [462, 389] width 251 height 34
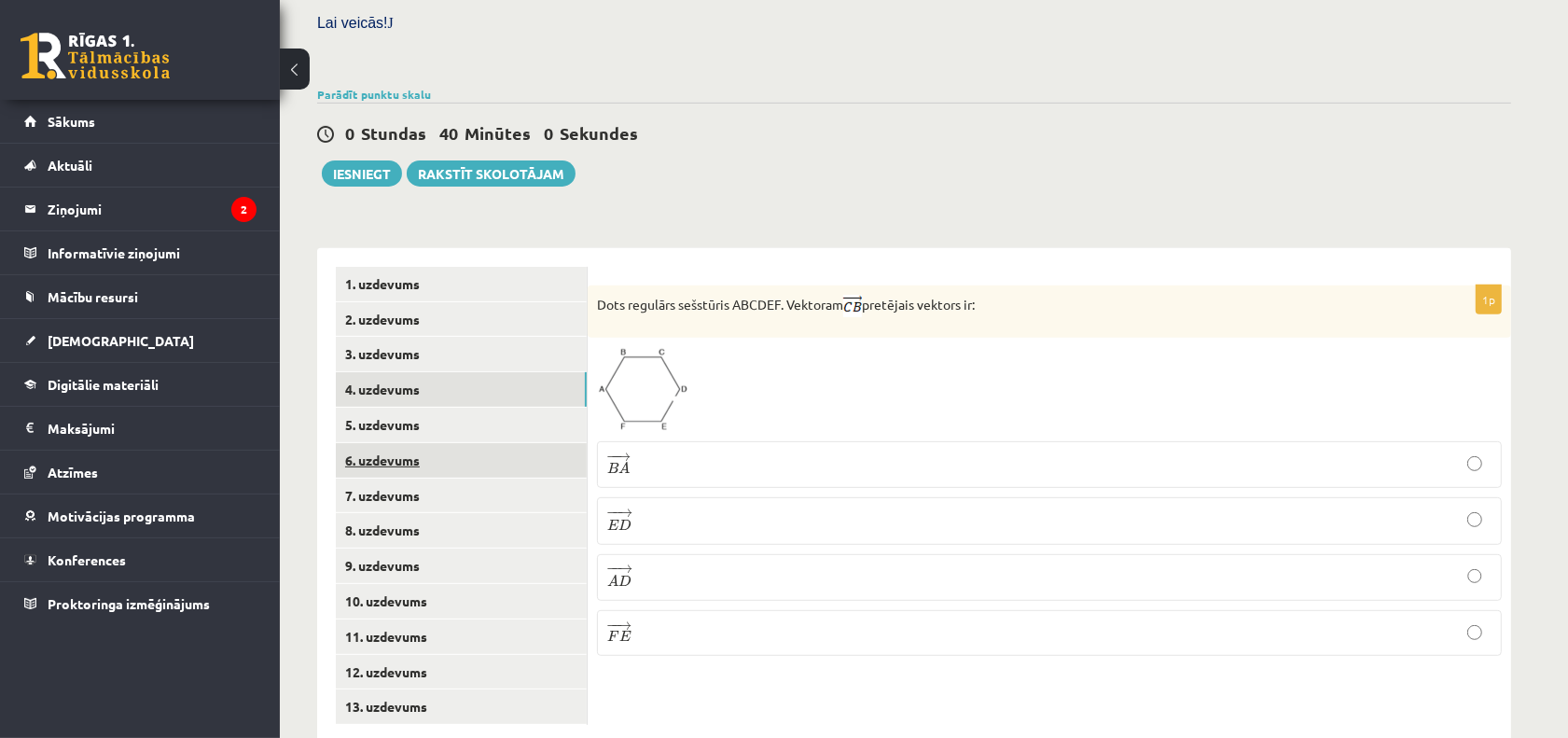
click at [435, 444] on link "6. uzdevums" at bounding box center [462, 461] width 251 height 34
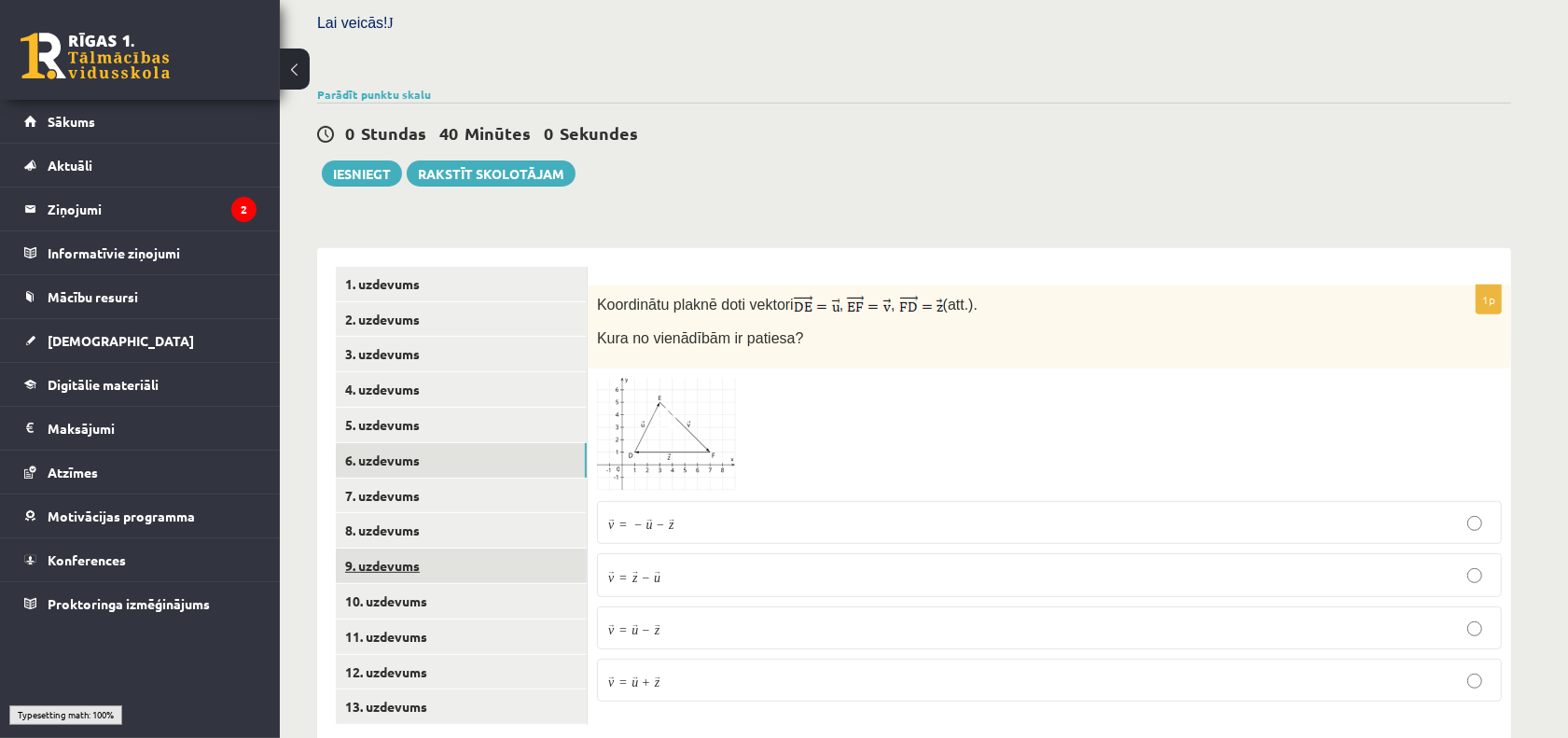
drag, startPoint x: 444, startPoint y: 496, endPoint x: 442, endPoint y: 524, distance: 28.1
click at [444, 513] on link "8. uzdevums" at bounding box center [462, 530] width 251 height 34
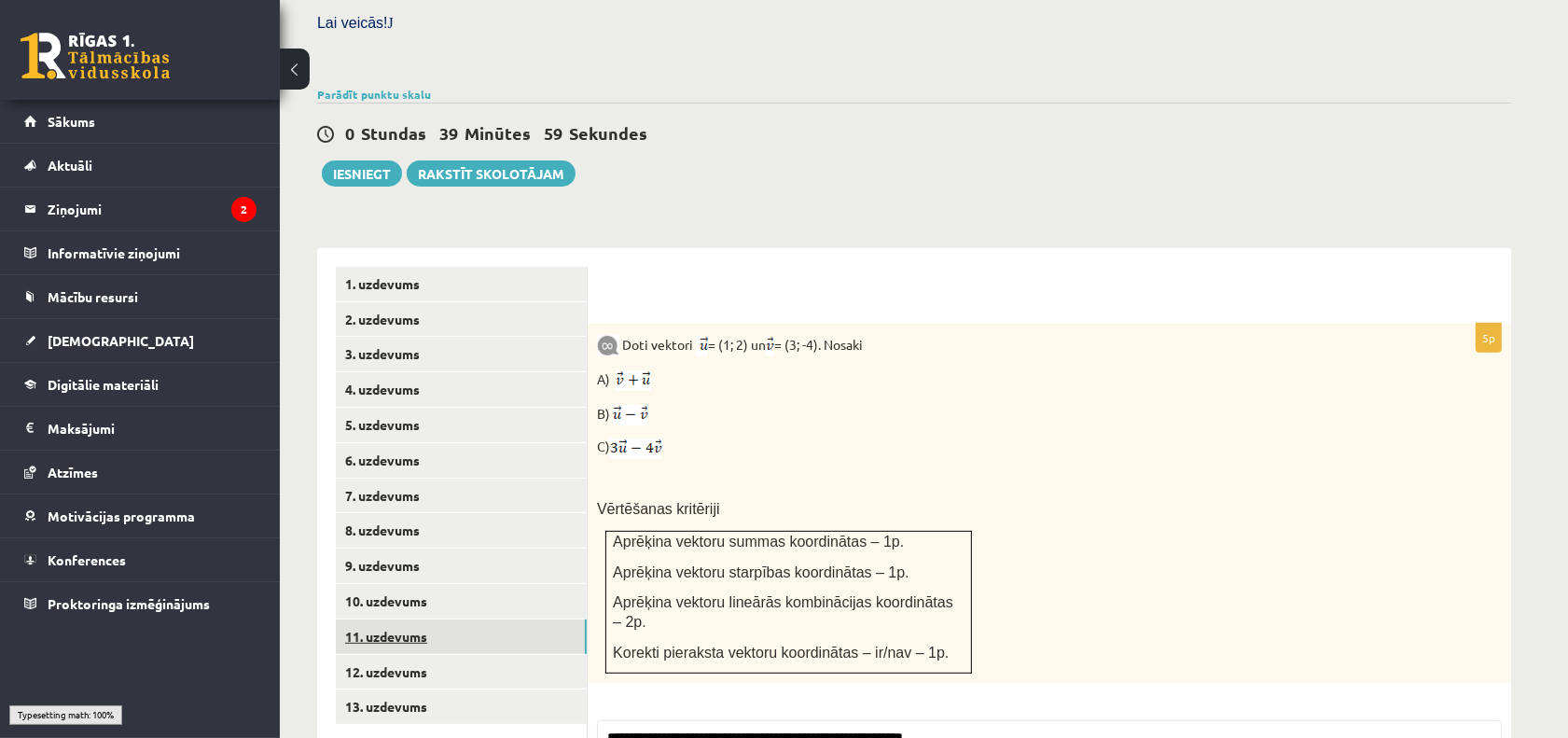
click at [426, 619] on link "11. uzdevums" at bounding box center [462, 636] width 251 height 34
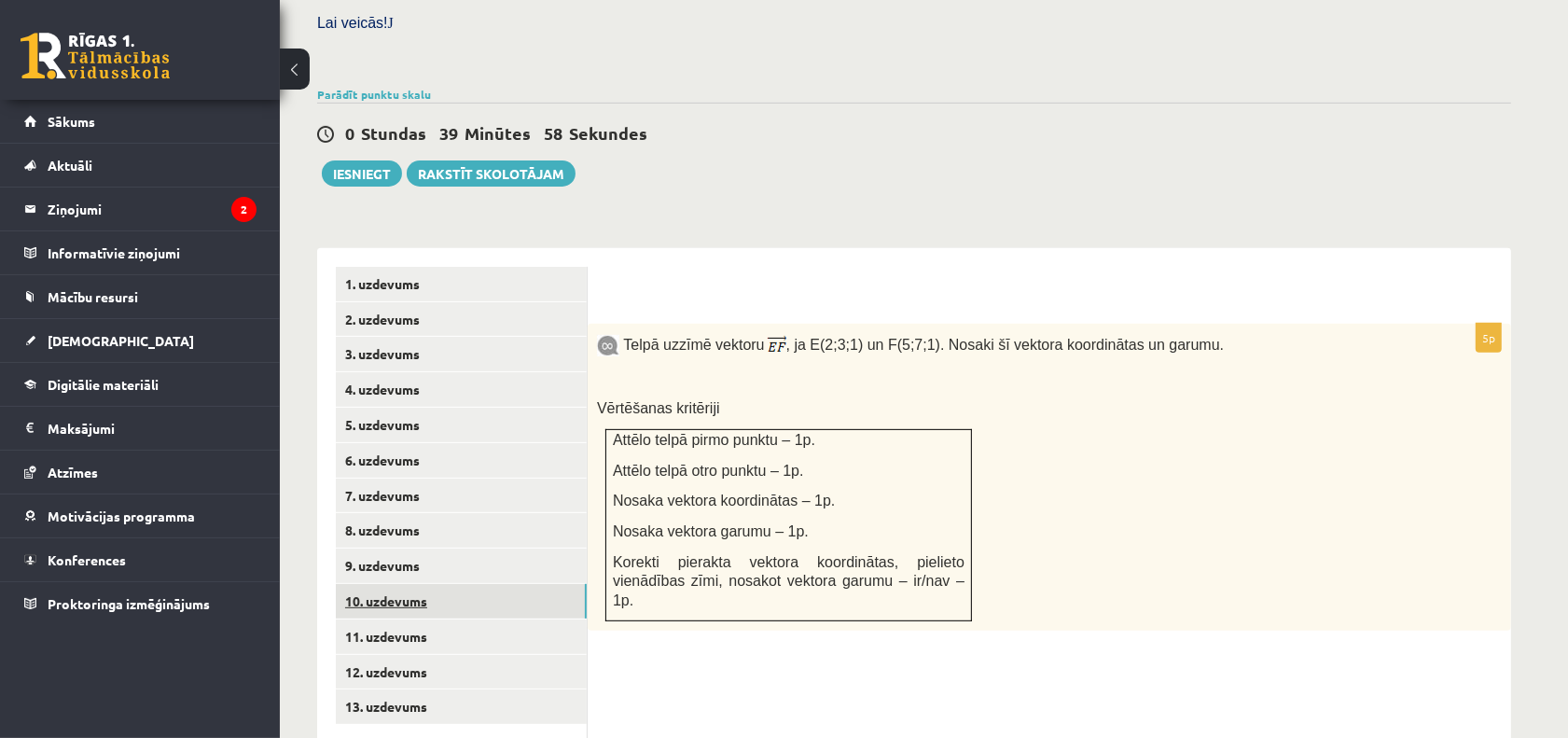
click at [458, 584] on link "10. uzdevums" at bounding box center [462, 601] width 251 height 34
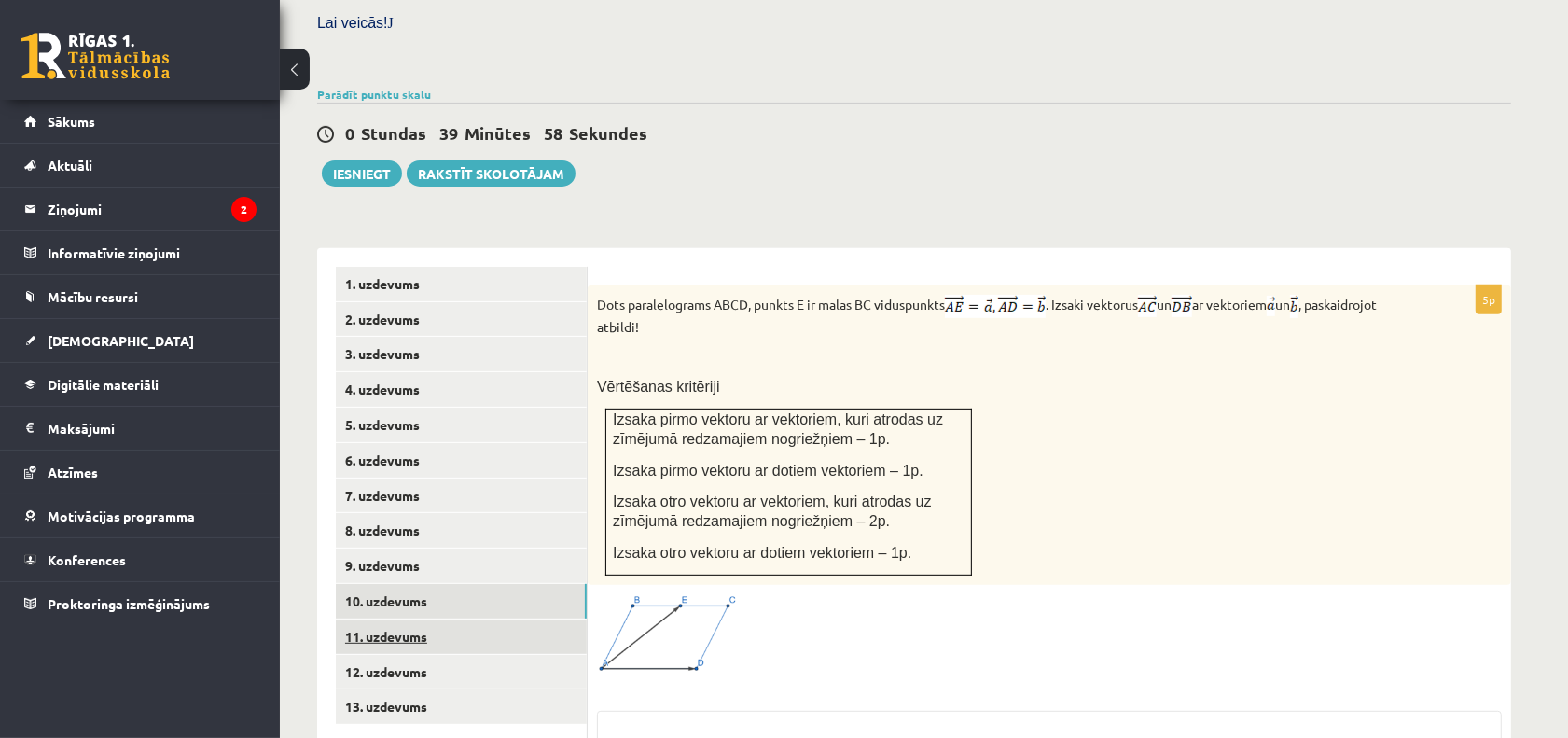
click at [454, 619] on link "11. uzdevums" at bounding box center [462, 636] width 251 height 34
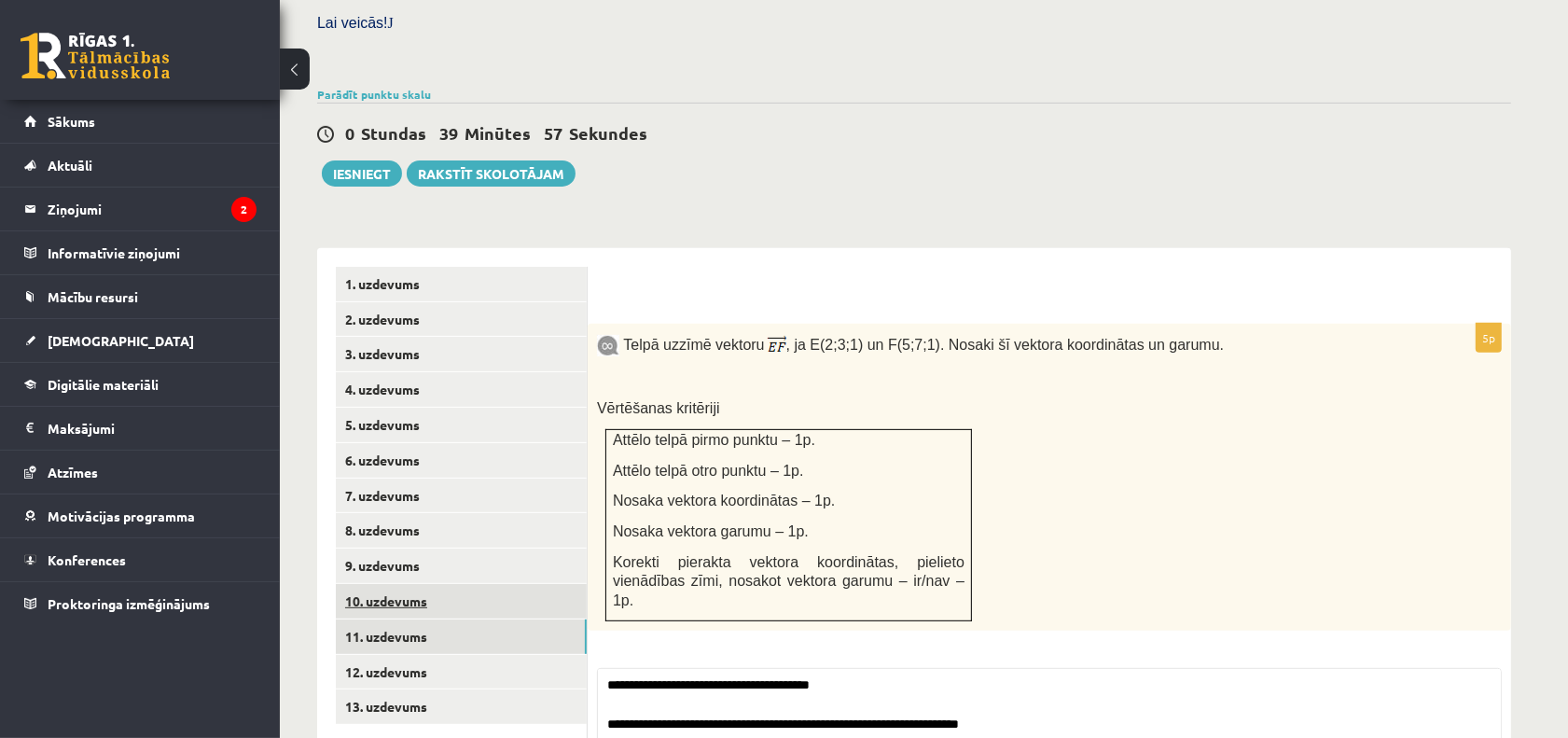
scroll to position [663, 0]
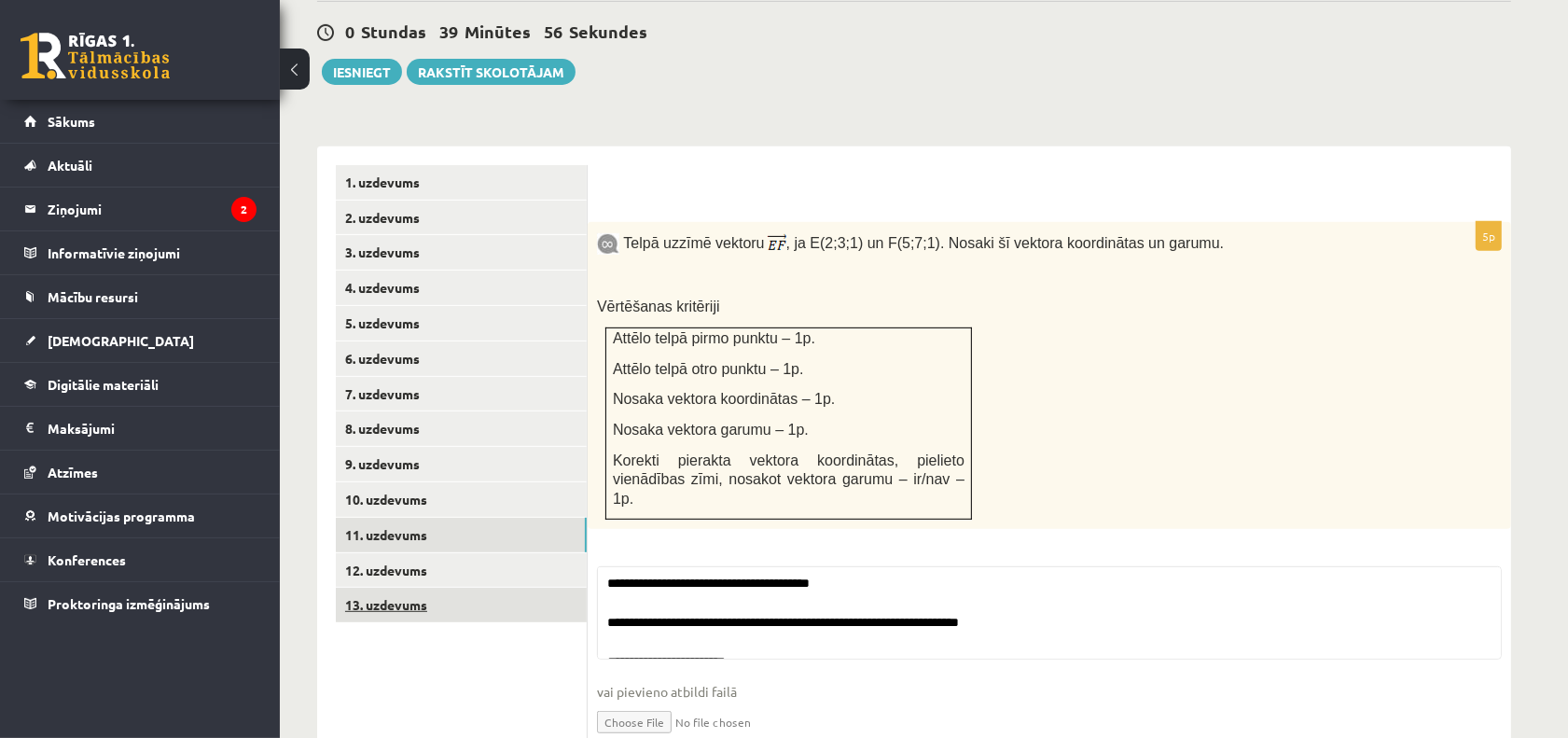
click at [482, 588] on link "13. uzdevums" at bounding box center [462, 605] width 251 height 34
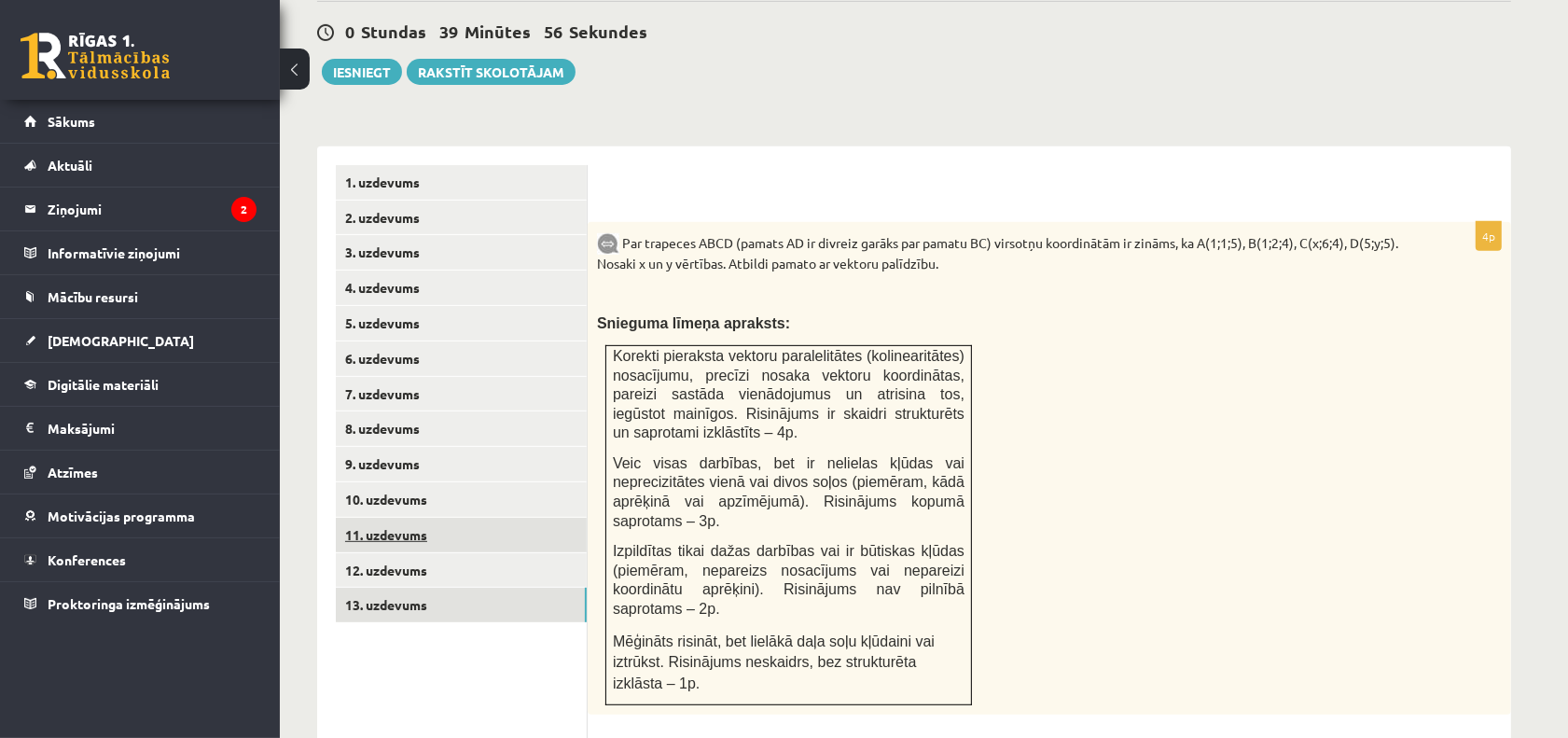
click at [491, 518] on link "11. uzdevums" at bounding box center [462, 535] width 251 height 34
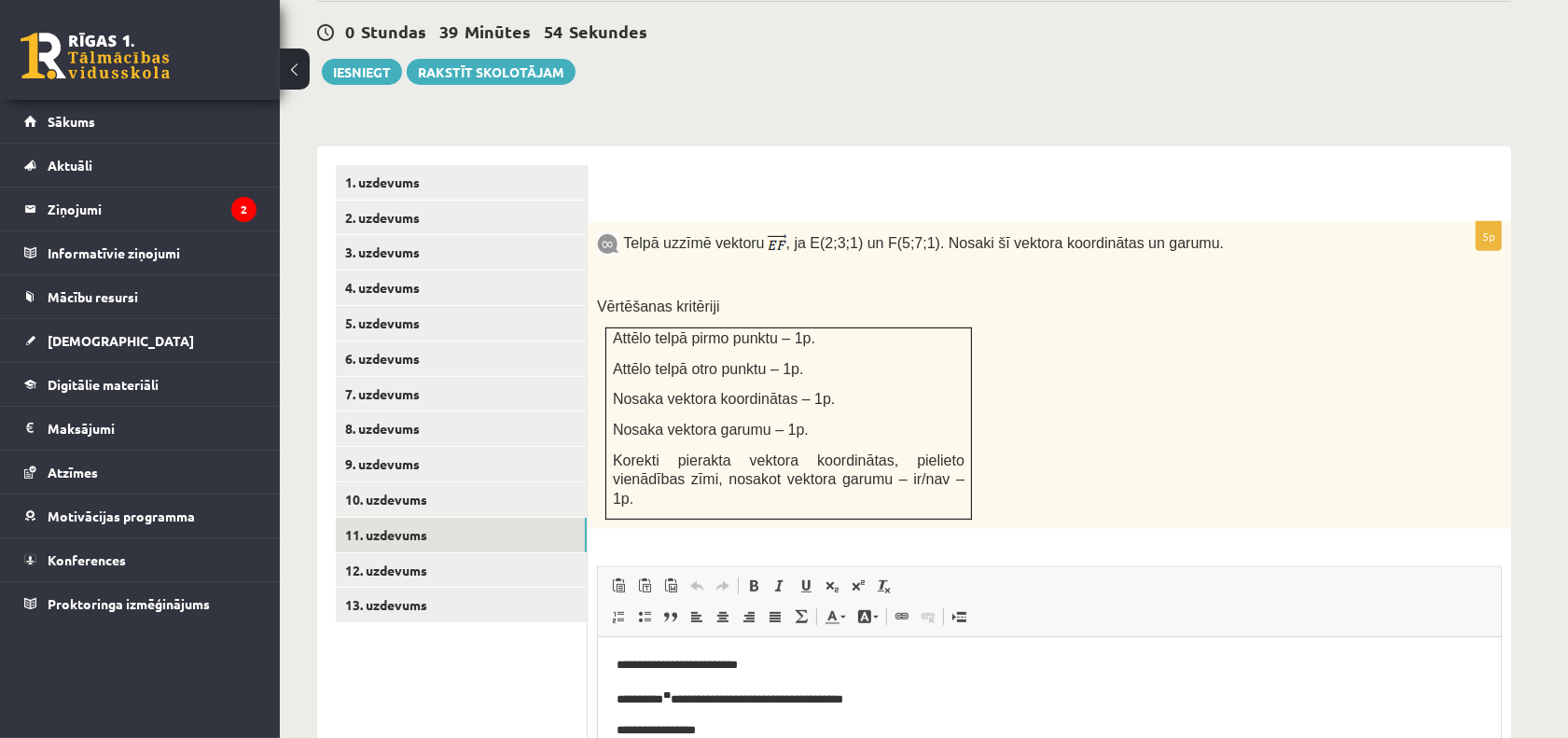
scroll to position [0, 0]
click at [559, 165] on link "1. uzdevums" at bounding box center [462, 182] width 251 height 34
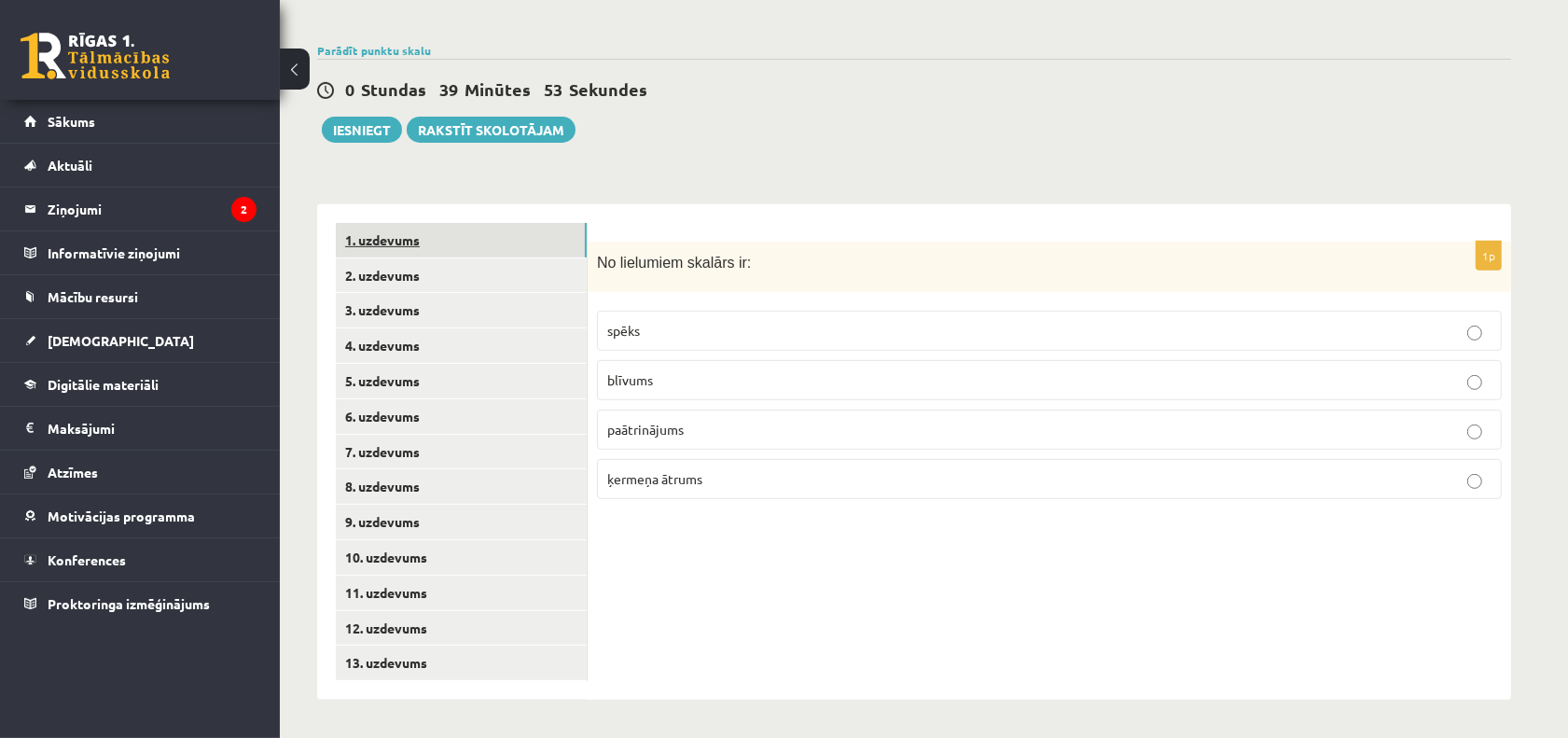
scroll to position [562, 0]
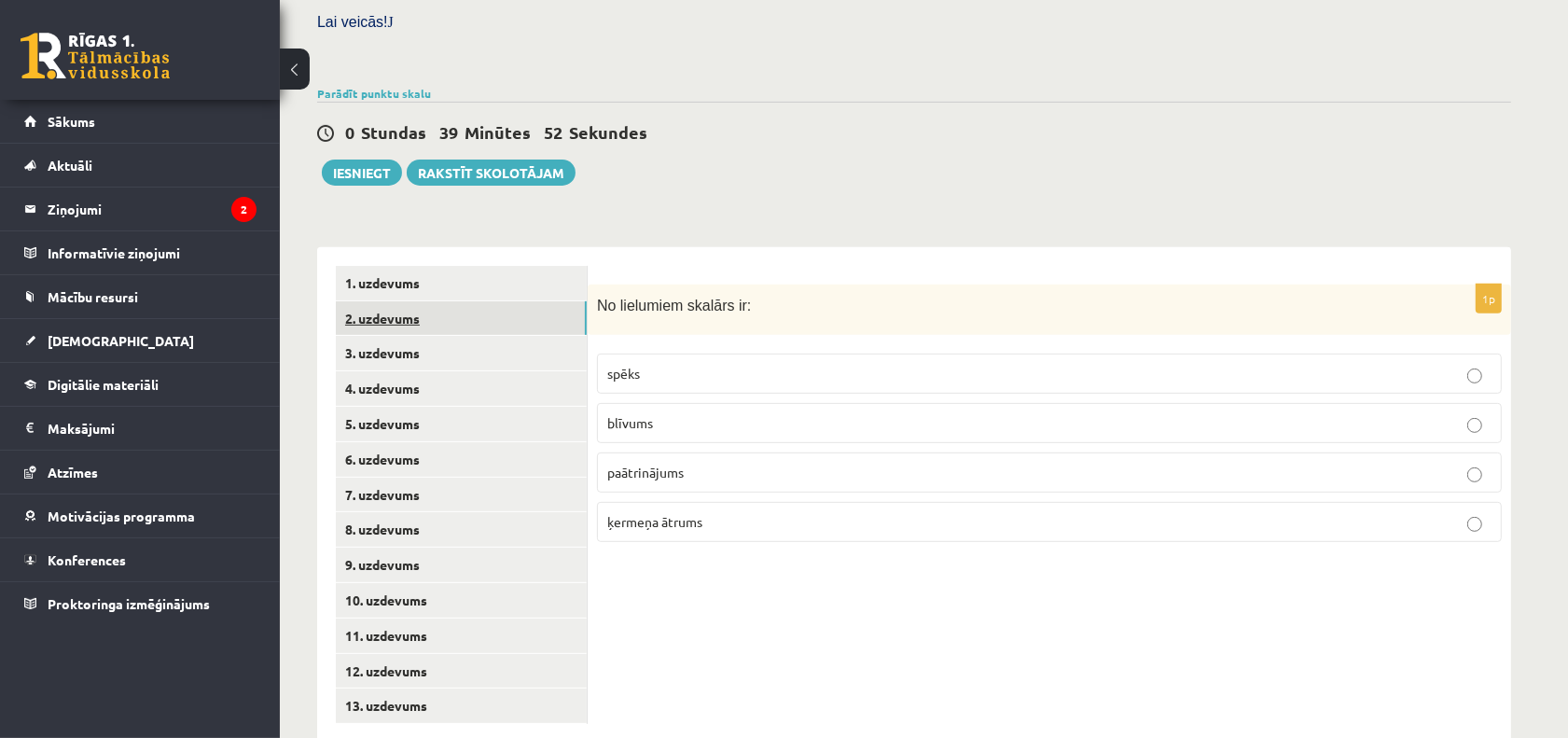
click at [560, 301] on link "2. uzdevums" at bounding box center [462, 318] width 251 height 34
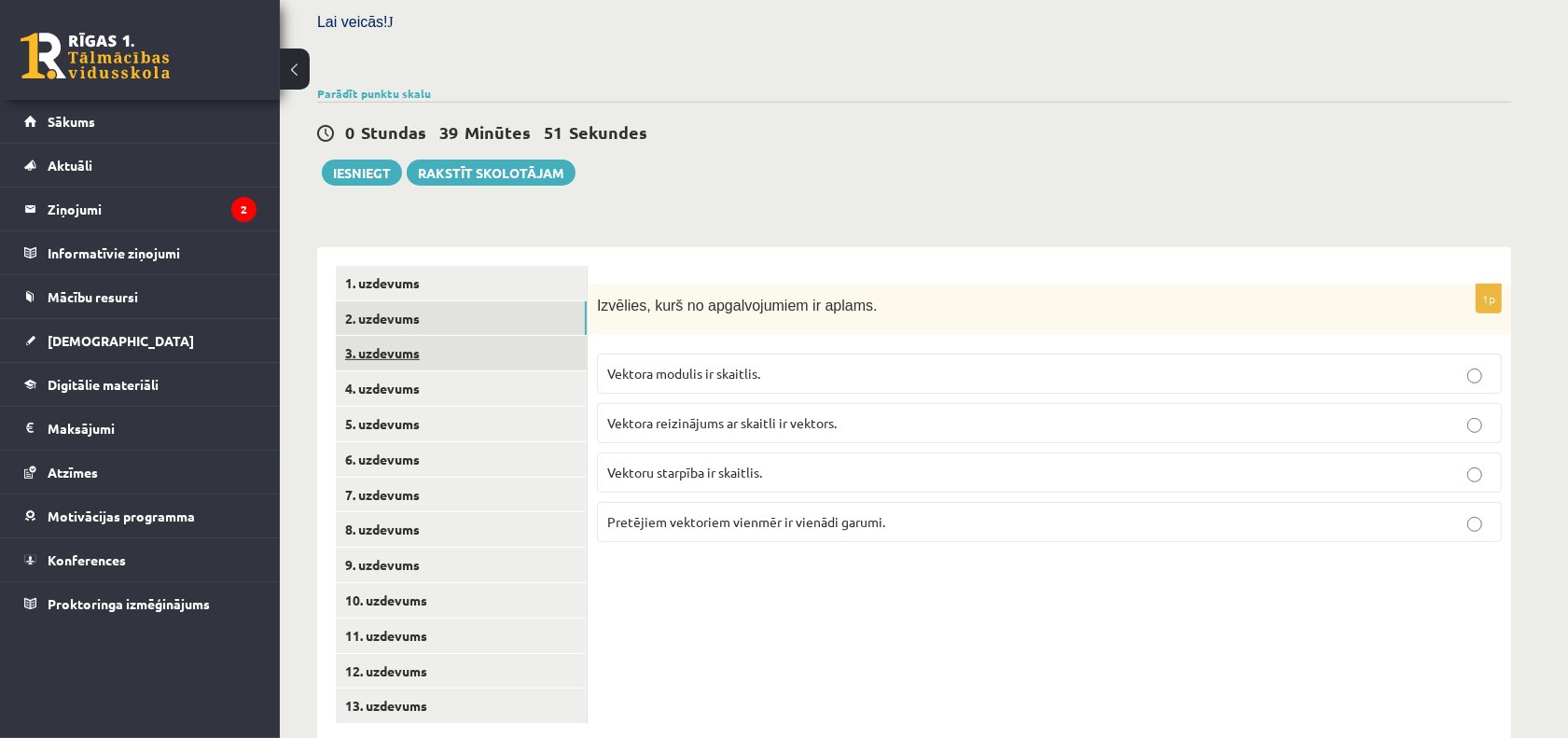
click at [561, 336] on link "3. uzdevums" at bounding box center [462, 353] width 251 height 34
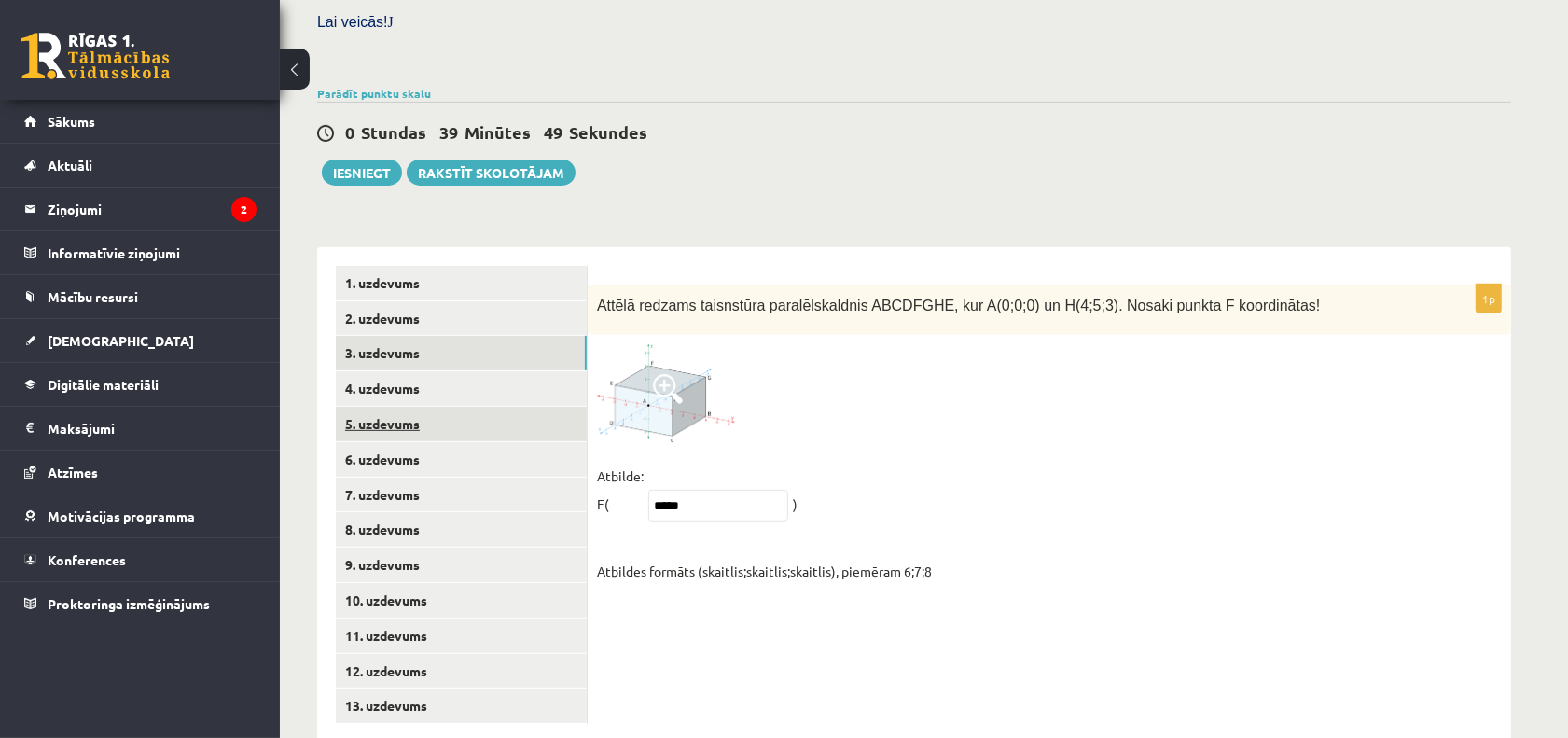
click at [516, 407] on link "5. uzdevums" at bounding box center [462, 424] width 251 height 34
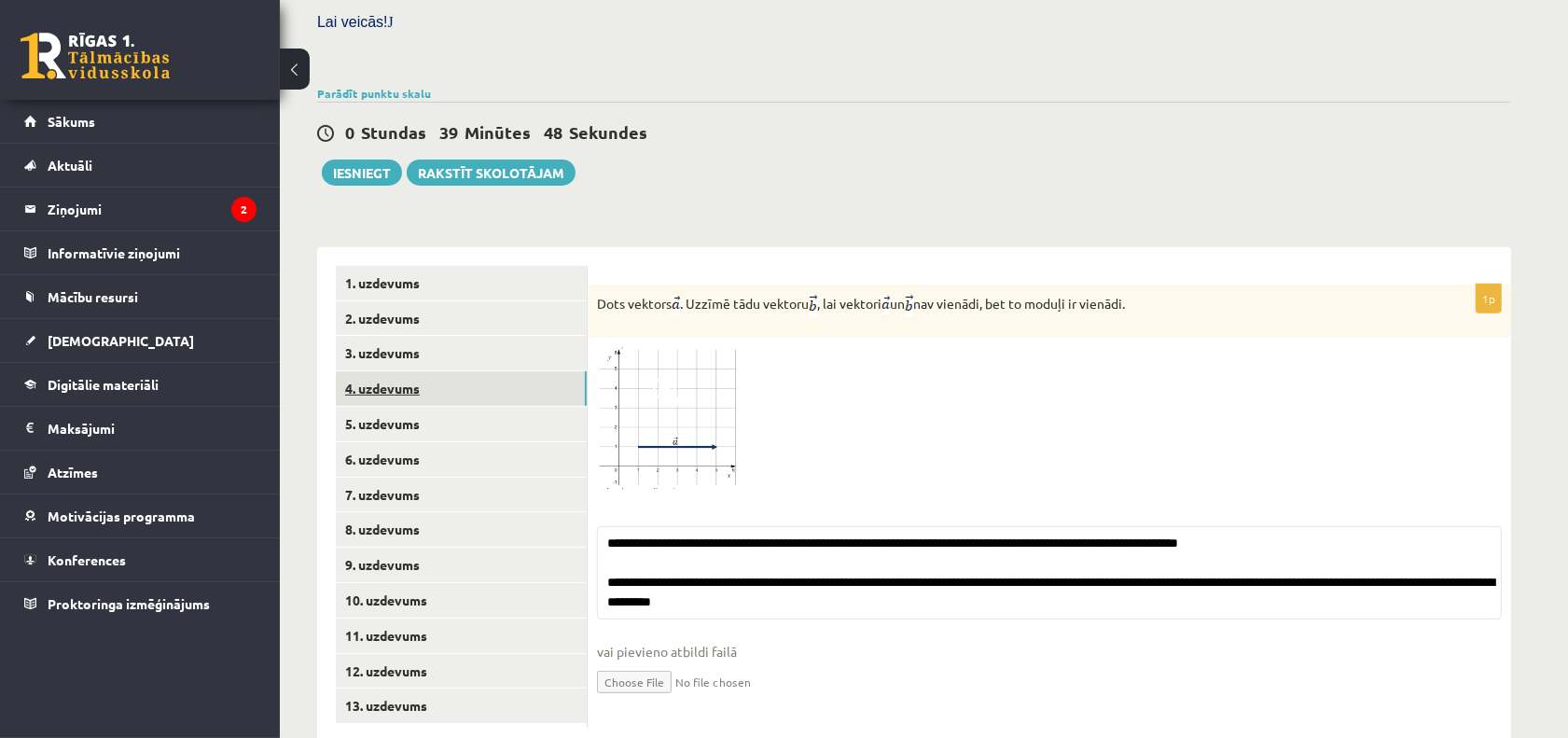
click at [525, 371] on link "4. uzdevums" at bounding box center [462, 388] width 251 height 34
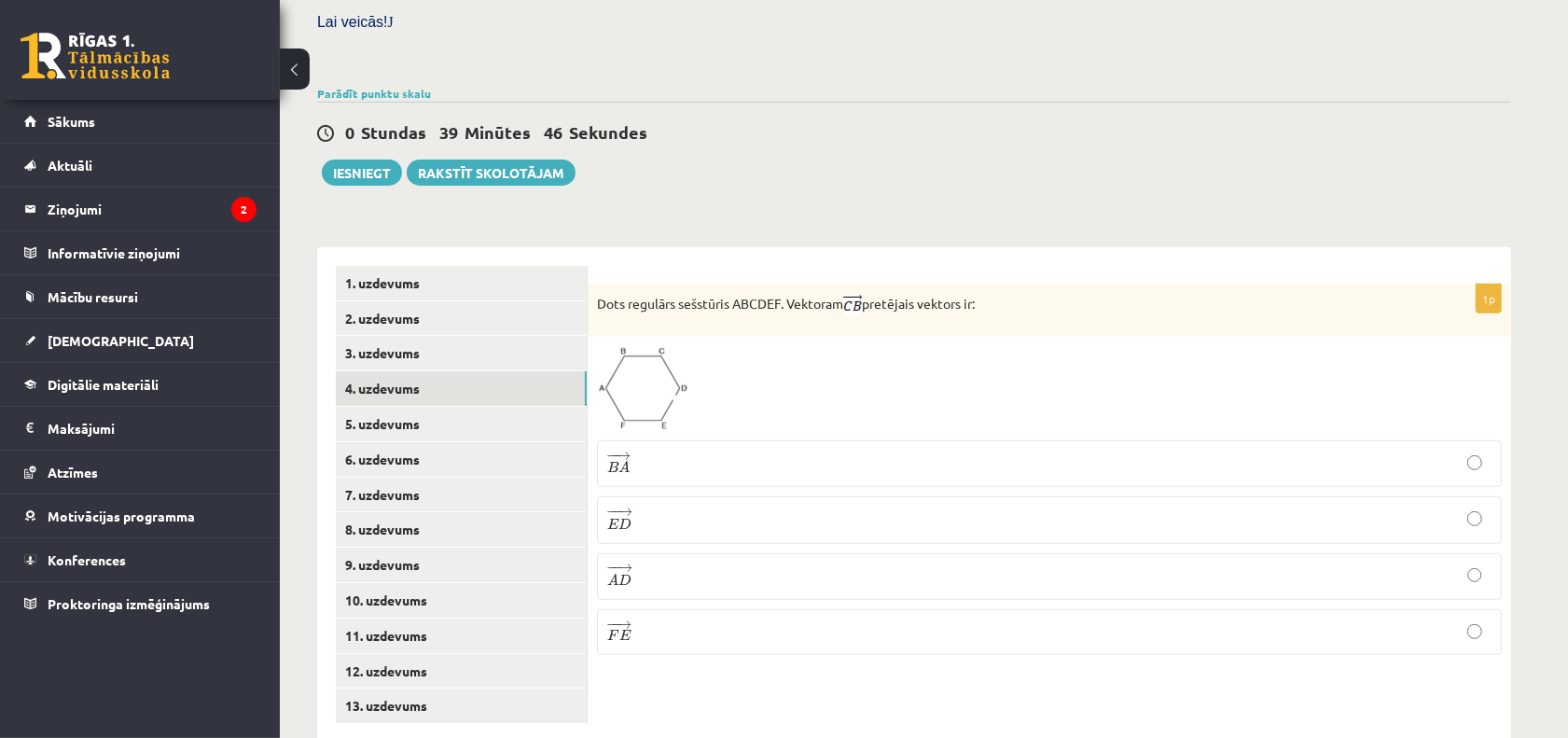
click at [720, 450] on p "− − → B A B A →" at bounding box center [1048, 464] width 884 height 27
click at [458, 407] on link "5. uzdevums" at bounding box center [462, 424] width 251 height 34
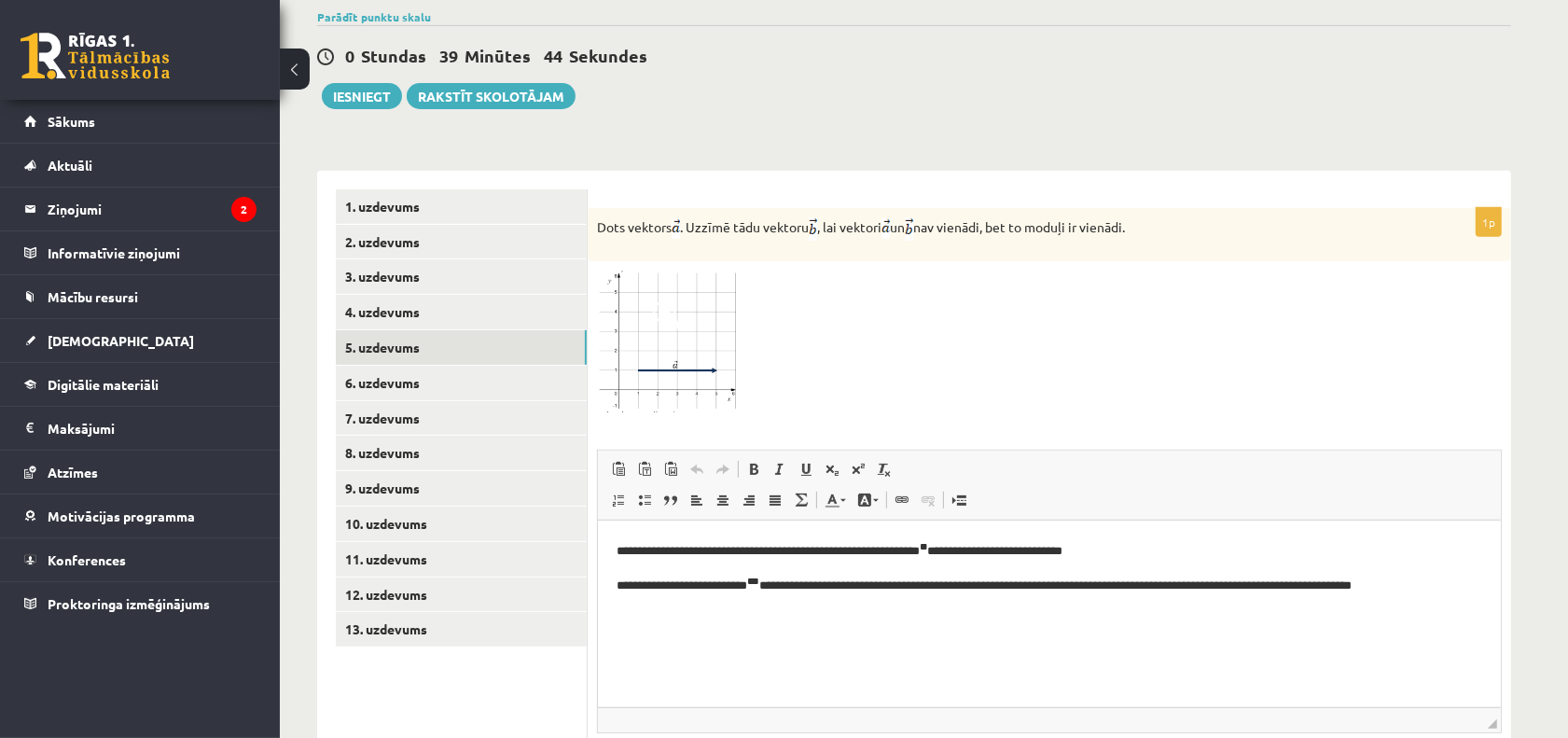
scroll to position [679, 0]
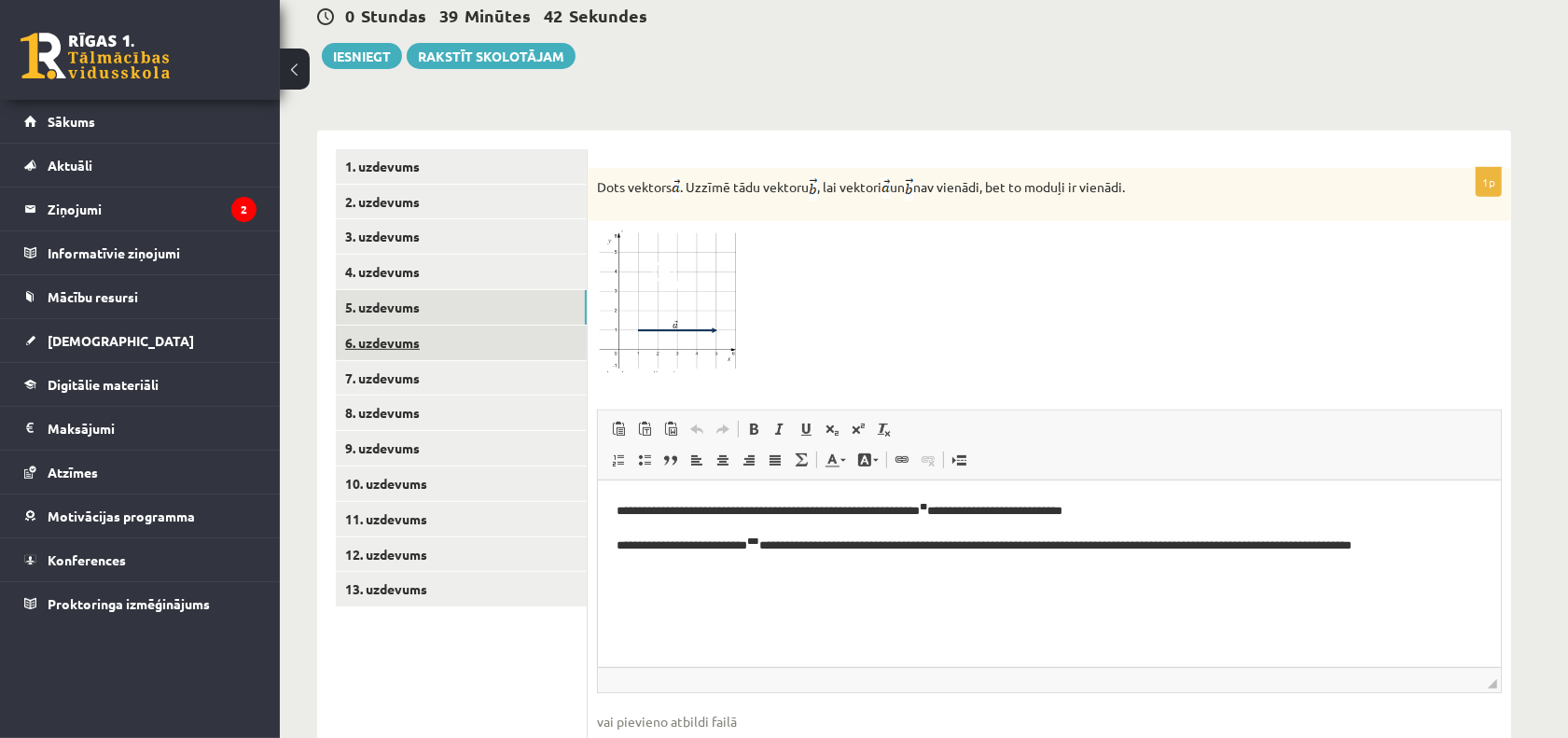
click at [462, 326] on link "6. uzdevums" at bounding box center [462, 343] width 251 height 34
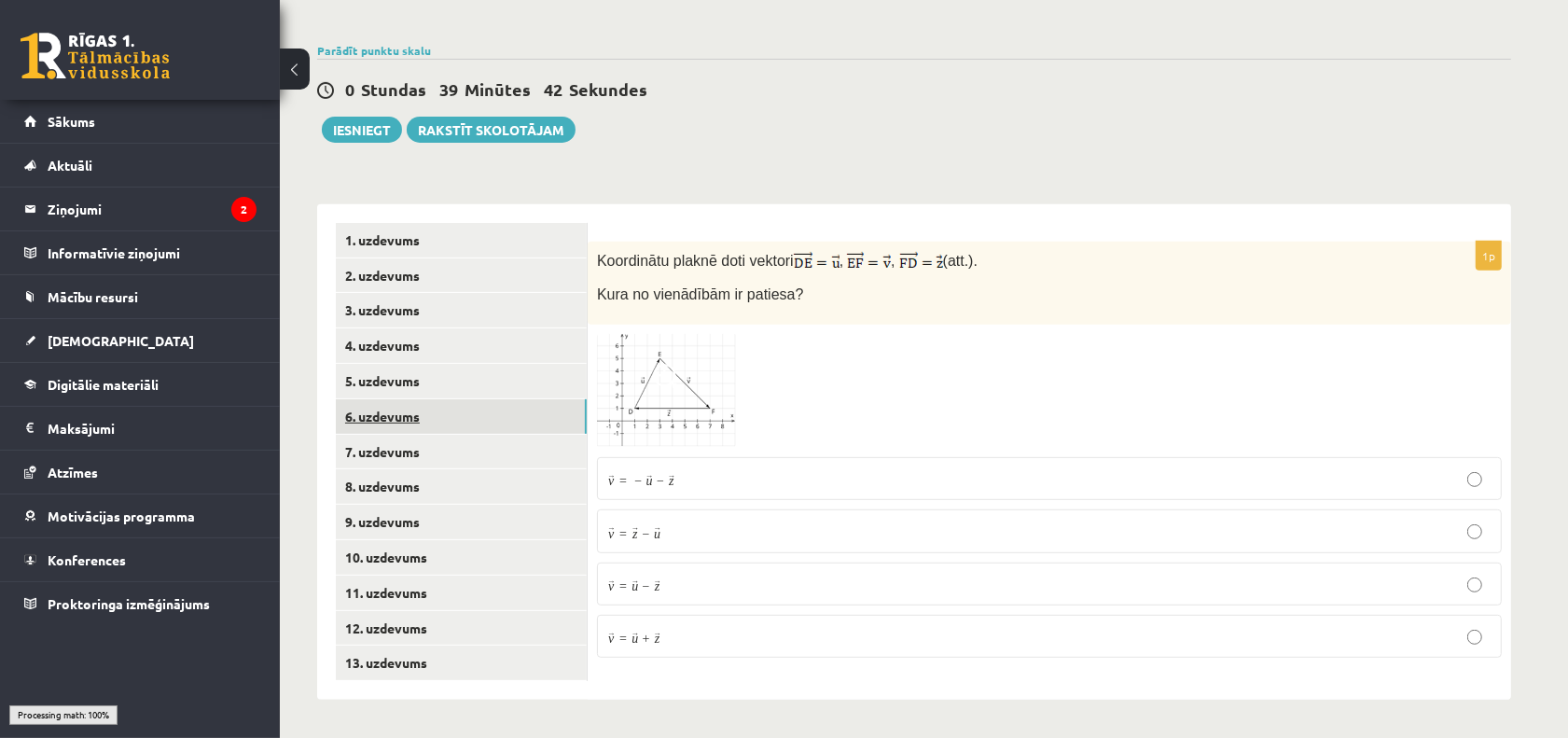
scroll to position [562, 0]
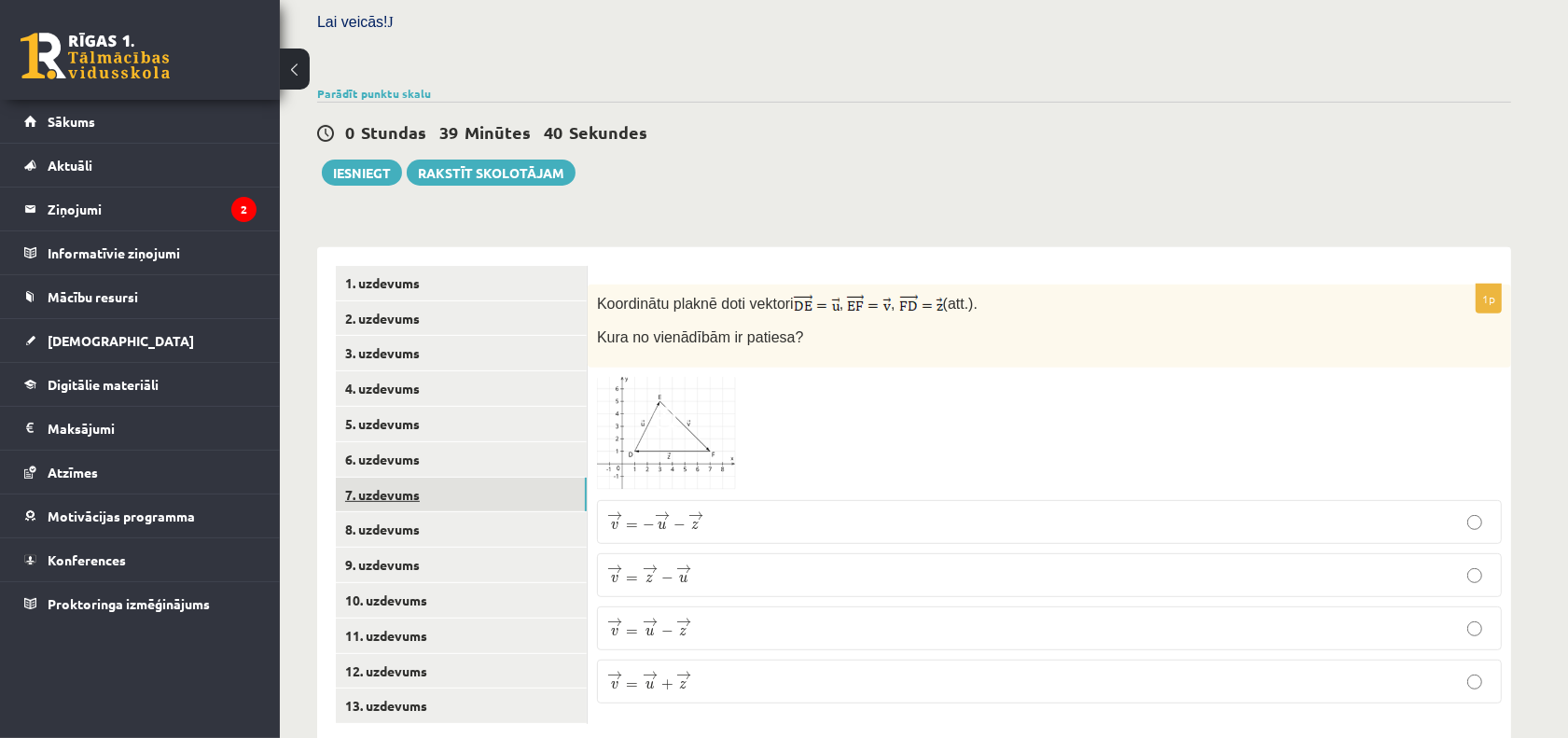
click at [508, 478] on link "7. uzdevums" at bounding box center [462, 495] width 251 height 34
click at [500, 512] on link "8. uzdevums" at bounding box center [462, 529] width 251 height 34
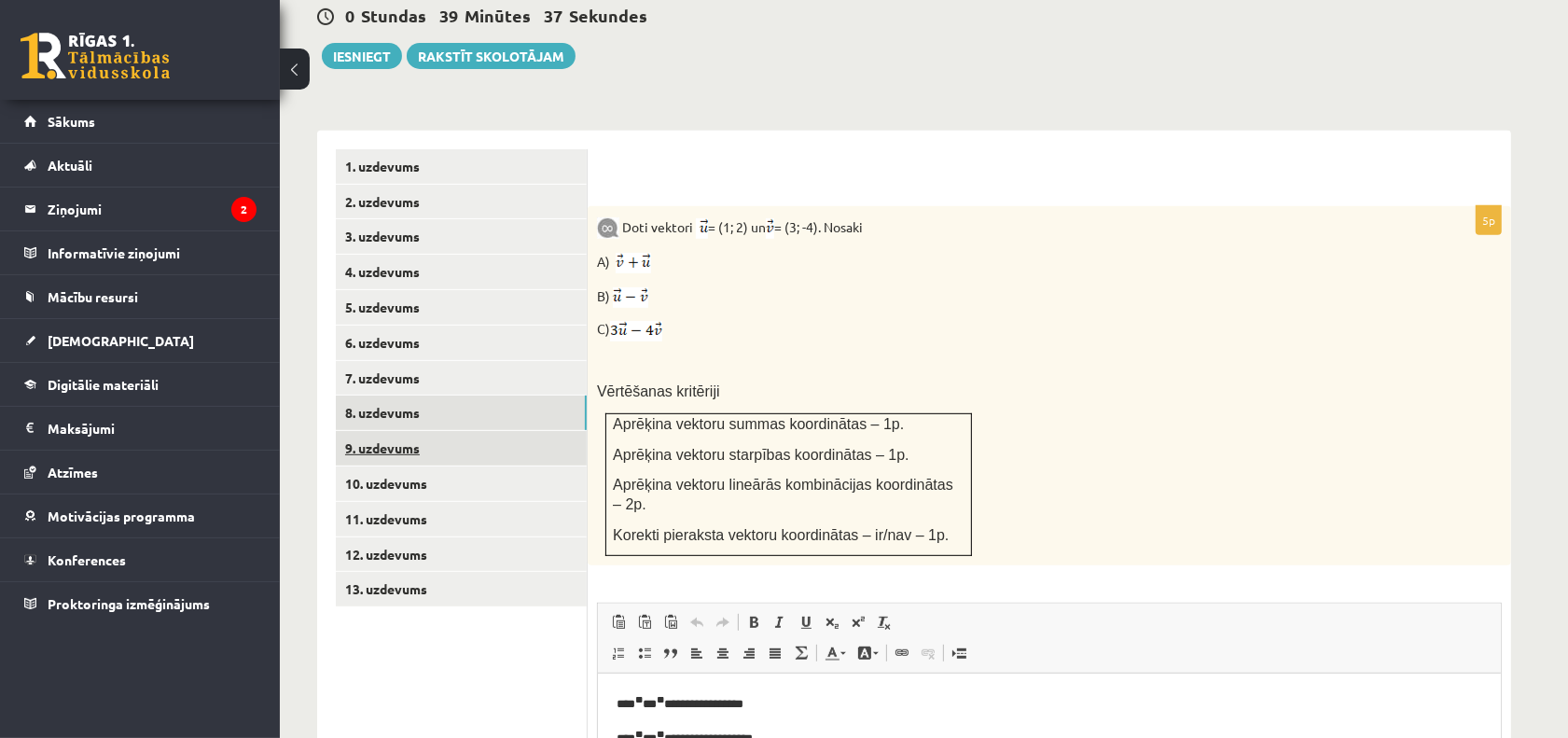
scroll to position [0, 0]
click at [464, 431] on link "9. uzdevums" at bounding box center [462, 448] width 251 height 34
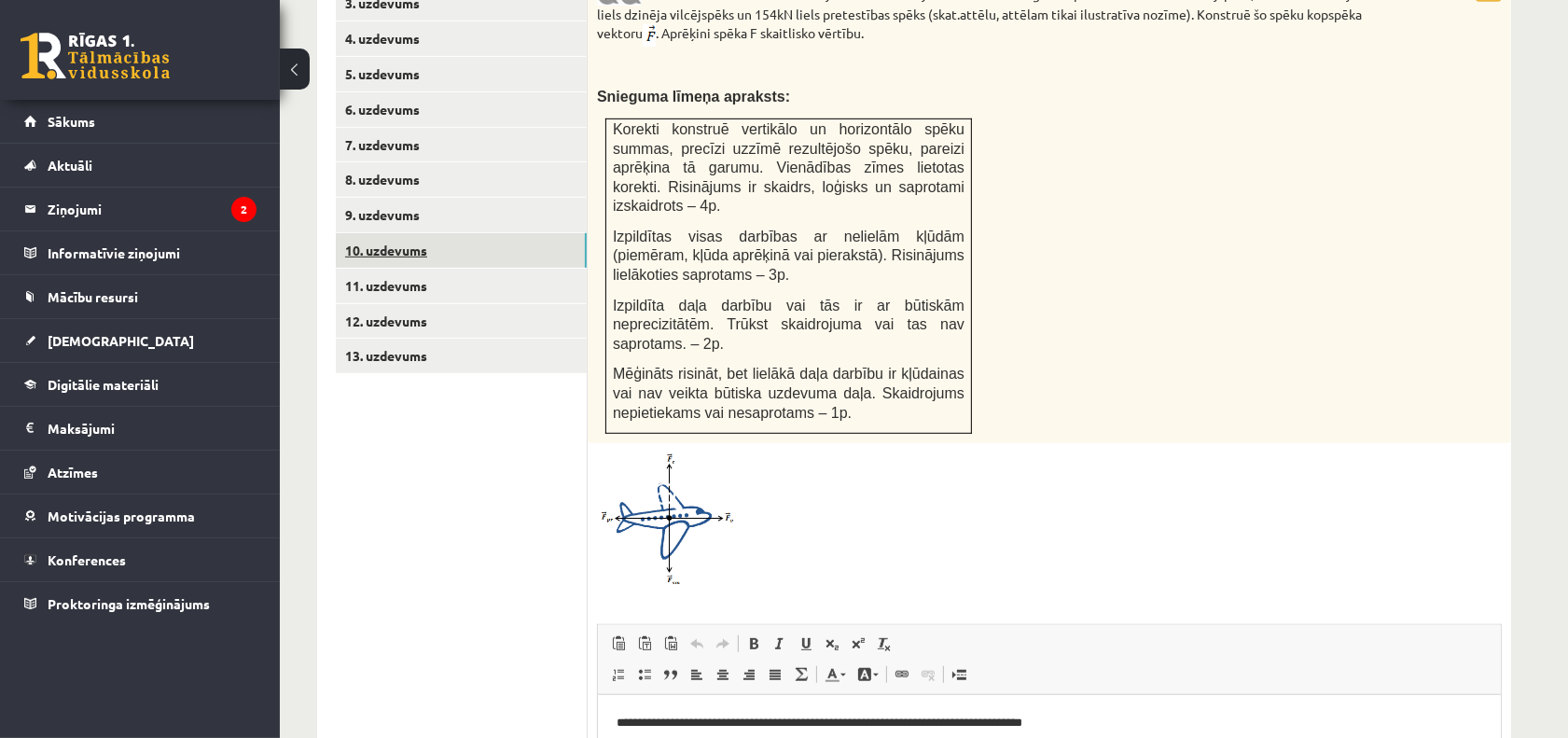
click at [455, 234] on link "10. uzdevums" at bounding box center [462, 251] width 251 height 34
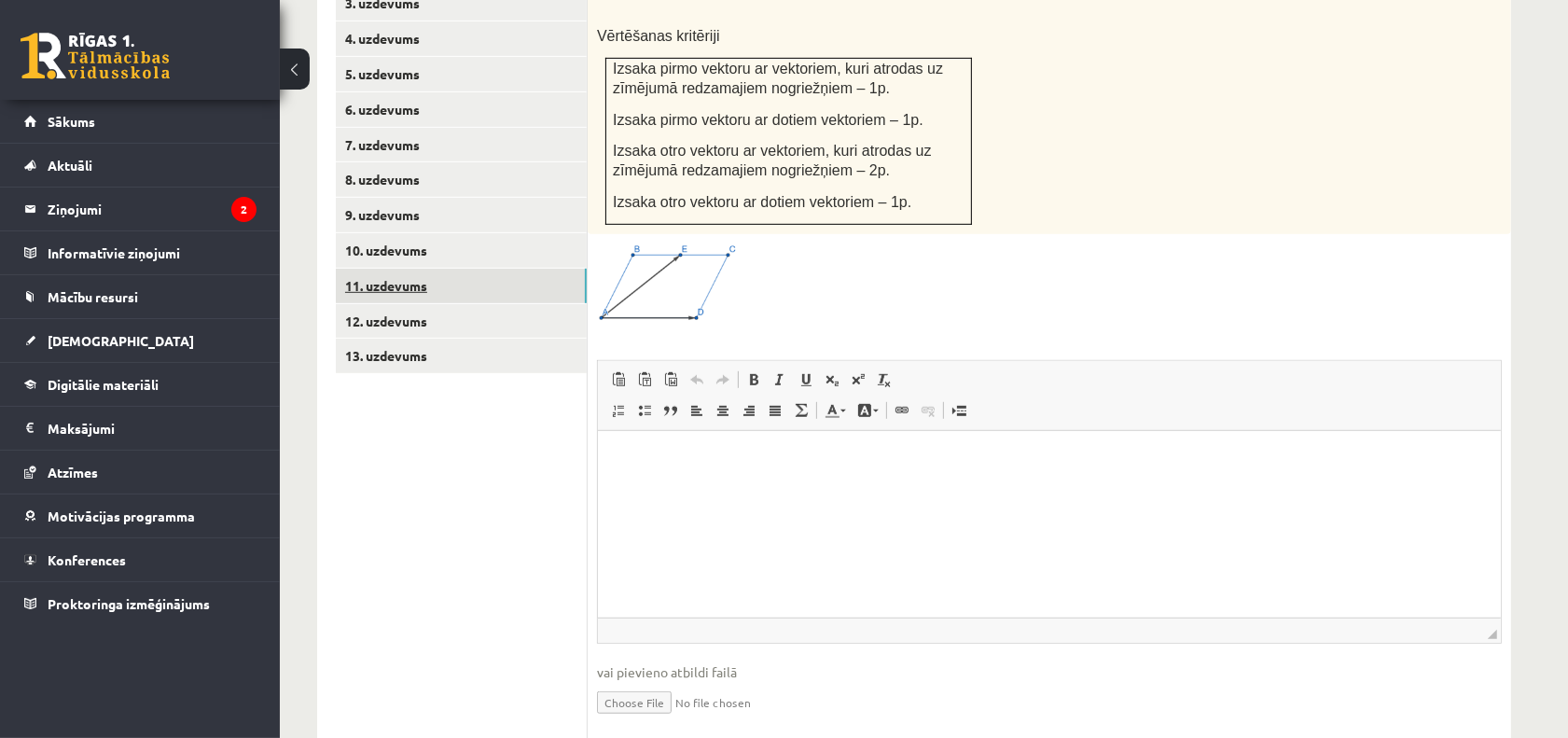
click at [464, 269] on link "11. uzdevums" at bounding box center [462, 286] width 251 height 34
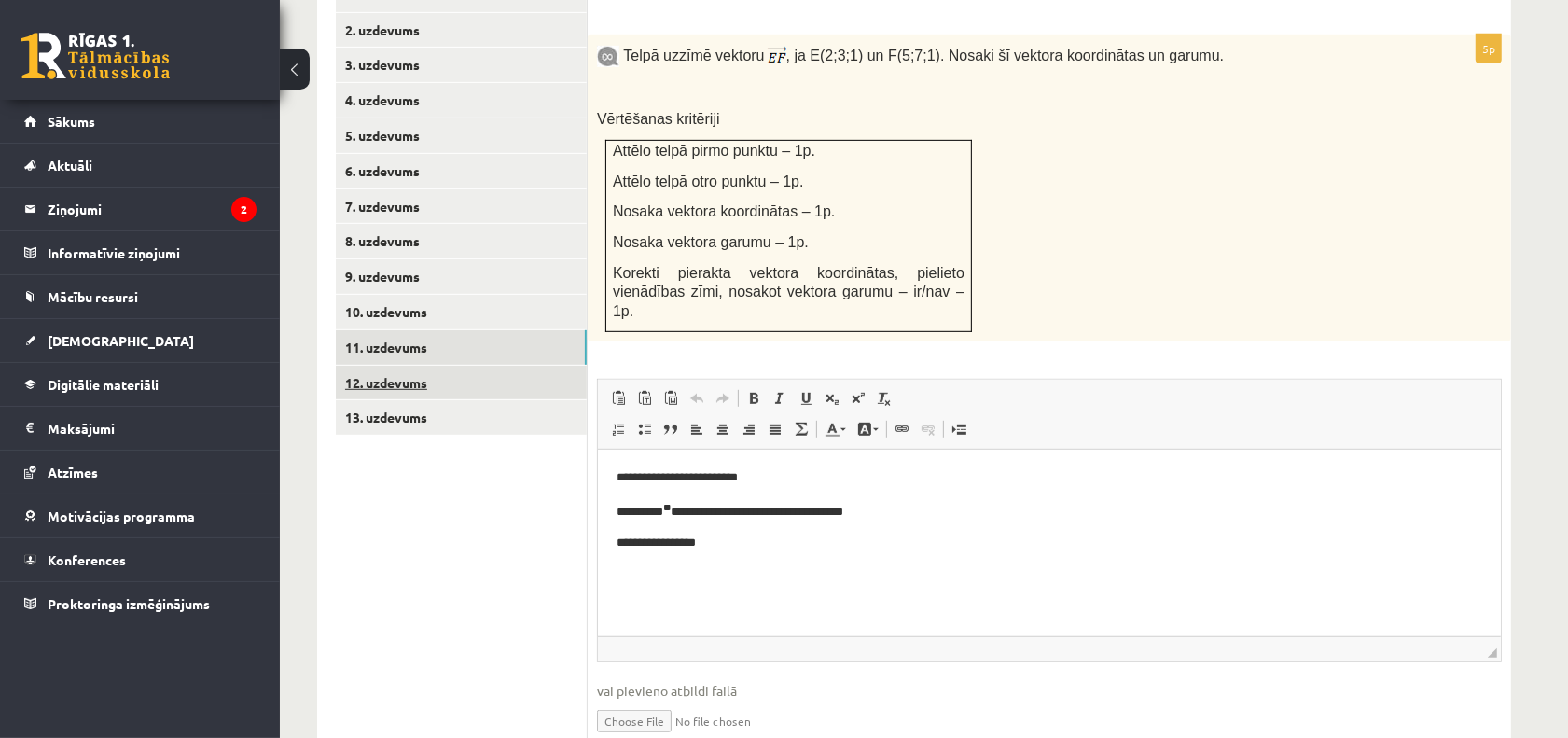
click at [508, 366] on link "12. uzdevums" at bounding box center [462, 383] width 251 height 34
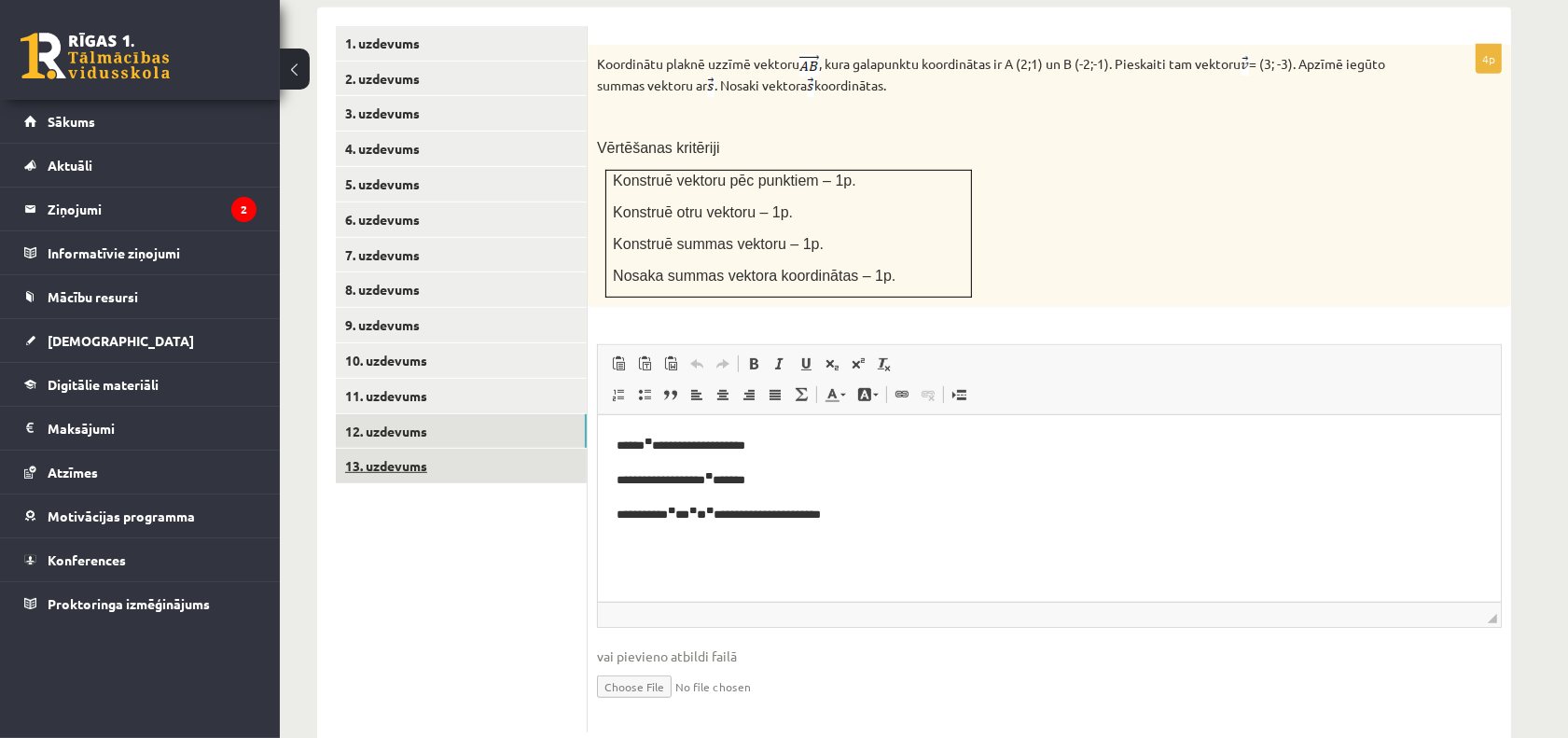
click at [496, 448] on link "13. uzdevums" at bounding box center [462, 465] width 251 height 34
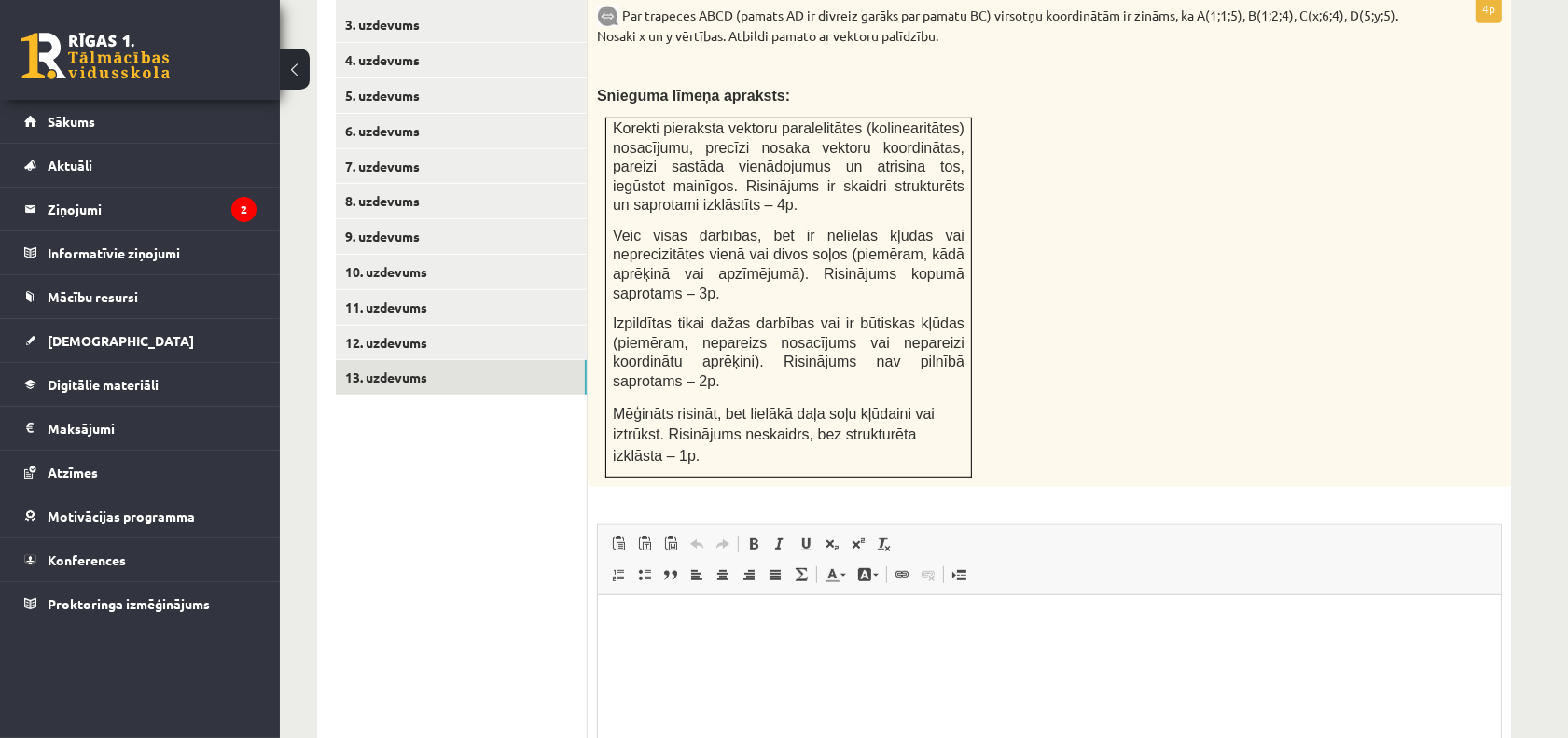
scroll to position [1023, 0]
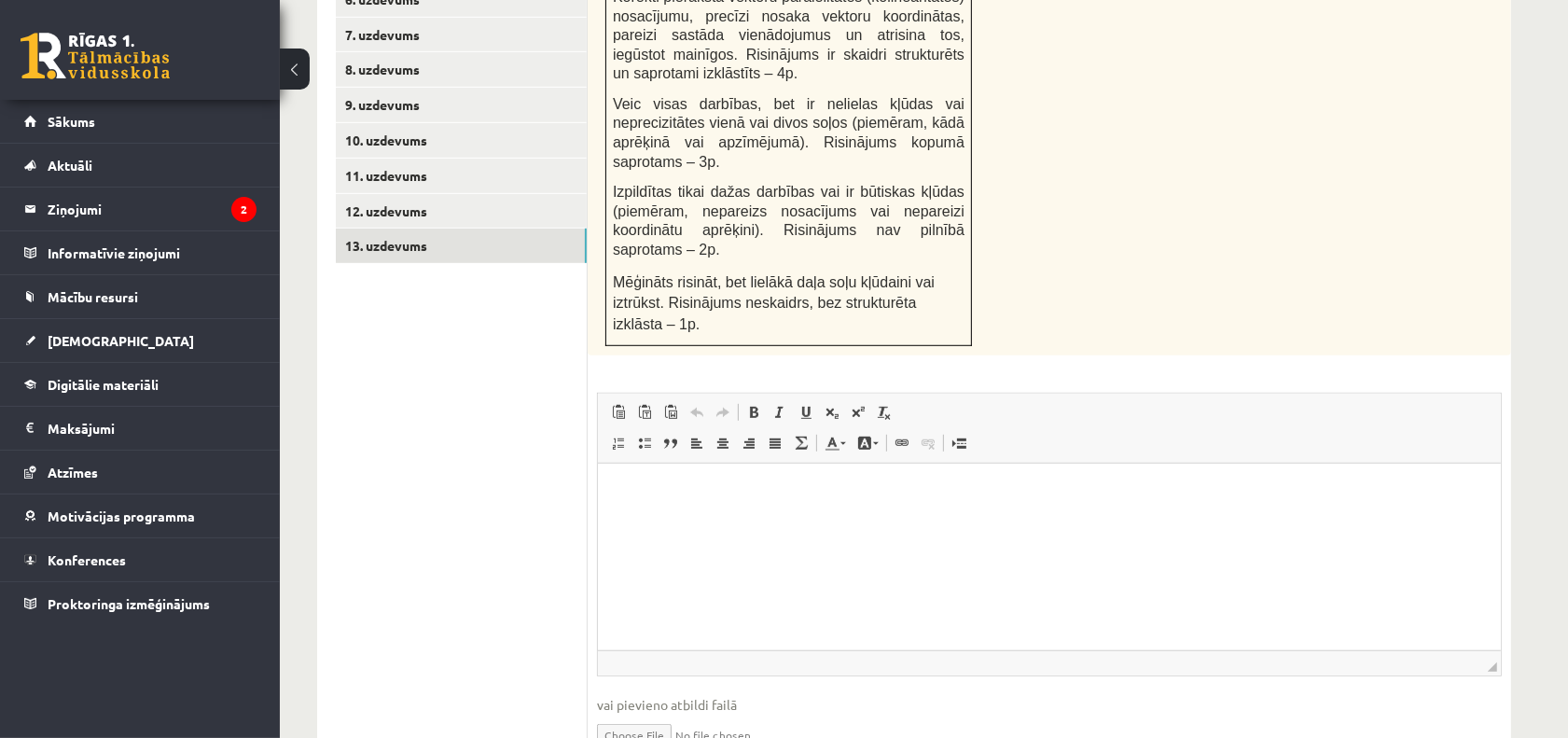
click at [641, 714] on input "file" at bounding box center [1049, 733] width 905 height 38
type input "**********"
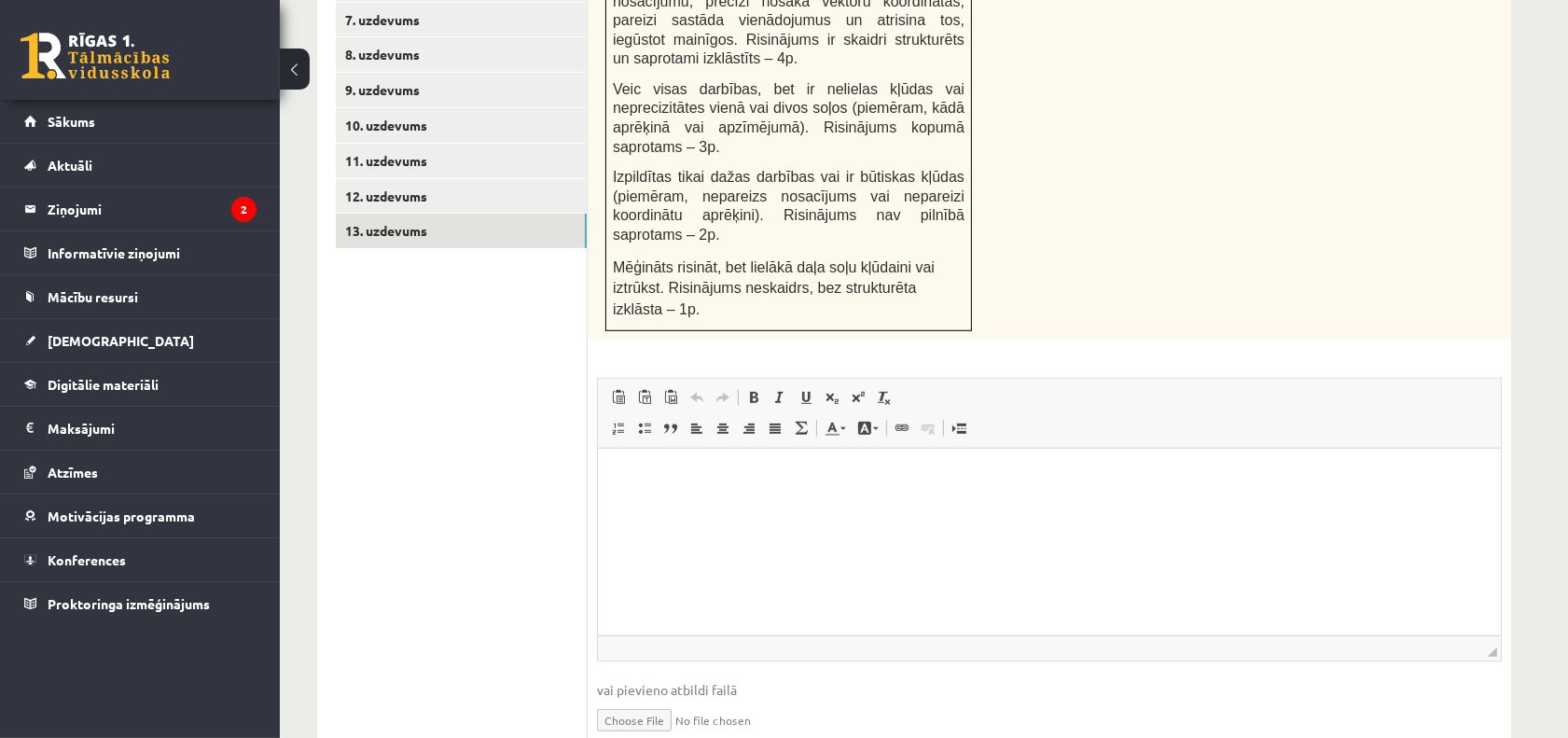
scroll to position [1042, 0]
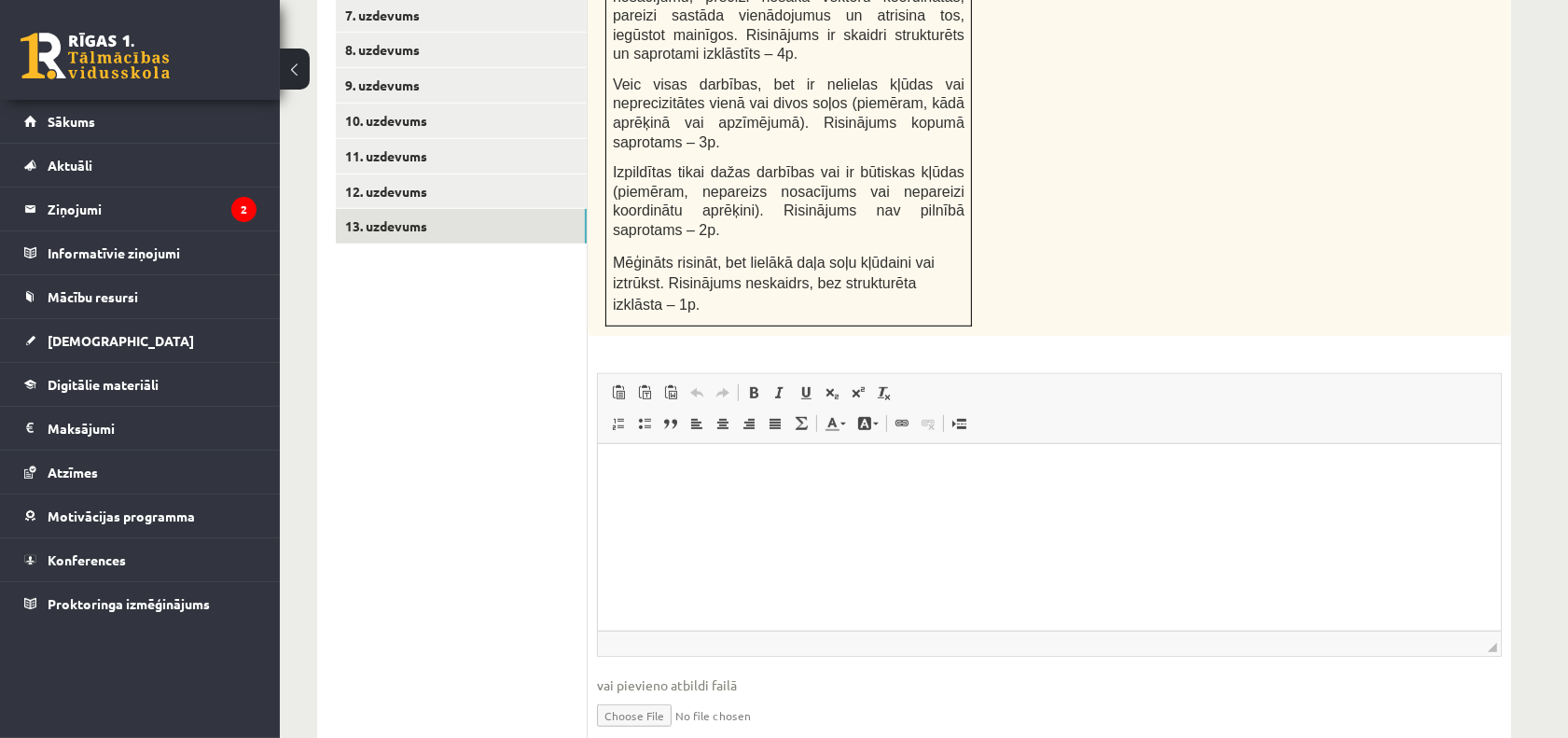
click at [728, 695] on input "file" at bounding box center [1049, 714] width 905 height 38
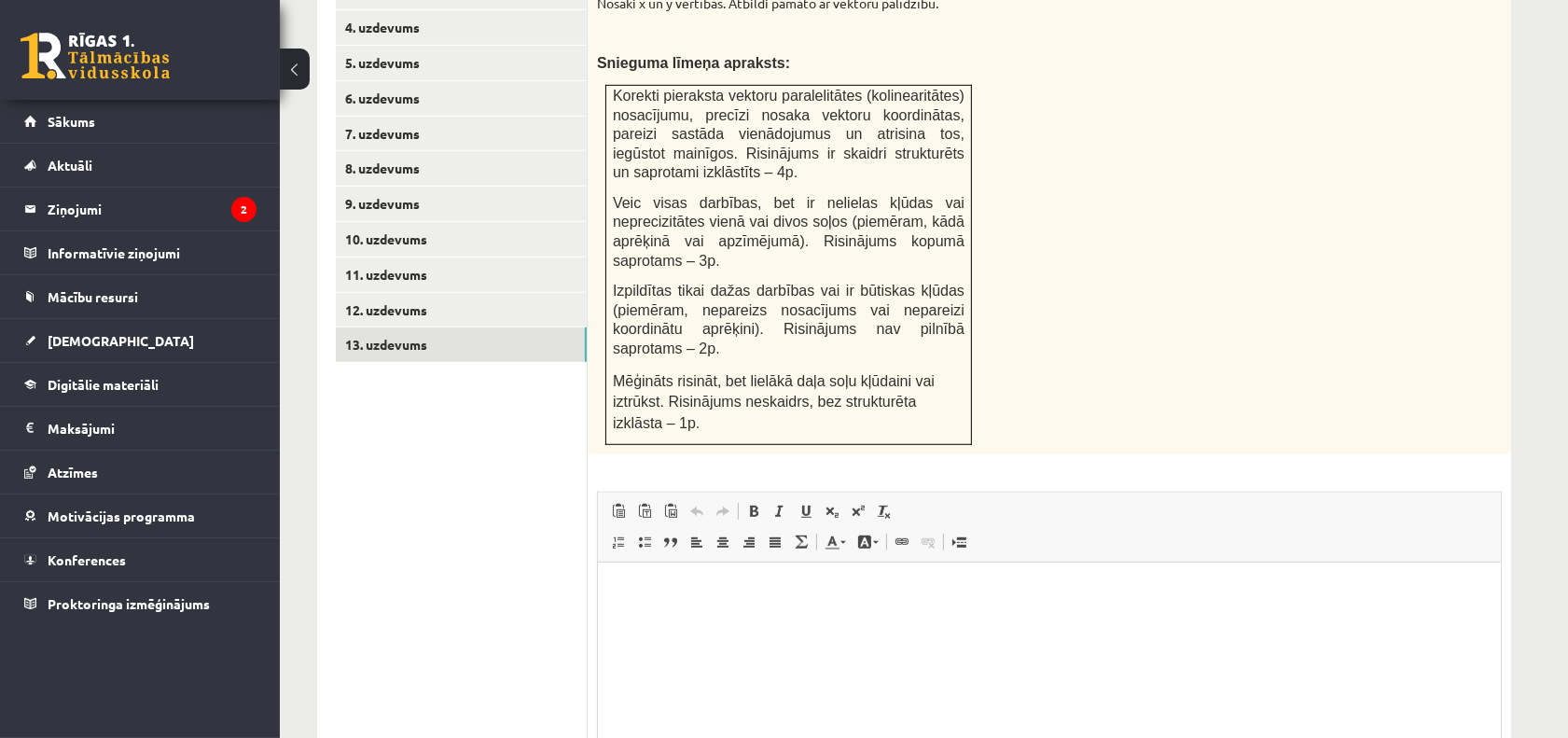
scroll to position [692, 0]
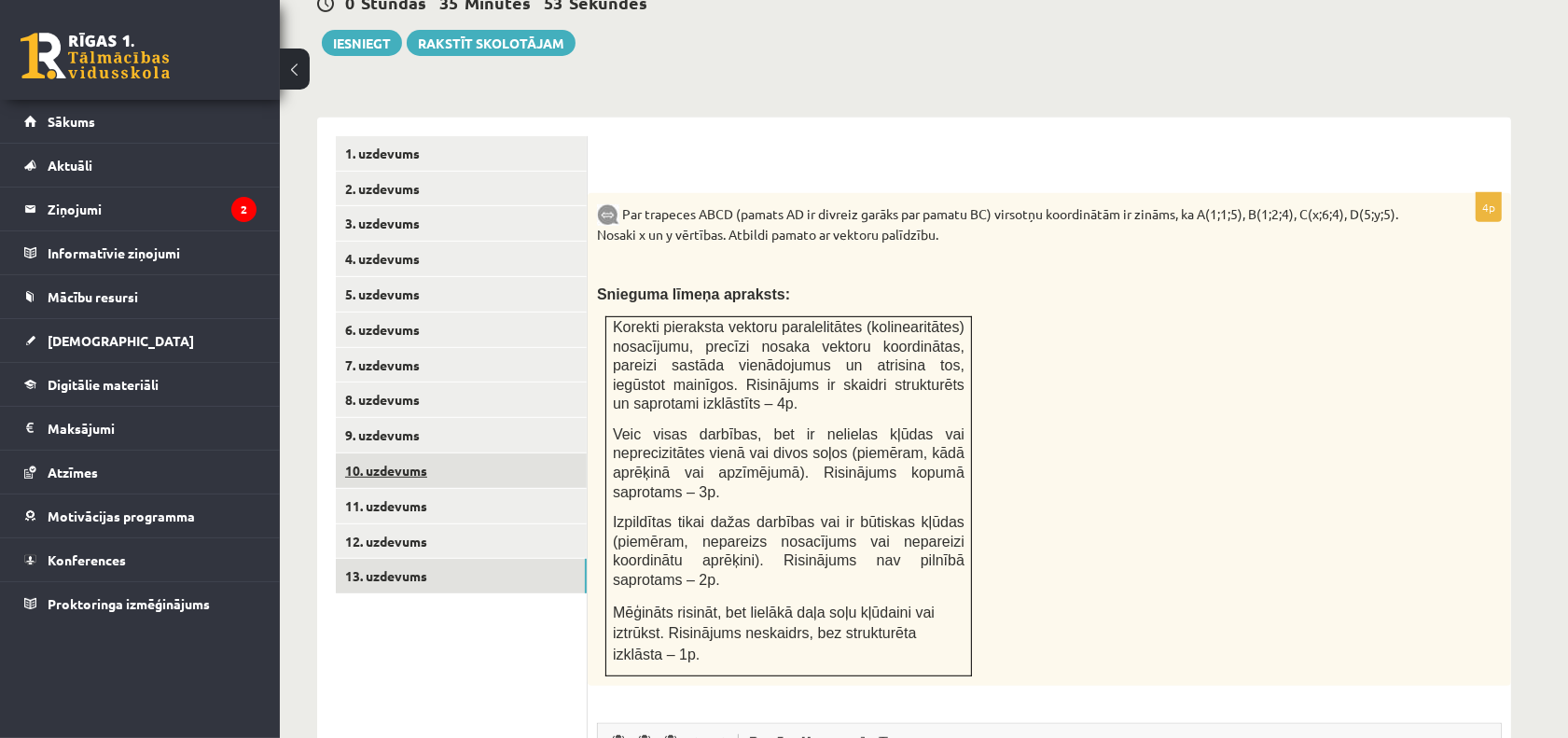
click at [457, 453] on link "10. uzdevums" at bounding box center [462, 470] width 251 height 34
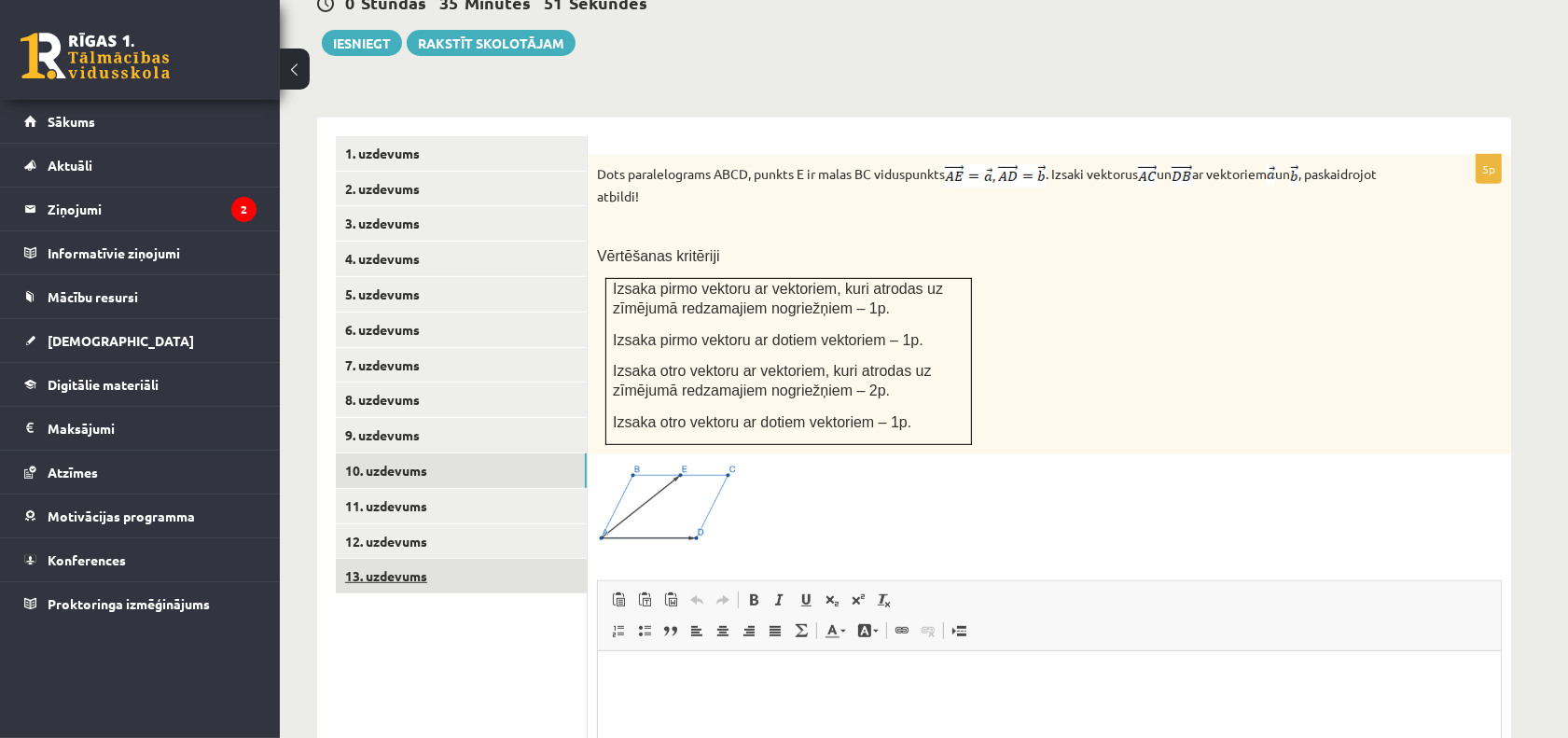
scroll to position [0, 0]
click at [530, 558] on link "13. uzdevums" at bounding box center [462, 576] width 251 height 34
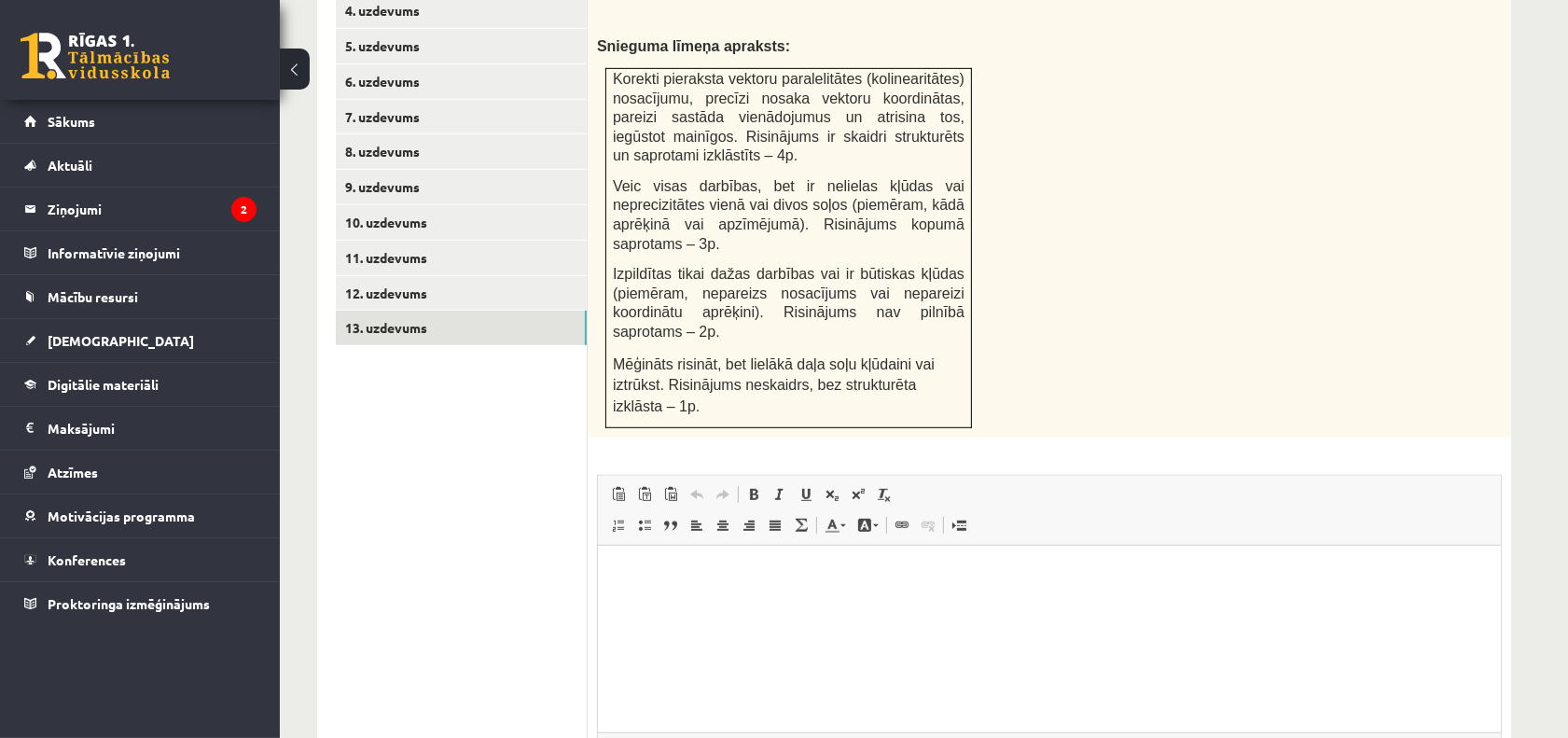
scroll to position [1042, 0]
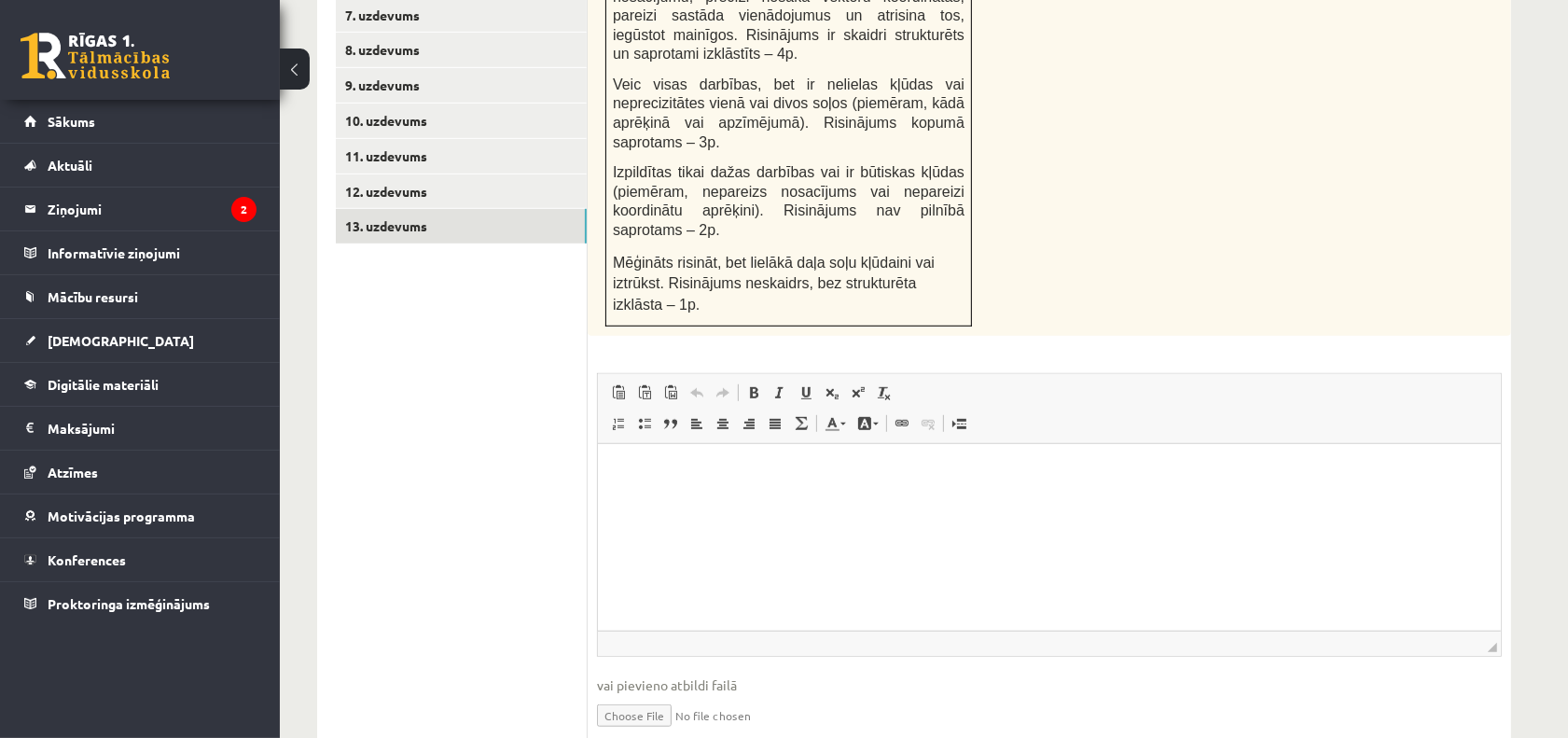
click at [615, 695] on input "file" at bounding box center [1049, 714] width 905 height 38
type input "**********"
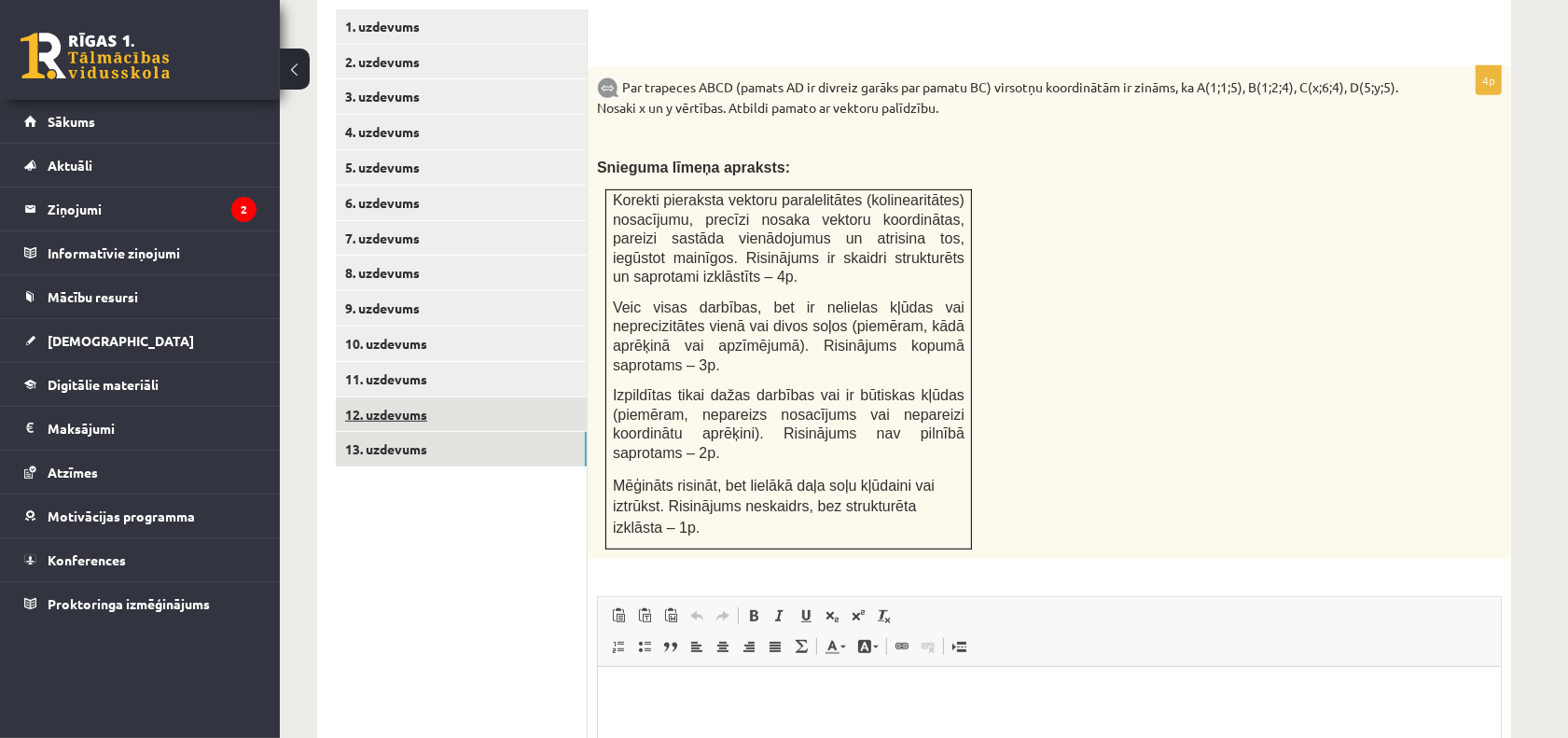
scroll to position [809, 0]
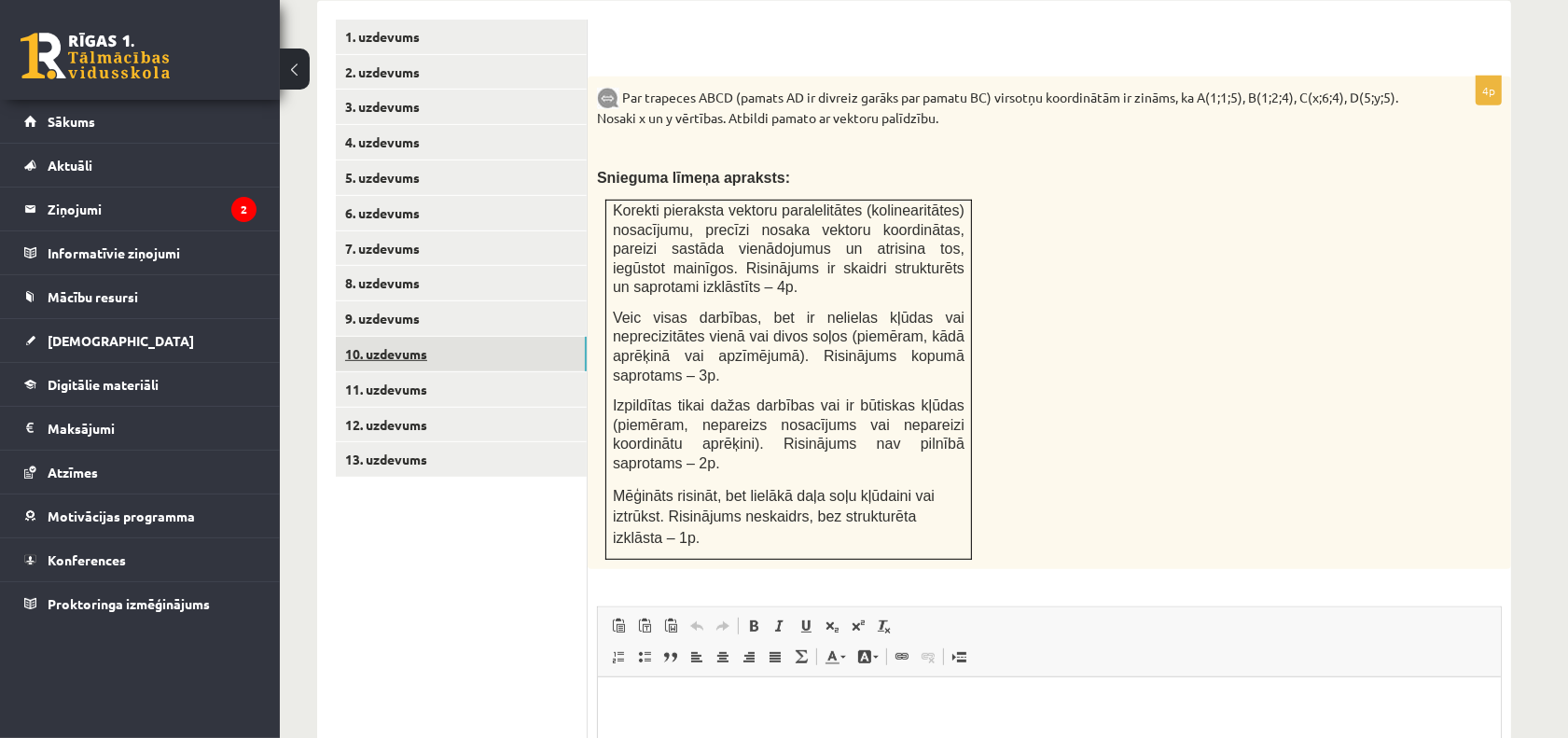
click at [423, 337] on link "10. uzdevums" at bounding box center [462, 354] width 251 height 34
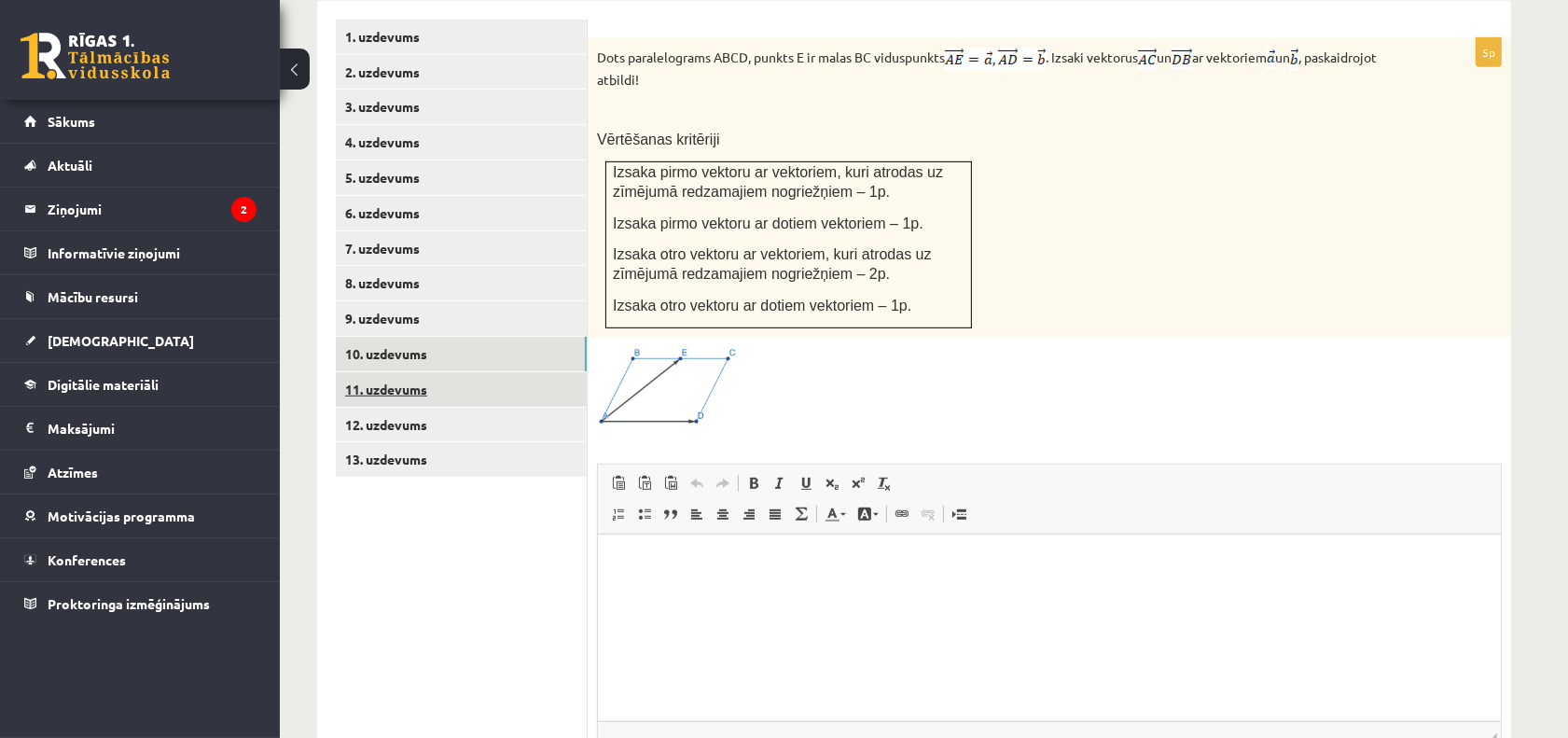
scroll to position [0, 0]
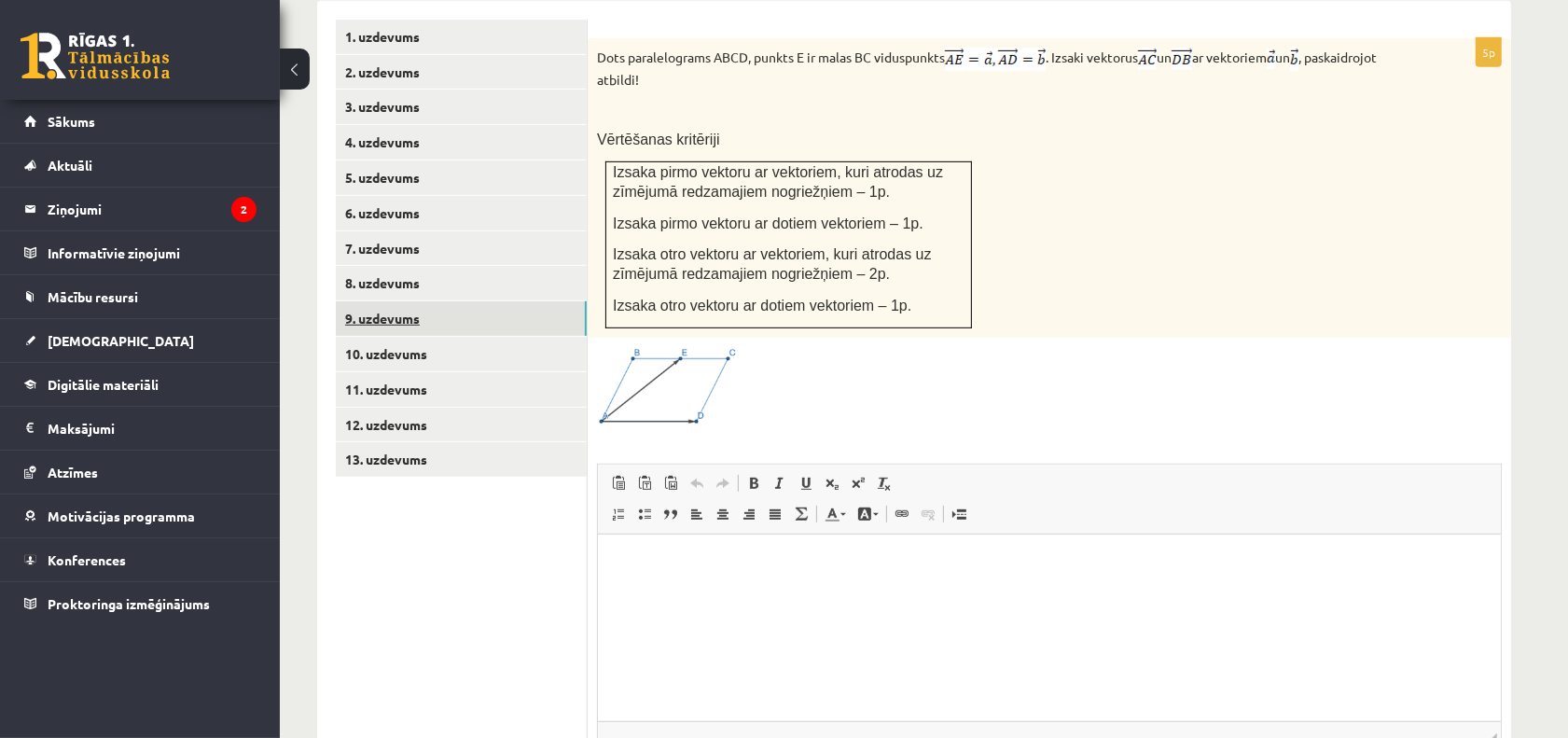
click at [410, 301] on link "9. uzdevums" at bounding box center [462, 318] width 251 height 34
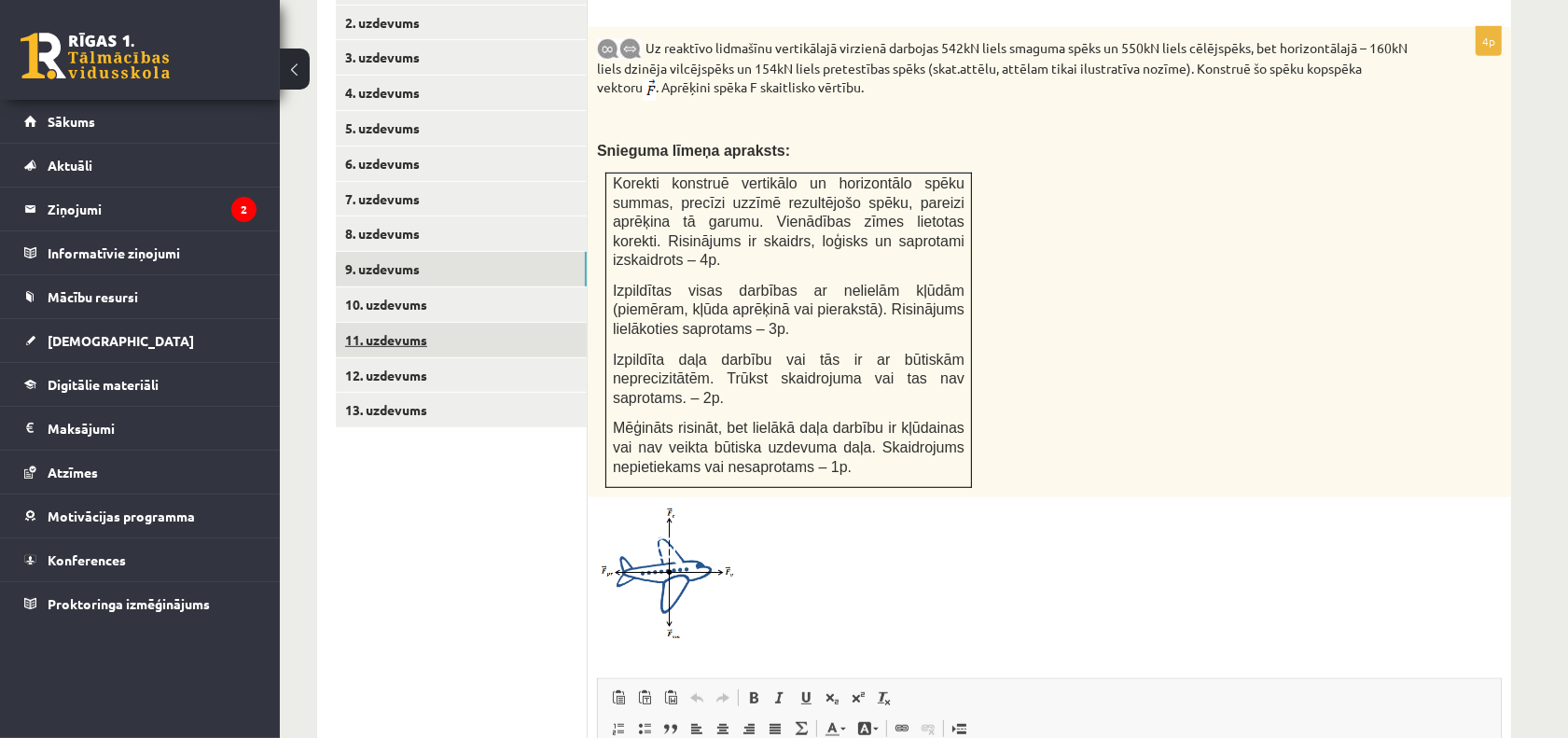
click at [388, 323] on link "11. uzdevums" at bounding box center [462, 340] width 251 height 34
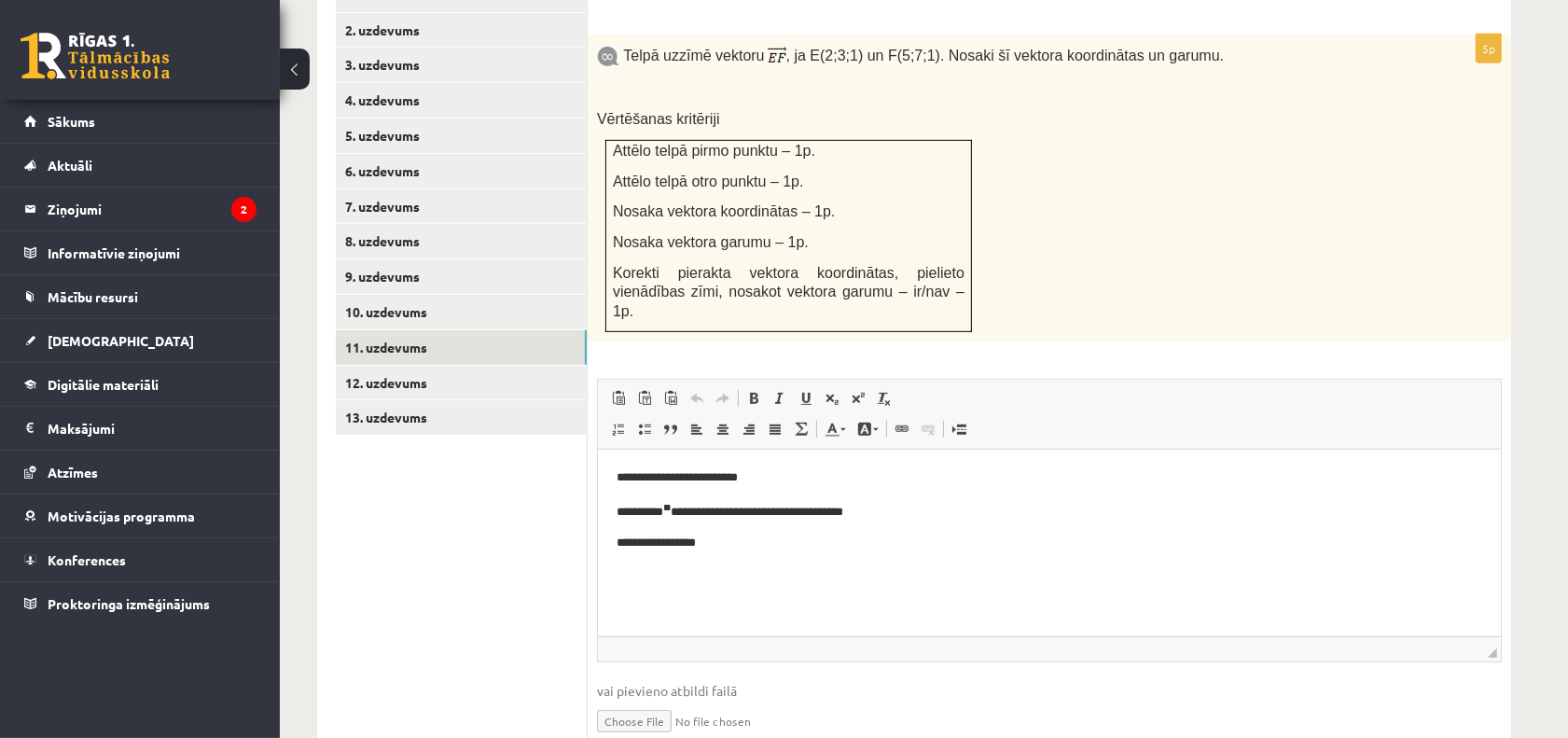
click at [608, 701] on input "file" at bounding box center [1049, 720] width 905 height 38
type input "**********"
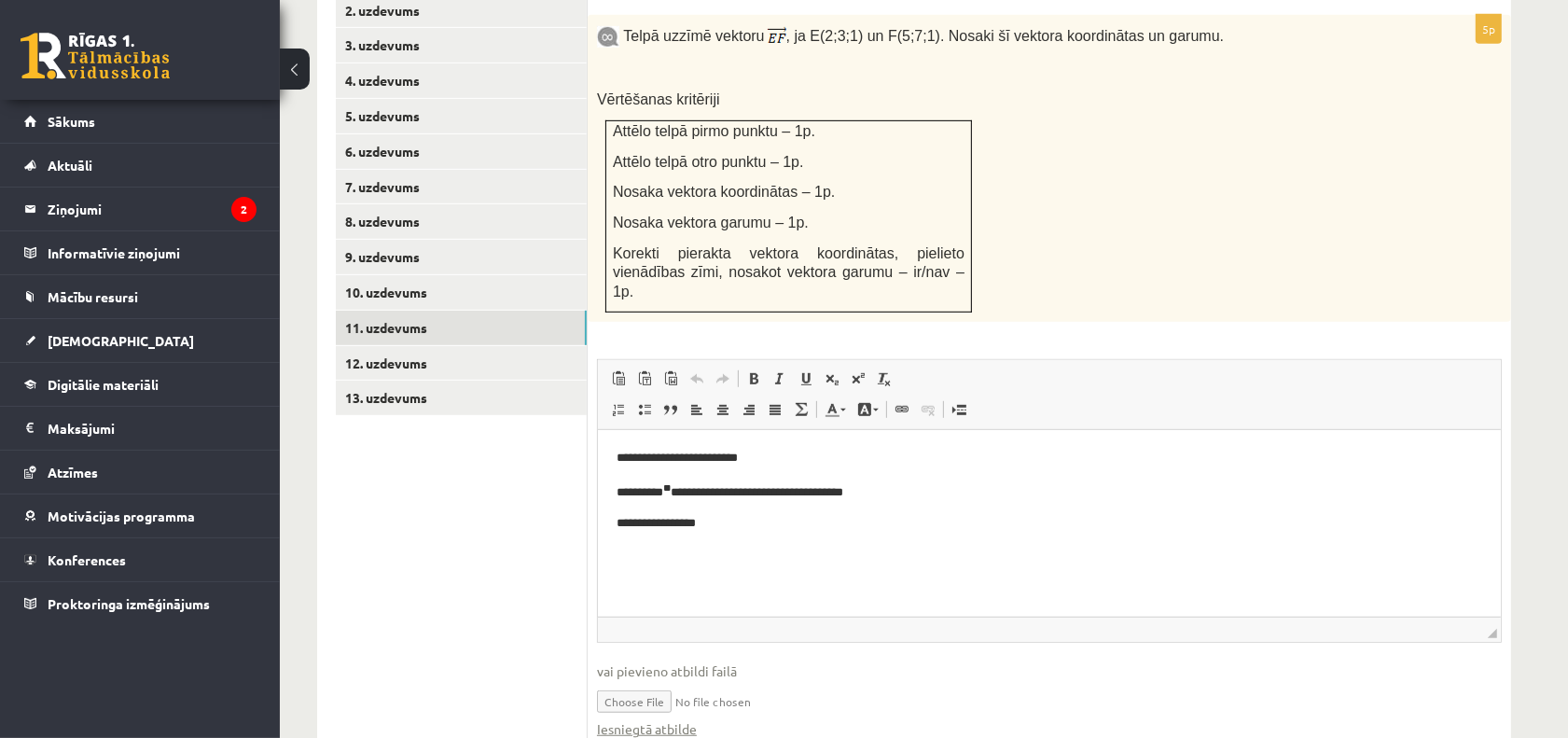
click at [810, 681] on input "file" at bounding box center [1049, 700] width 905 height 38
drag, startPoint x: 479, startPoint y: 369, endPoint x: 467, endPoint y: 362, distance: 13.9
click at [479, 381] on link "13. uzdevums" at bounding box center [462, 398] width 251 height 34
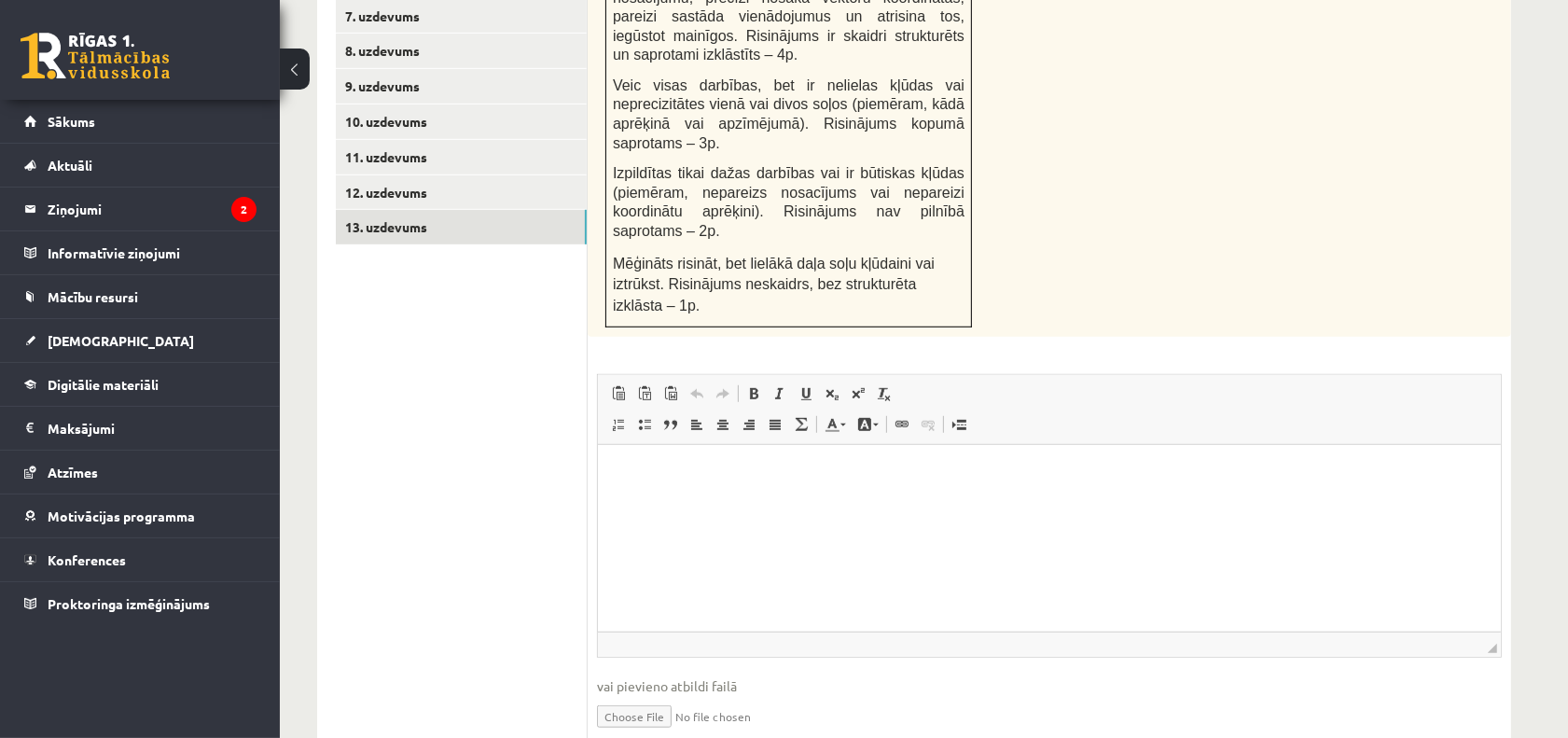
scroll to position [1042, 0]
click at [665, 489] on html at bounding box center [1048, 473] width 903 height 57
click at [652, 501] on html at bounding box center [1048, 473] width 903 height 57
click at [430, 139] on link "11. uzdevums" at bounding box center [462, 156] width 251 height 34
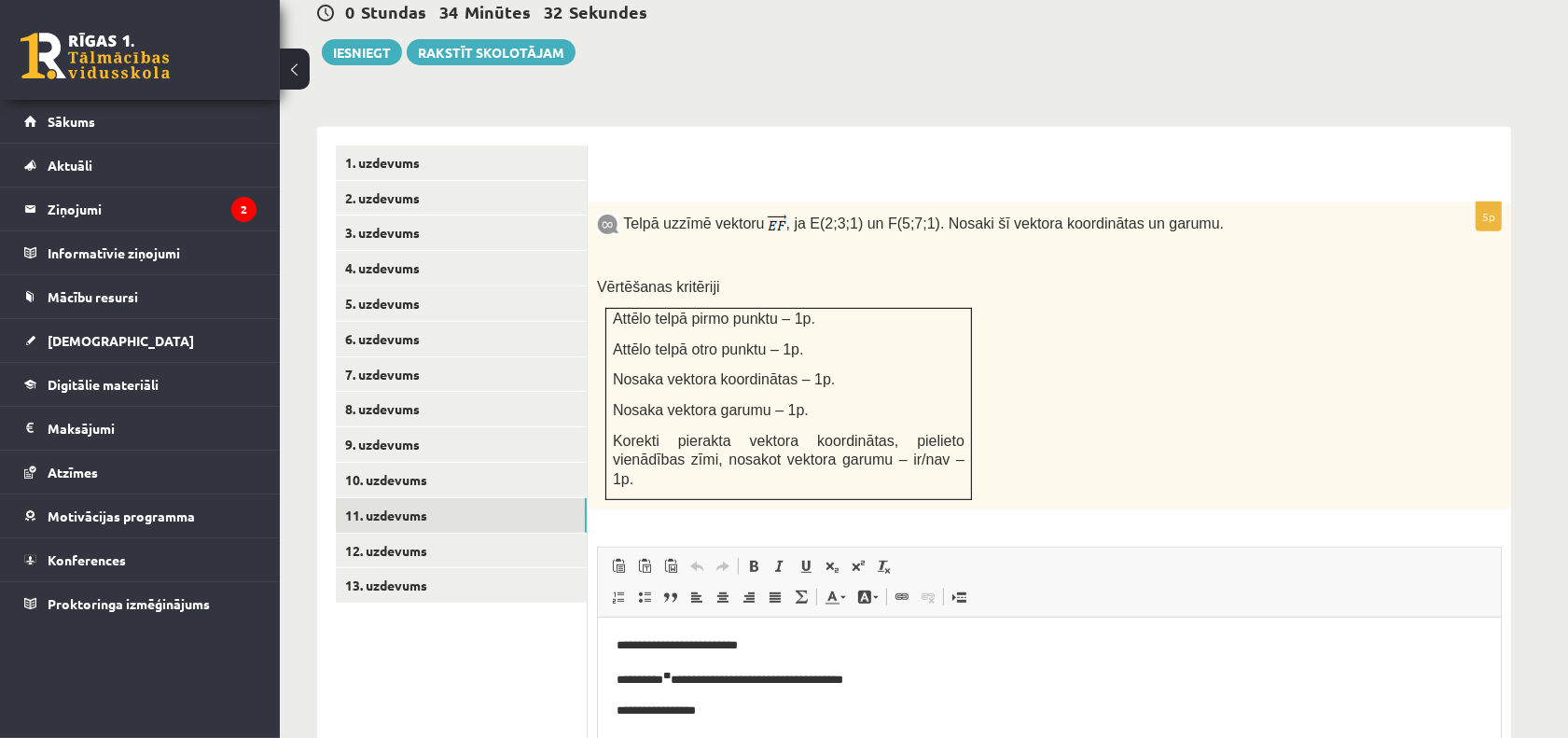
click at [729, 722] on html "**********" at bounding box center [1048, 678] width 903 height 123
paste body "Editor, wiswyg-editor-user-answer-47433817052220"
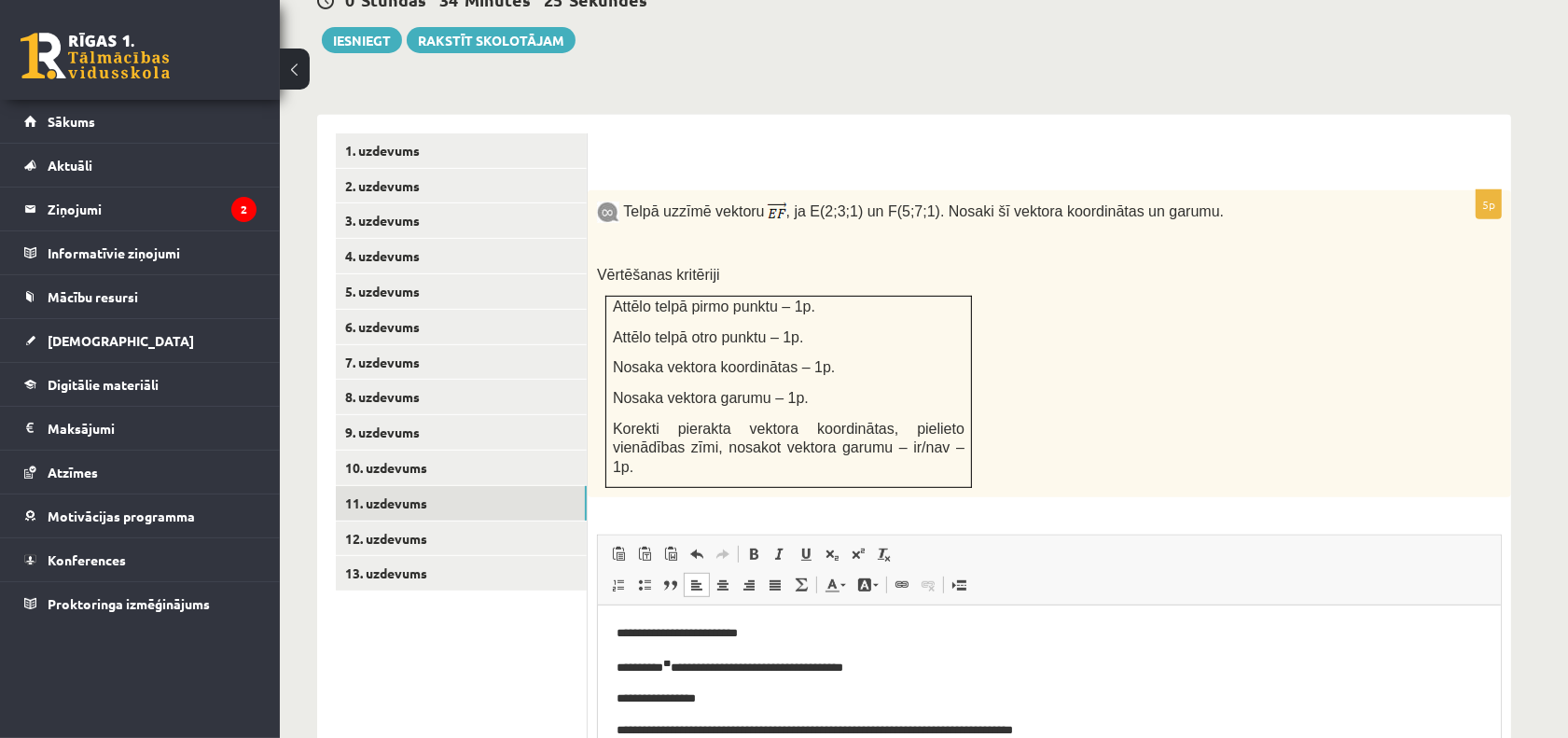
scroll to position [870, 0]
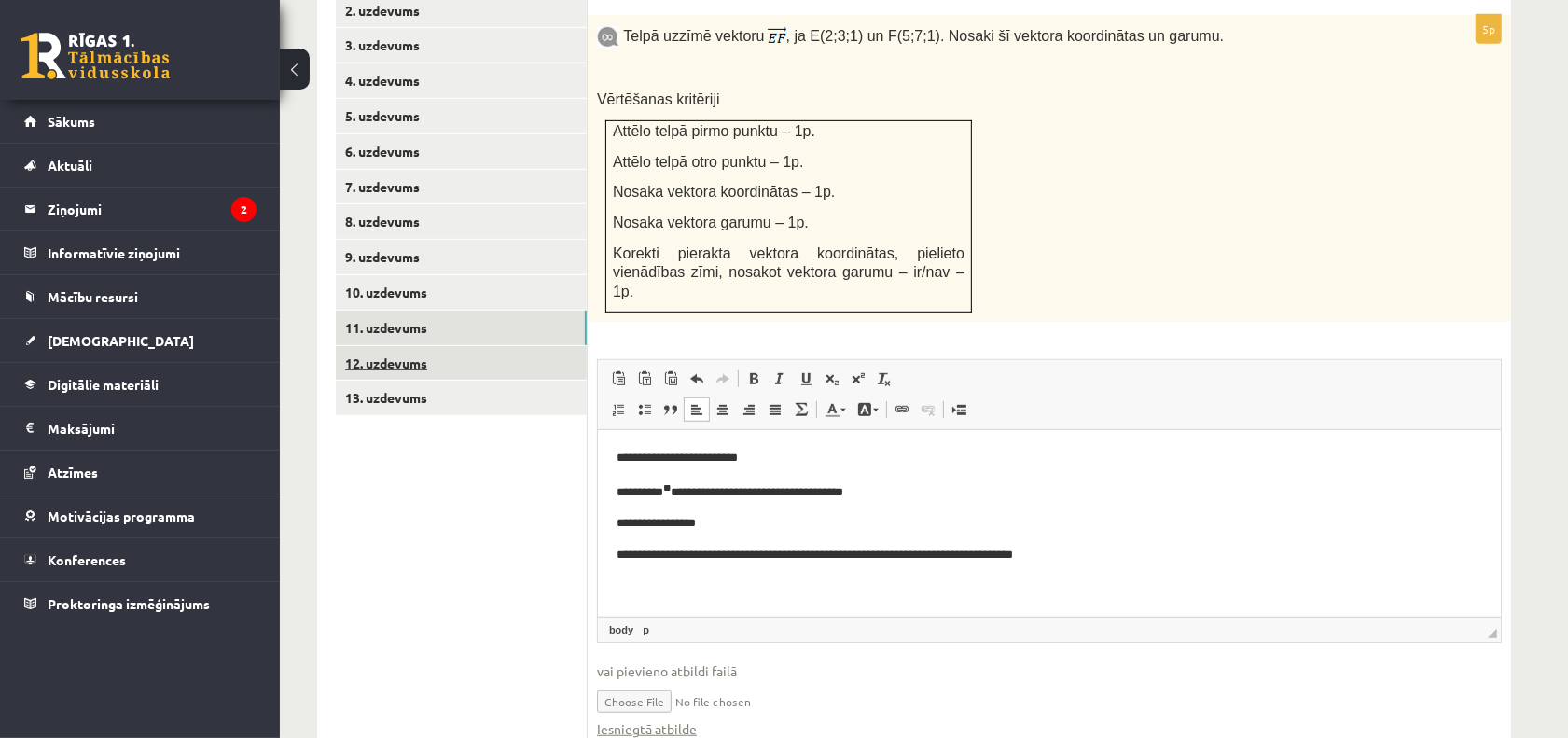
click at [402, 346] on link "12. uzdevums" at bounding box center [462, 363] width 251 height 34
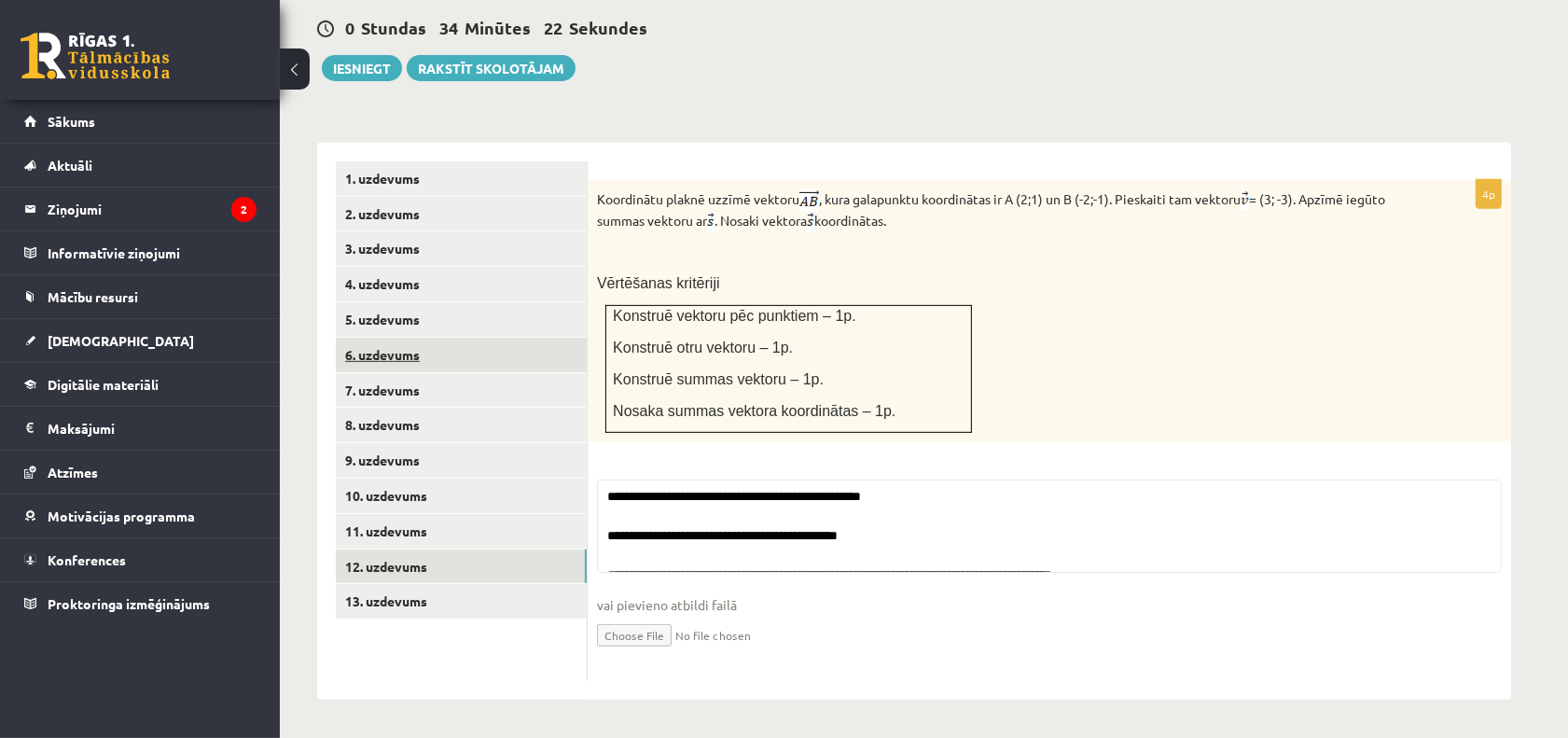
scroll to position [614, 0]
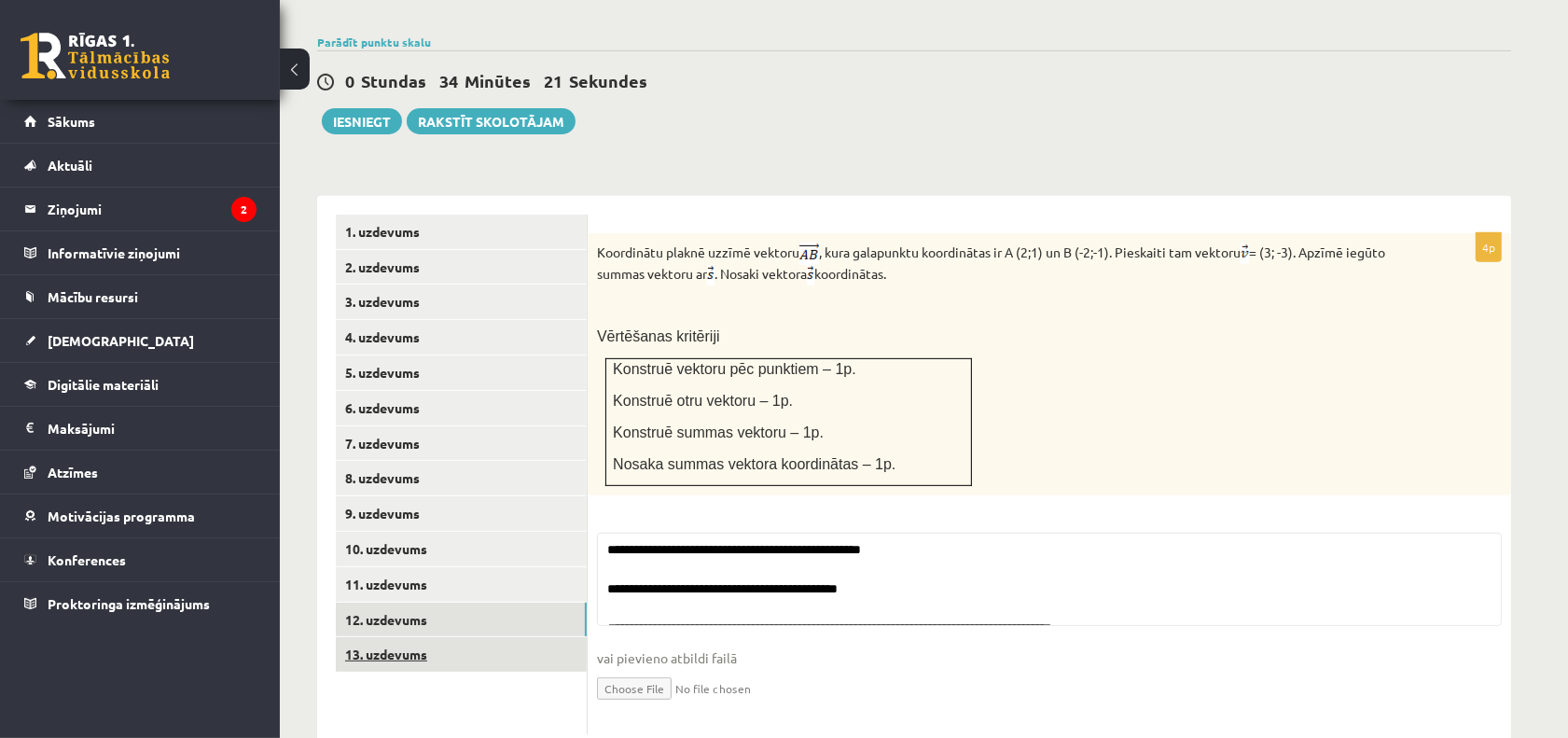
click at [367, 637] on link "13. uzdevums" at bounding box center [462, 654] width 251 height 34
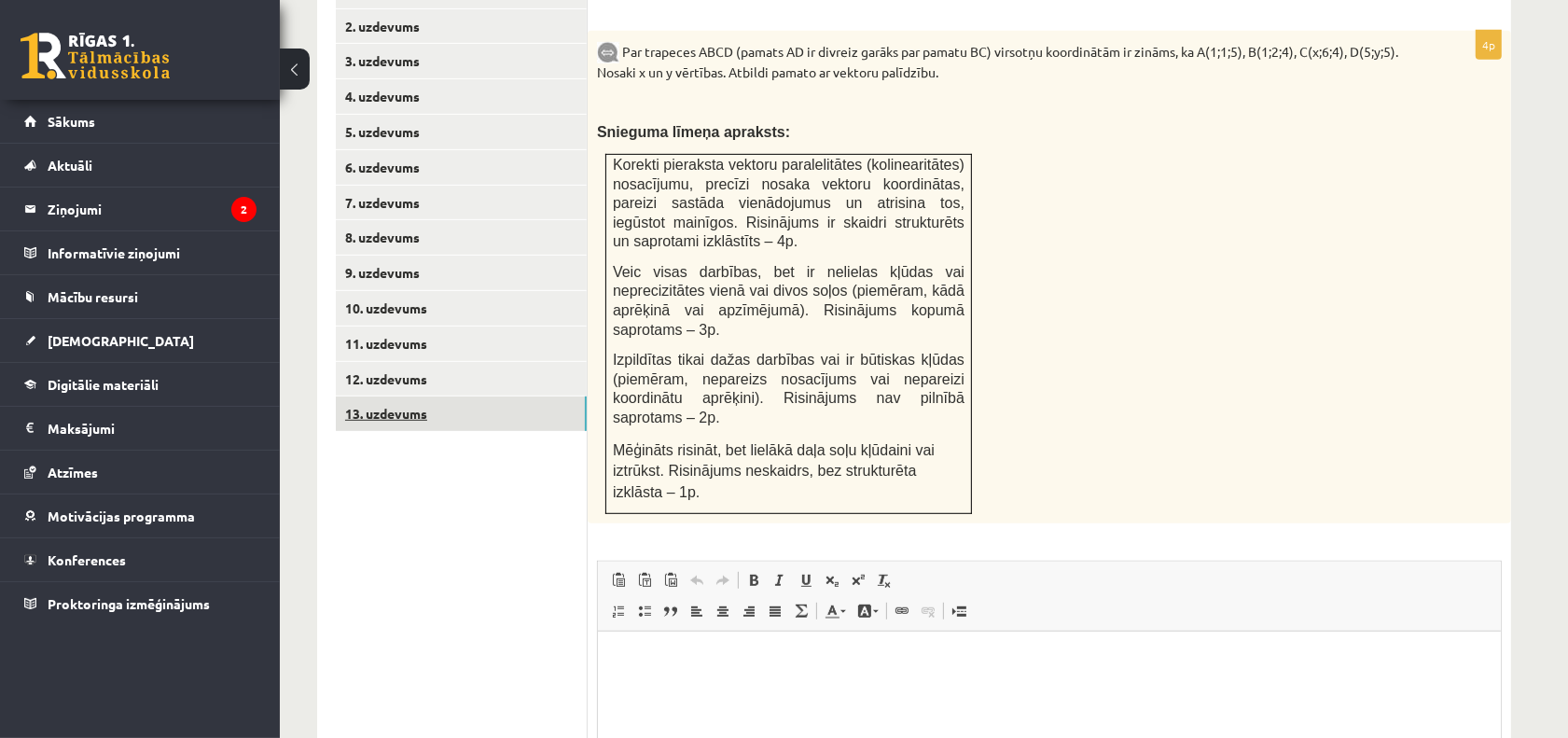
scroll to position [0, 0]
click at [701, 676] on html at bounding box center [1048, 660] width 903 height 57
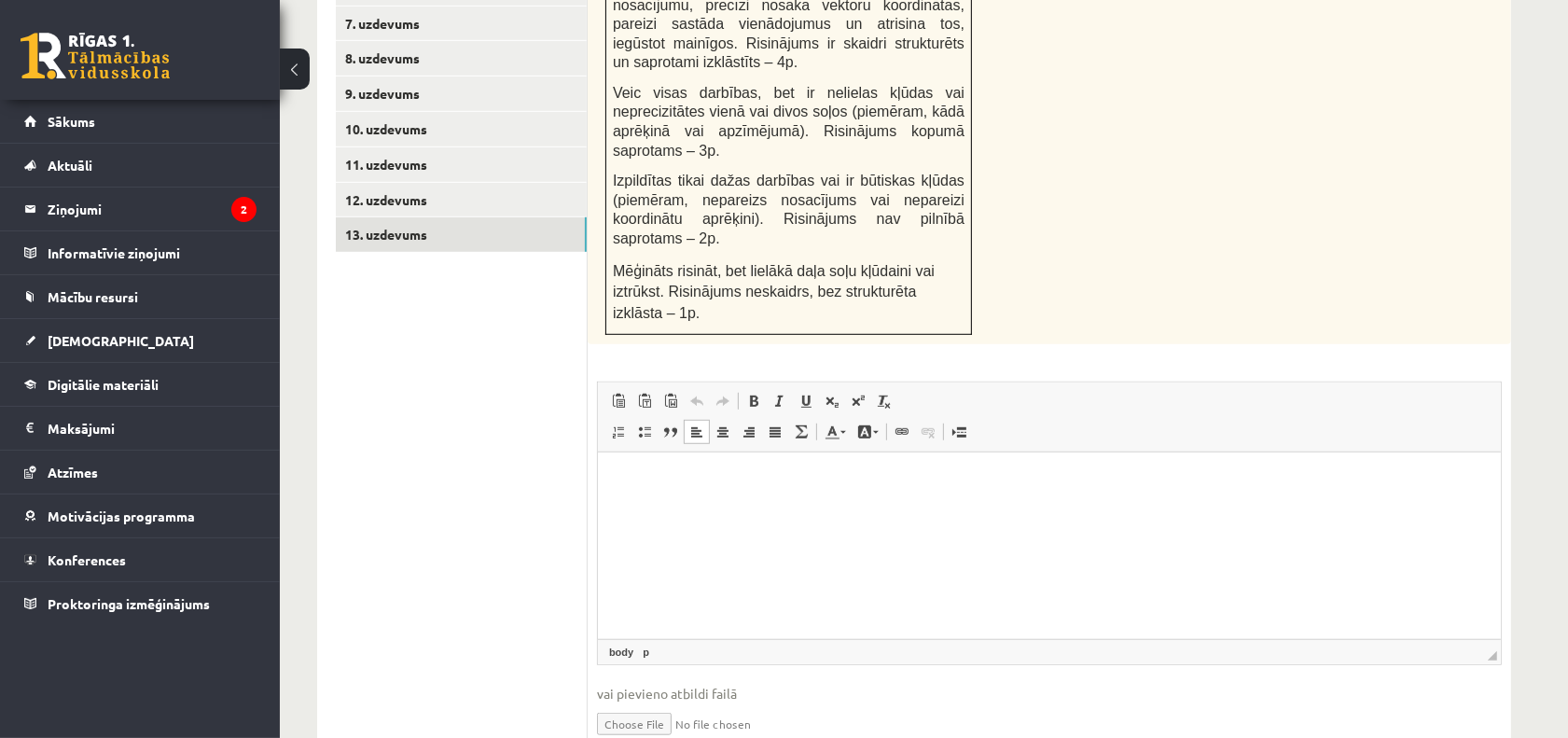
scroll to position [1043, 0]
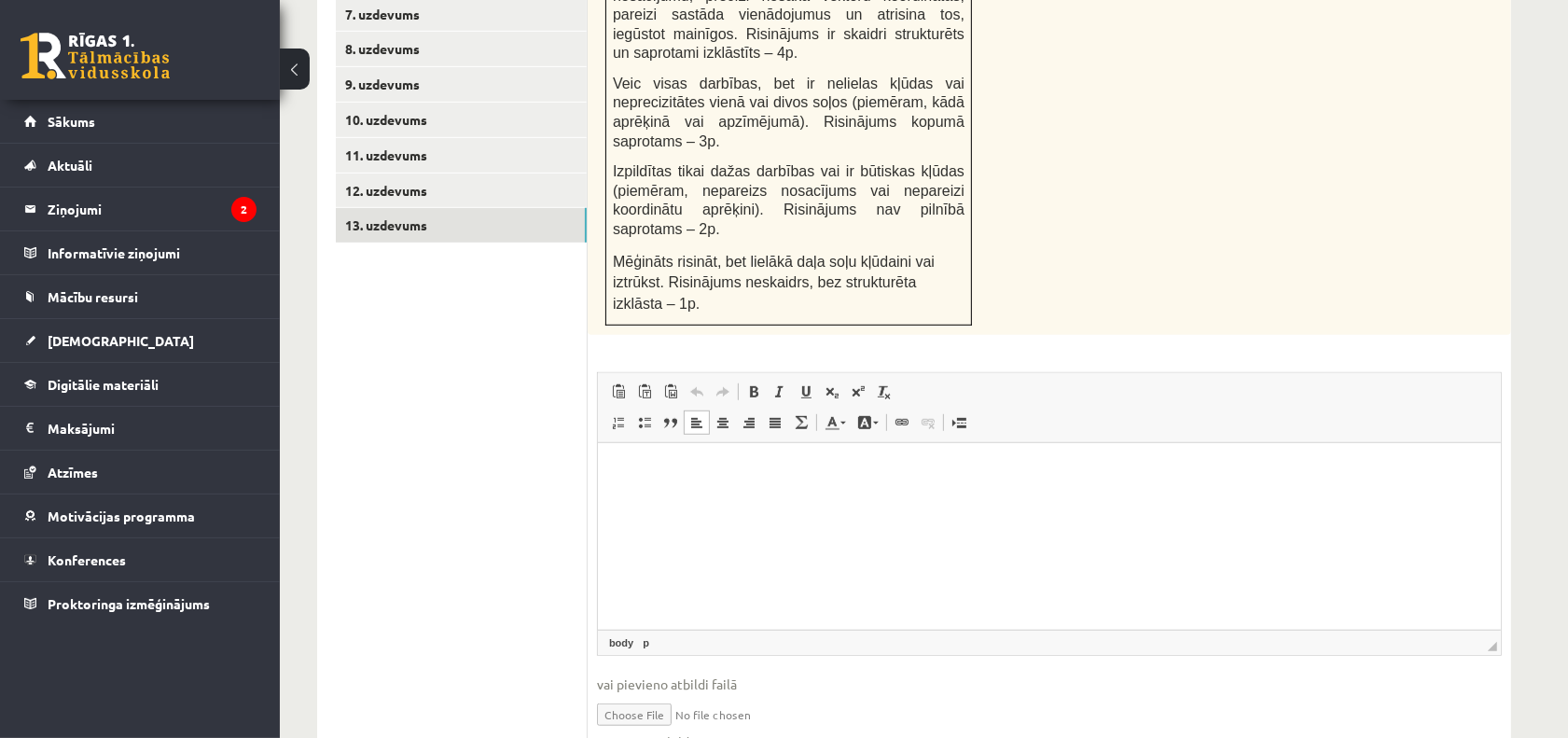
paste body "Editor, wiswyg-editor-user-answer-47433850828520"
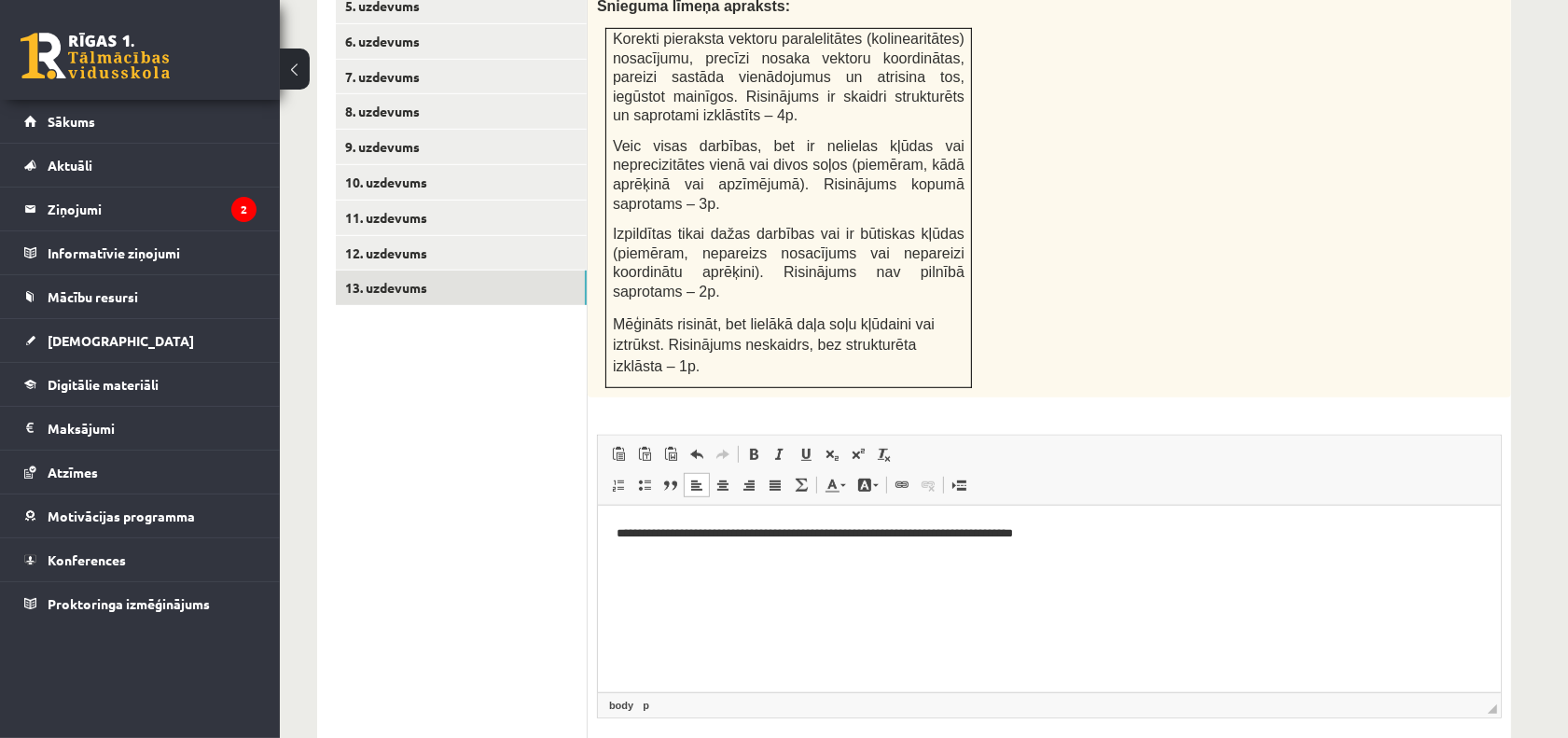
scroll to position [926, 0]
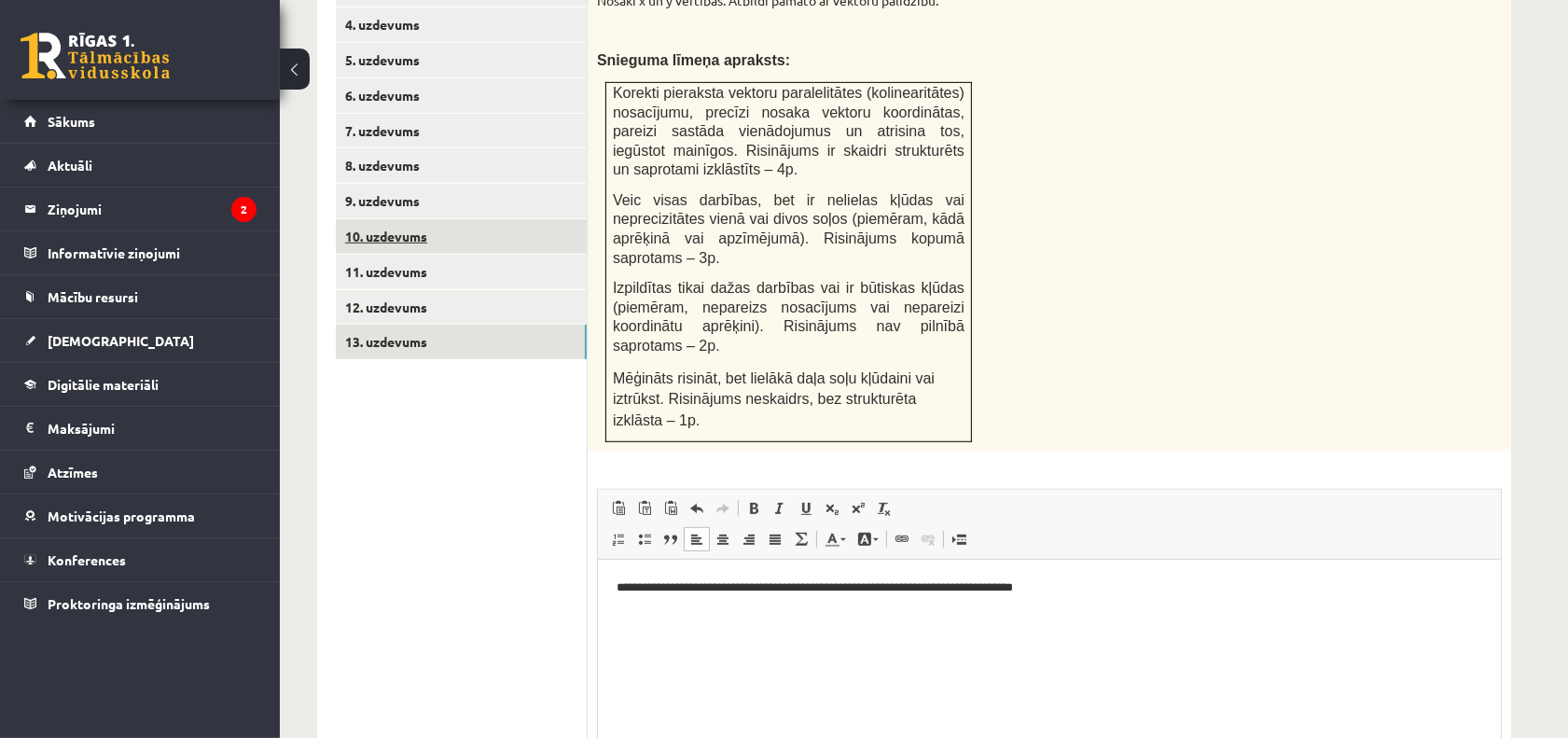
click at [447, 219] on link "10. uzdevums" at bounding box center [462, 237] width 251 height 34
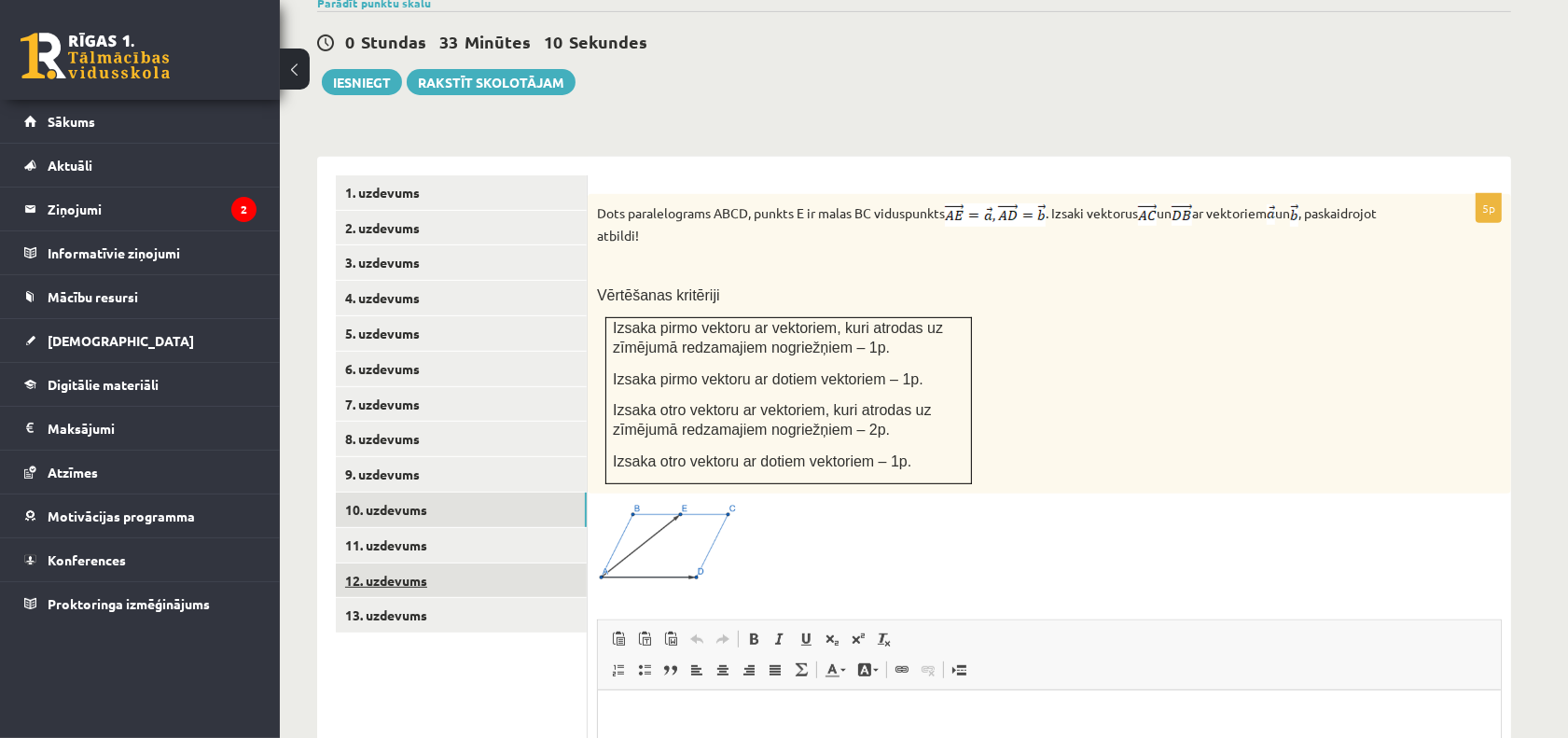
scroll to position [693, 0]
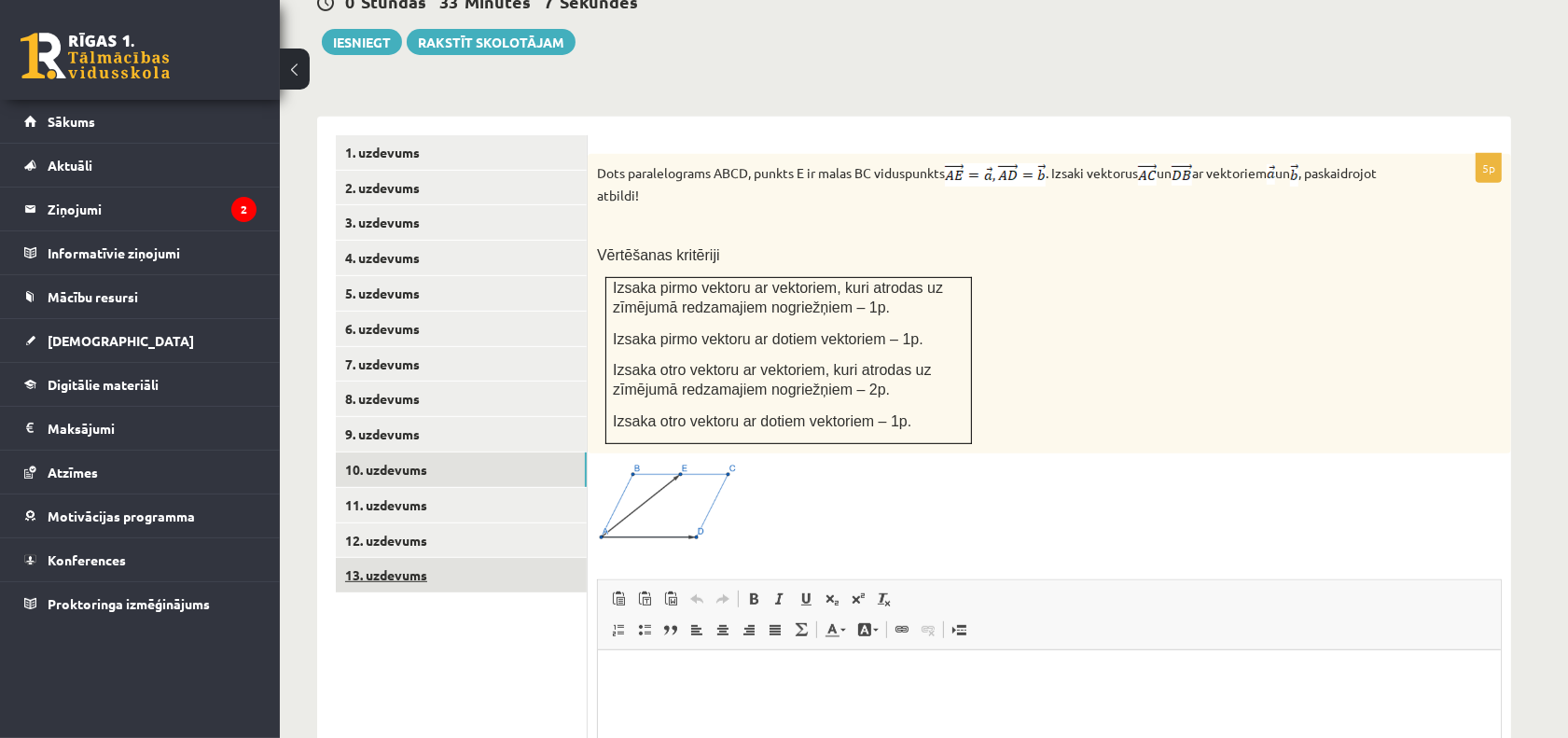
click at [555, 558] on link "13. uzdevums" at bounding box center [462, 575] width 251 height 34
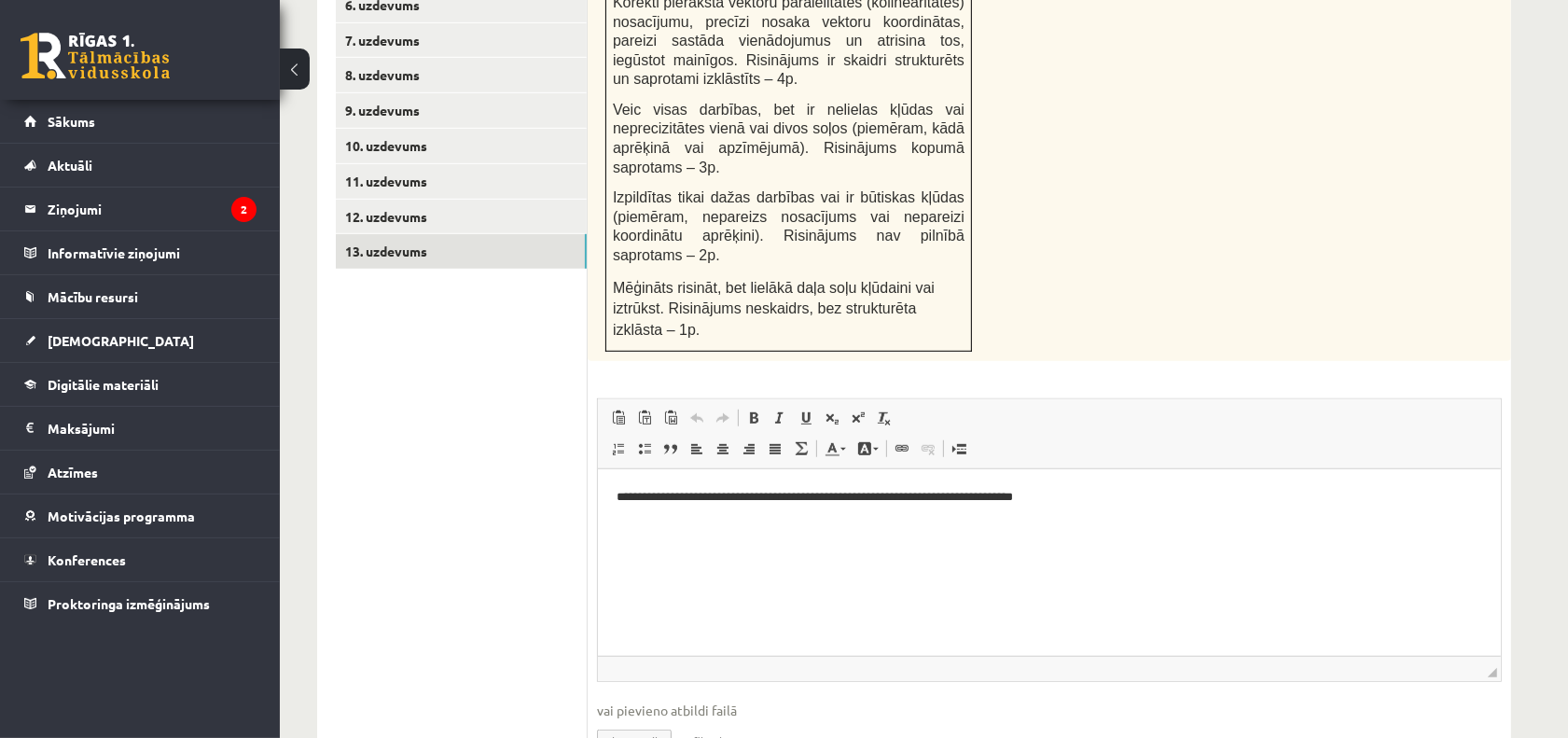
scroll to position [1042, 0]
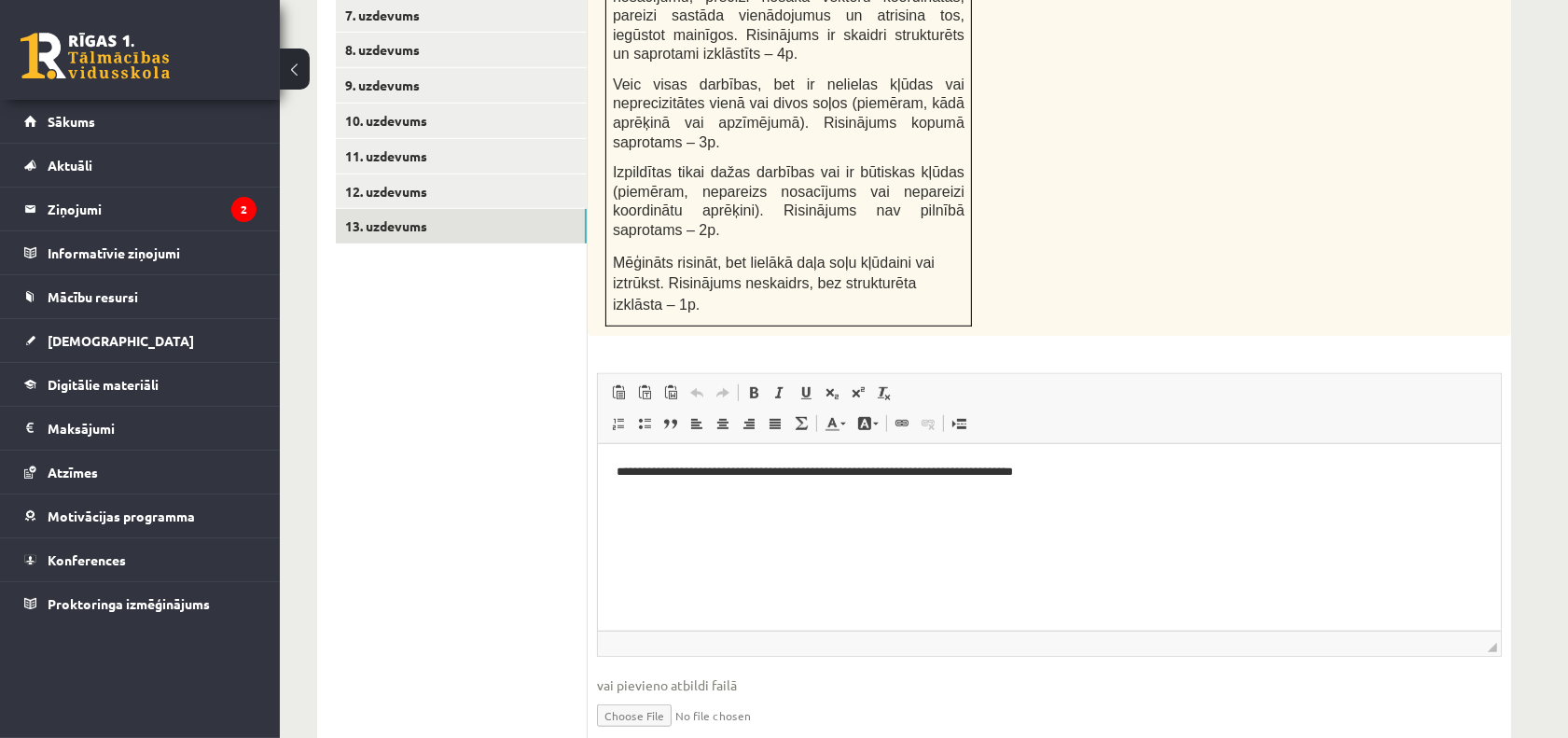
click at [656, 675] on span "vai pievieno atbildi failā" at bounding box center [1049, 685] width 905 height 20
drag, startPoint x: 730, startPoint y: 591, endPoint x: 687, endPoint y: 586, distance: 43.3
click at [687, 675] on span "vai pievieno atbildi failā" at bounding box center [1049, 685] width 905 height 20
click at [625, 695] on input "file" at bounding box center [1049, 714] width 905 height 38
type input "**********"
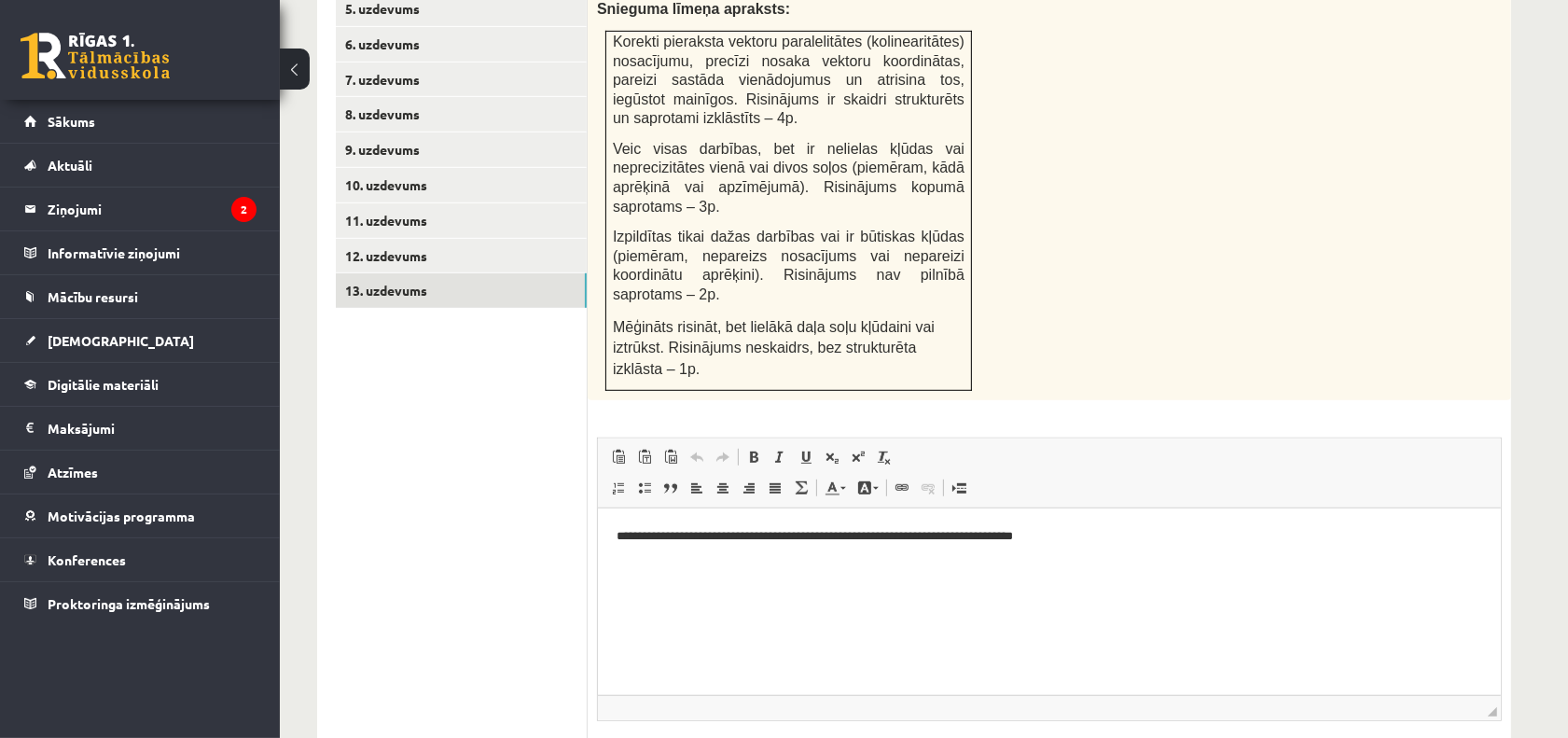
scroll to position [925, 0]
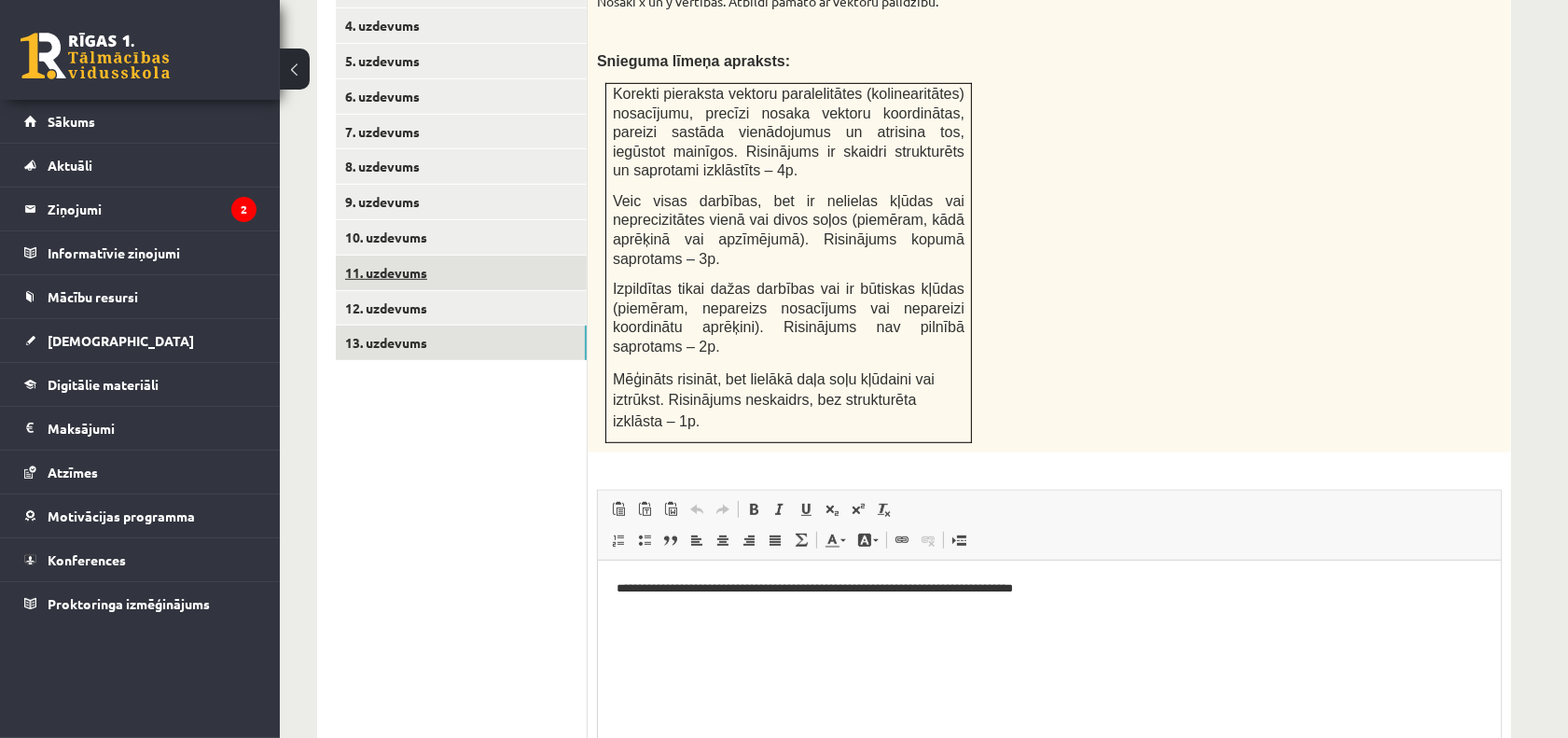
click at [462, 255] on link "11. uzdevums" at bounding box center [462, 273] width 251 height 34
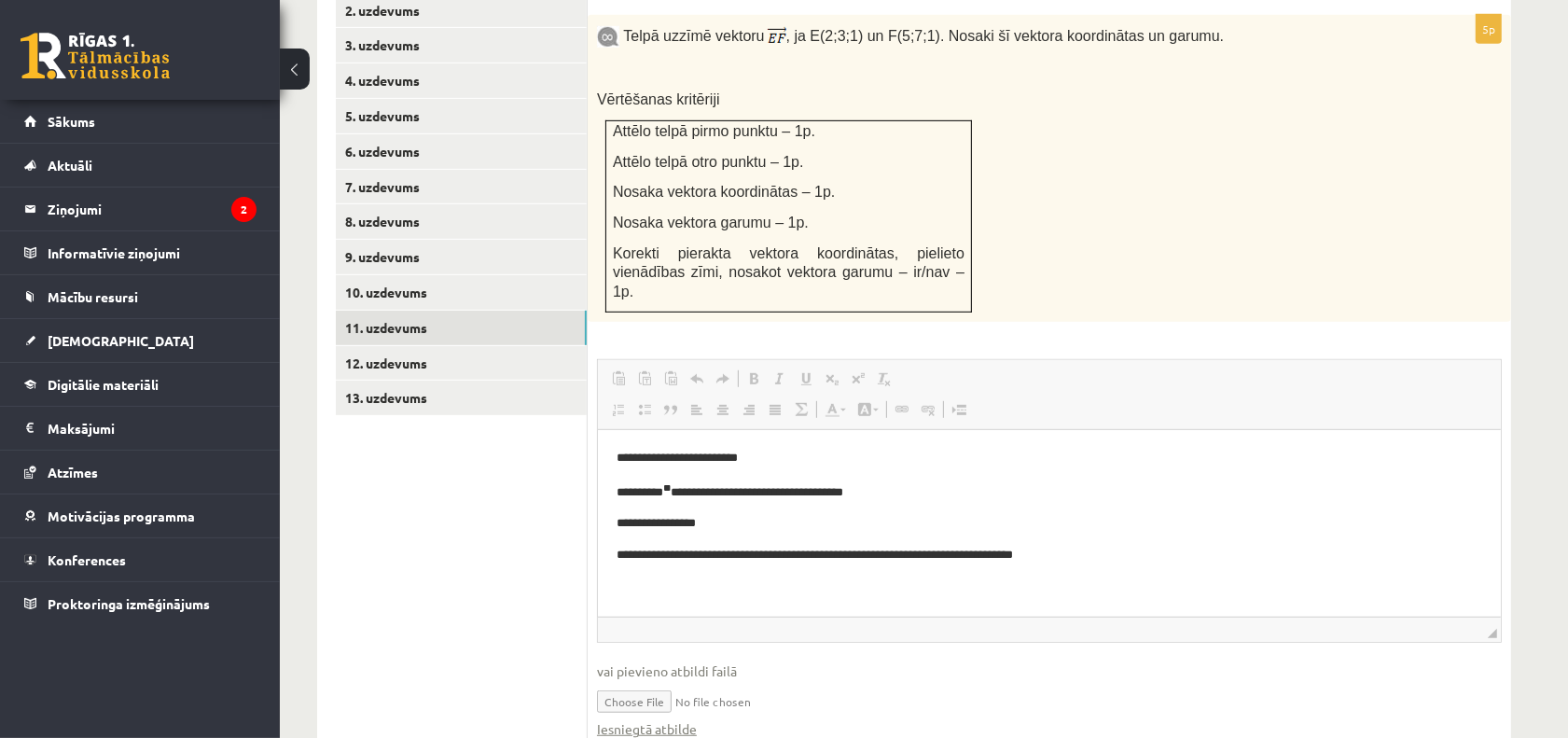
scroll to position [0, 0]
click at [647, 681] on input "file" at bounding box center [1049, 700] width 905 height 38
type input "**********"
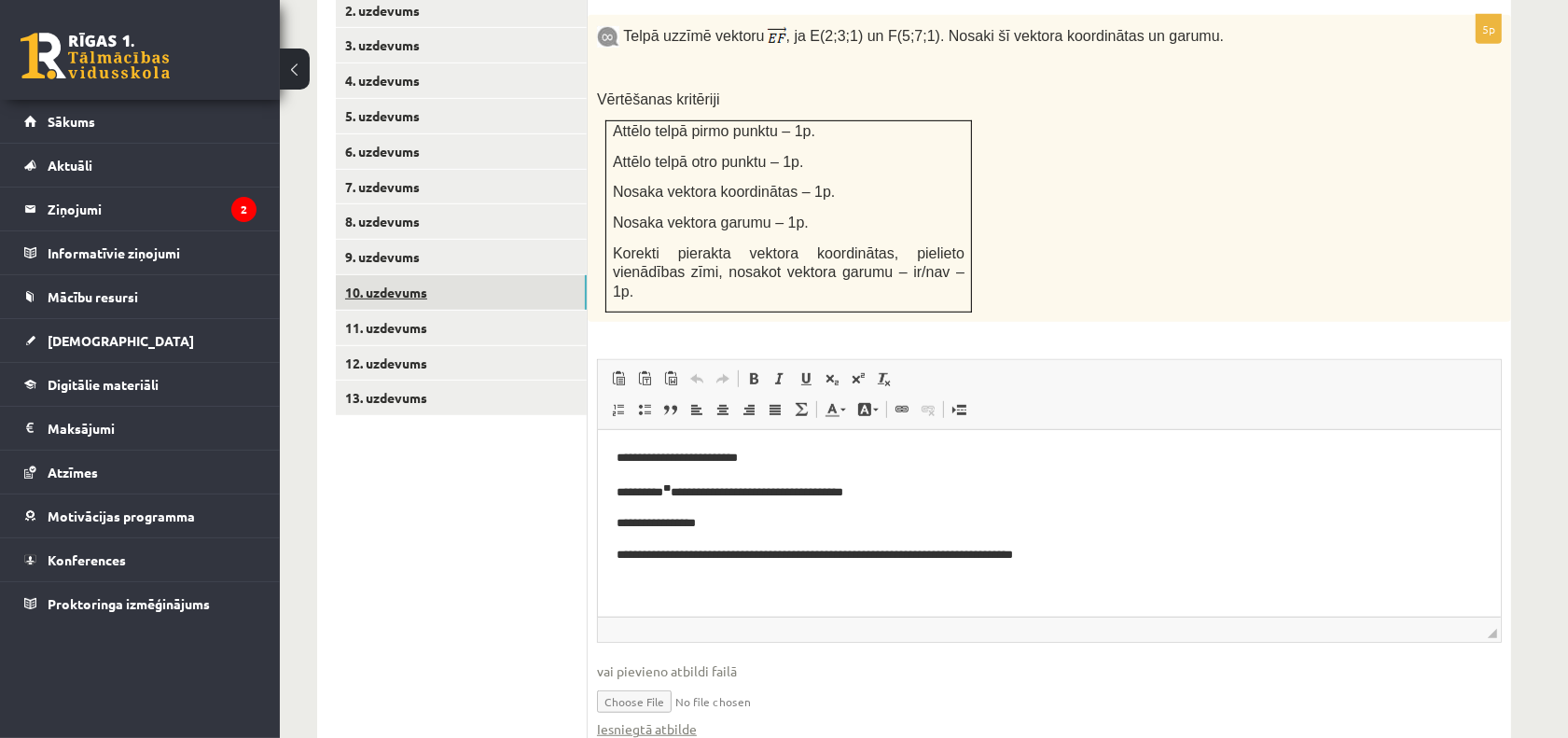
click at [418, 275] on link "10. uzdevums" at bounding box center [462, 293] width 251 height 34
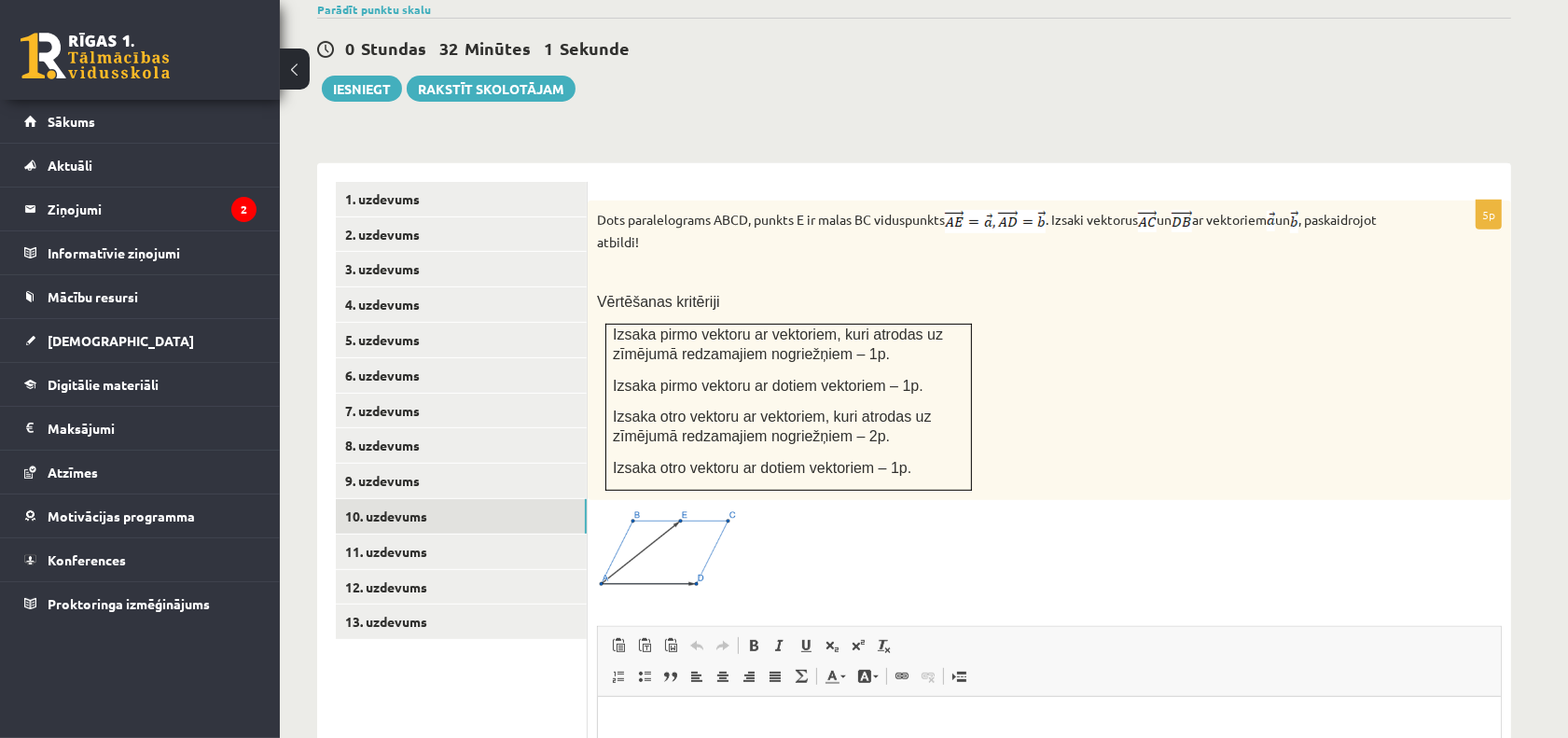
scroll to position [637, 0]
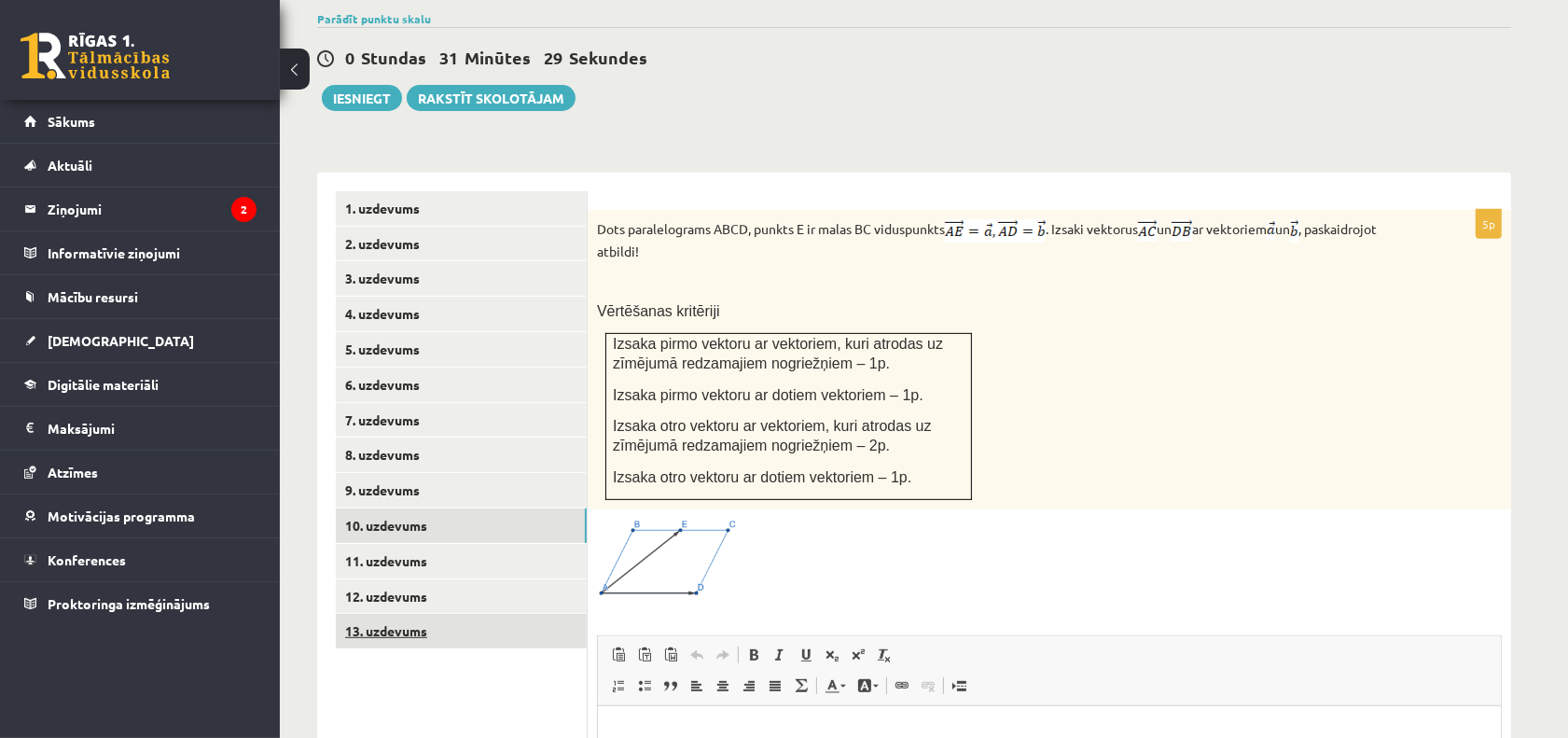
click at [492, 614] on link "13. uzdevums" at bounding box center [462, 631] width 251 height 34
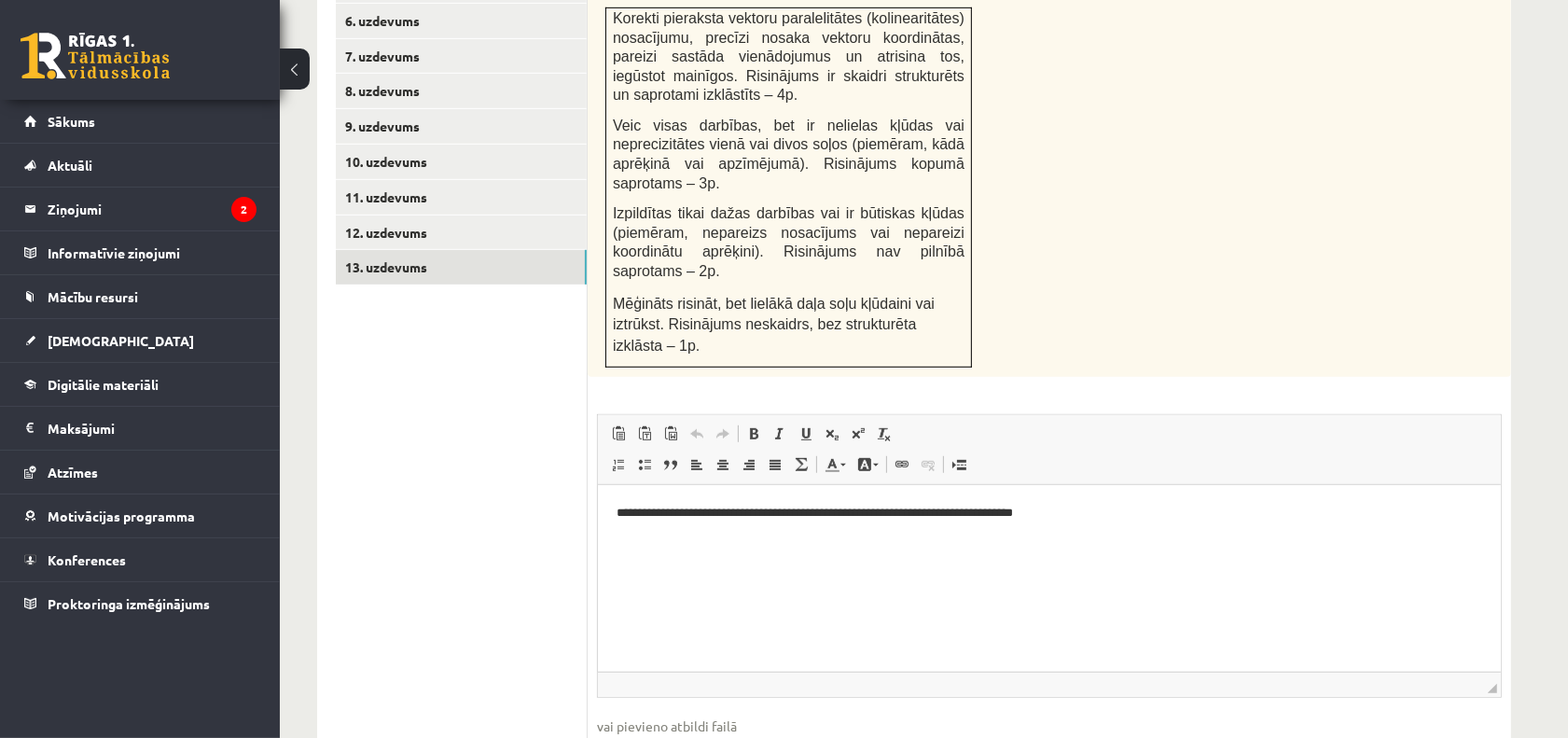
scroll to position [1042, 0]
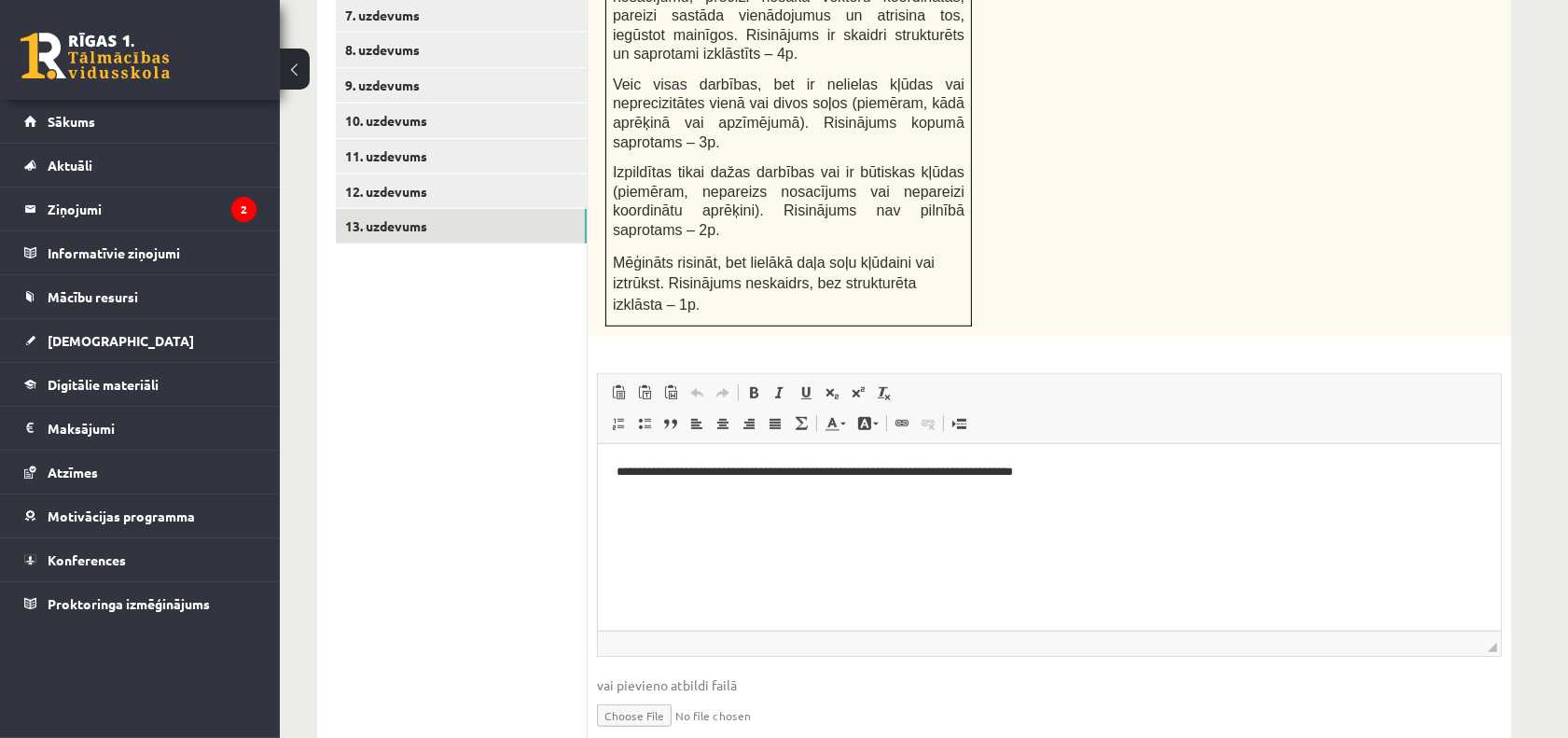
click at [691, 733] on link "Iesniegtā atbilde" at bounding box center [647, 743] width 100 height 20
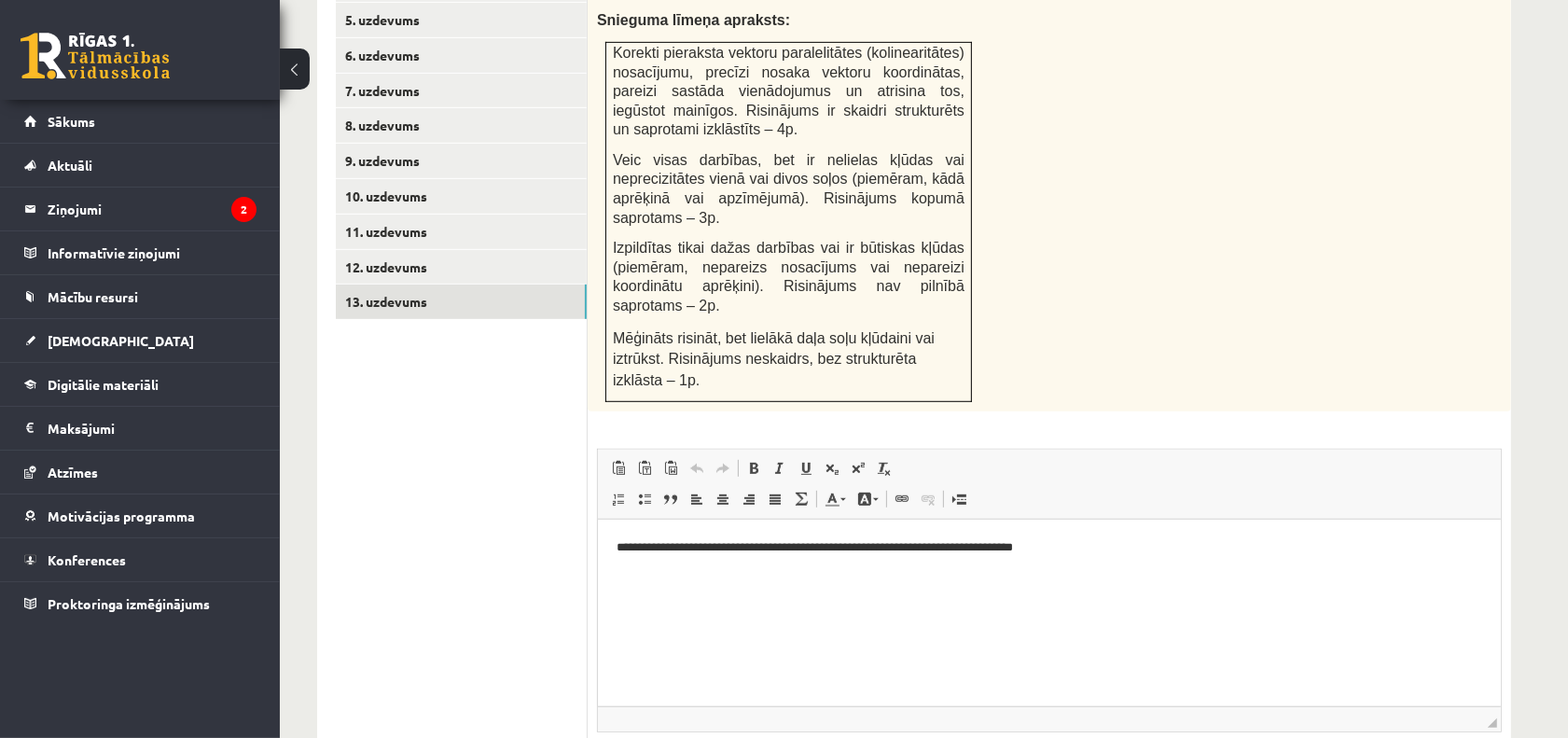
scroll to position [925, 0]
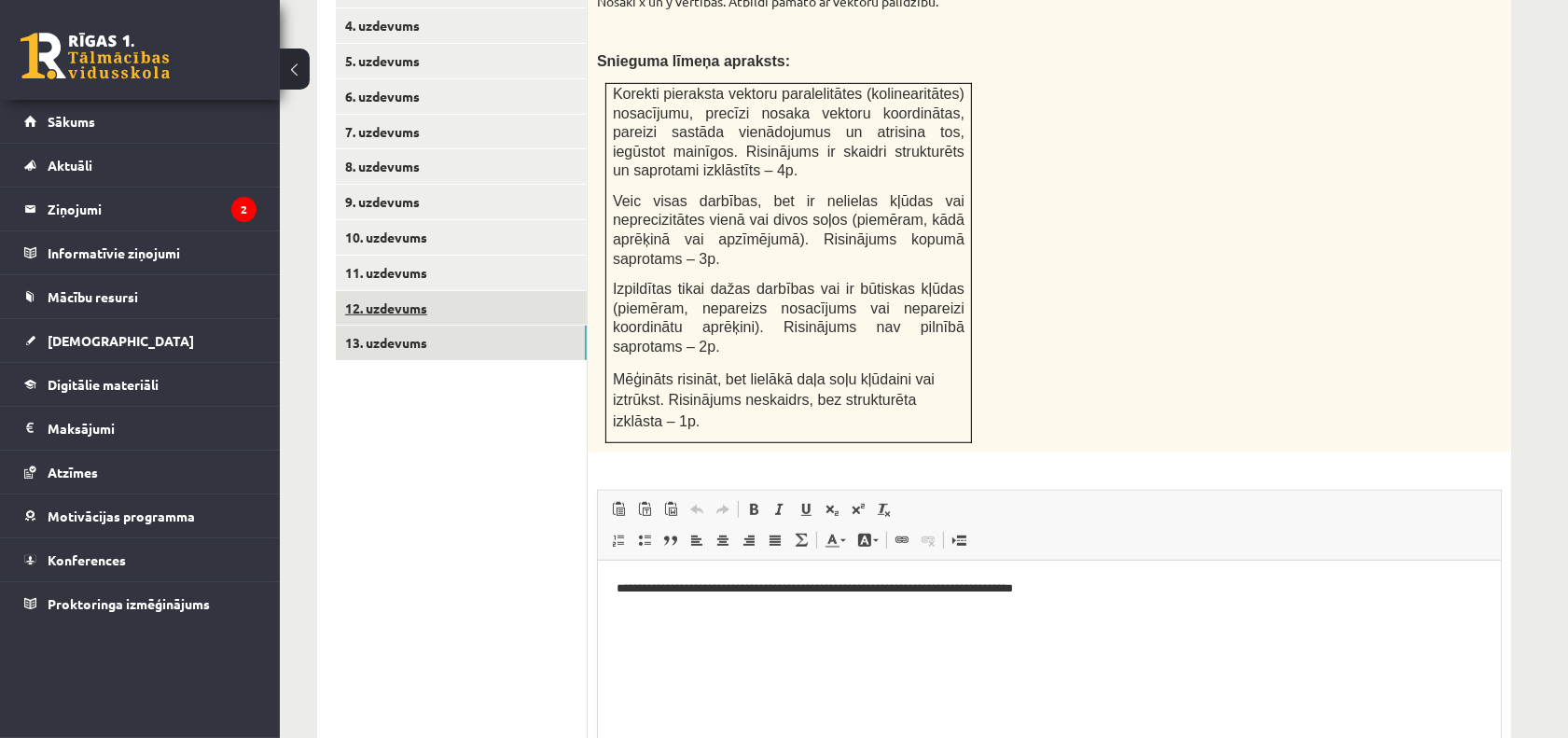
click at [394, 291] on link "12. uzdevums" at bounding box center [462, 308] width 251 height 34
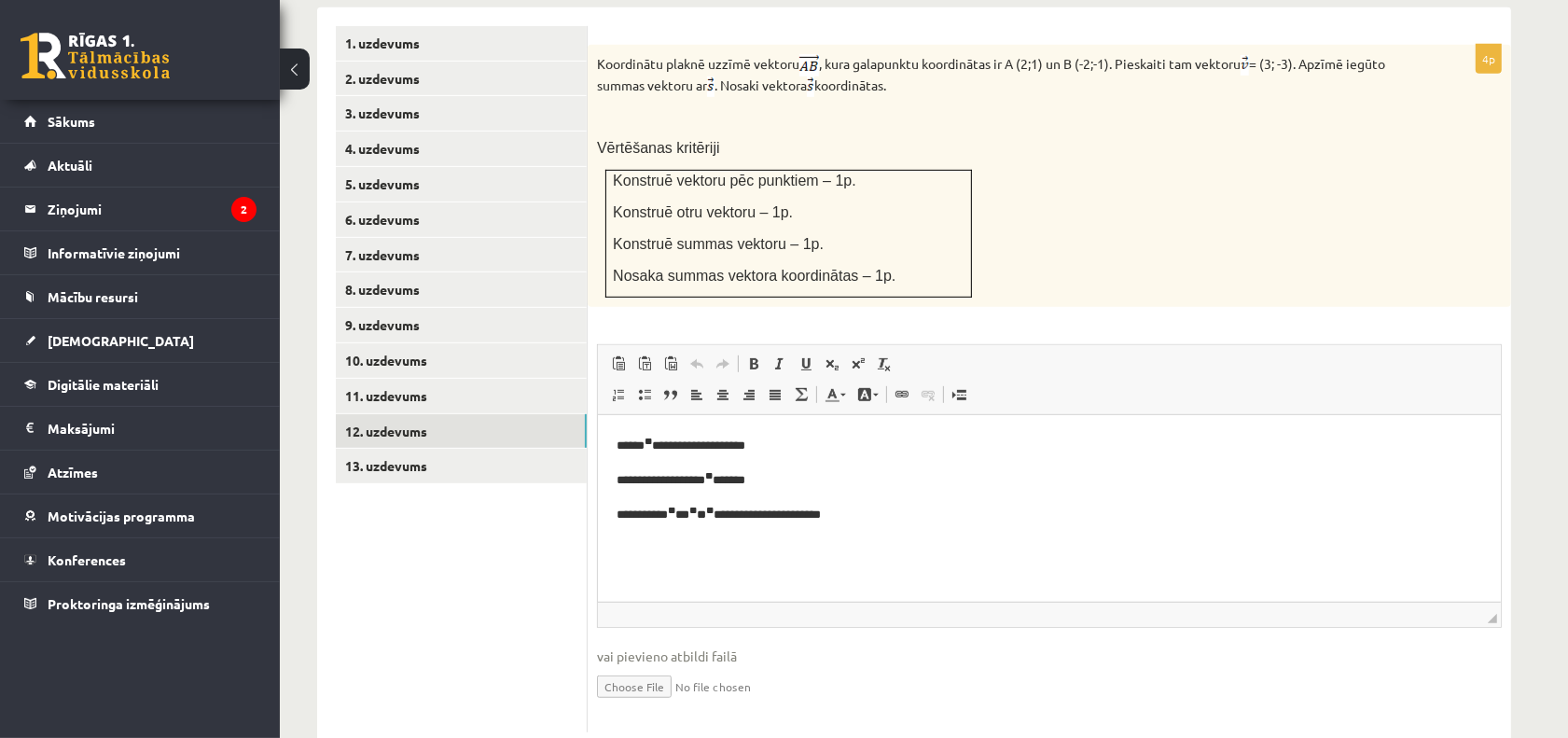
scroll to position [686, 0]
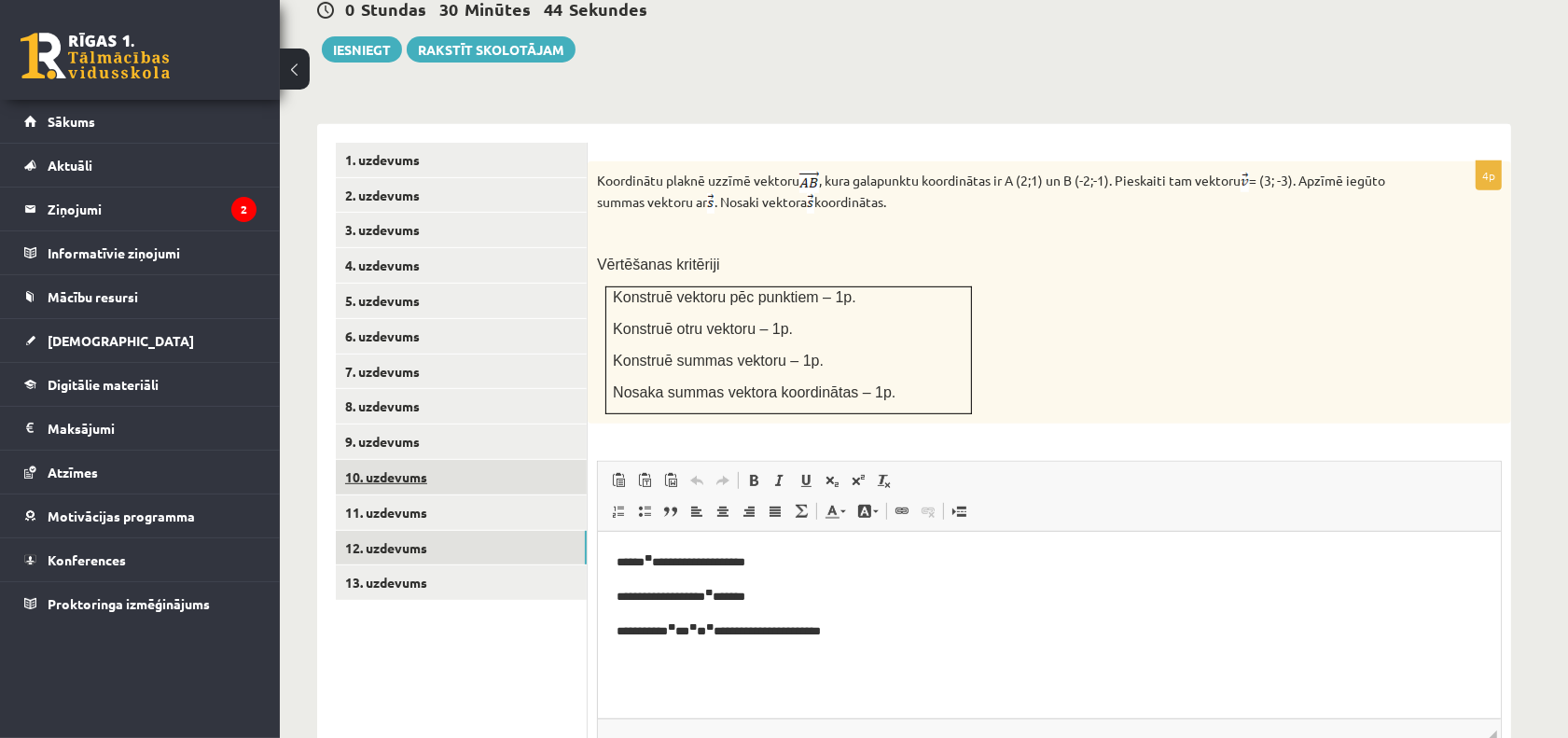
click at [444, 460] on link "10. uzdevums" at bounding box center [462, 477] width 251 height 34
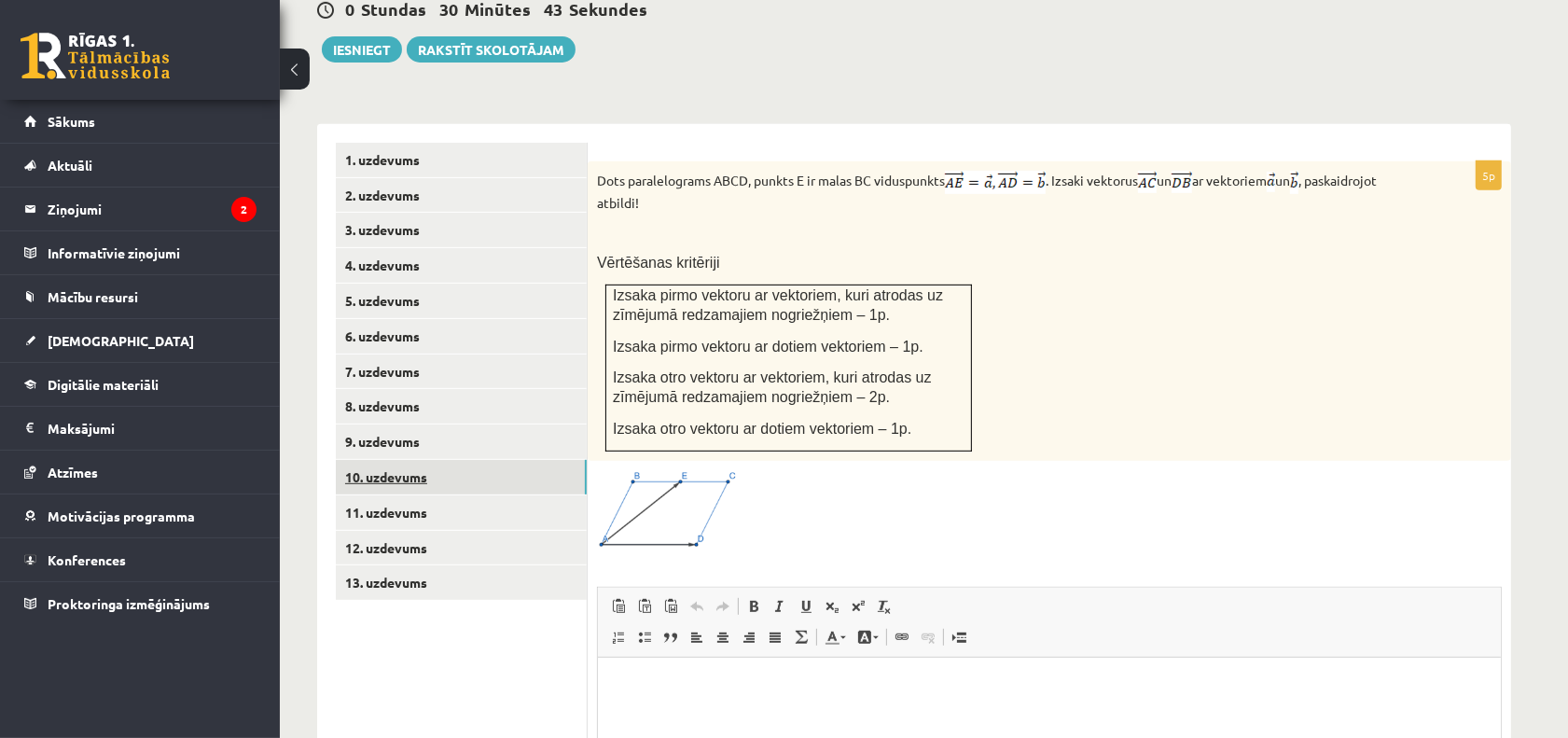
scroll to position [0, 0]
click at [656, 500] on span at bounding box center [668, 514] width 29 height 29
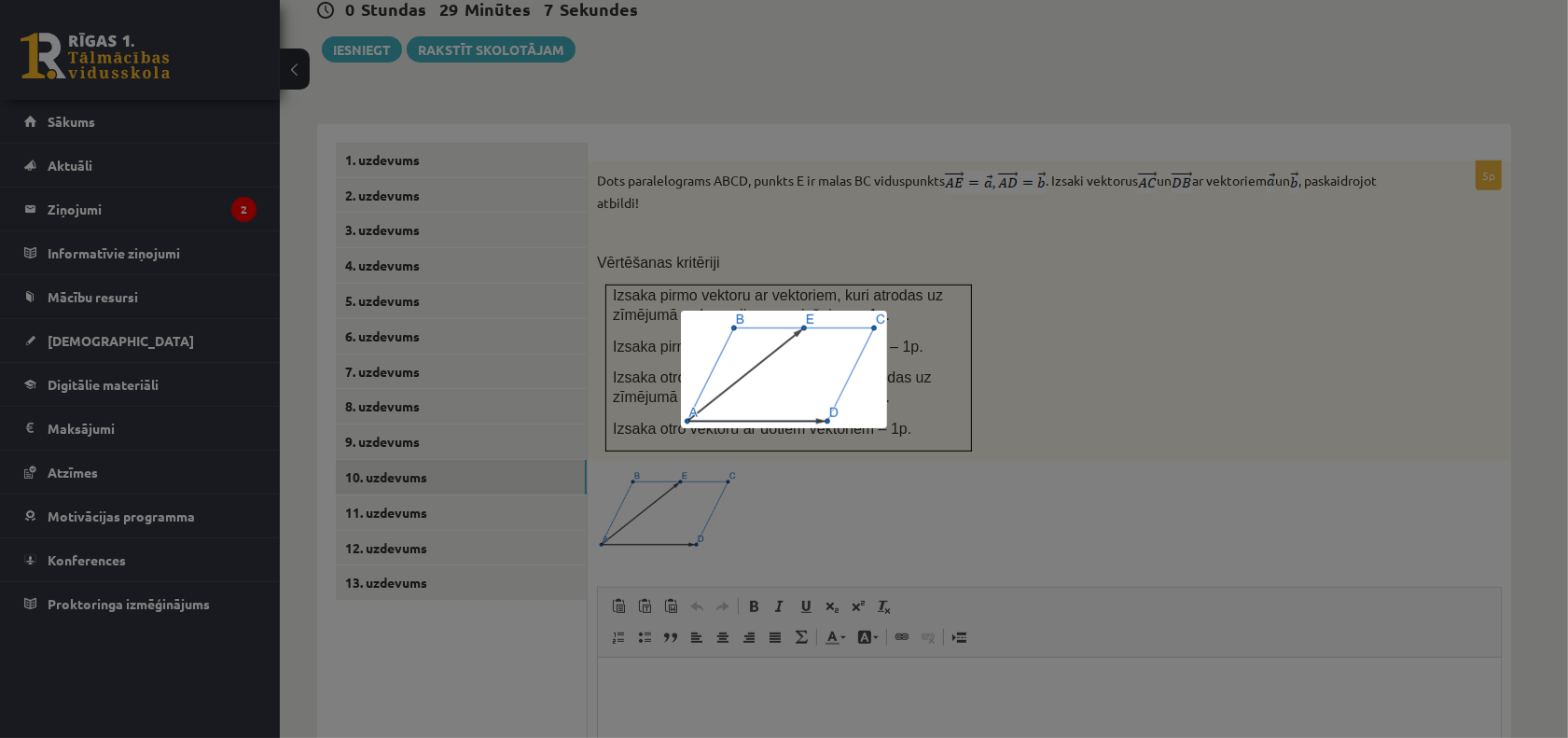
click at [1098, 542] on div at bounding box center [784, 369] width 1568 height 738
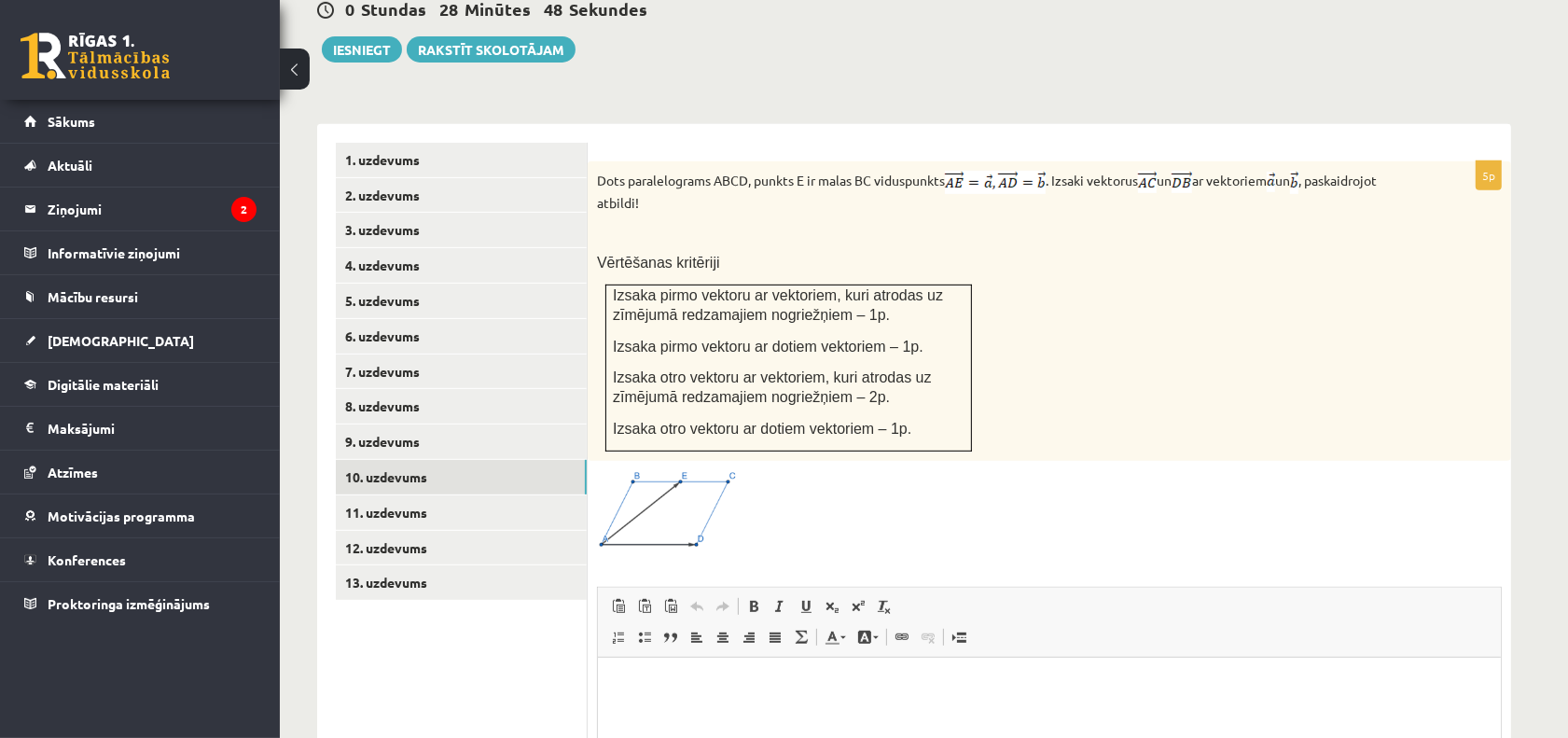
scroll to position [569, 0]
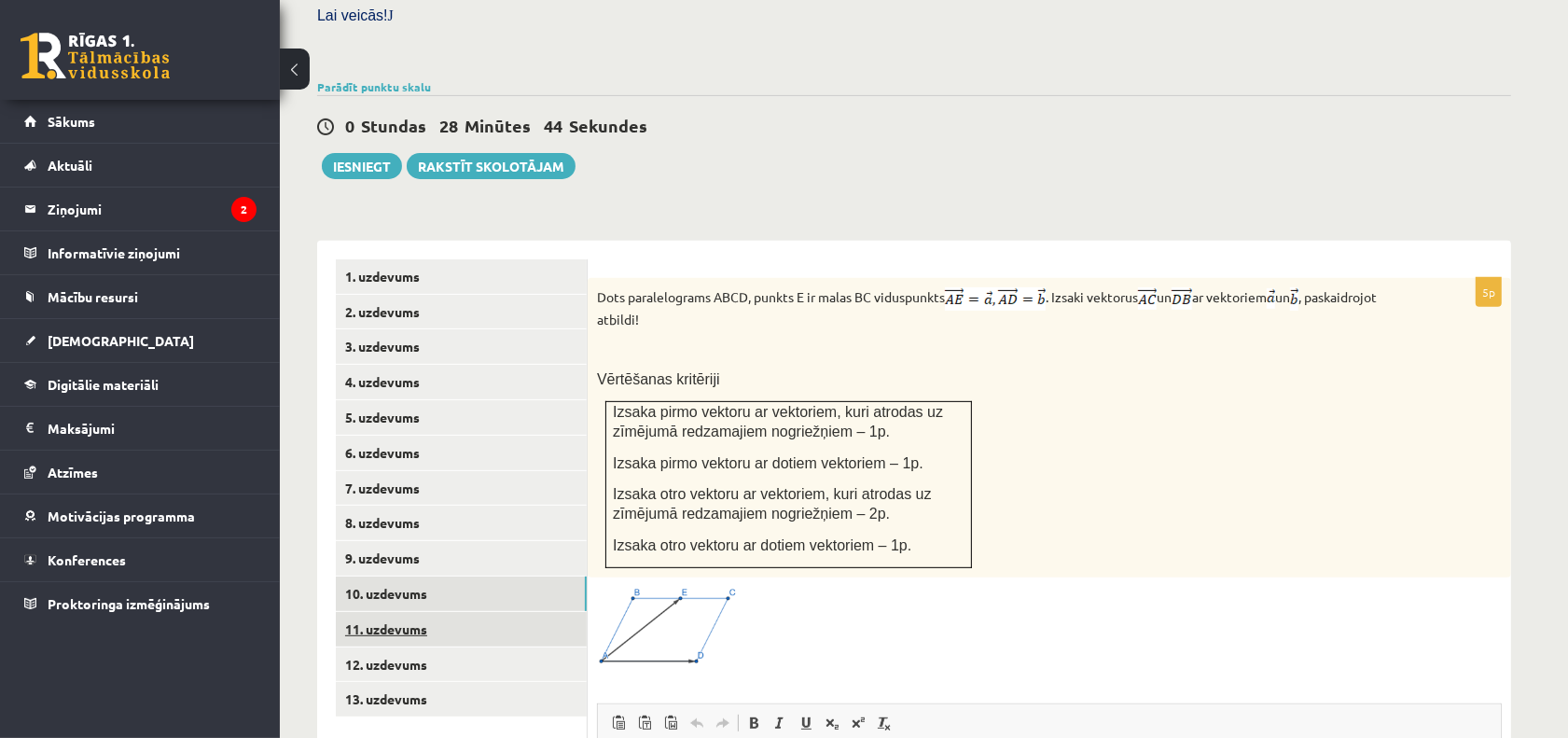
click at [498, 612] on link "11. uzdevums" at bounding box center [462, 629] width 251 height 34
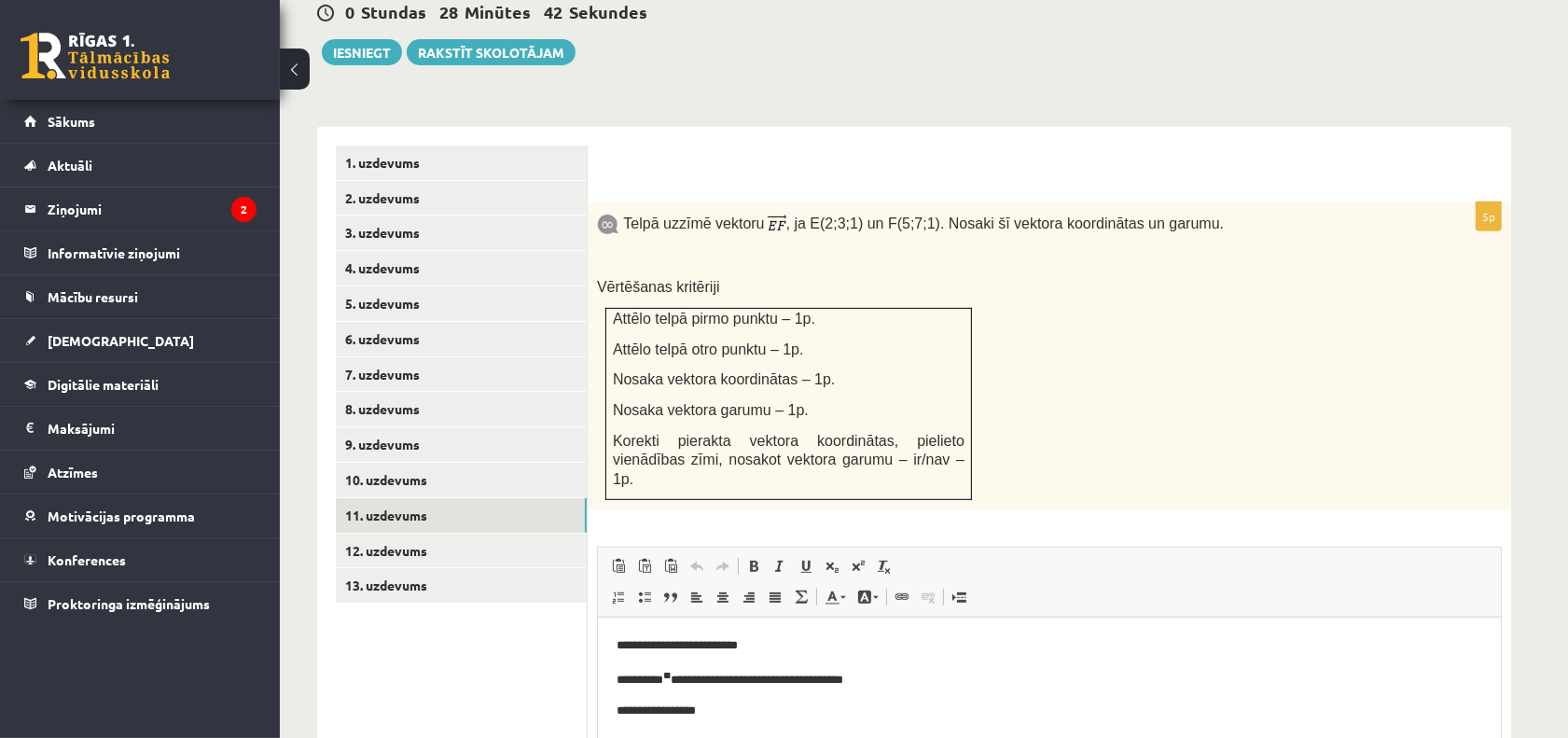
scroll to position [800, 0]
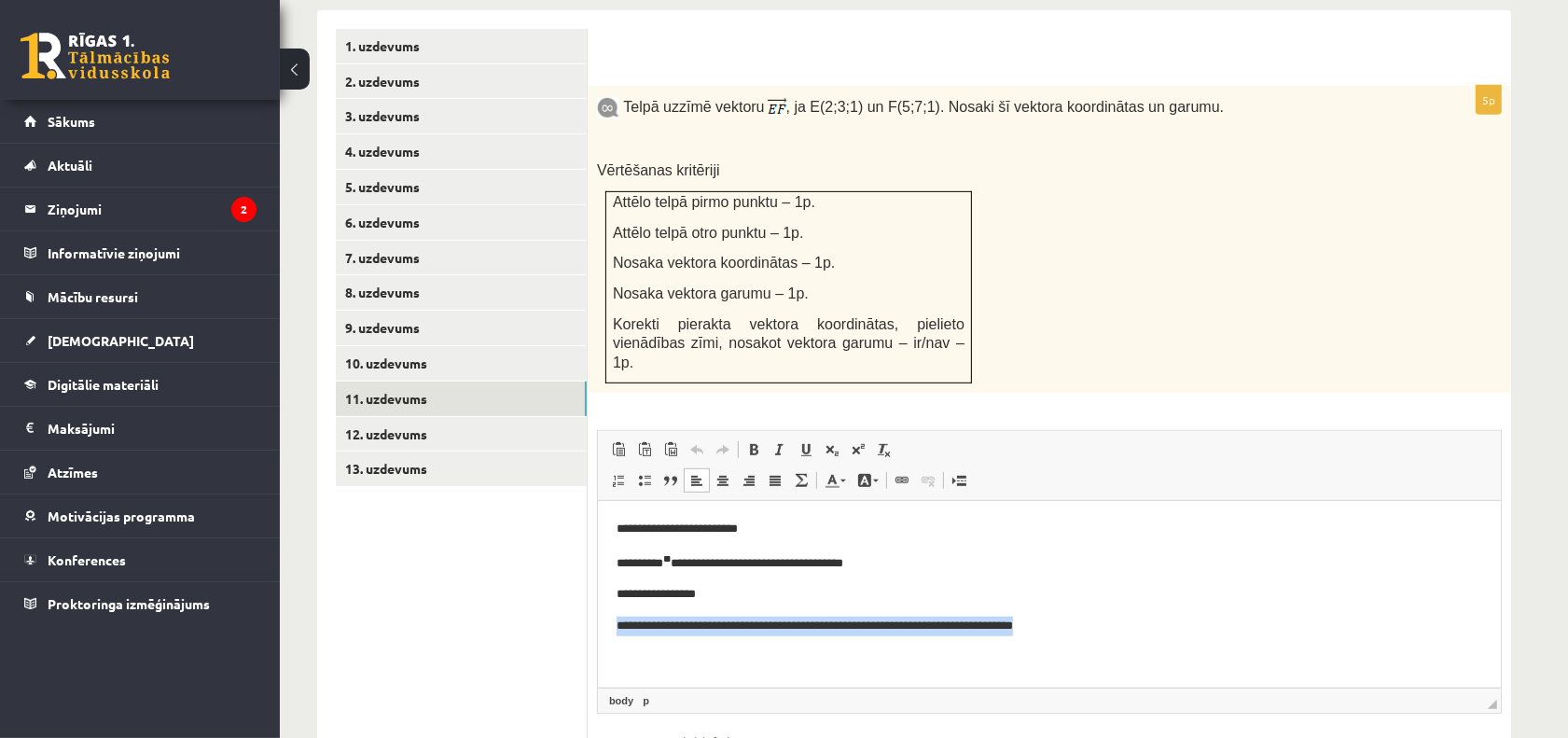
drag, startPoint x: 615, startPoint y: 625, endPoint x: 1121, endPoint y: 636, distance: 506.1
click at [1121, 636] on p "**********" at bounding box center [1048, 626] width 866 height 20
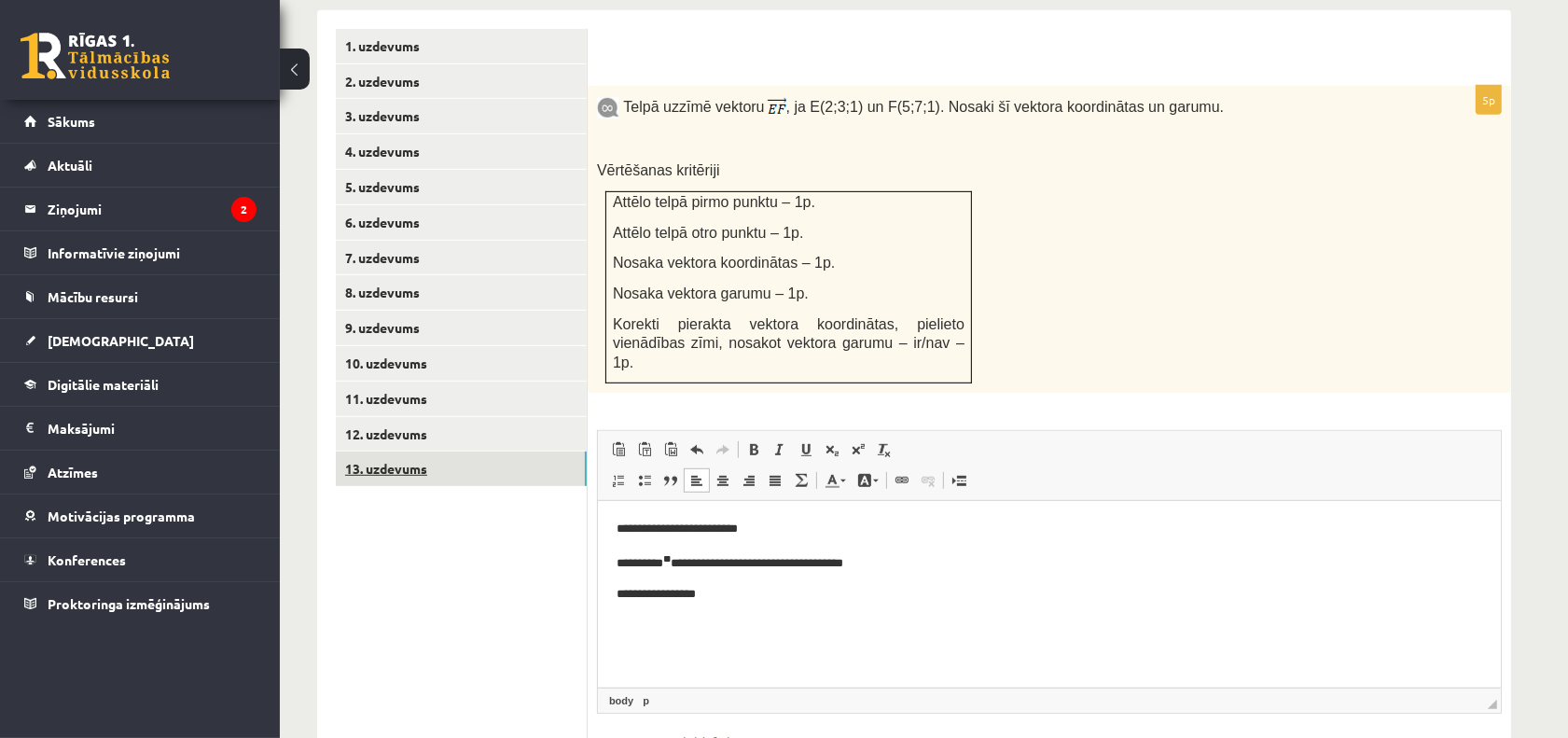
click at [460, 451] on link "13. uzdevums" at bounding box center [462, 468] width 251 height 34
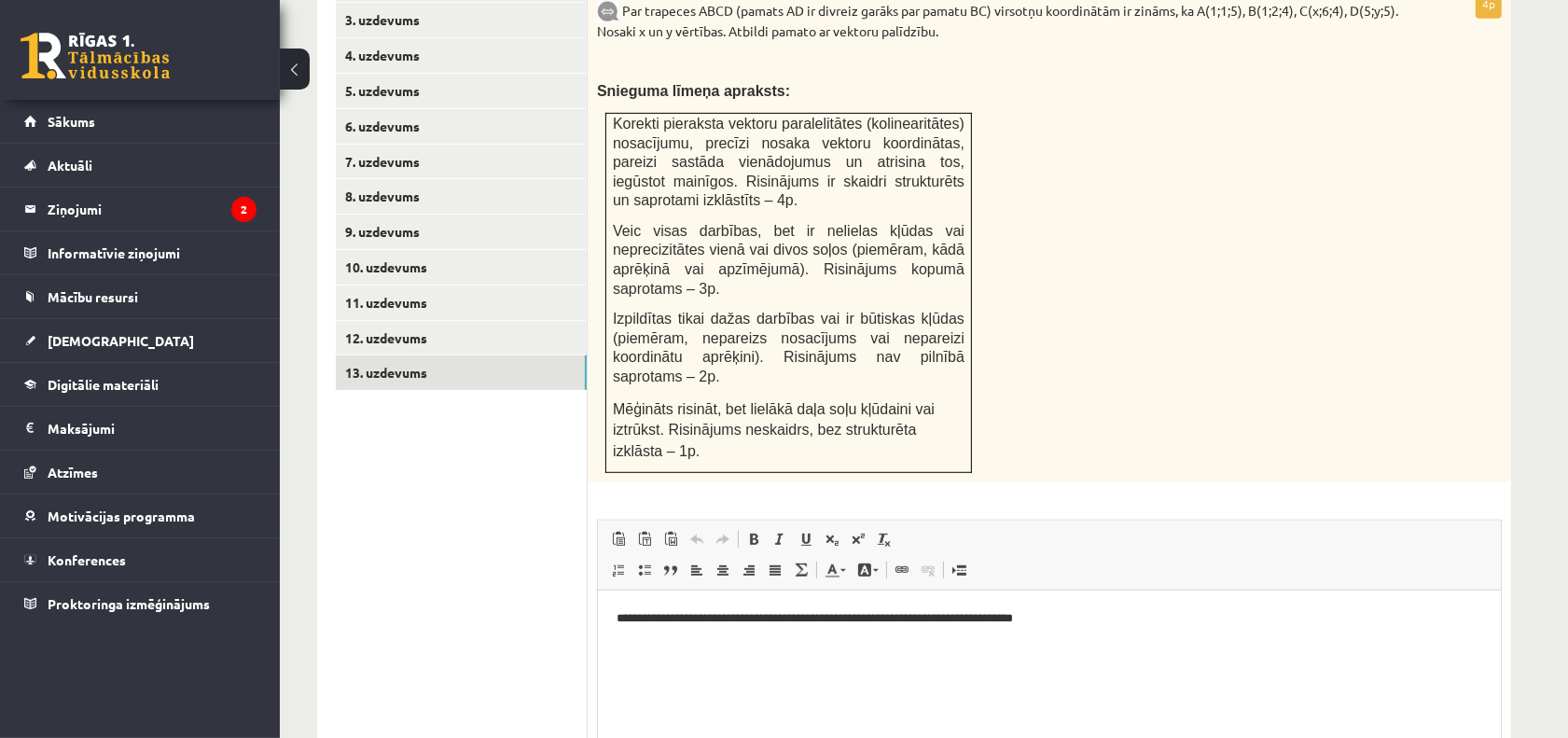
scroll to position [855, 0]
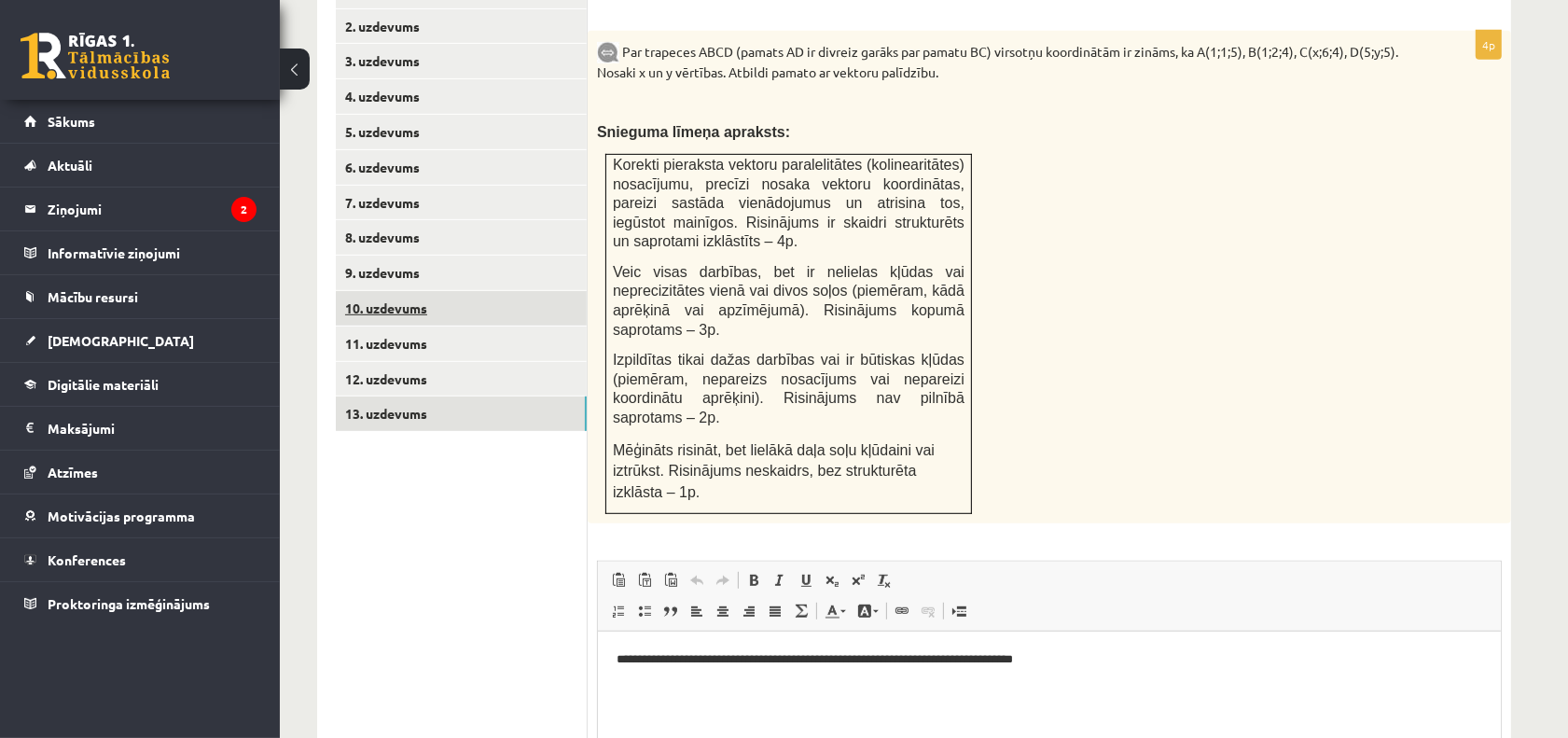
click at [440, 291] on link "10. uzdevums" at bounding box center [462, 308] width 251 height 34
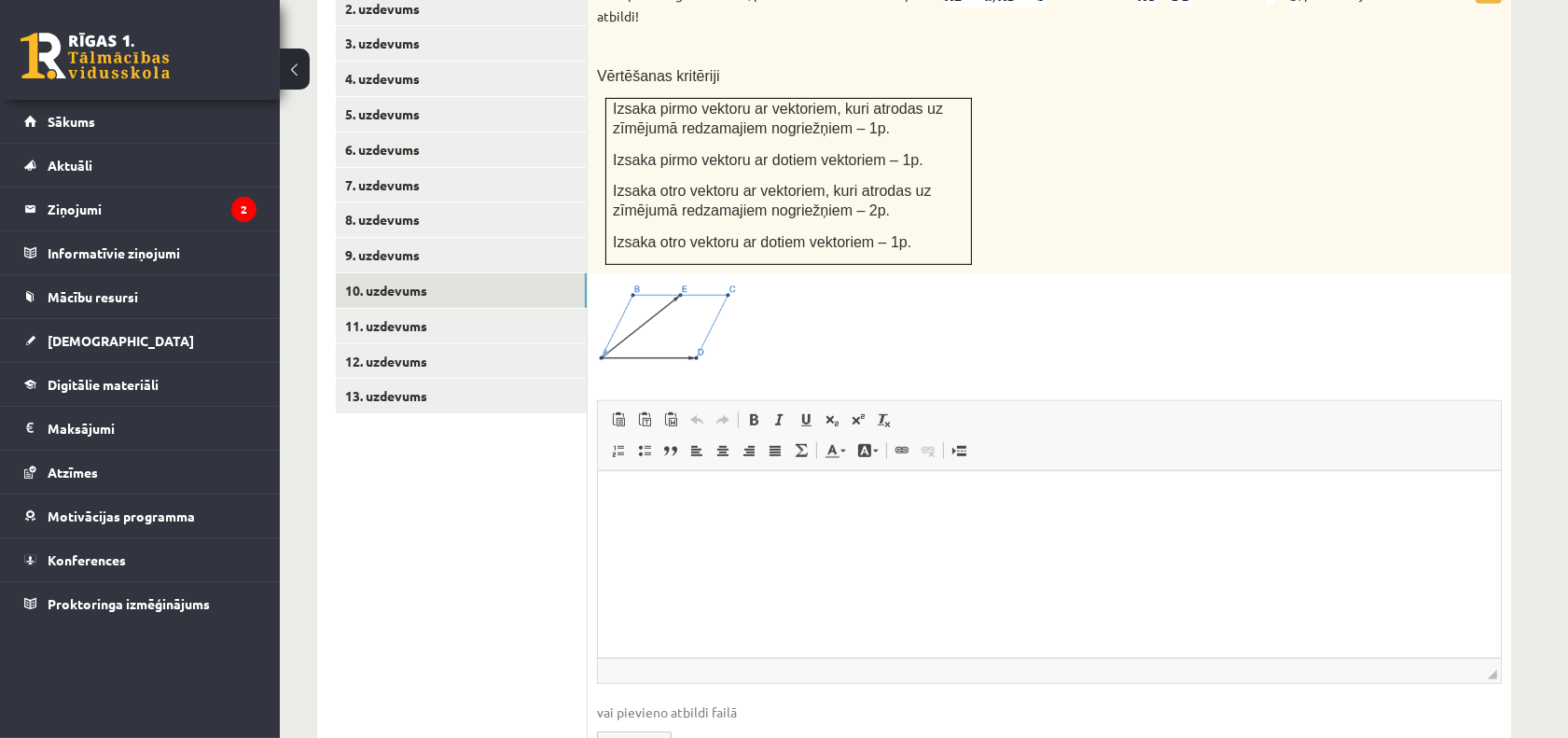
scroll to position [929, 0]
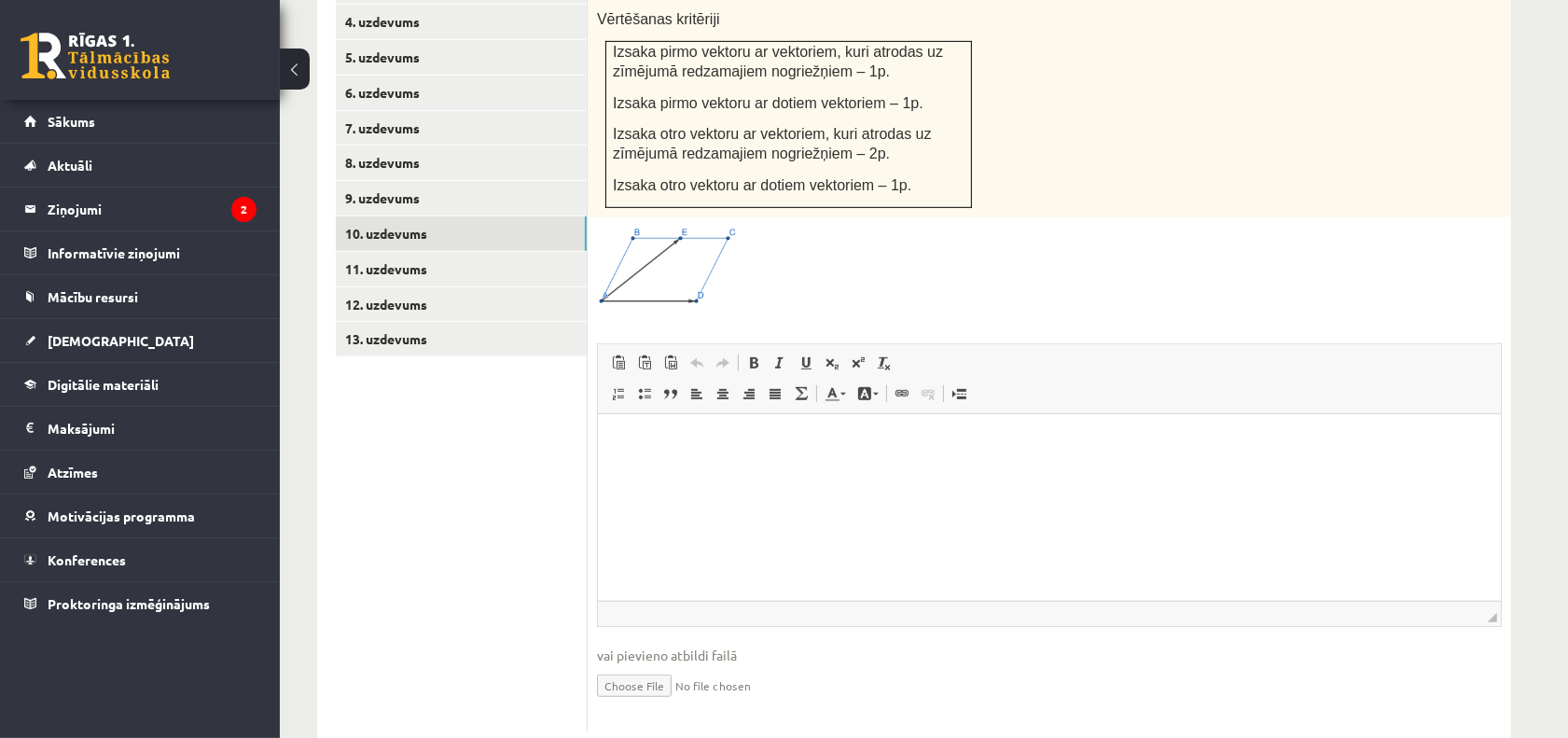
click at [630, 665] on input "file" at bounding box center [1049, 684] width 905 height 38
type input "**********"
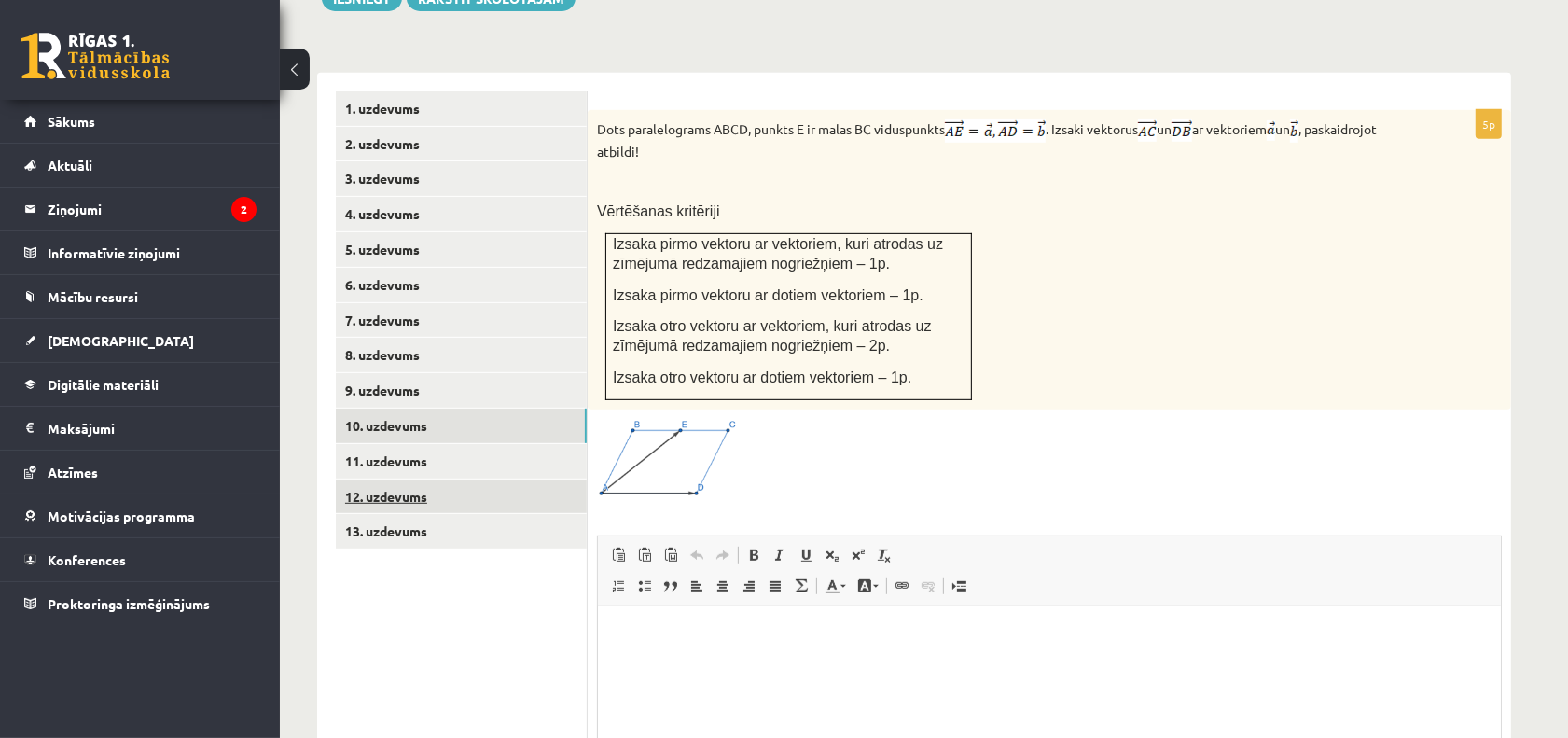
scroll to position [696, 0]
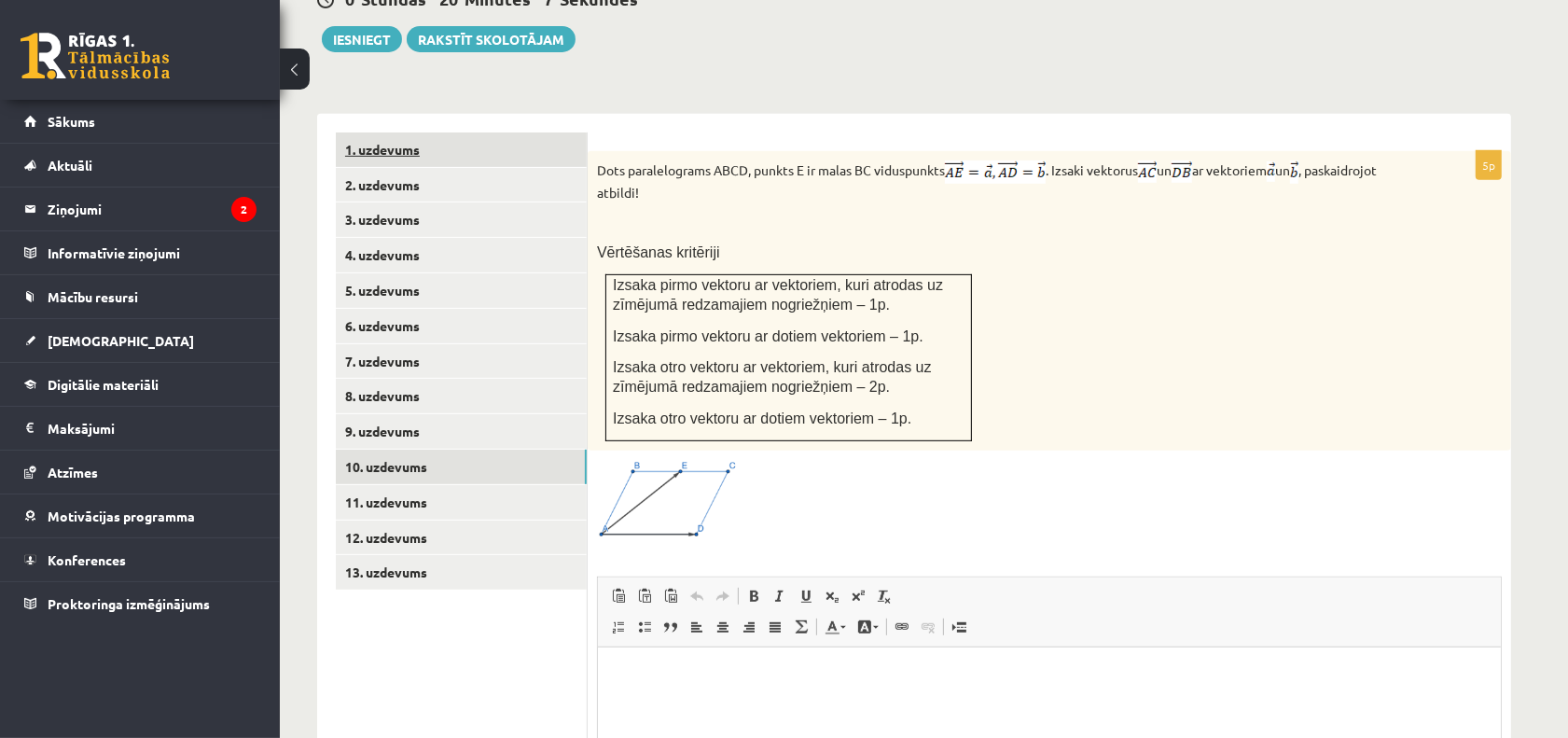
click at [404, 132] on link "1. uzdevums" at bounding box center [462, 149] width 251 height 34
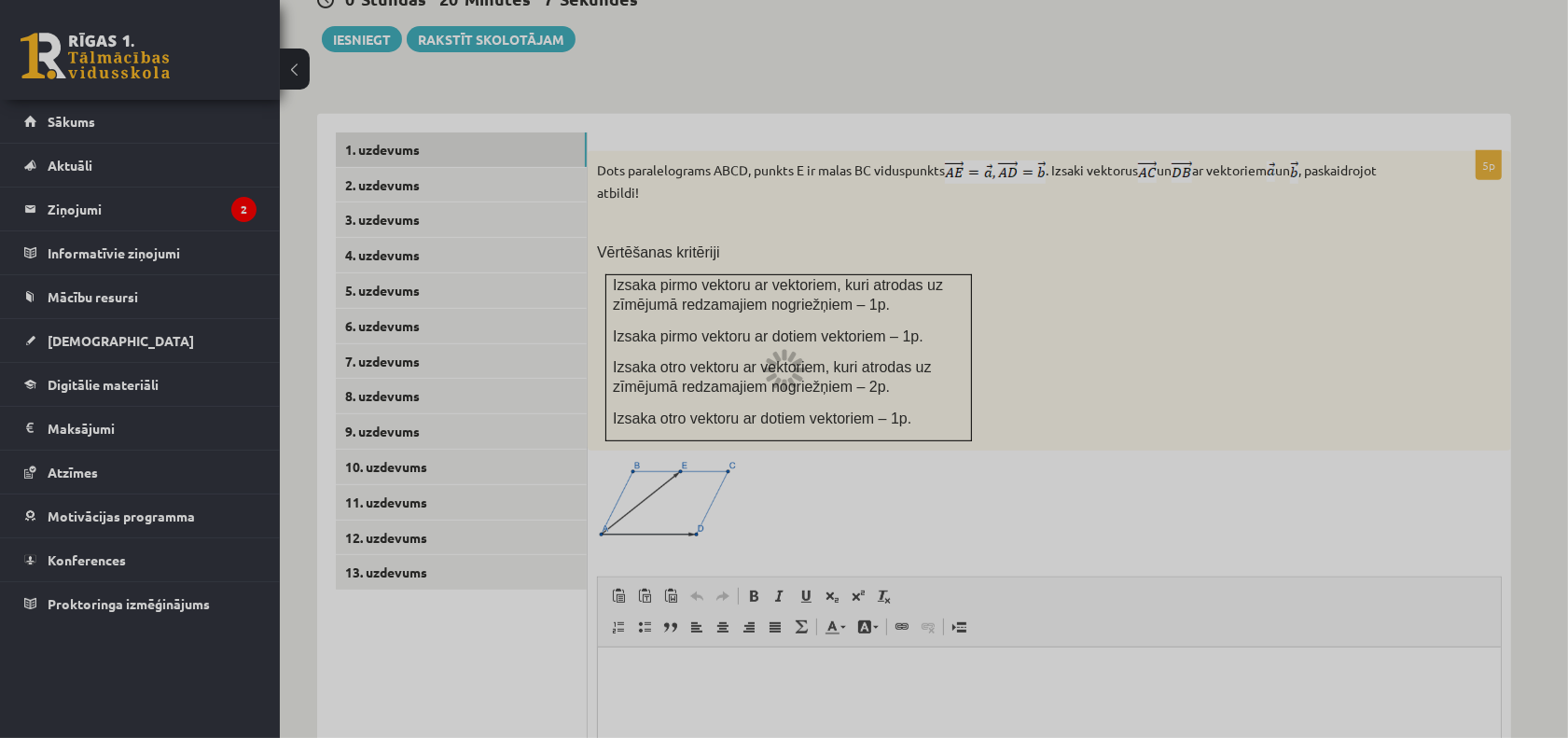
scroll to position [562, 0]
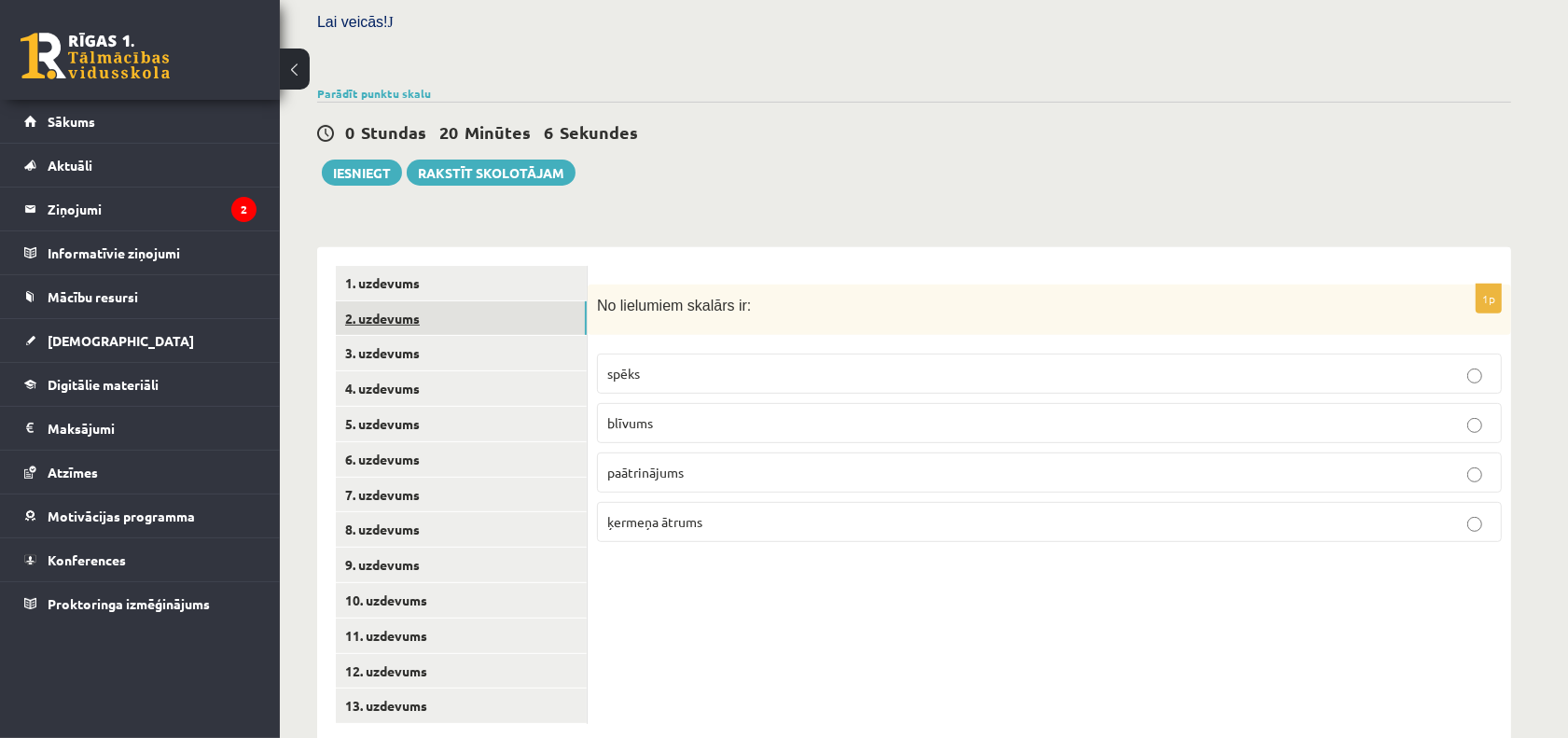
click at [449, 301] on link "2. uzdevums" at bounding box center [462, 318] width 251 height 34
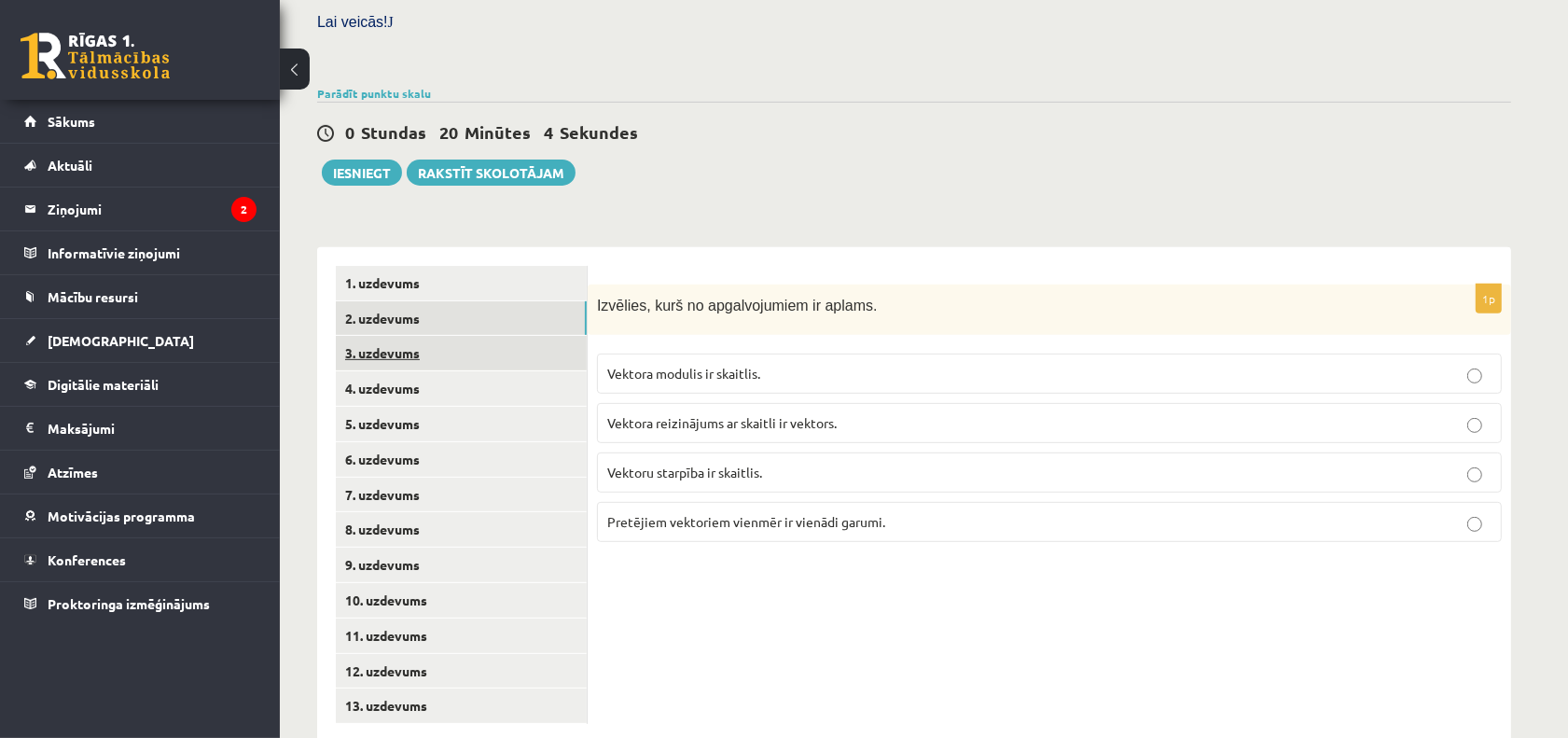
click at [486, 336] on link "3. uzdevums" at bounding box center [462, 353] width 251 height 34
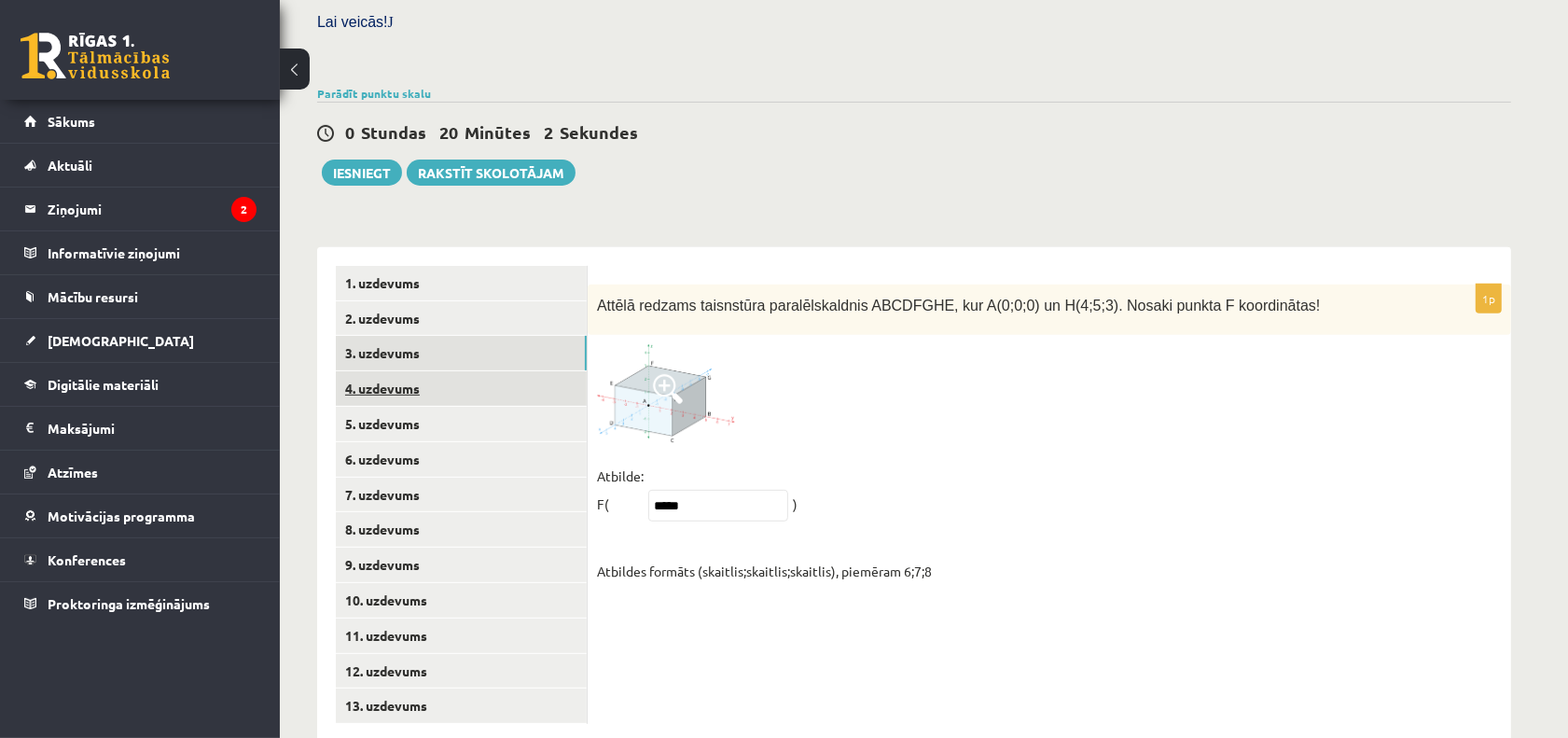
click at [481, 371] on link "4. uzdevums" at bounding box center [462, 388] width 251 height 34
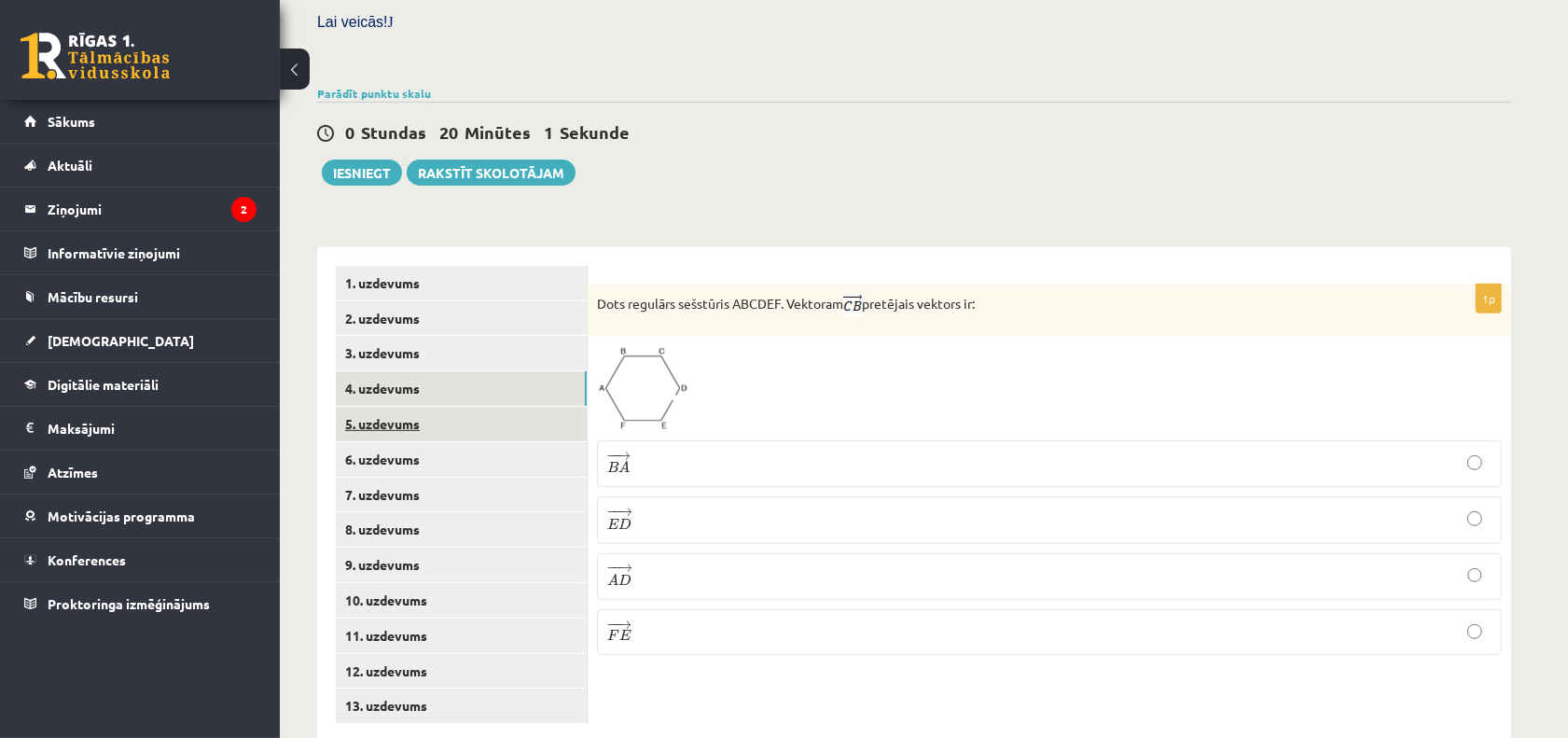
click at [473, 407] on link "5. uzdevums" at bounding box center [462, 424] width 251 height 34
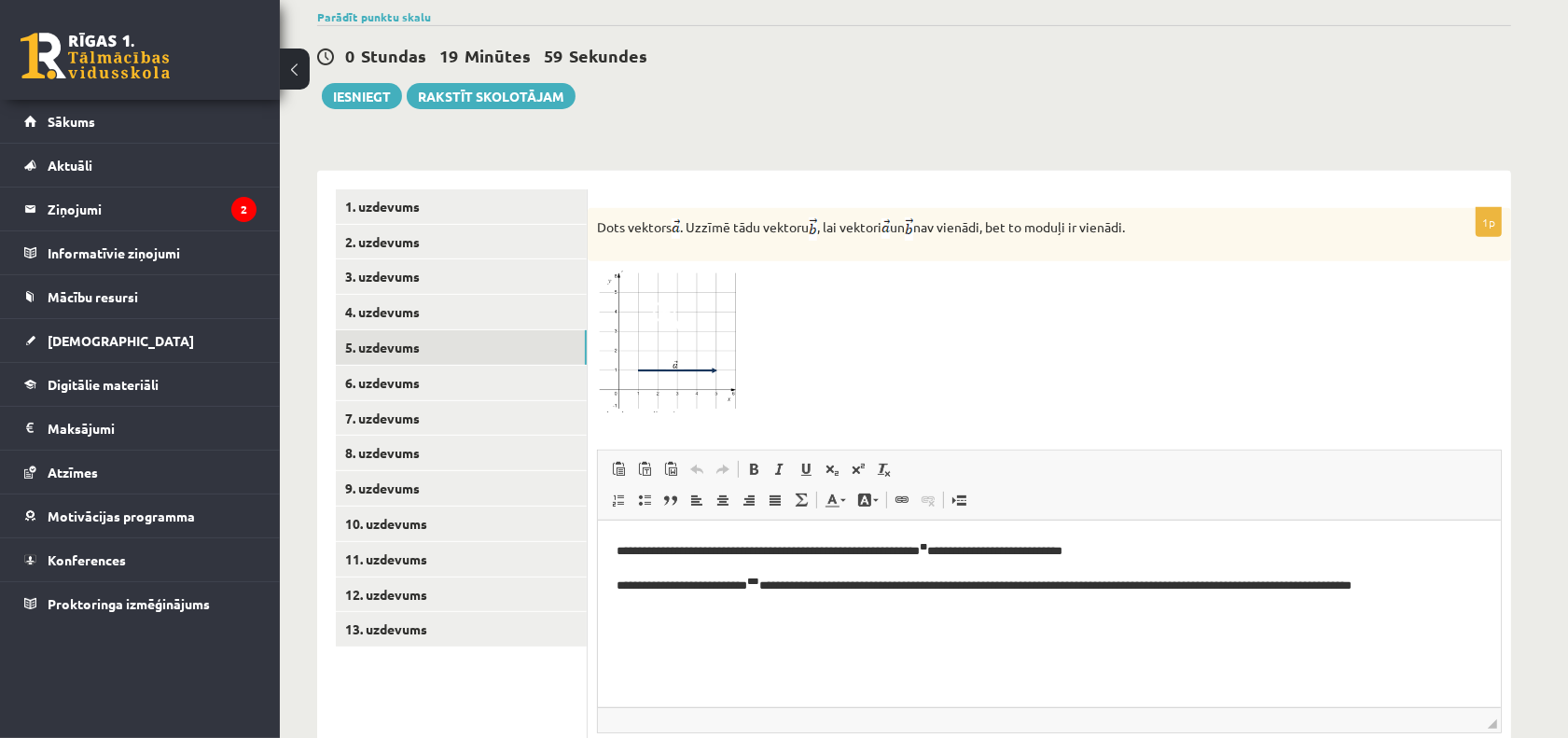
scroll to position [679, 0]
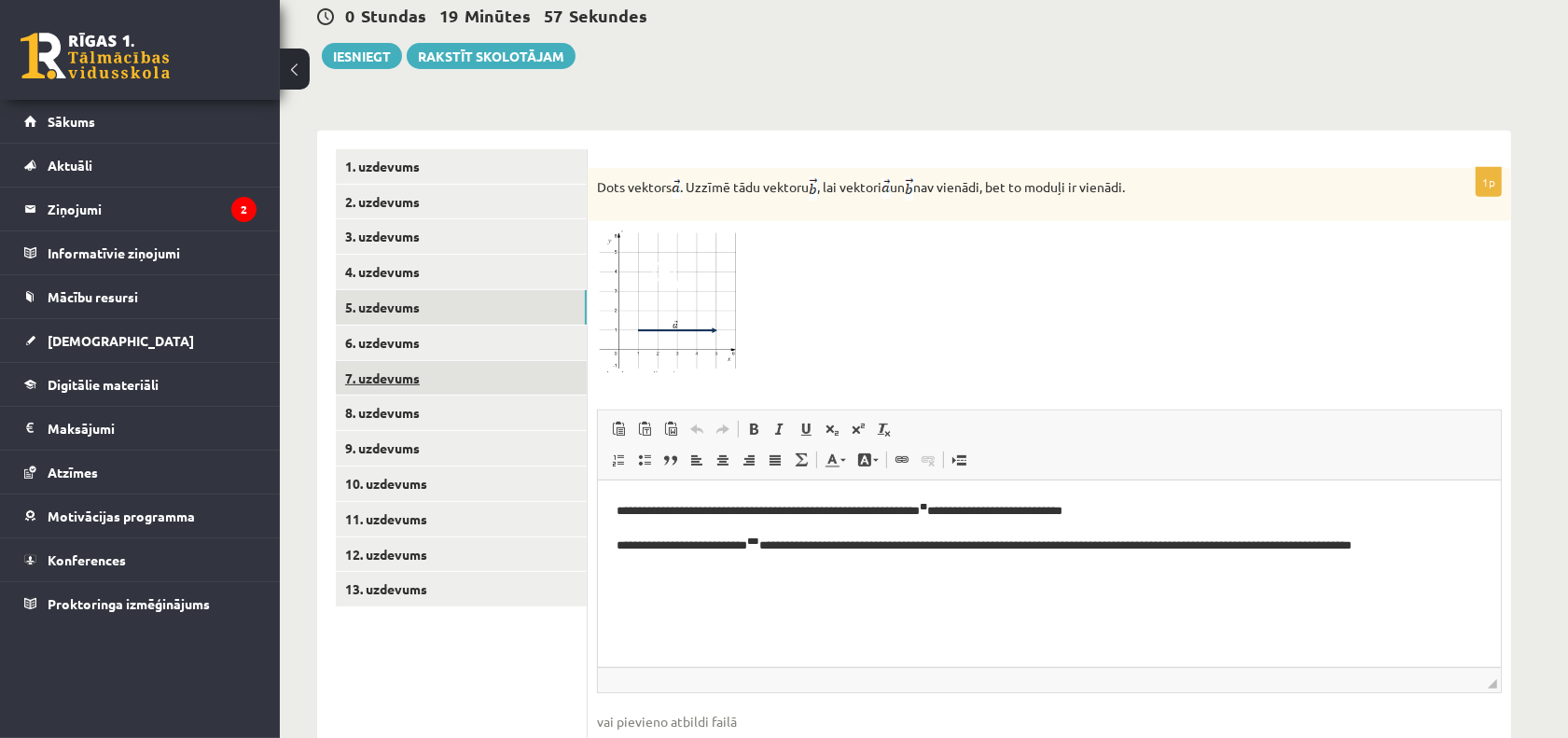
click at [434, 361] on link "7. uzdevums" at bounding box center [462, 378] width 251 height 34
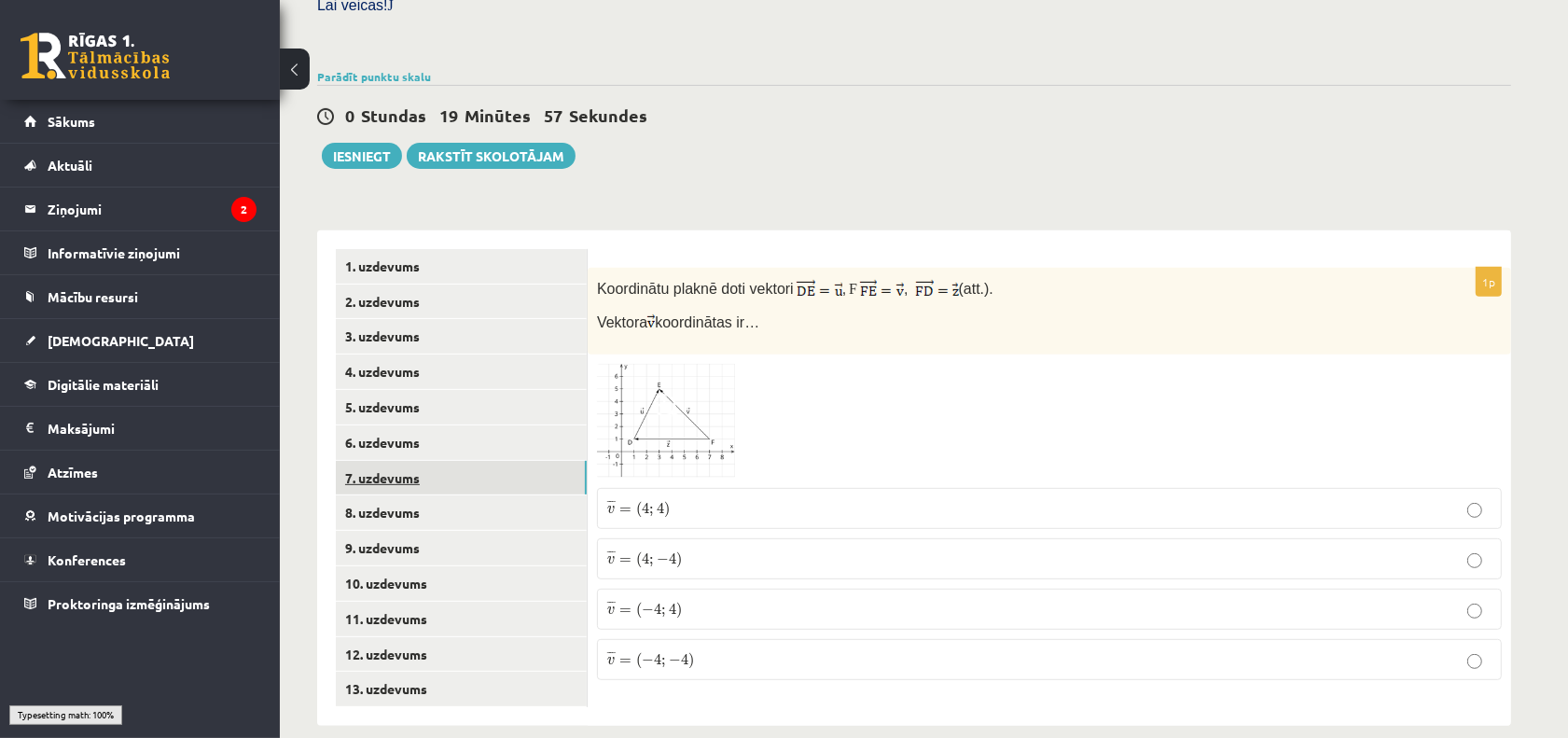
scroll to position [562, 0]
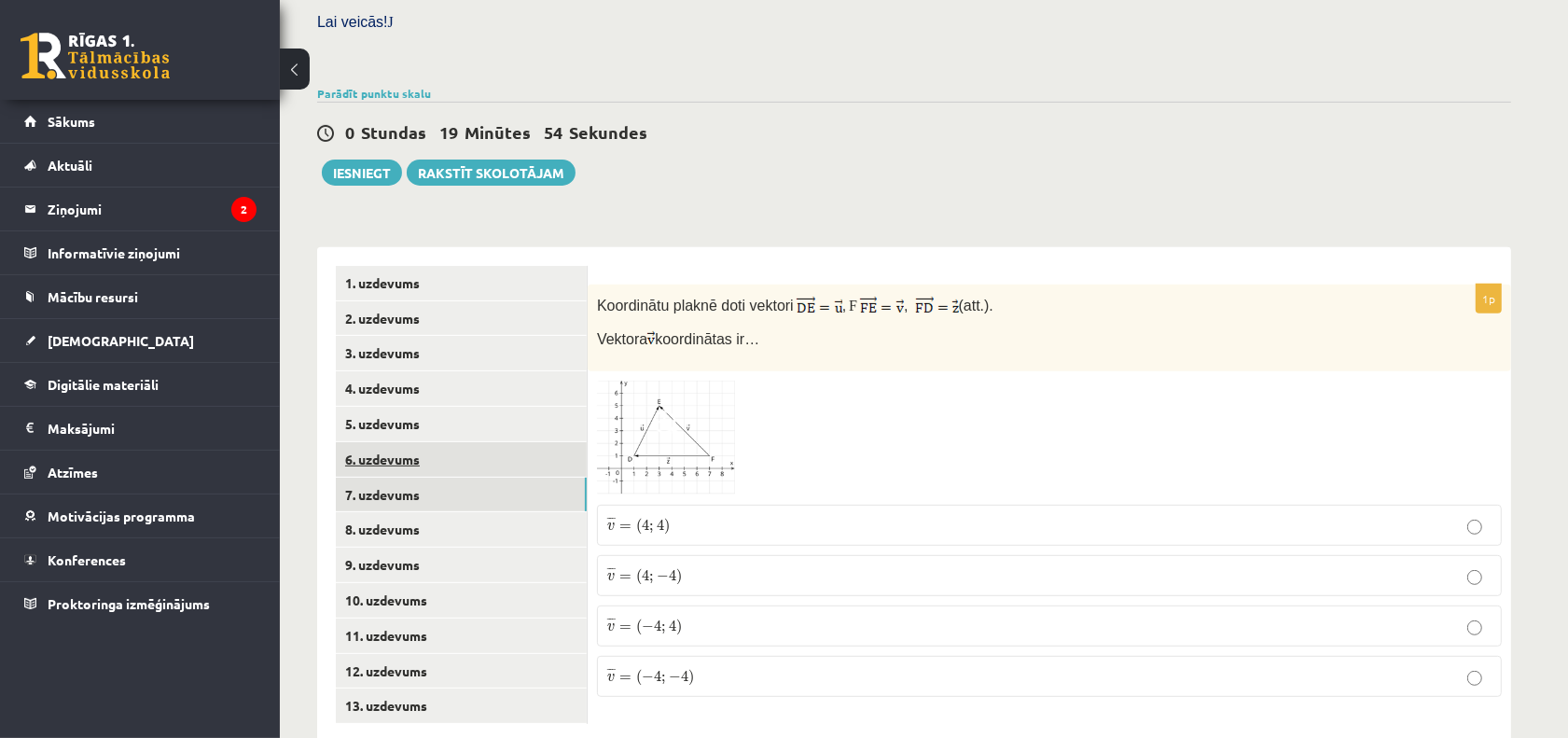
click at [441, 443] on link "6. uzdevums" at bounding box center [462, 460] width 251 height 34
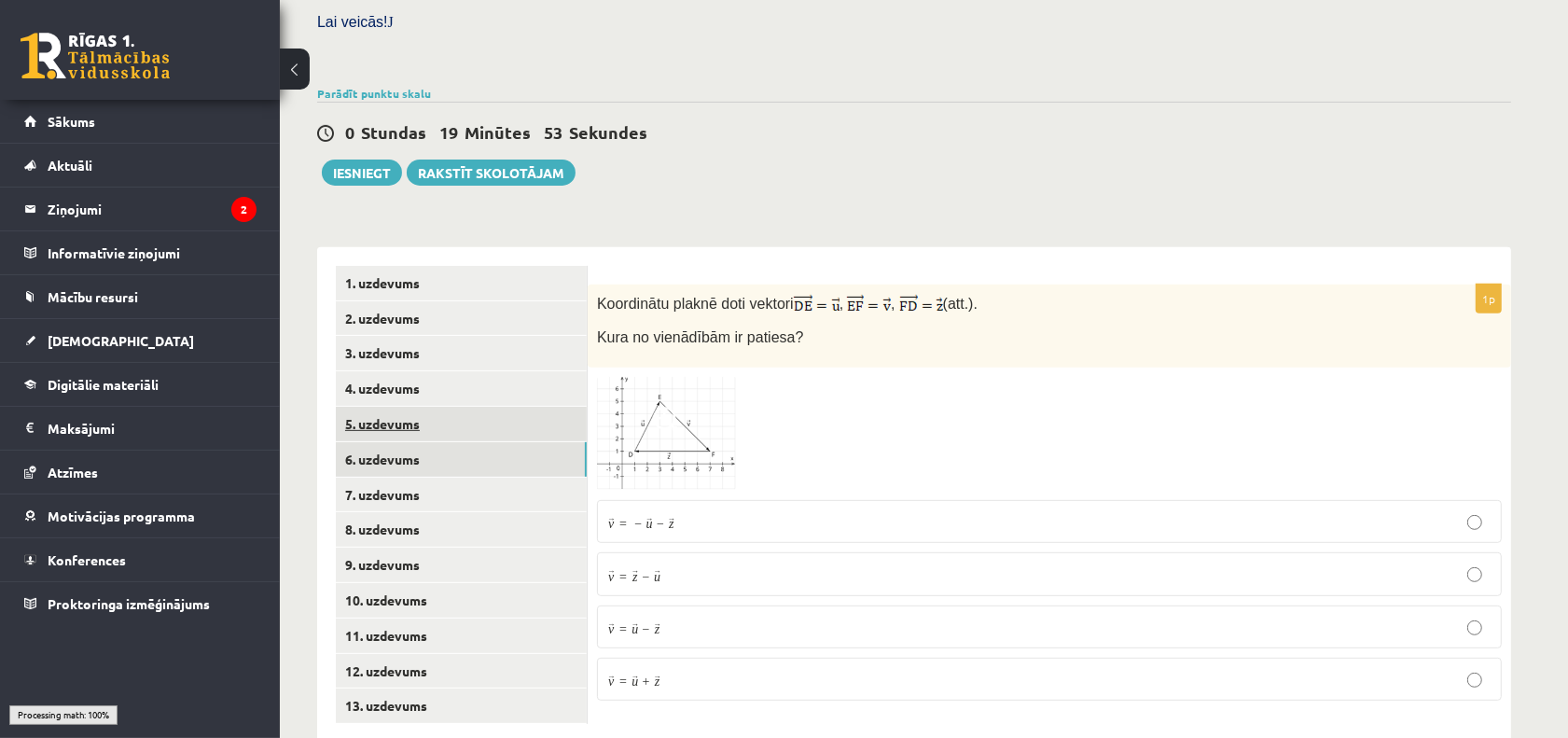
click at [442, 407] on link "5. uzdevums" at bounding box center [462, 424] width 251 height 34
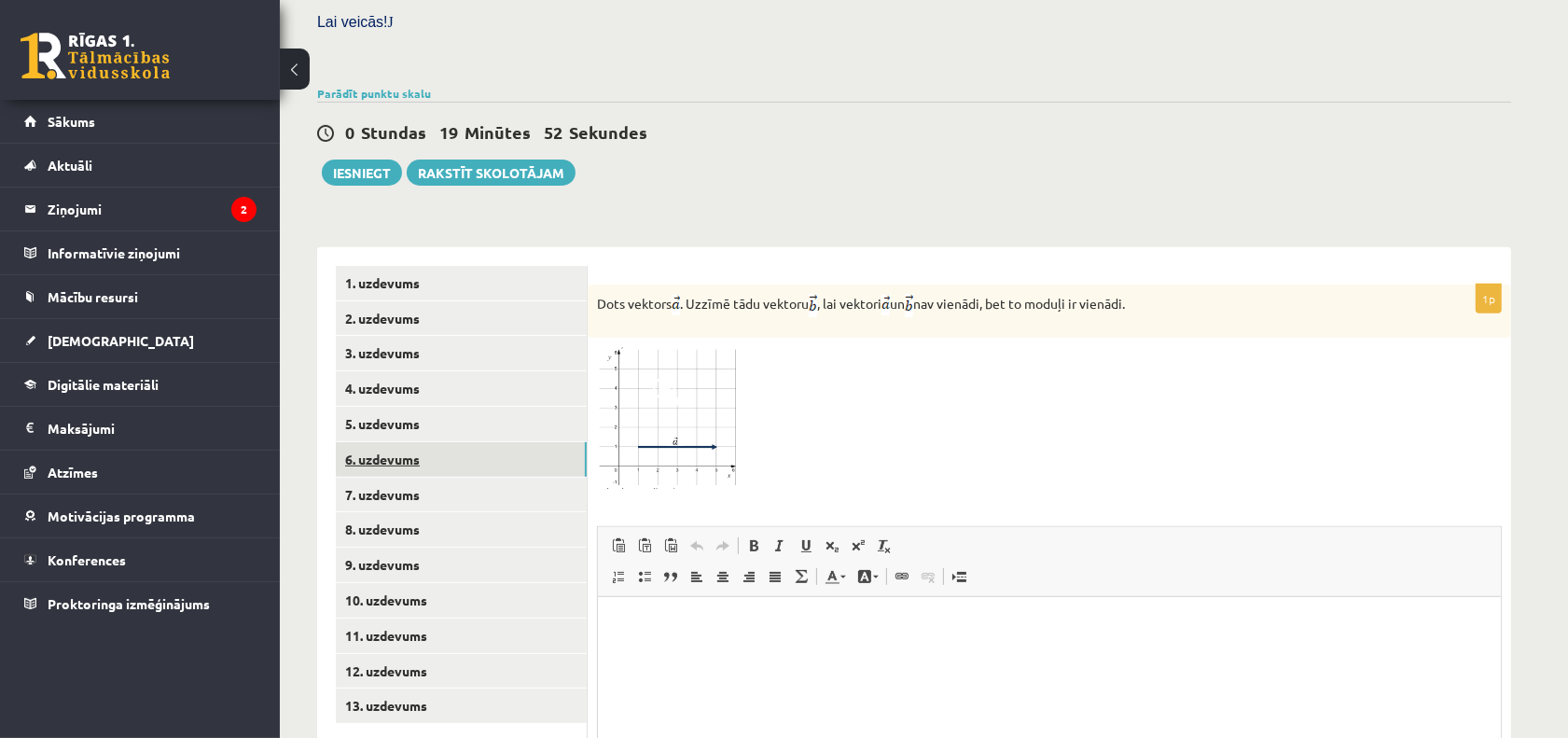
click at [420, 443] on link "6. uzdevums" at bounding box center [462, 460] width 251 height 34
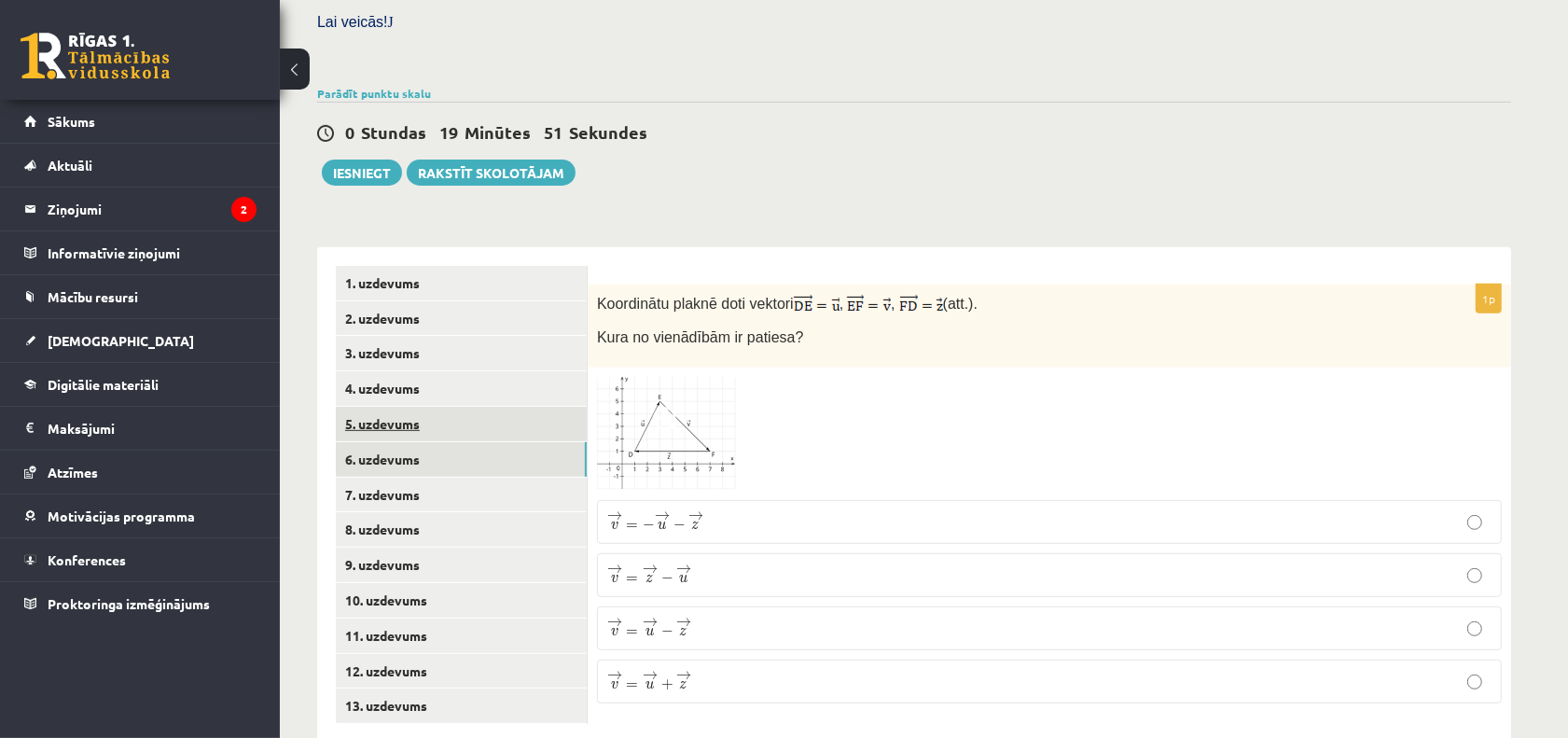
click at [482, 407] on link "5. uzdevums" at bounding box center [462, 424] width 251 height 34
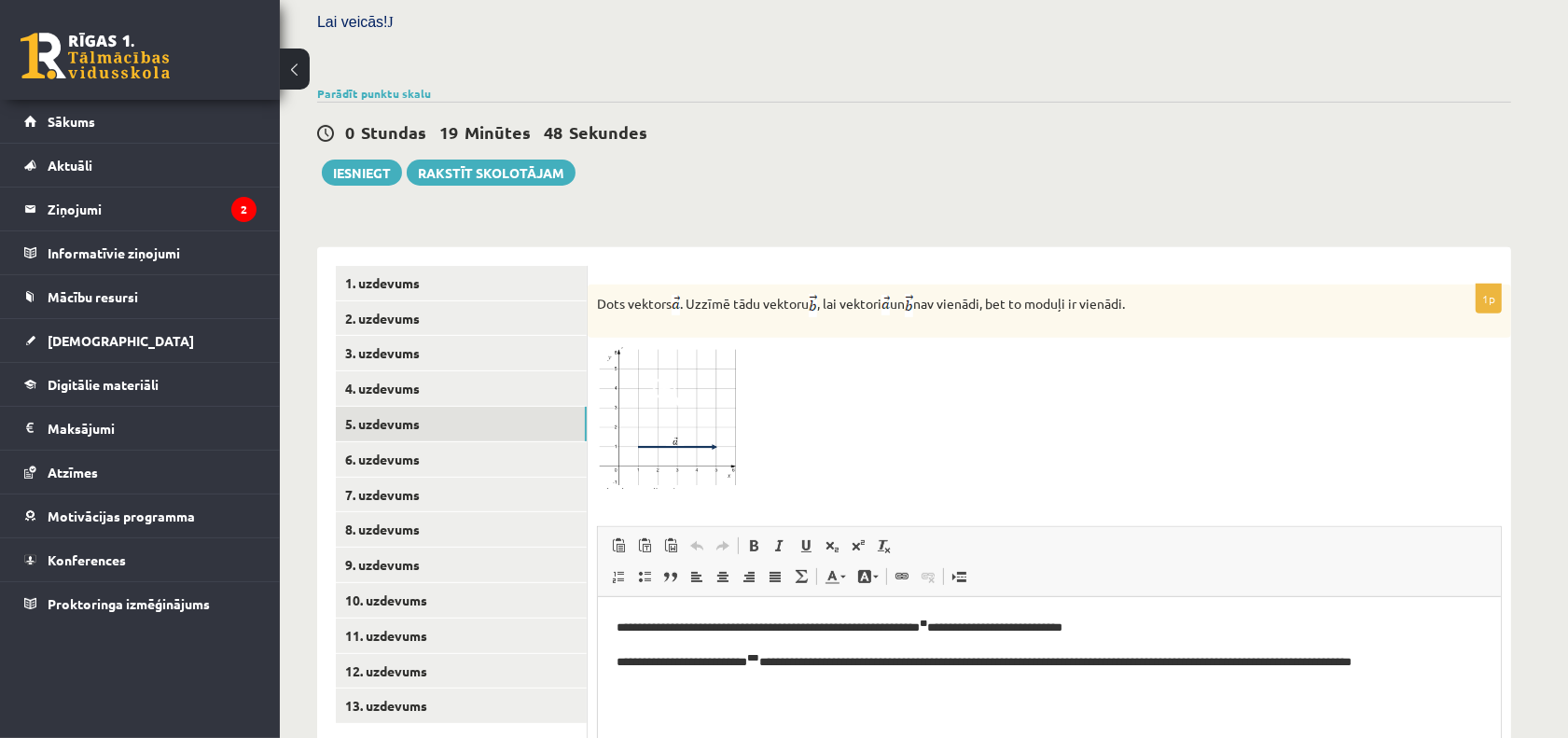
scroll to position [679, 0]
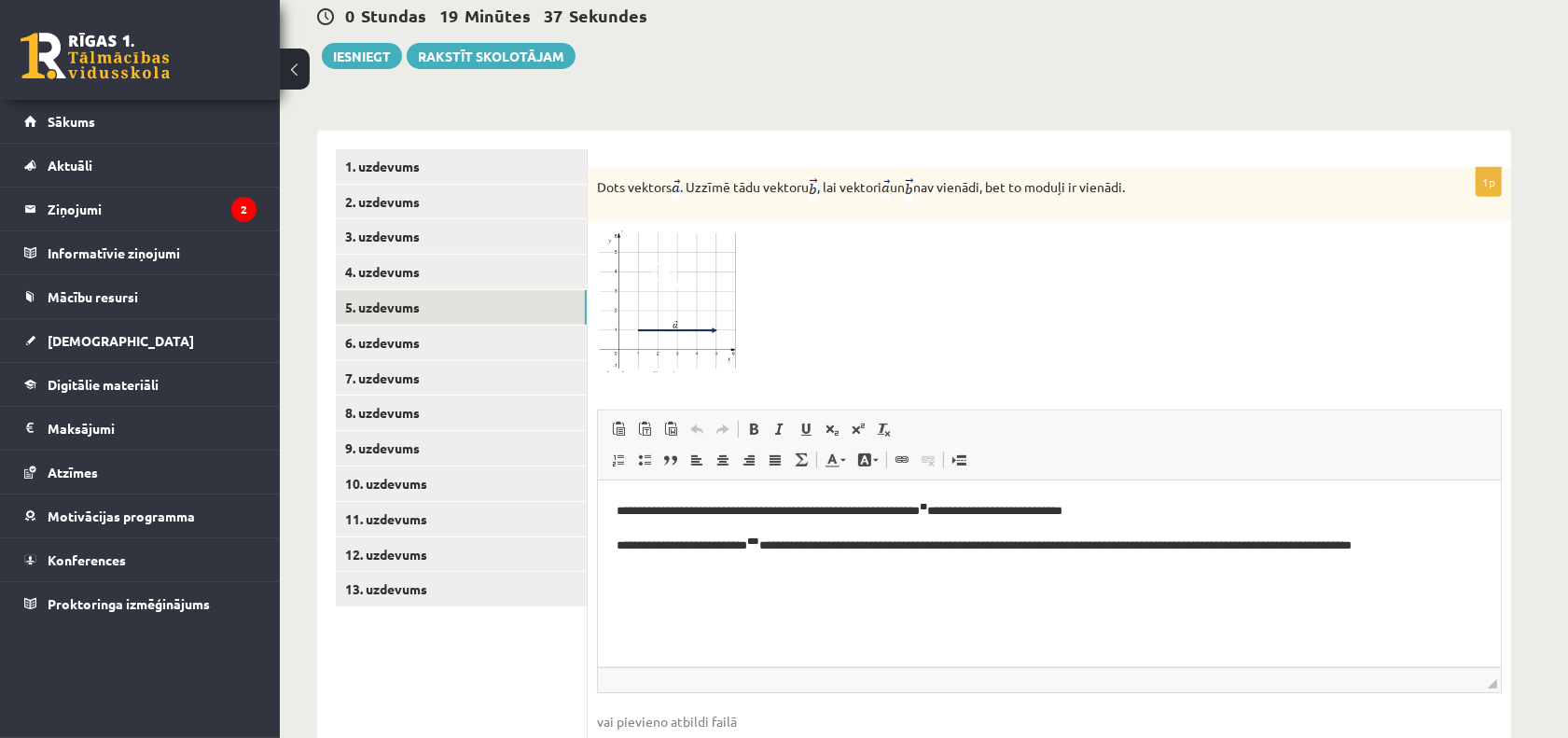
click at [663, 292] on img at bounding box center [667, 301] width 140 height 142
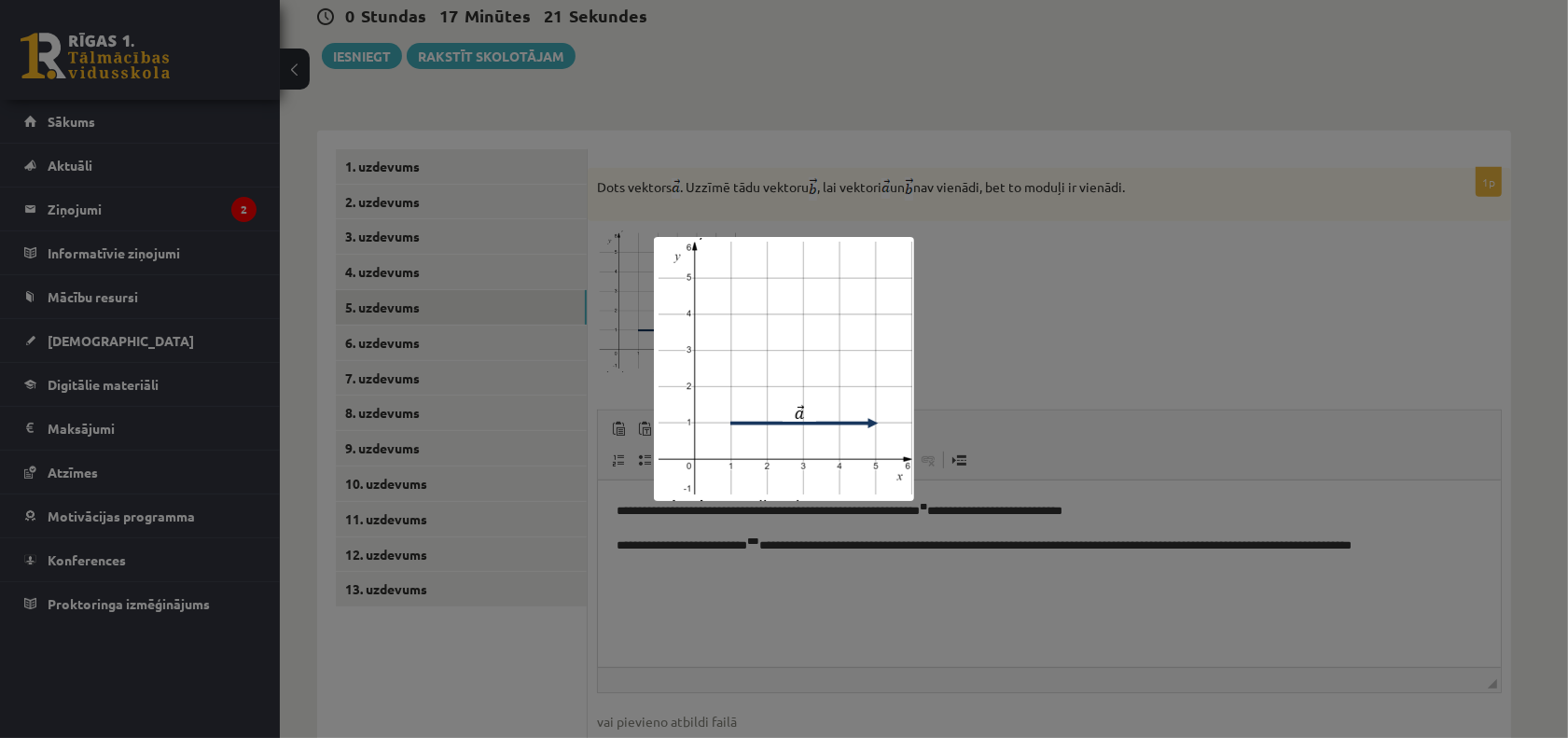
click at [1104, 403] on div at bounding box center [784, 369] width 1568 height 738
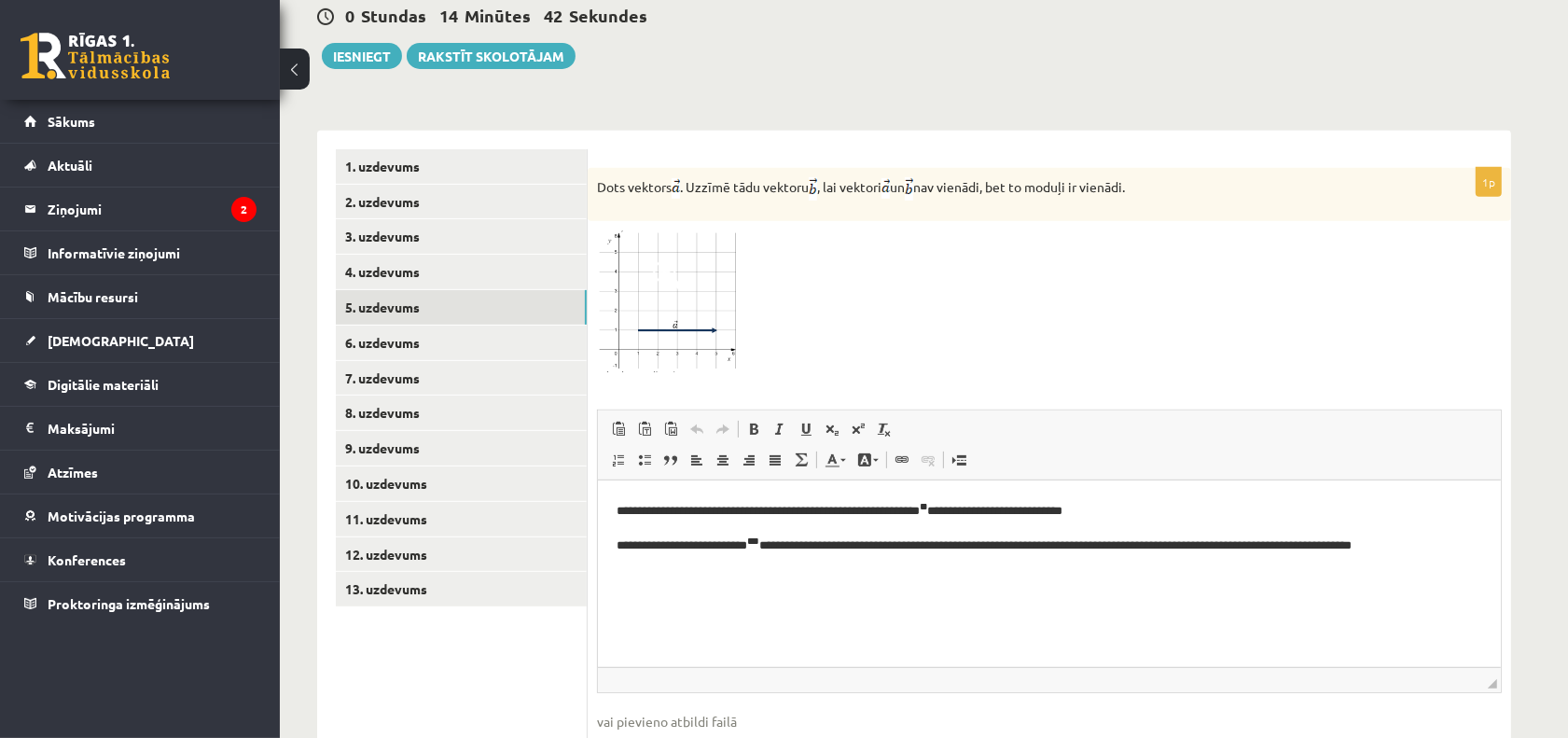
click at [637, 731] on input "file" at bounding box center [1049, 750] width 905 height 38
type input "**********"
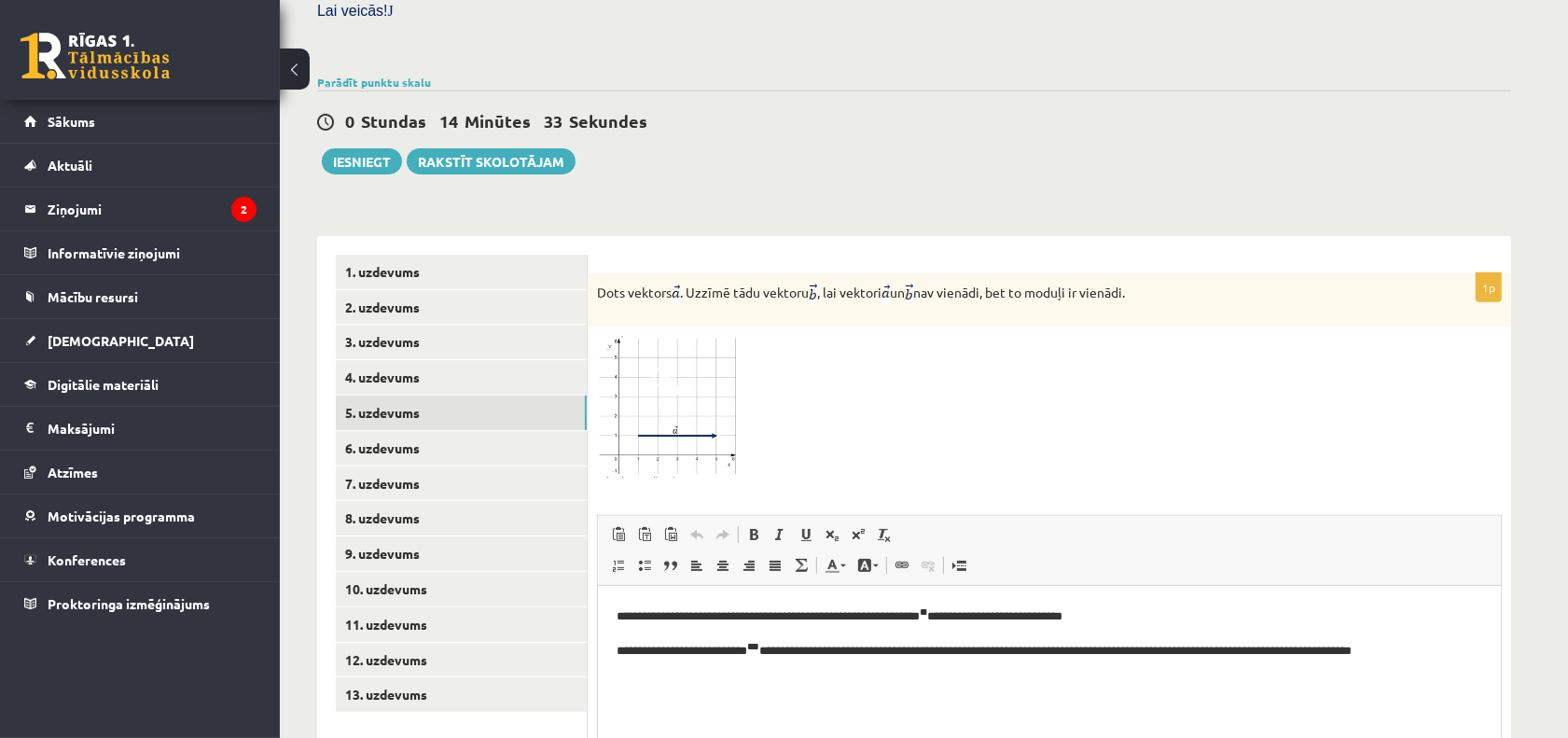
scroll to position [533, 0]
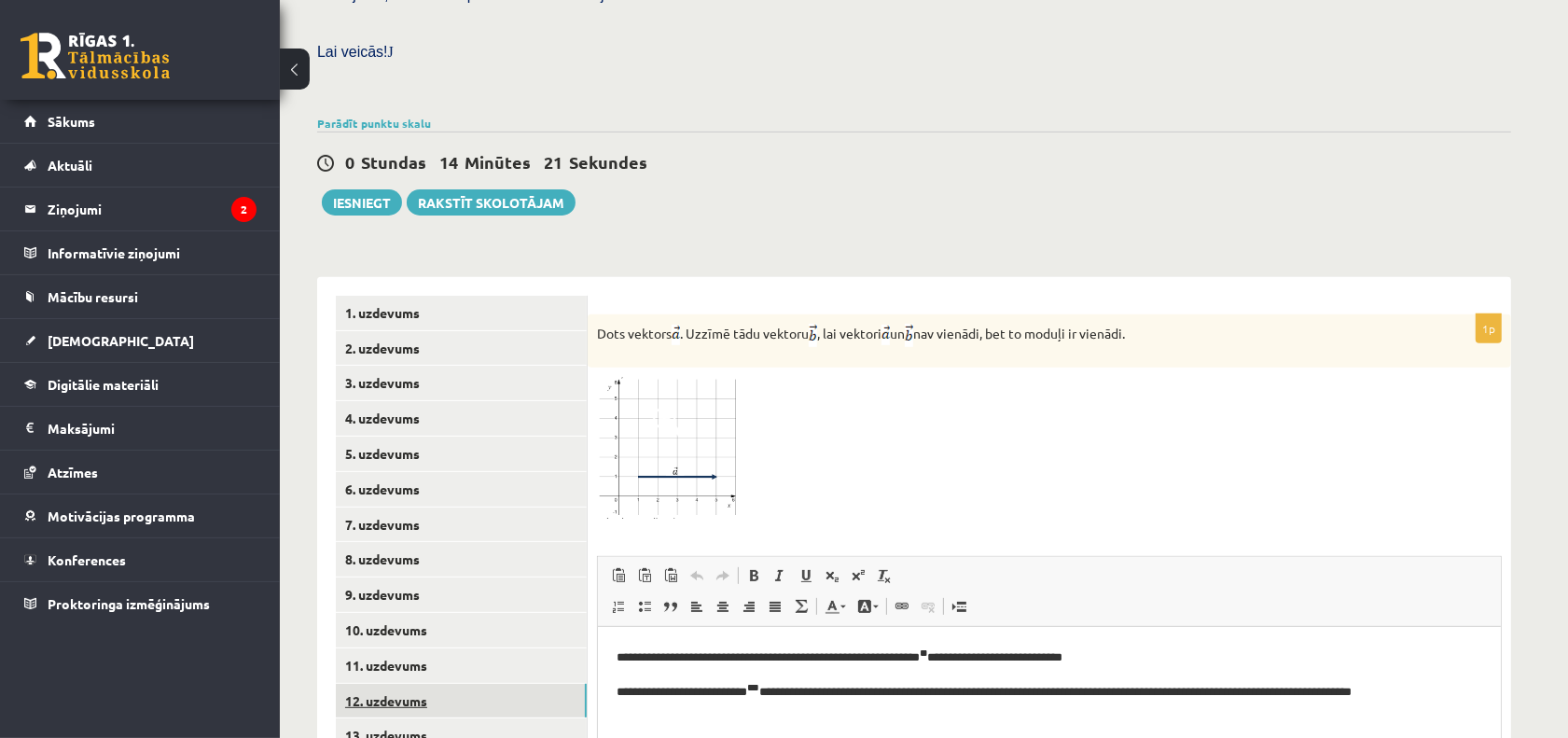
click at [420, 684] on link "12. uzdevums" at bounding box center [462, 701] width 251 height 34
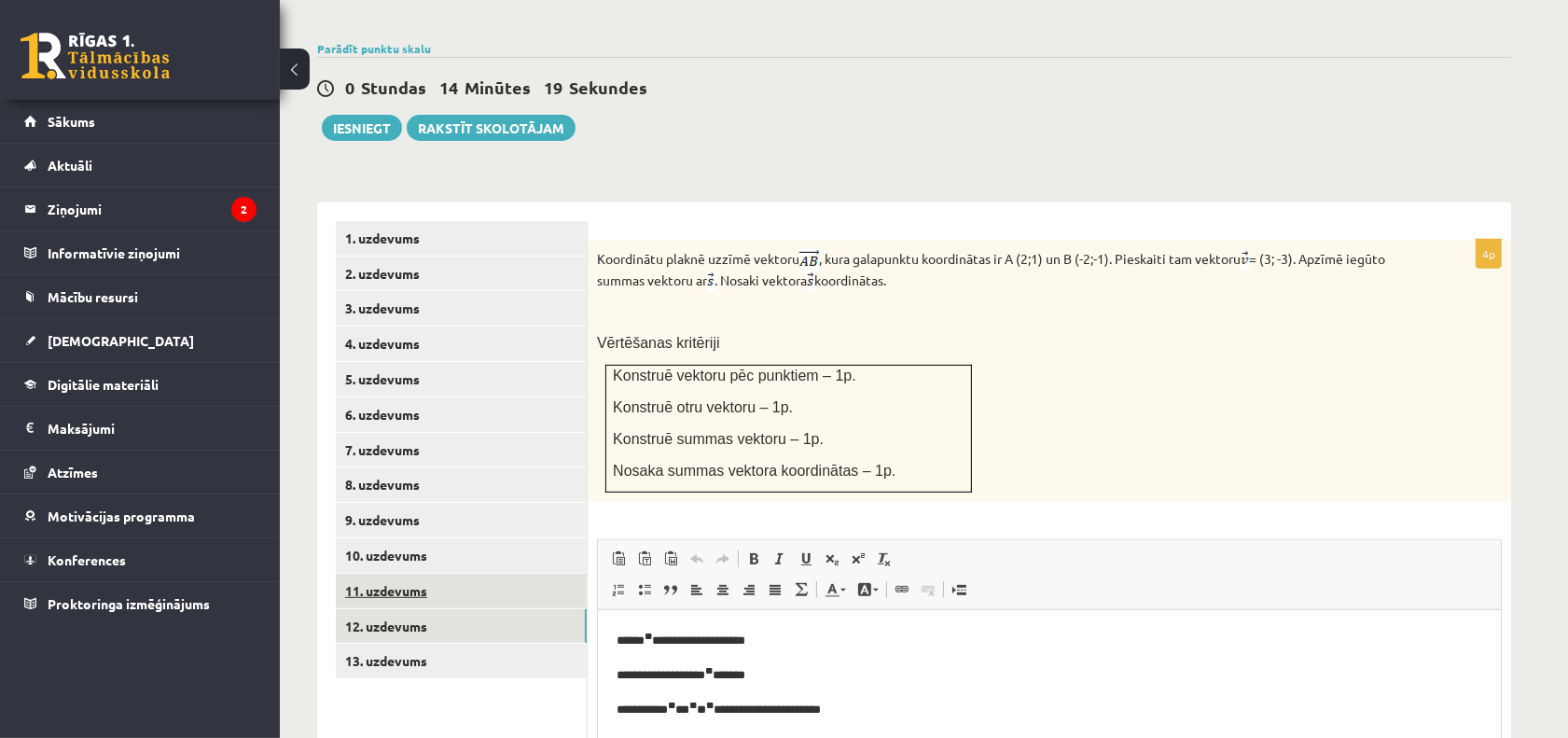
scroll to position [650, 0]
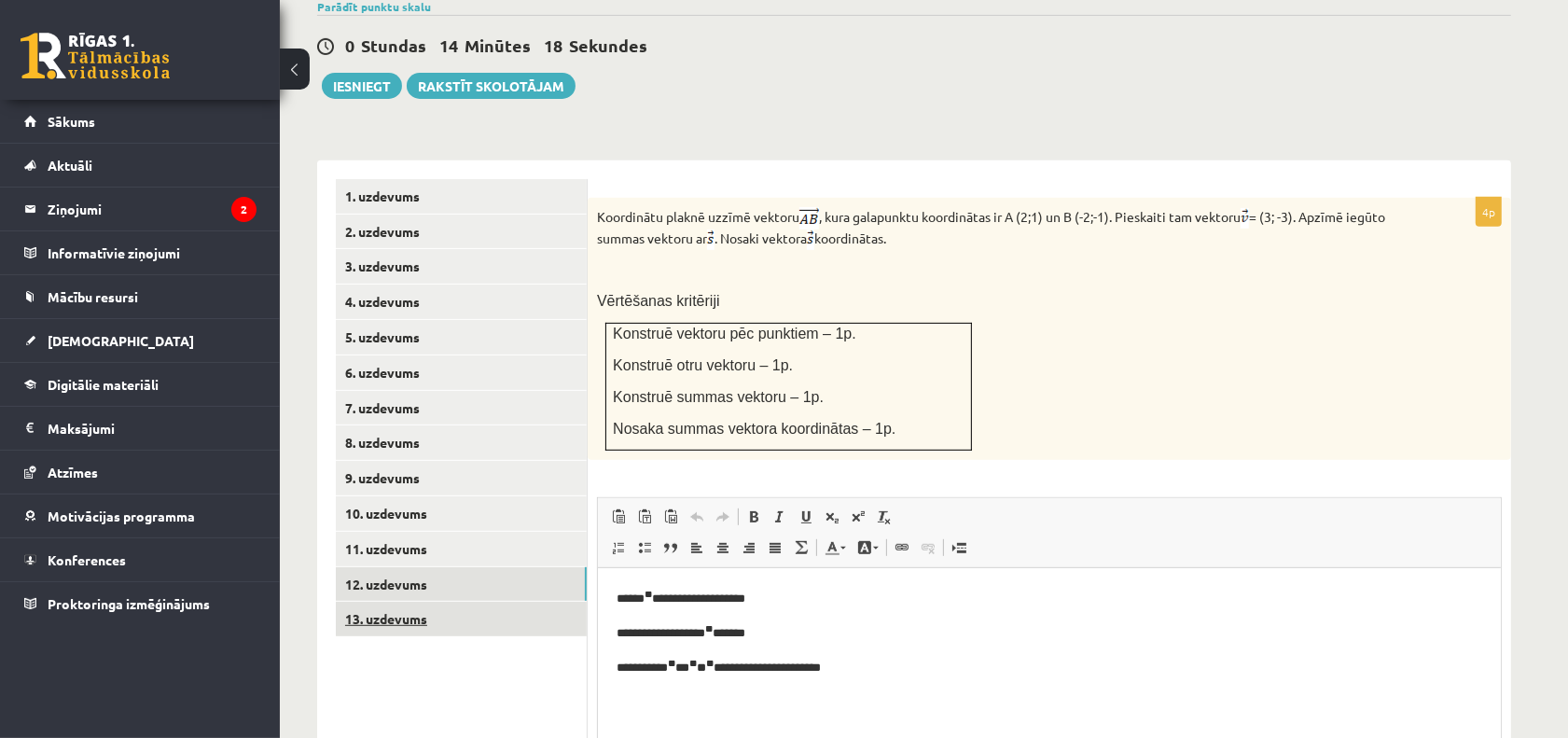
click at [445, 602] on link "13. uzdevums" at bounding box center [462, 619] width 251 height 34
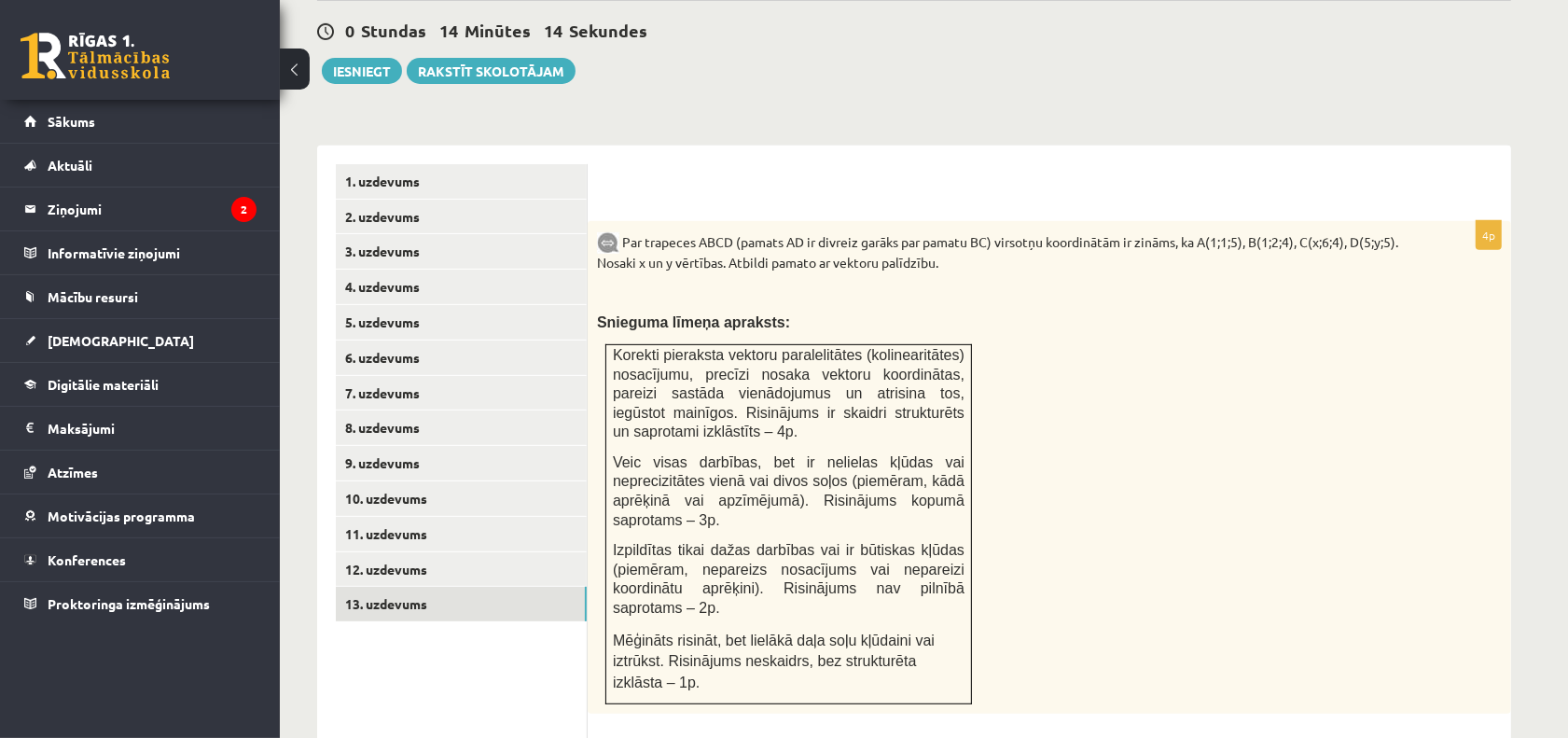
scroll to position [533, 0]
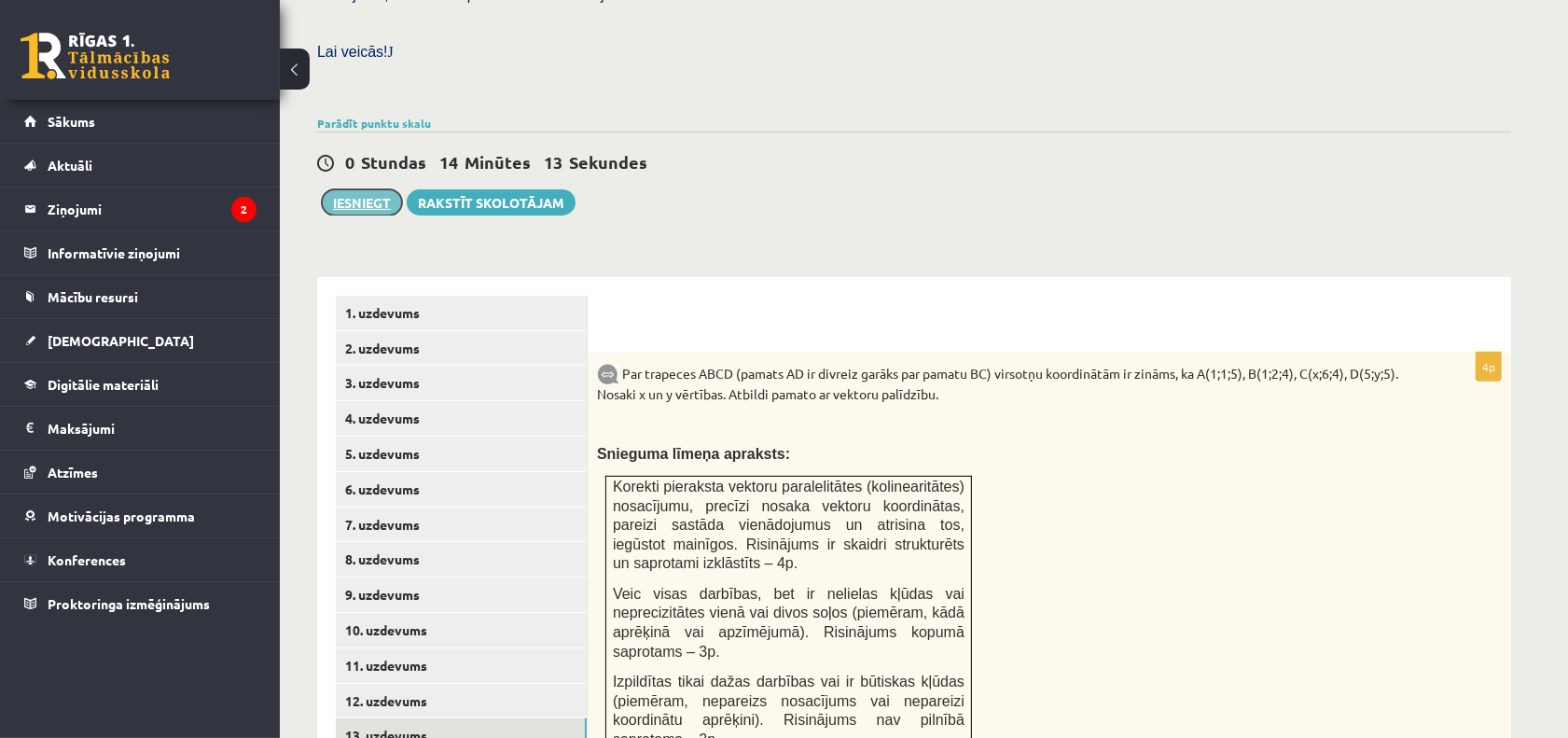
click at [366, 189] on button "Iesniegt" at bounding box center [362, 202] width 80 height 27
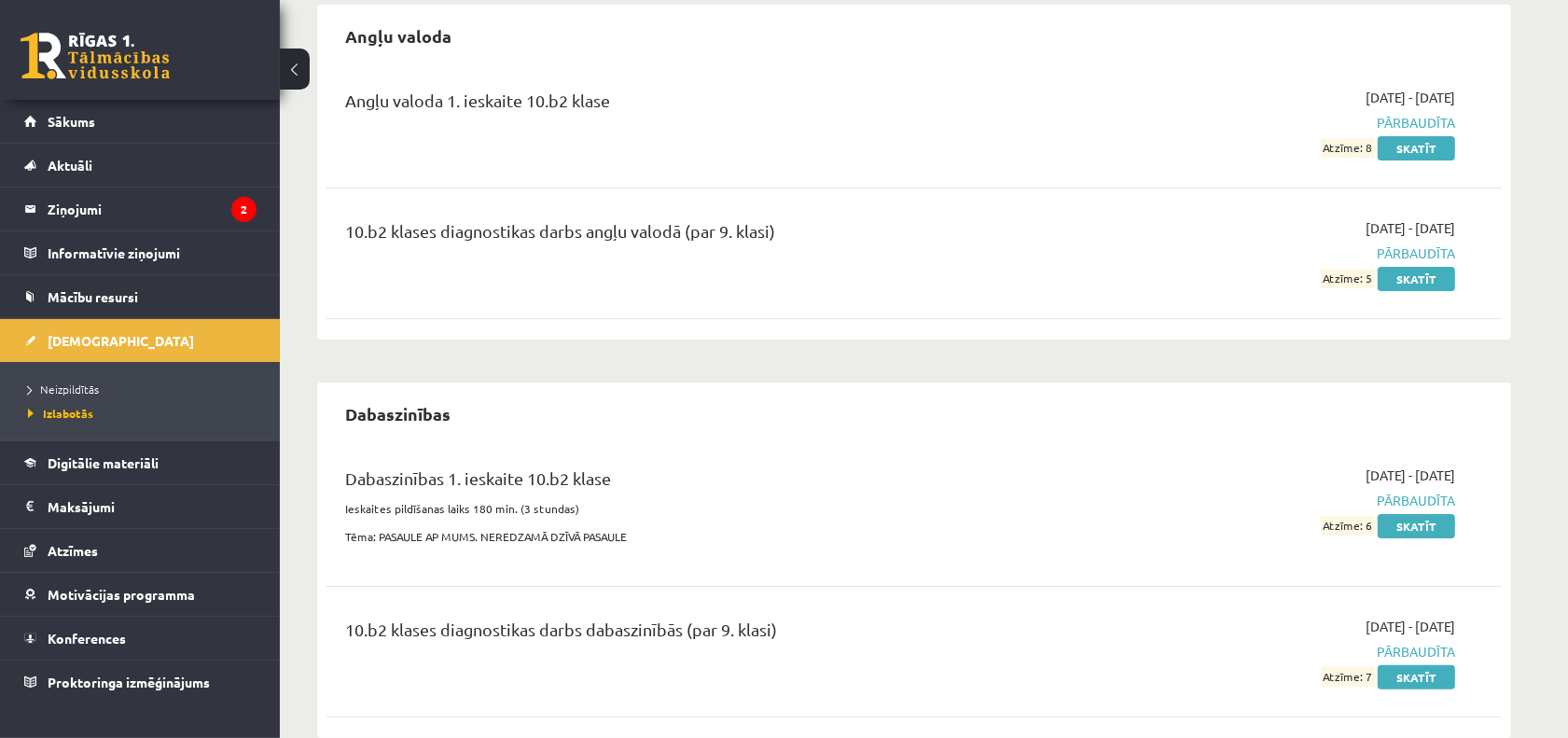
scroll to position [234, 0]
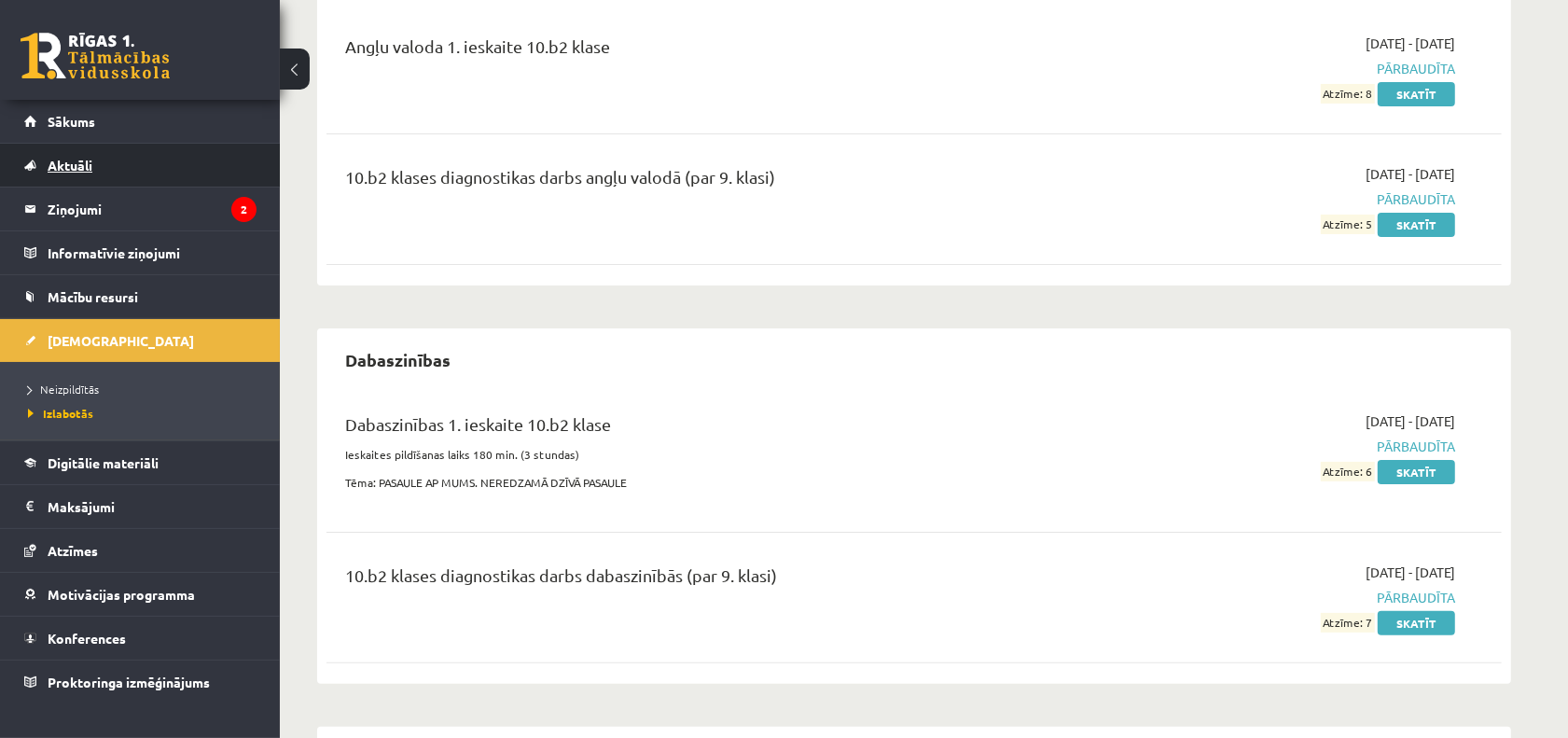
click at [232, 179] on link "Aktuāli" at bounding box center [141, 164] width 233 height 43
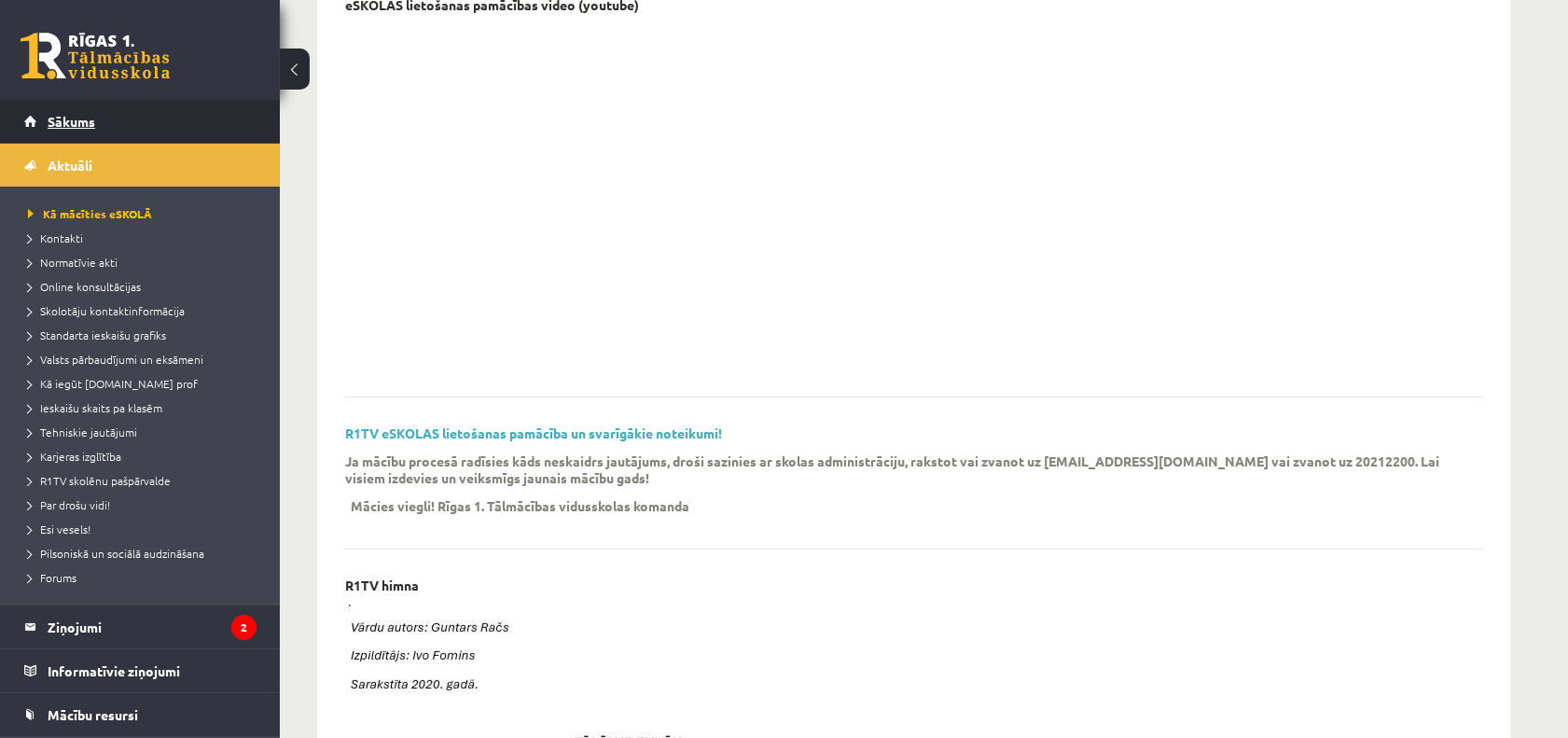
click at [207, 129] on link "Sākums" at bounding box center [141, 121] width 233 height 43
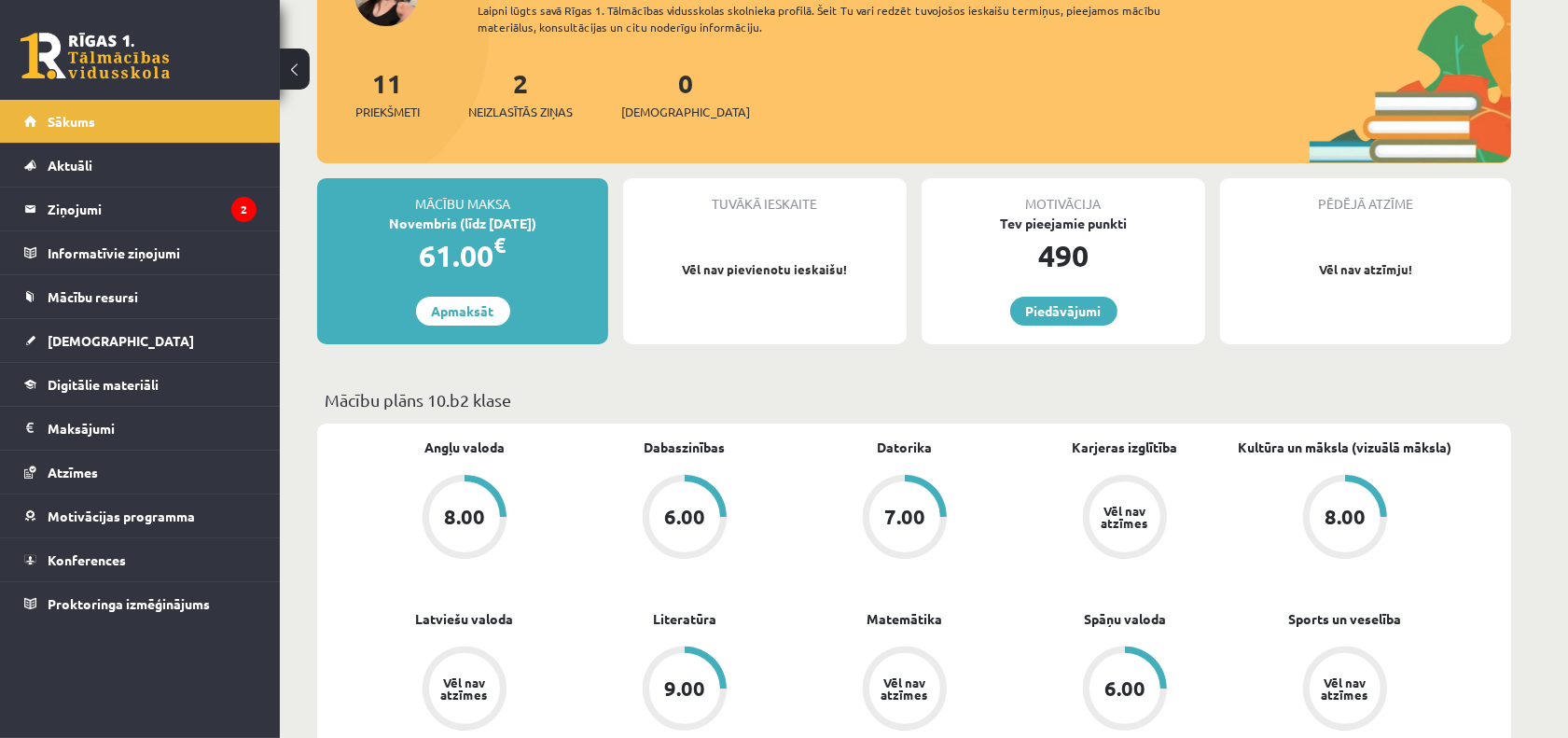
scroll to position [234, 0]
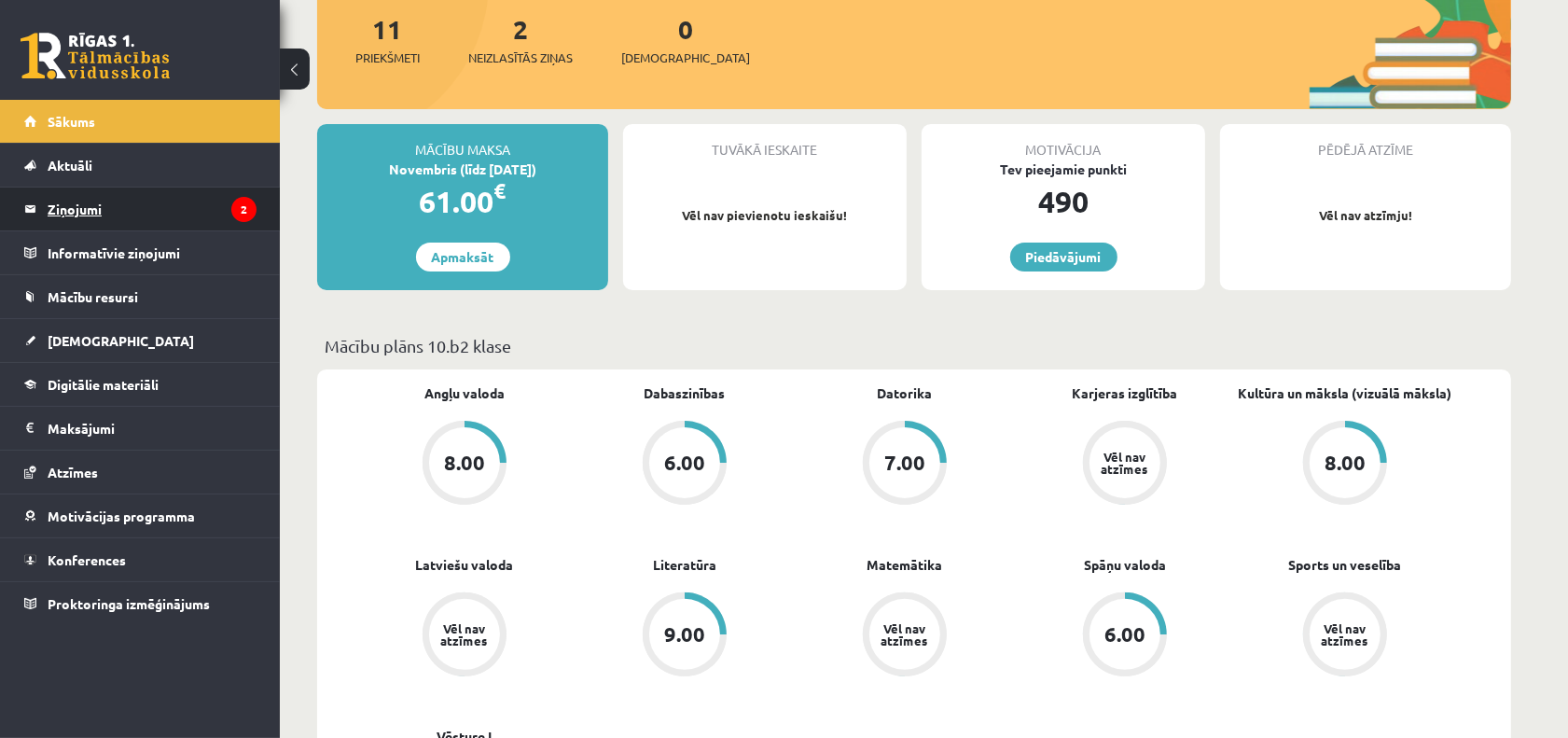
click at [119, 211] on legend "Ziņojumi 2" at bounding box center [152, 208] width 209 height 43
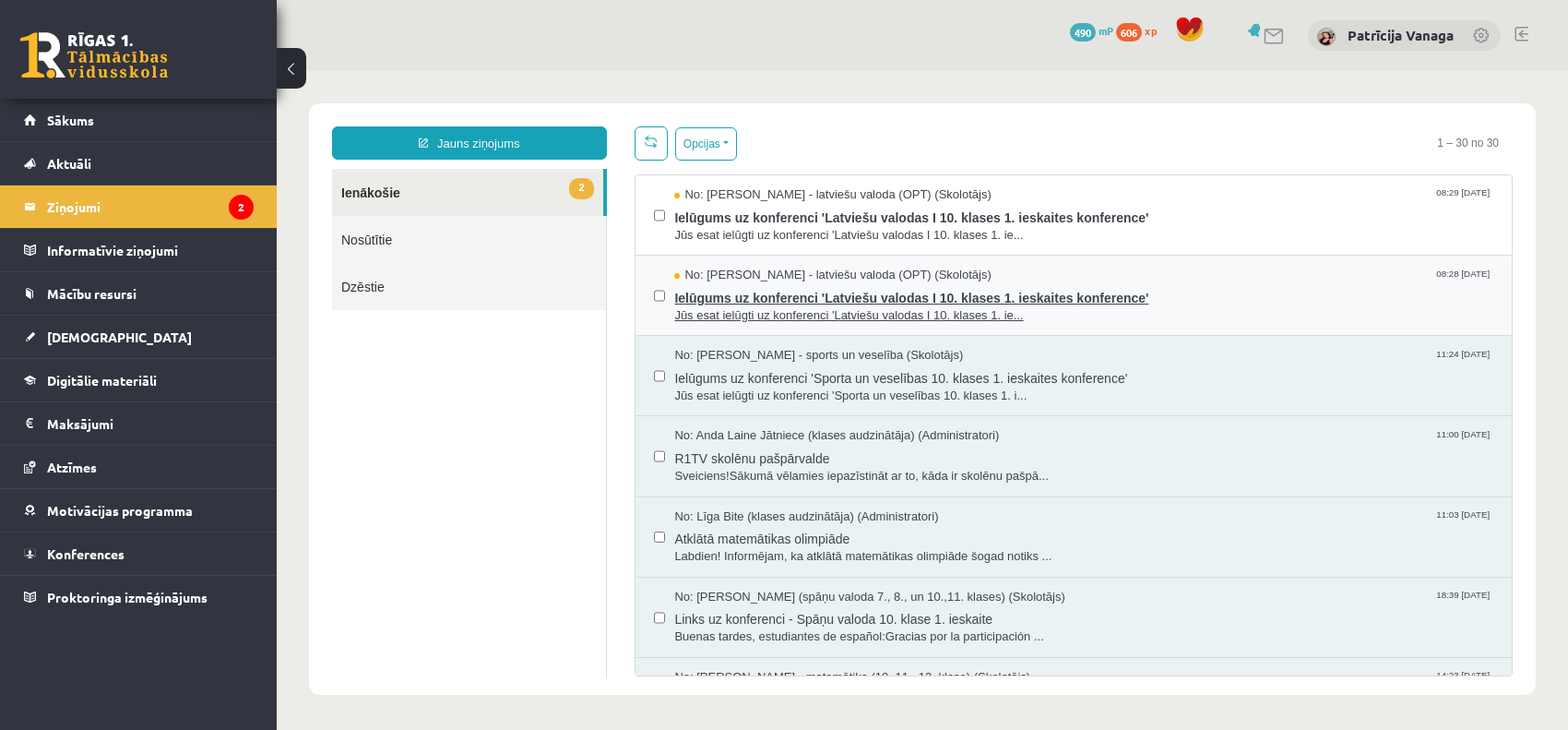
click at [791, 285] on span "Ielūgums uz konferenci 'Latviešu valodas I 10. klases 1. ieskaites konference'" at bounding box center [1084, 296] width 819 height 23
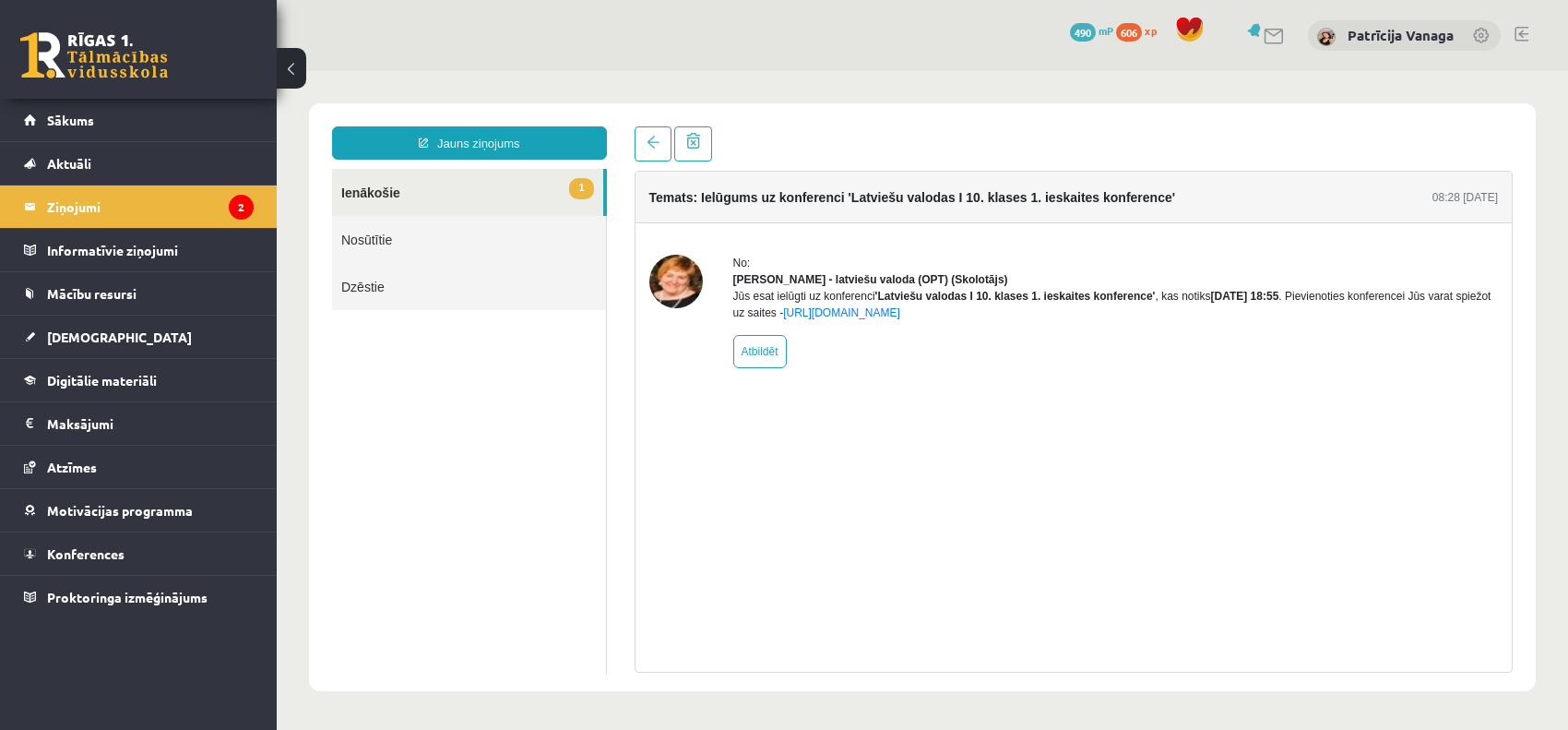
click at [560, 203] on link "1 Ienākošie" at bounding box center [468, 193] width 271 height 47
click at [507, 182] on link "1 Ienākošie" at bounding box center [468, 193] width 271 height 47
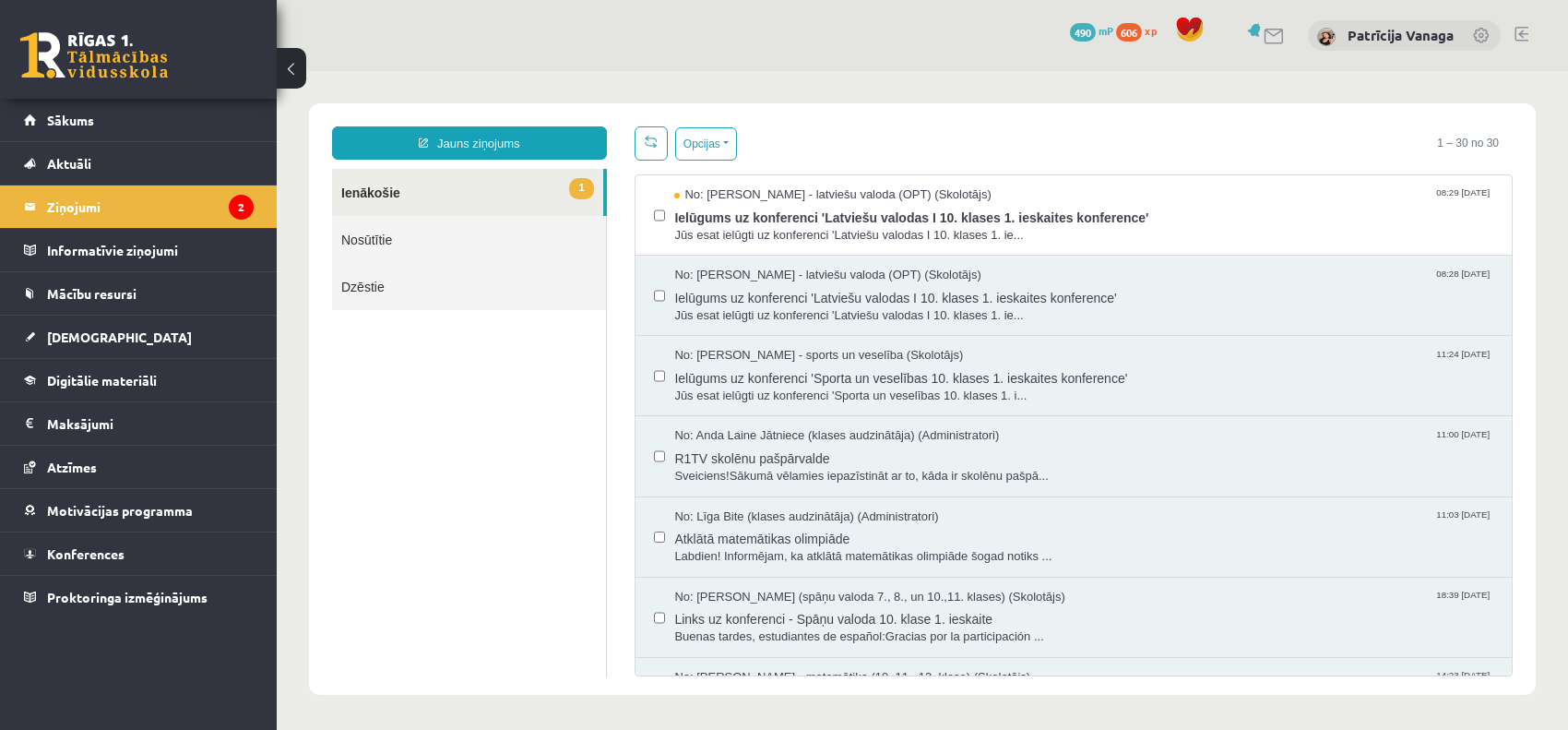
click at [540, 196] on link "1 Ienākošie" at bounding box center [468, 193] width 271 height 47
click at [692, 215] on span "Ielūgums uz konferenci 'Latviešu valodas I 10. klases 1. ieskaites konference'" at bounding box center [1084, 215] width 819 height 23
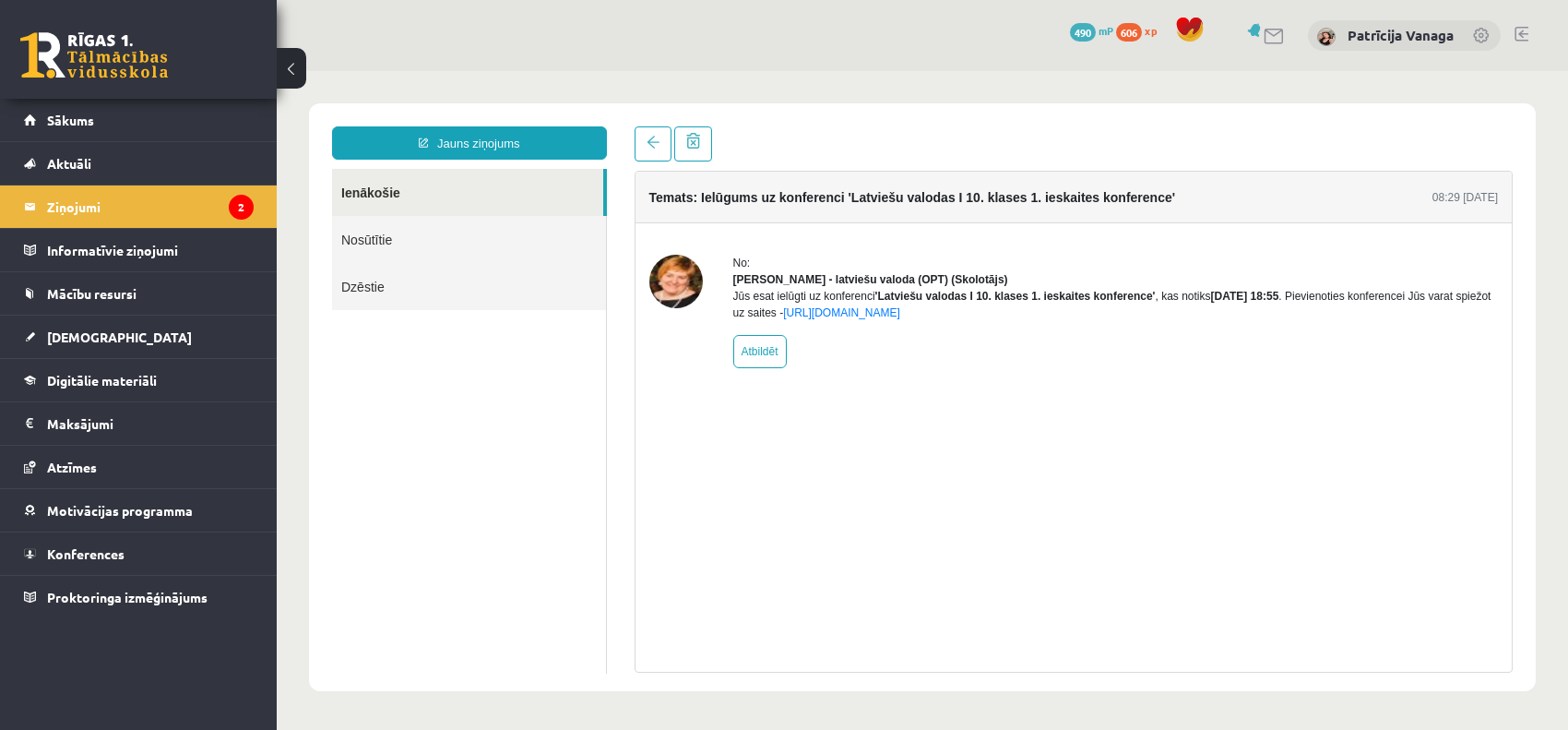
click at [541, 189] on link "Ienākošie" at bounding box center [468, 193] width 271 height 47
click at [184, 126] on link "Sākums" at bounding box center [139, 119] width 230 height 42
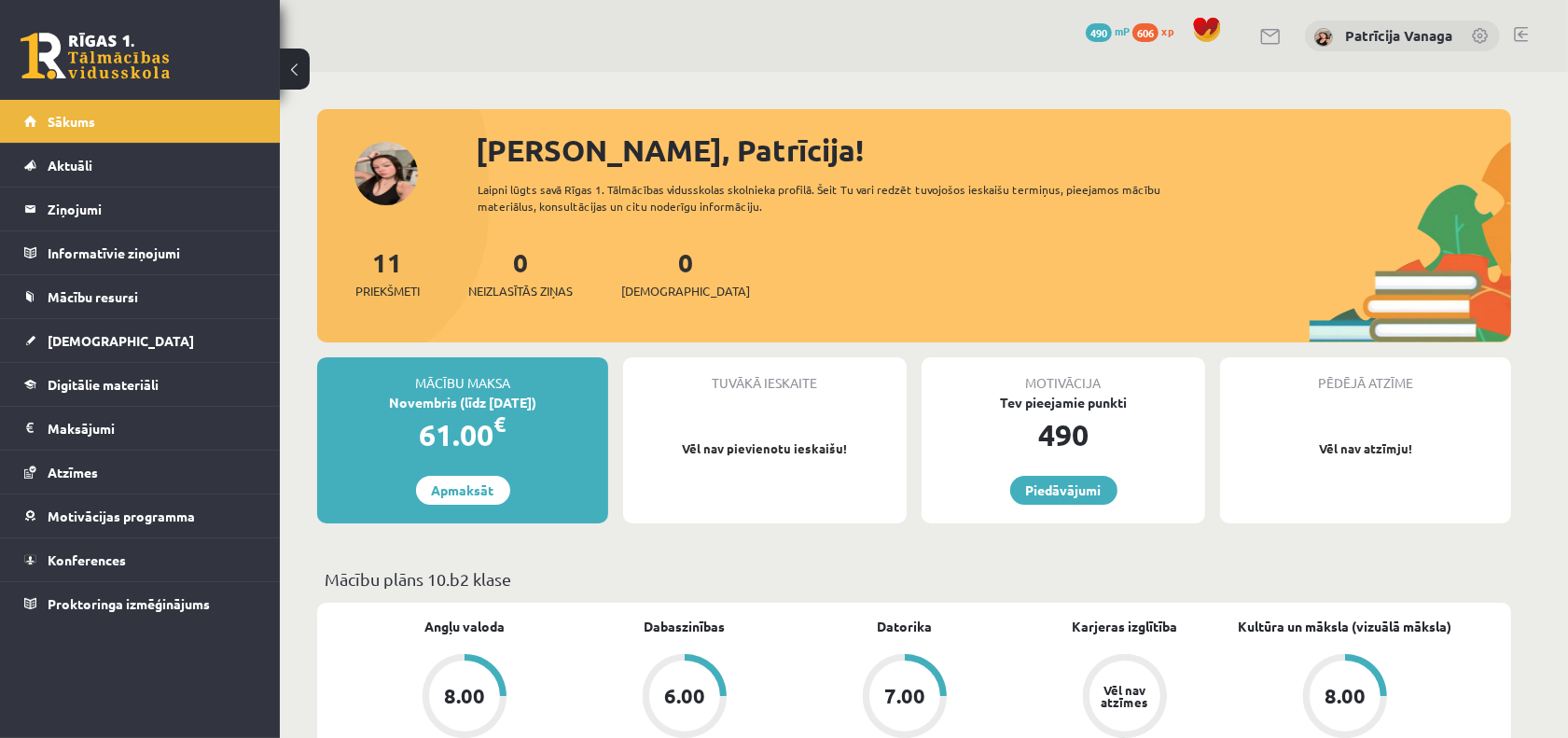
click at [1108, 29] on span "490" at bounding box center [1099, 33] width 27 height 19
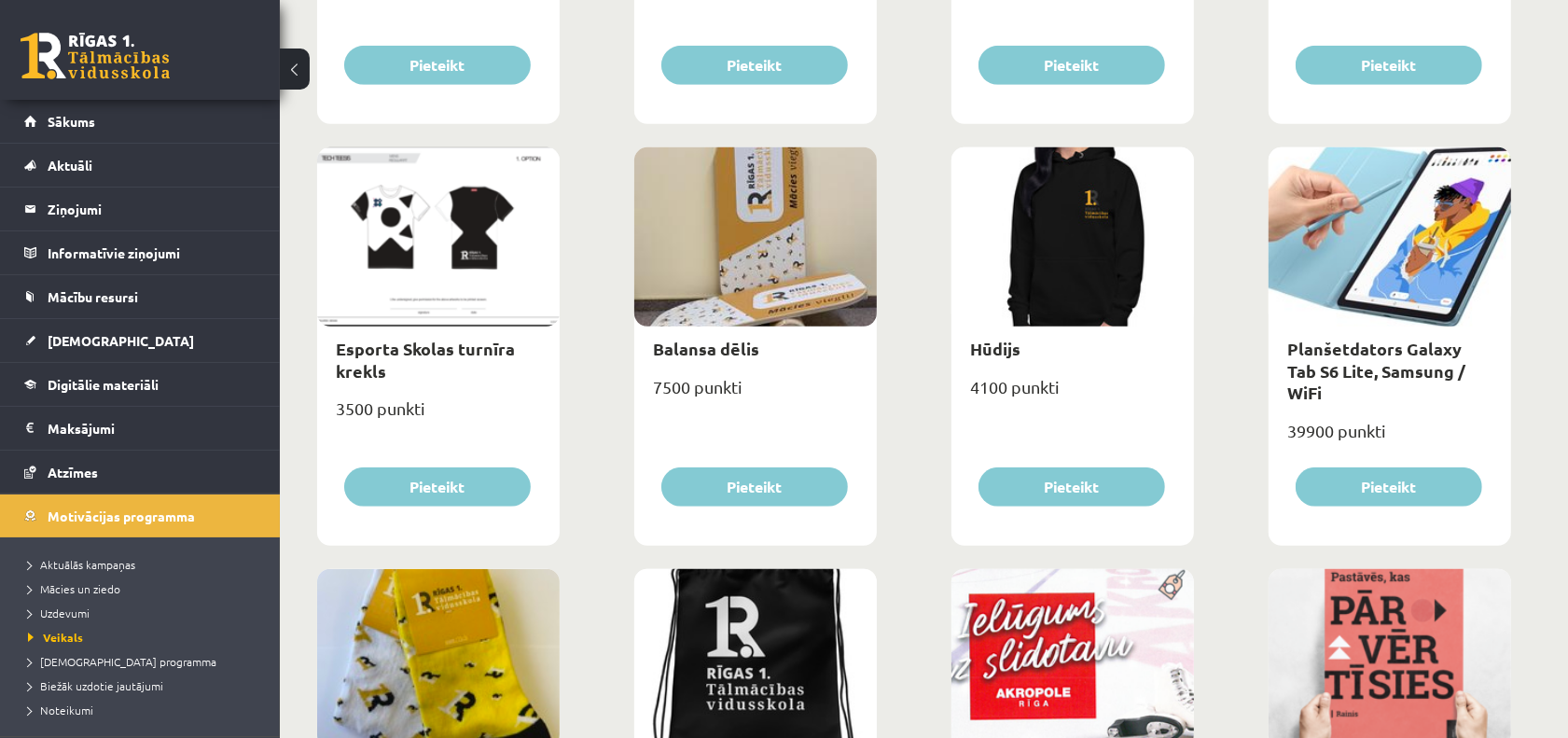
scroll to position [1060, 0]
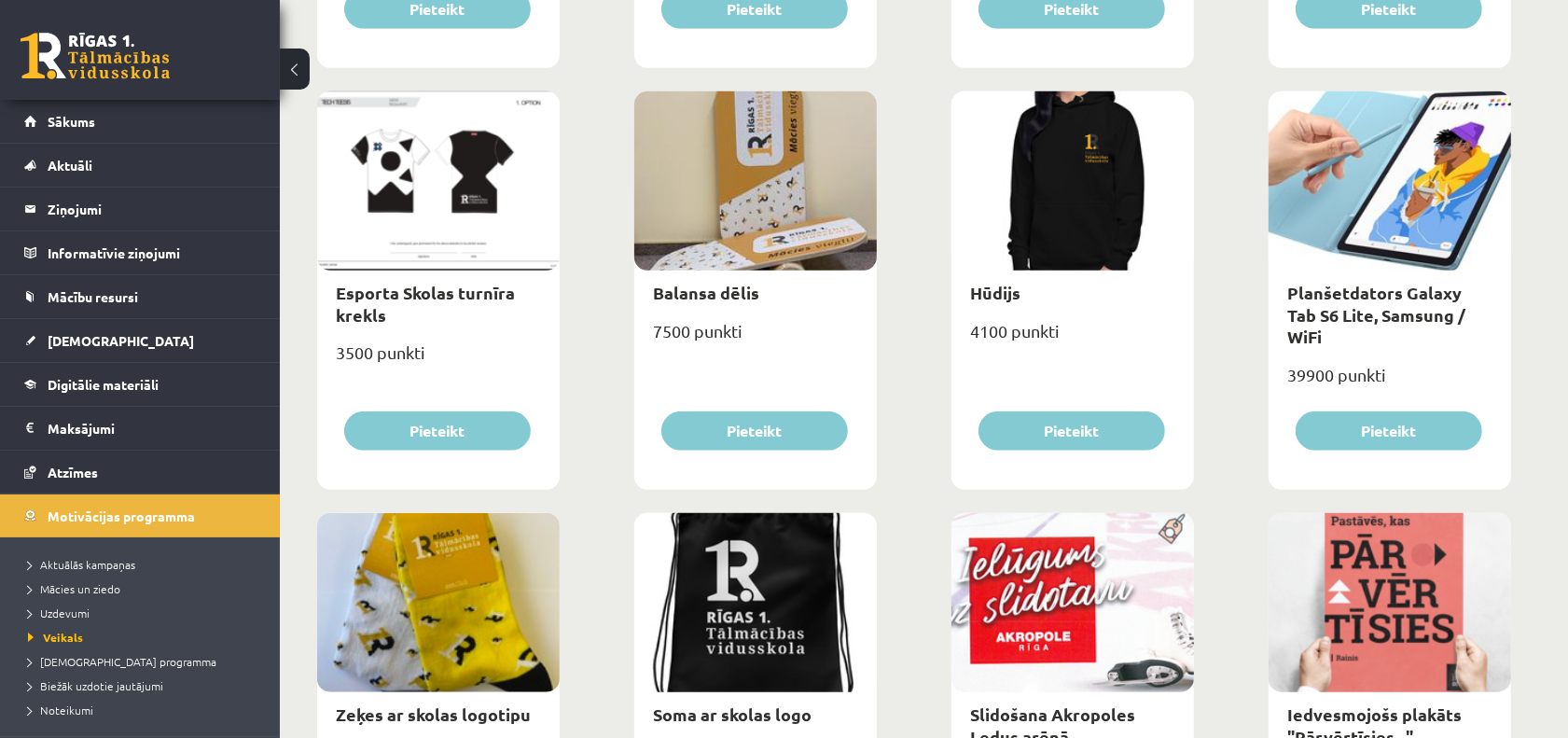
click at [486, 150] on div at bounding box center [438, 180] width 242 height 180
click at [479, 222] on div at bounding box center [438, 180] width 242 height 180
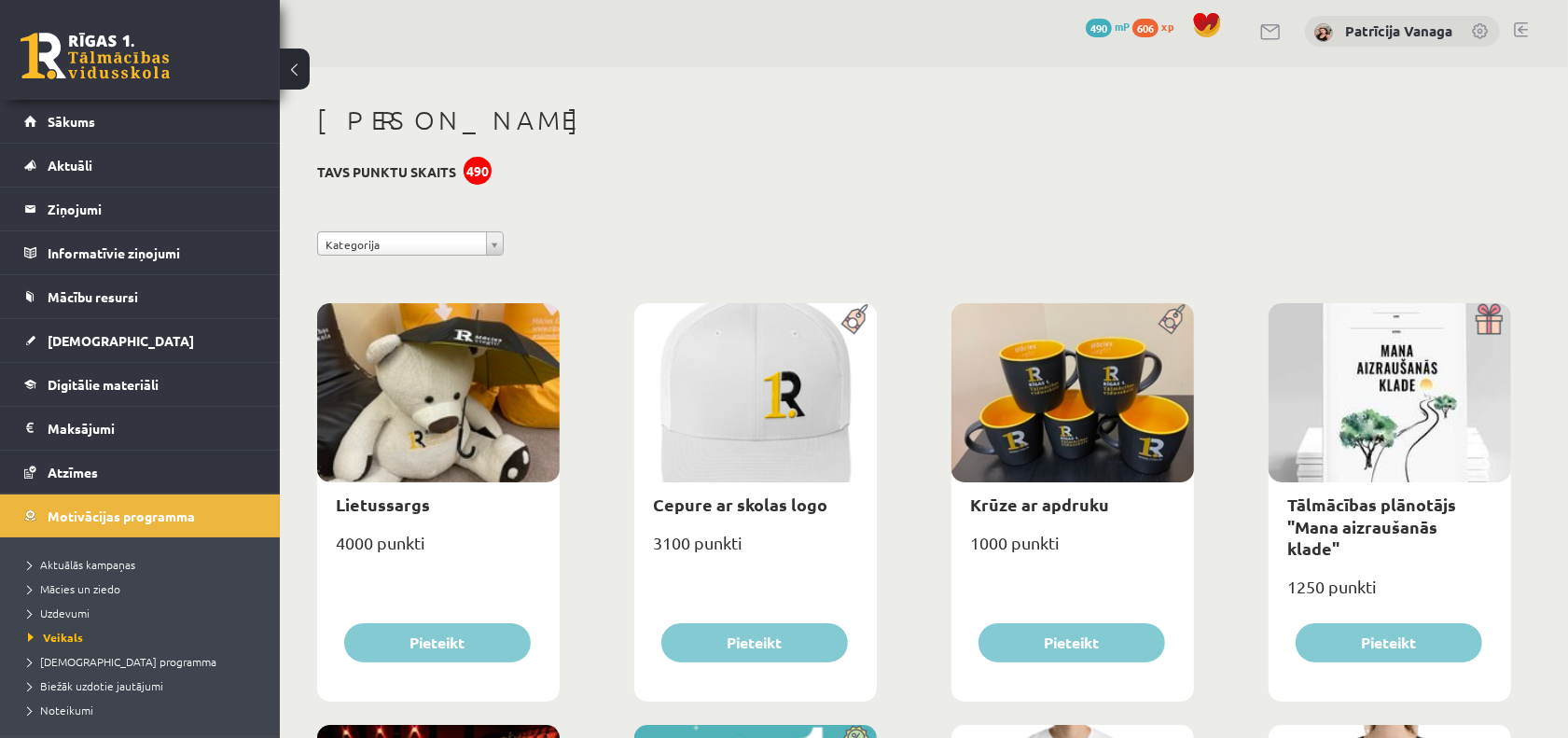
scroll to position [0, 0]
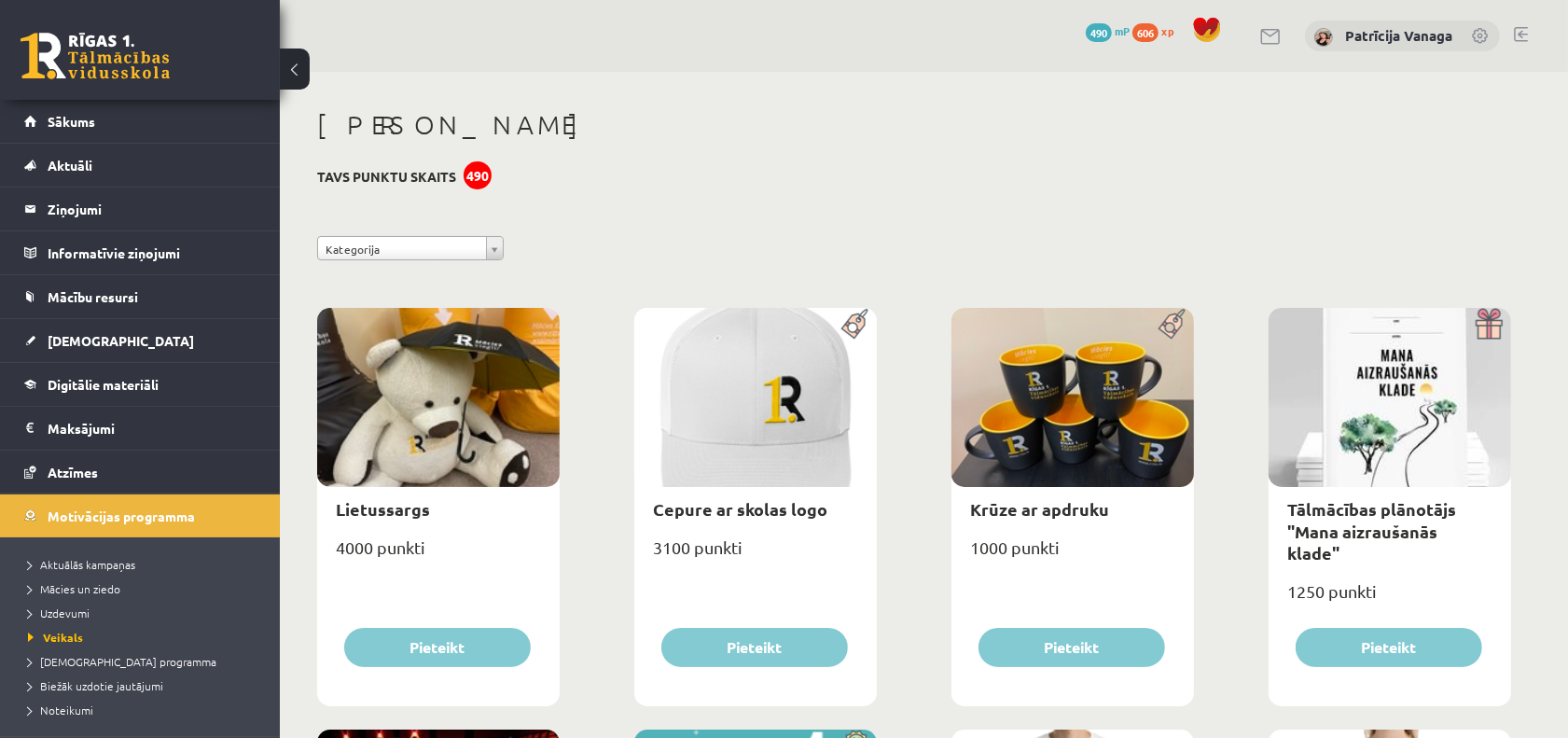
click at [477, 180] on div "490" at bounding box center [477, 175] width 28 height 28
click at [169, 118] on link "Sākums" at bounding box center [141, 121] width 233 height 43
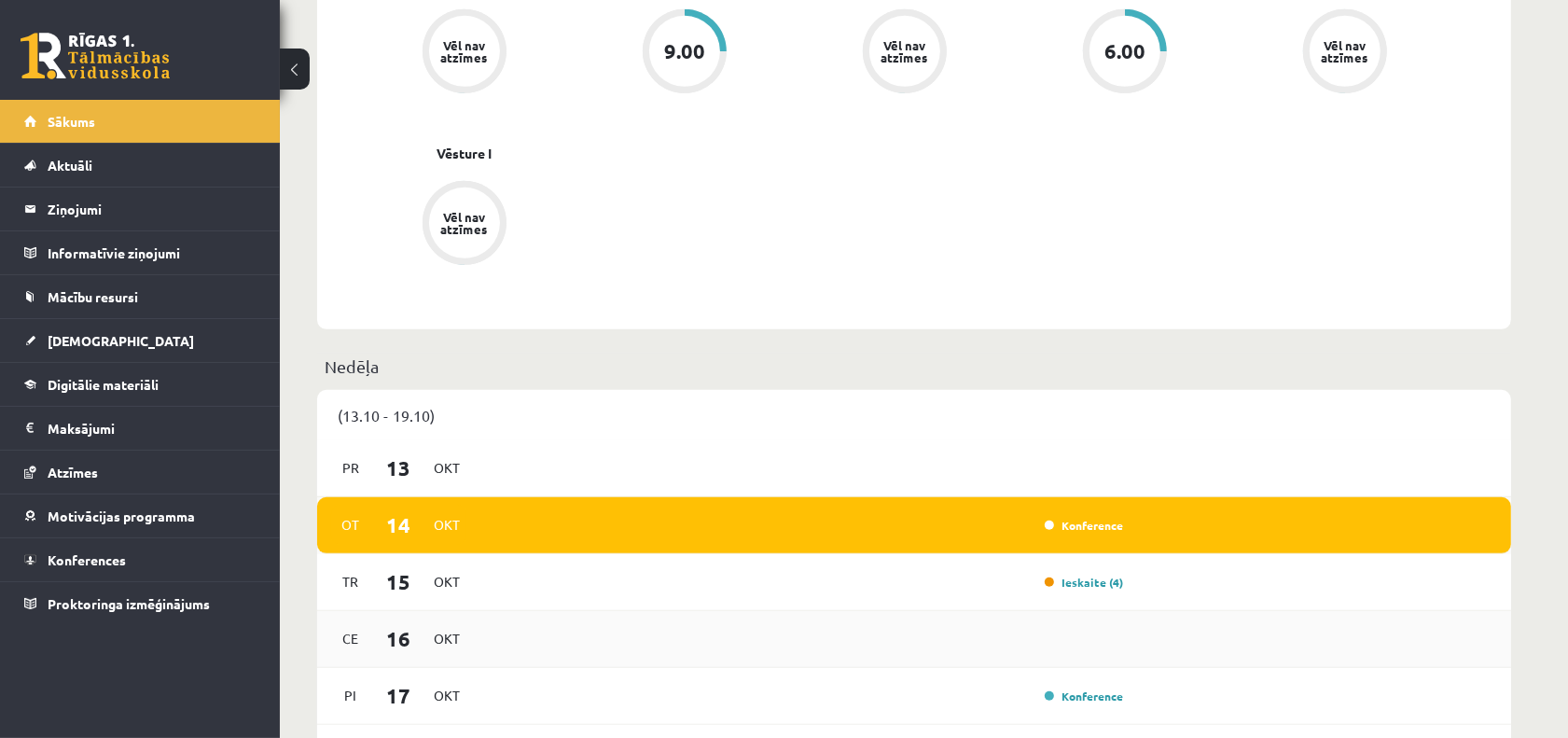
scroll to position [933, 0]
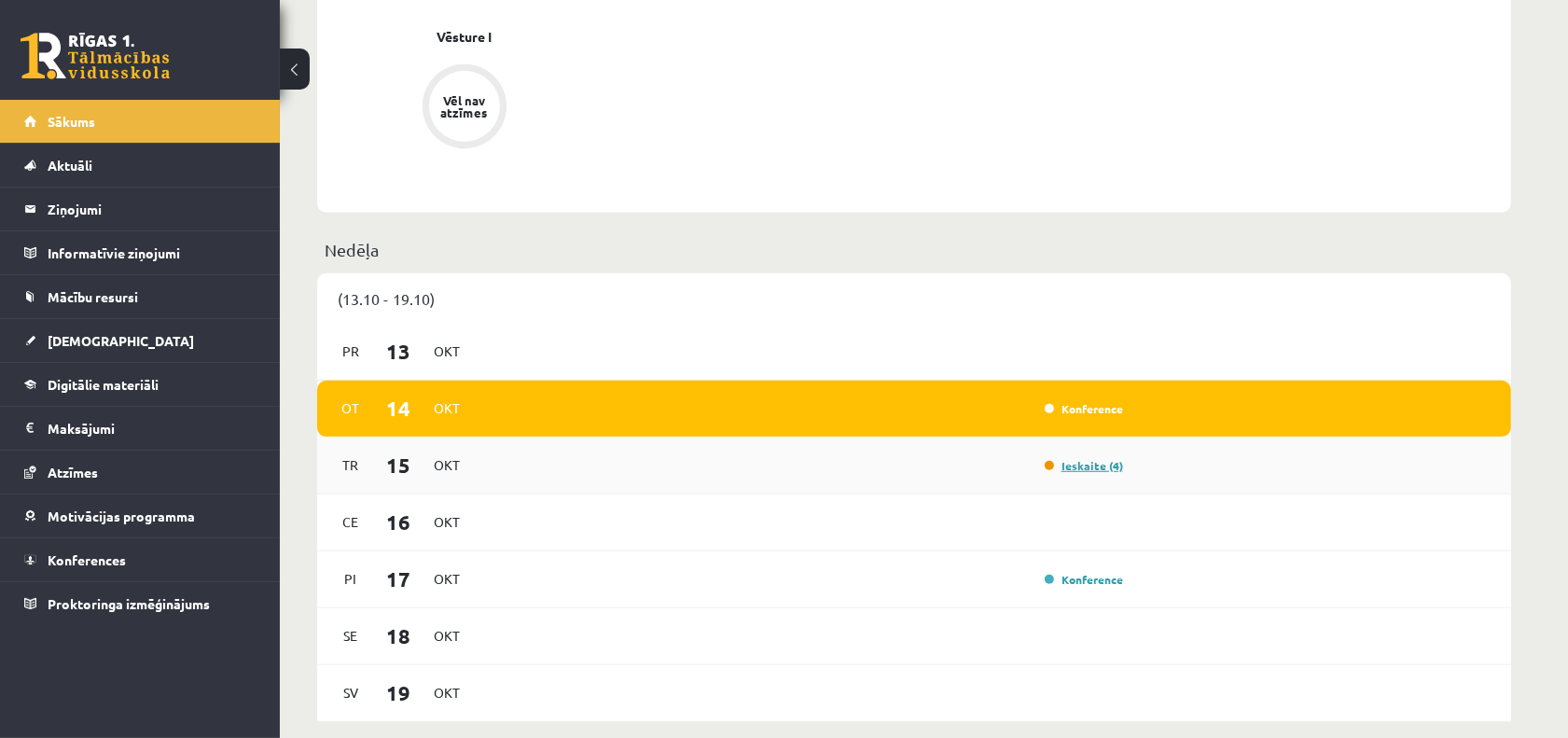
click at [1062, 458] on link "Ieskaite (4)" at bounding box center [1084, 465] width 79 height 15
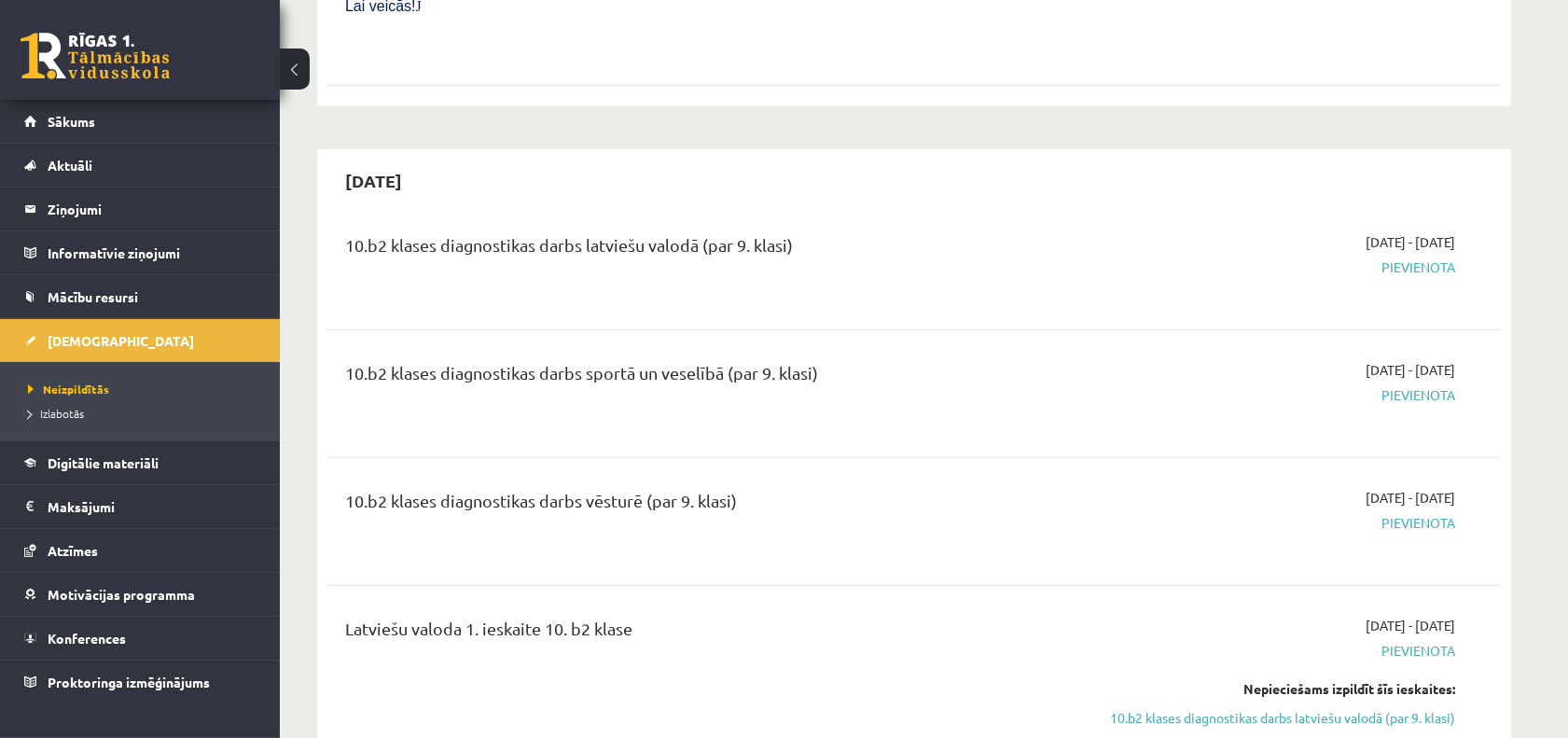
scroll to position [816, 0]
